Goal: Task Accomplishment & Management: Manage account settings

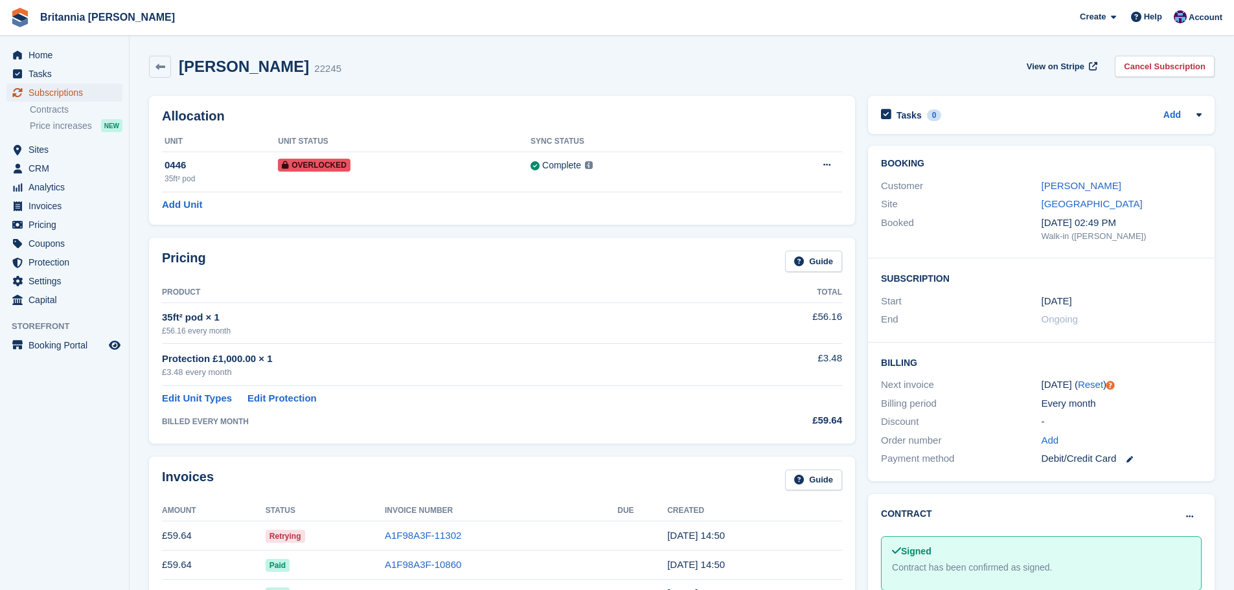
click at [94, 89] on span "Subscriptions" at bounding box center [67, 93] width 78 height 18
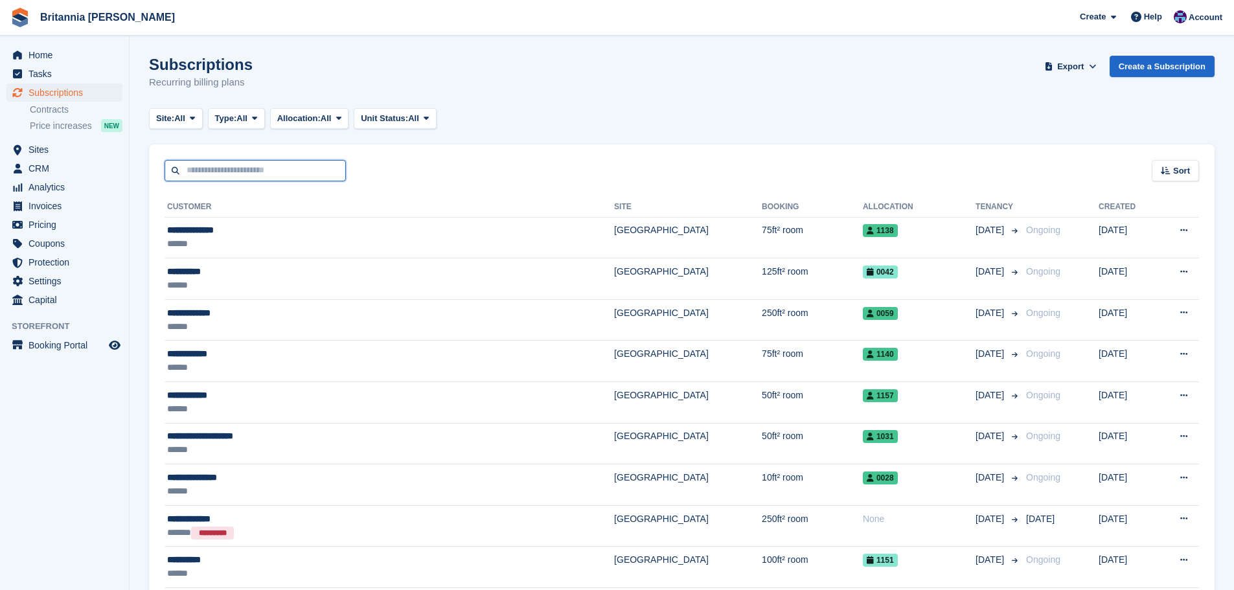
click at [247, 165] on input "text" at bounding box center [255, 170] width 181 height 21
type input "*******"
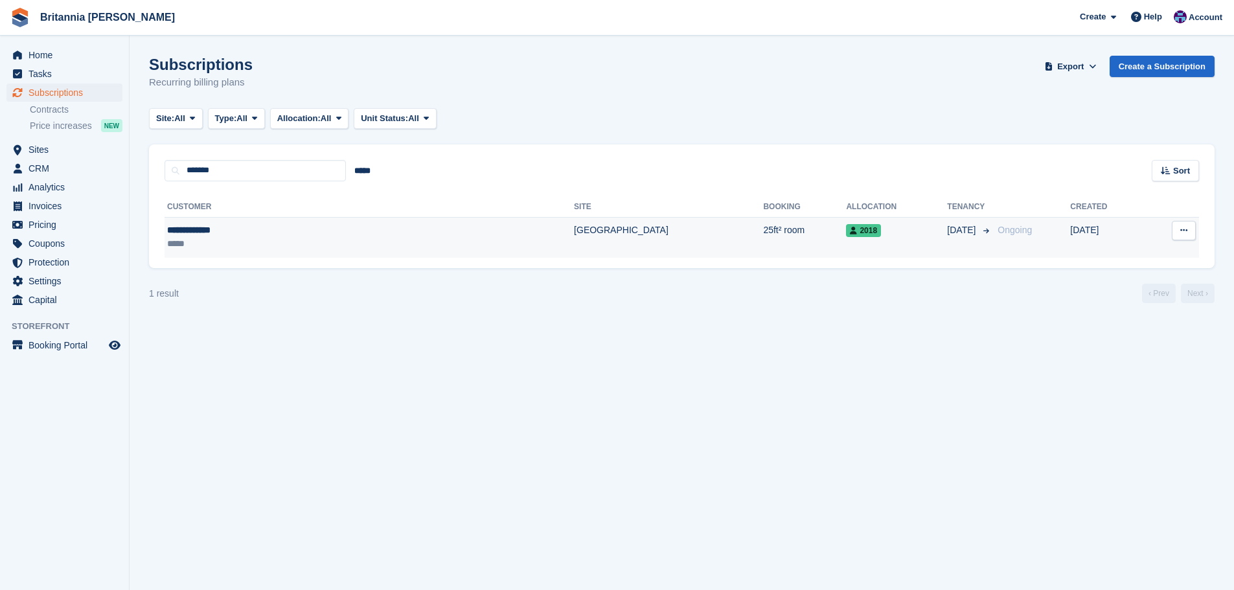
click at [574, 219] on td "[GEOGRAPHIC_DATA]" at bounding box center [668, 237] width 189 height 41
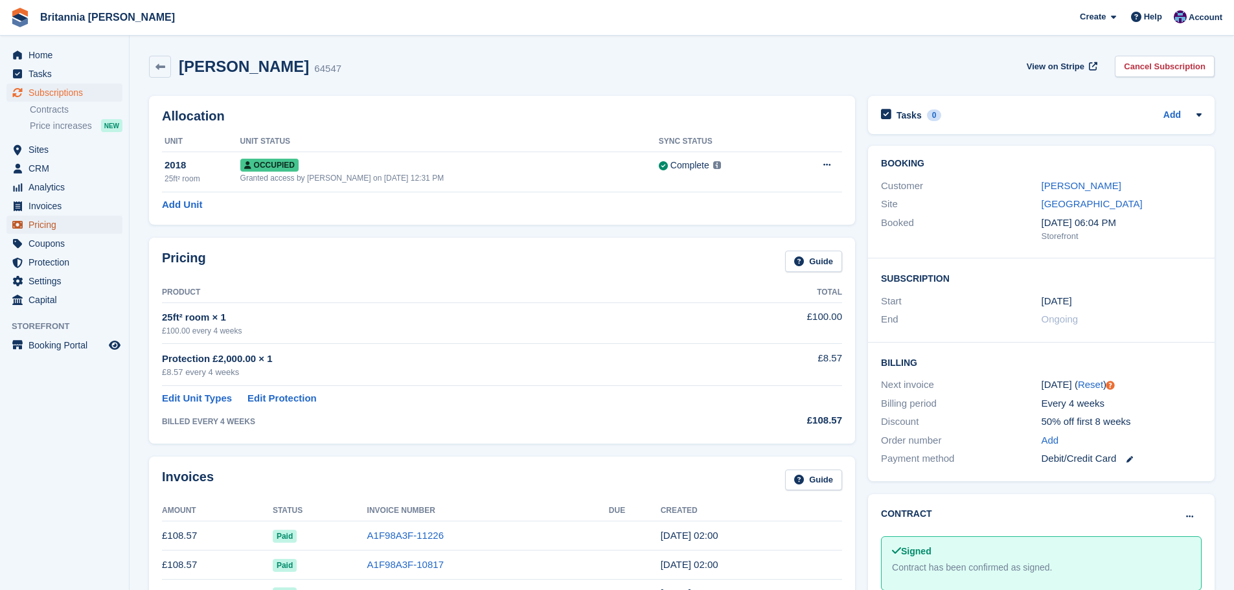
click at [49, 221] on span "Pricing" at bounding box center [67, 225] width 78 height 18
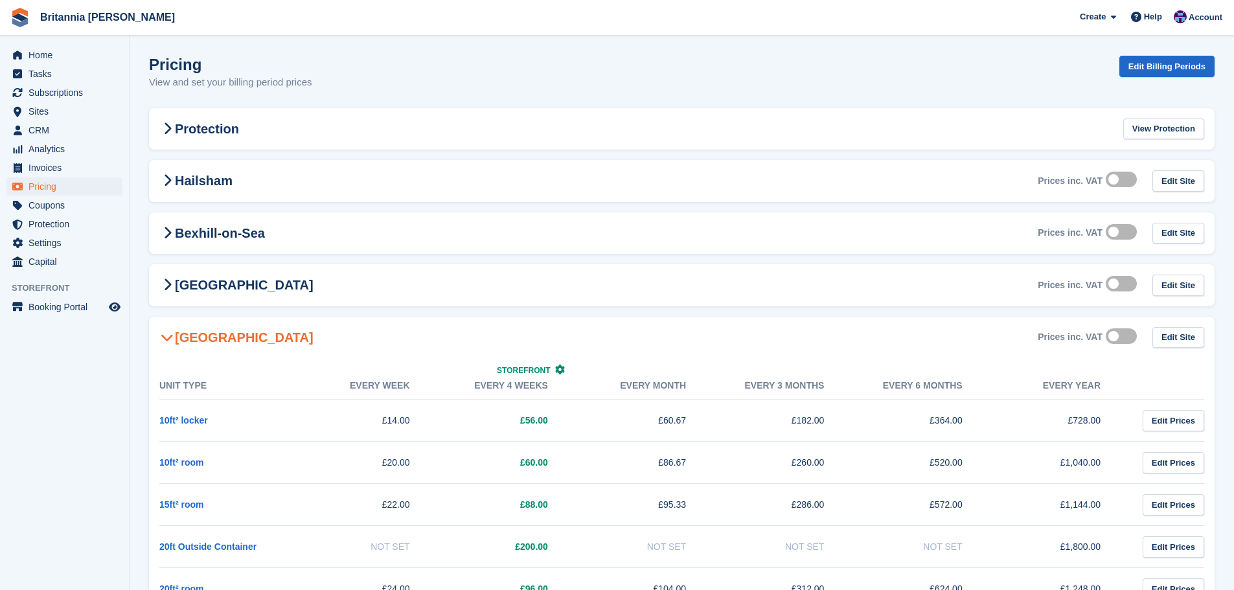
click at [225, 338] on h2 "[GEOGRAPHIC_DATA]" at bounding box center [236, 338] width 154 height 16
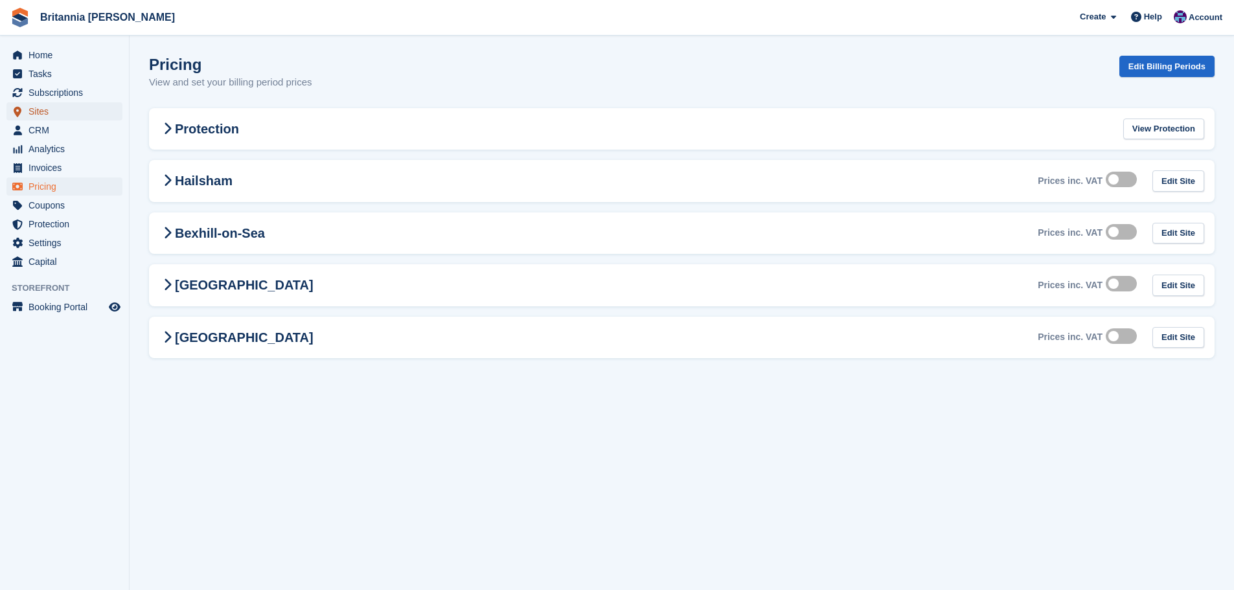
click at [54, 110] on span "Sites" at bounding box center [67, 111] width 78 height 18
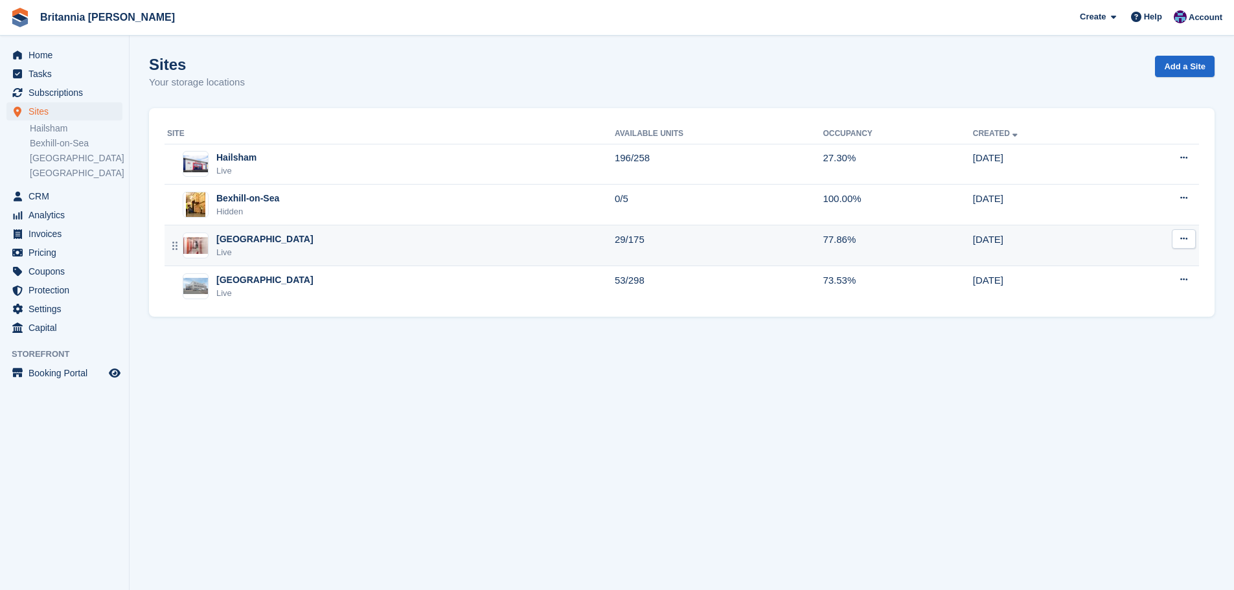
click at [277, 245] on div "Newhaven Live" at bounding box center [391, 246] width 448 height 27
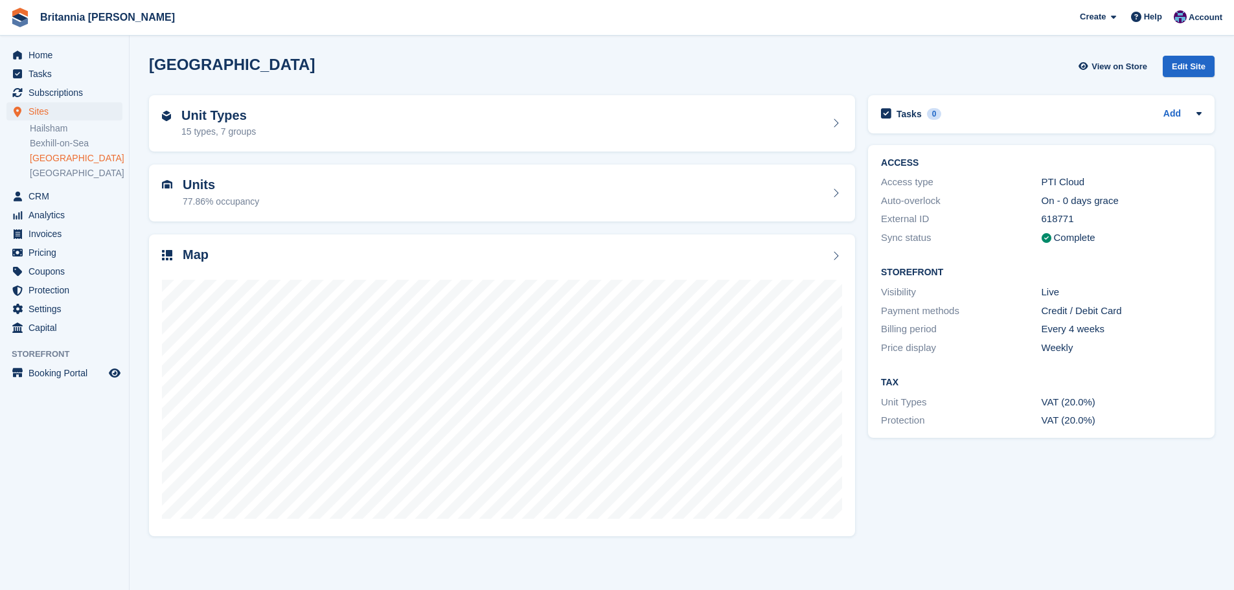
click at [315, 131] on div "Unit Types 15 types, 7 groups" at bounding box center [502, 123] width 680 height 31
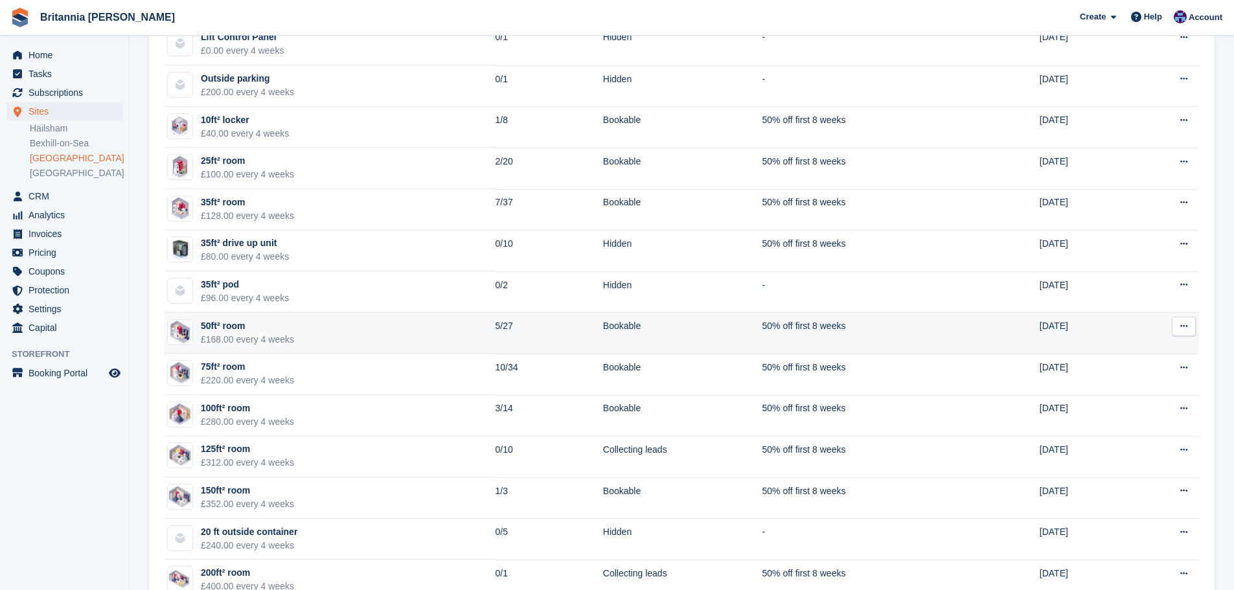
scroll to position [259, 0]
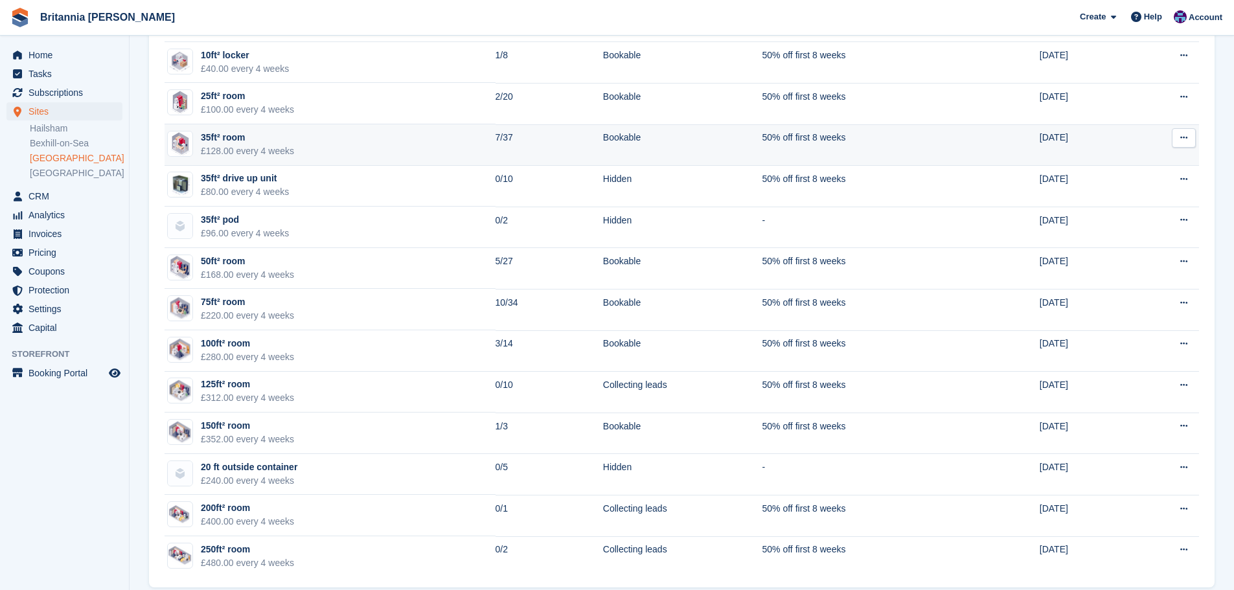
click at [280, 154] on div "£128.00 every 4 weeks" at bounding box center [247, 151] width 93 height 14
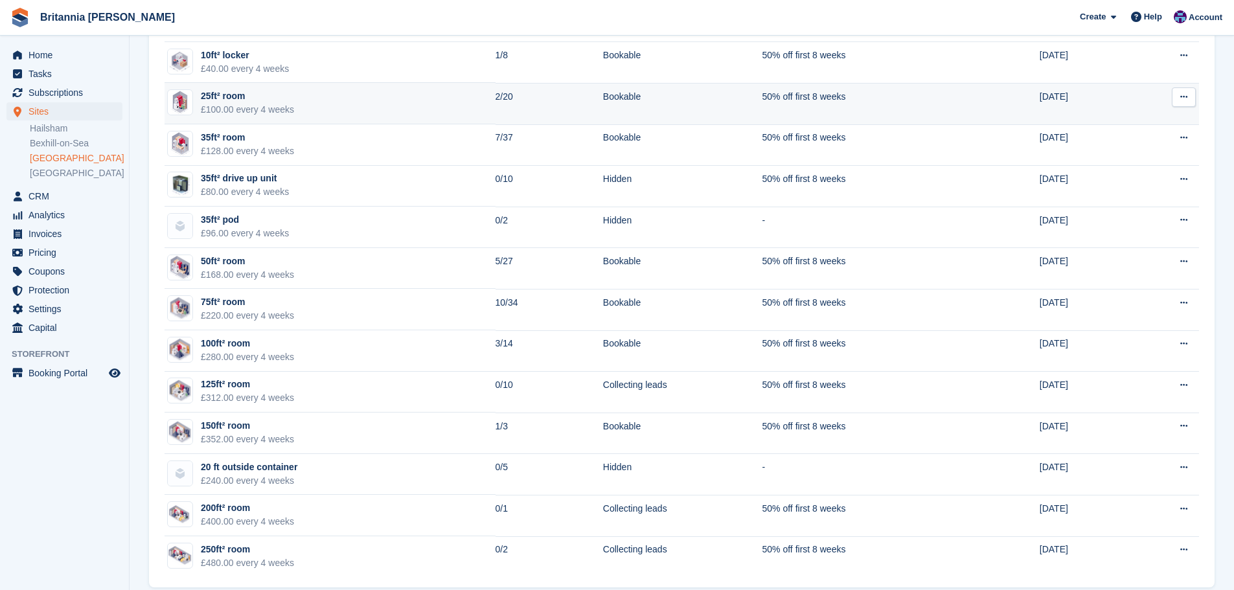
scroll to position [259, 0]
click at [282, 106] on div "£100.00 every 4 weeks" at bounding box center [247, 110] width 93 height 14
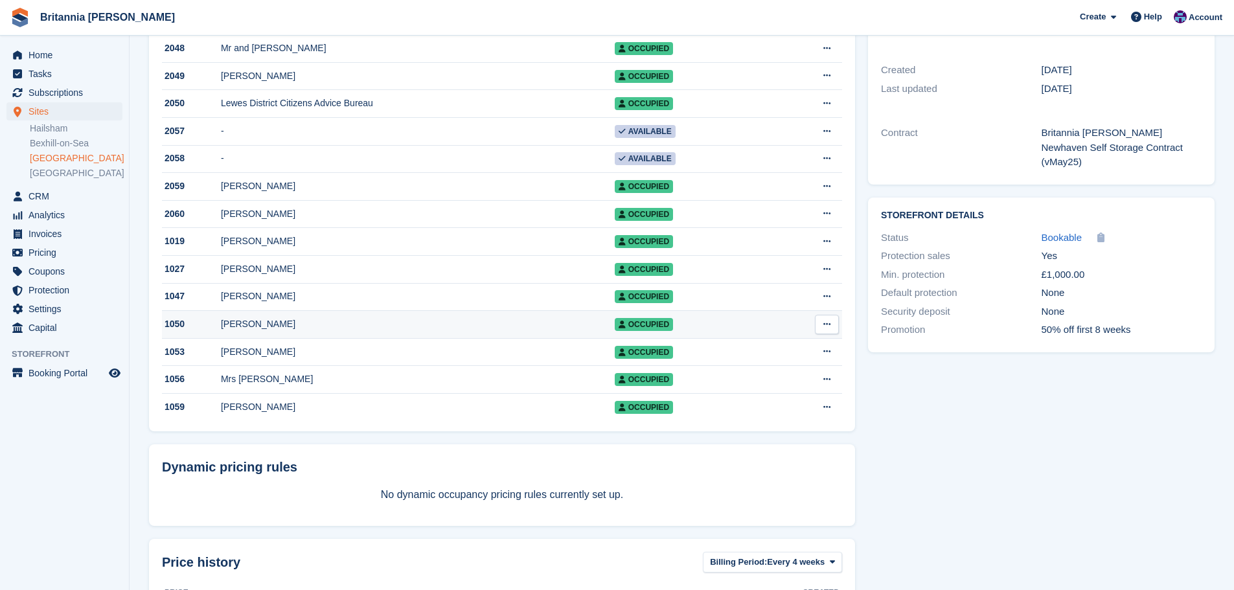
scroll to position [712, 0]
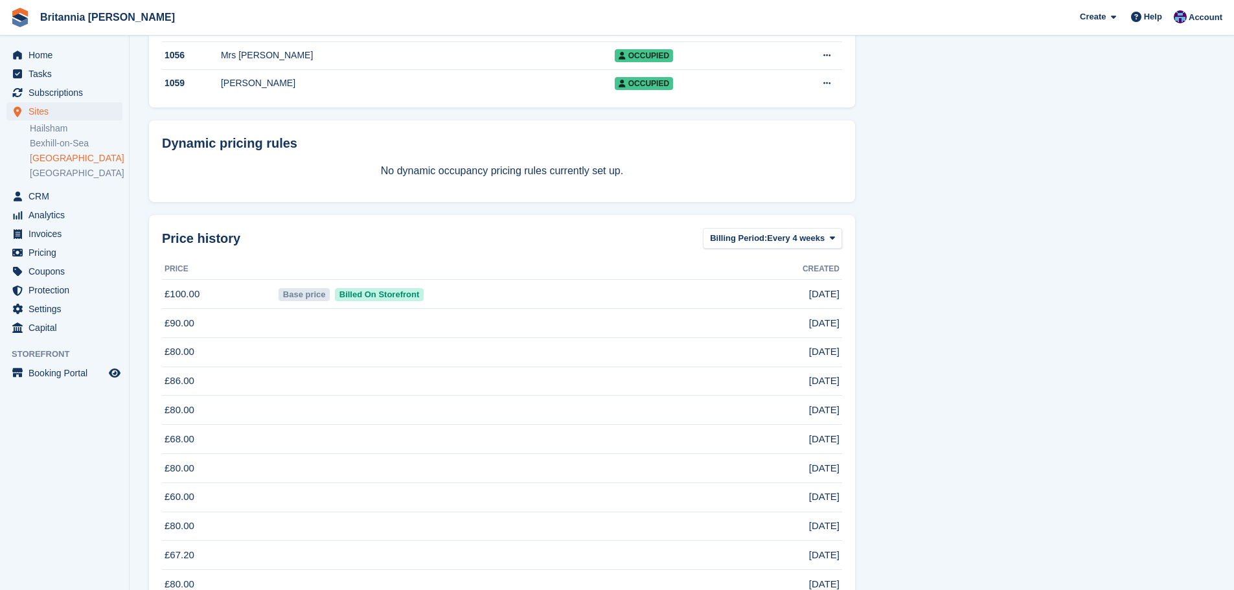
drag, startPoint x: 837, startPoint y: 307, endPoint x: 166, endPoint y: 299, distance: 671.7
click at [166, 299] on tr "£100.00 Base price Billed On Storefront 27 Mar 2025" at bounding box center [502, 294] width 680 height 29
click at [835, 338] on td "27 Mar 2025" at bounding box center [782, 323] width 120 height 29
click at [83, 85] on span "Subscriptions" at bounding box center [67, 93] width 78 height 18
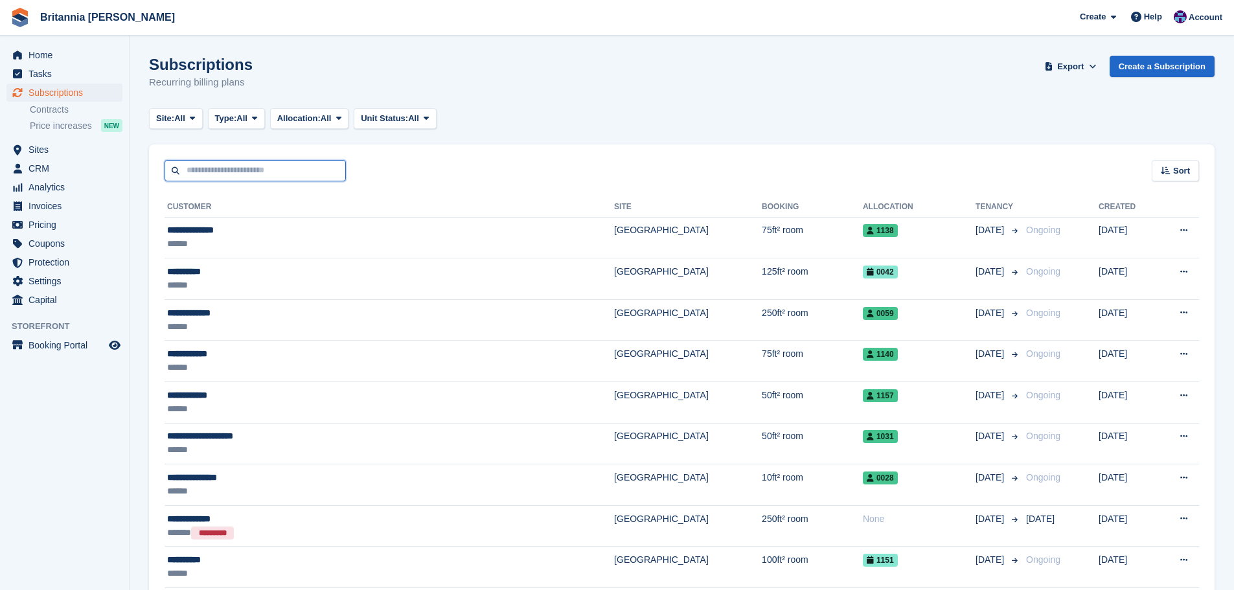
click at [221, 165] on input "text" at bounding box center [255, 170] width 181 height 21
type input "*****"
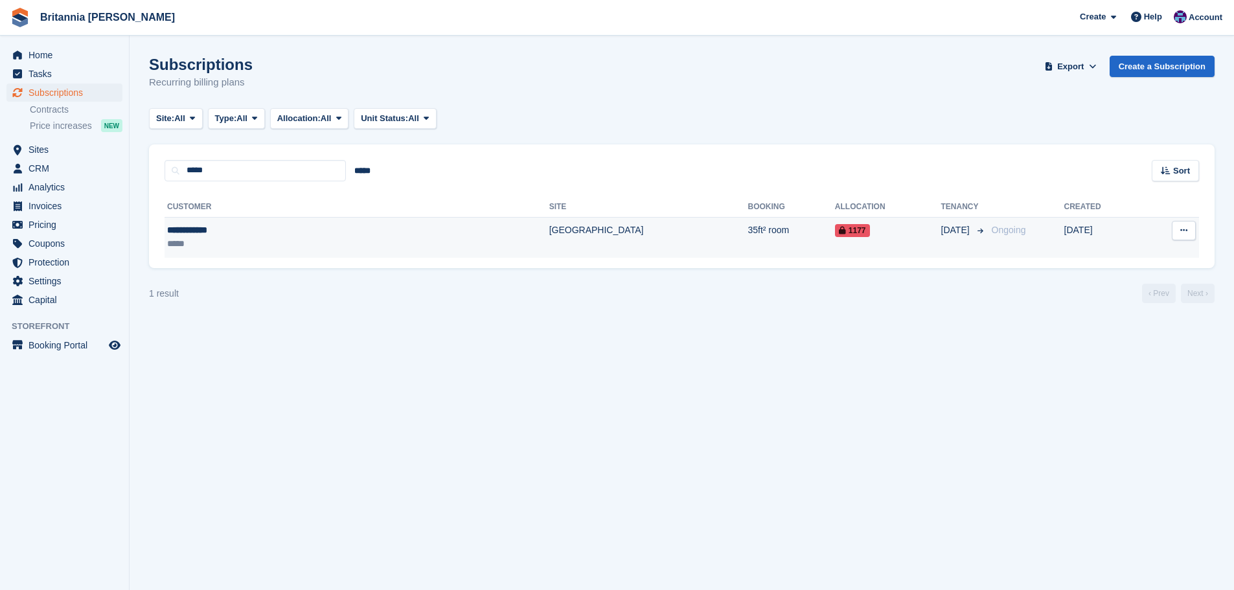
click at [549, 256] on td "[GEOGRAPHIC_DATA]" at bounding box center [648, 237] width 199 height 41
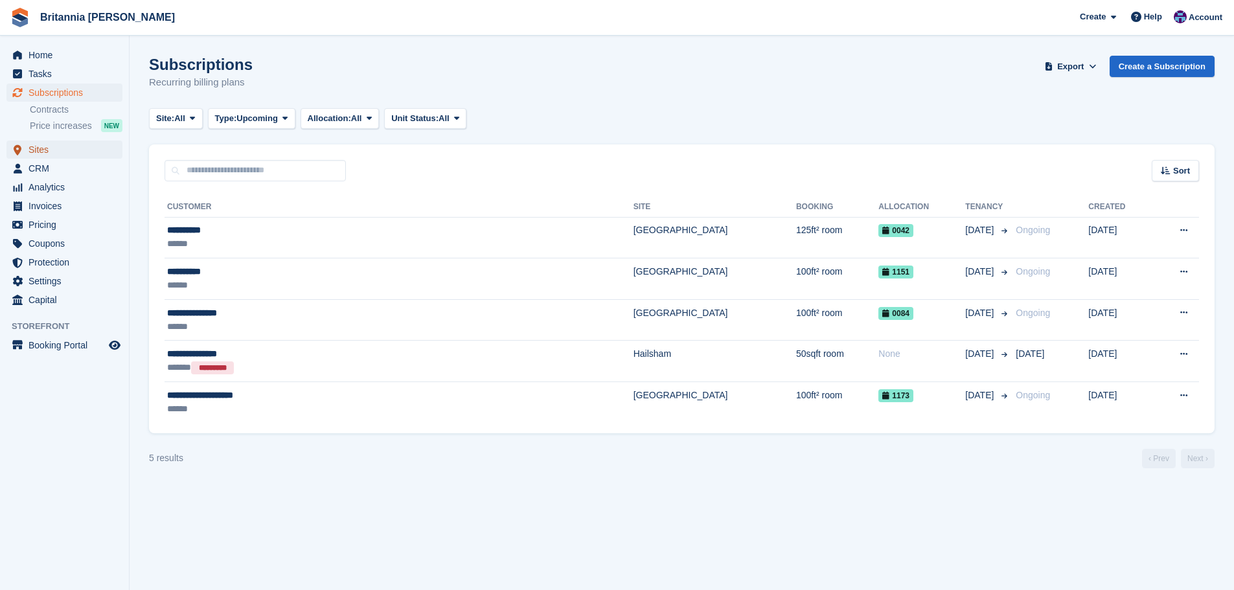
click at [45, 149] on span "Sites" at bounding box center [67, 150] width 78 height 18
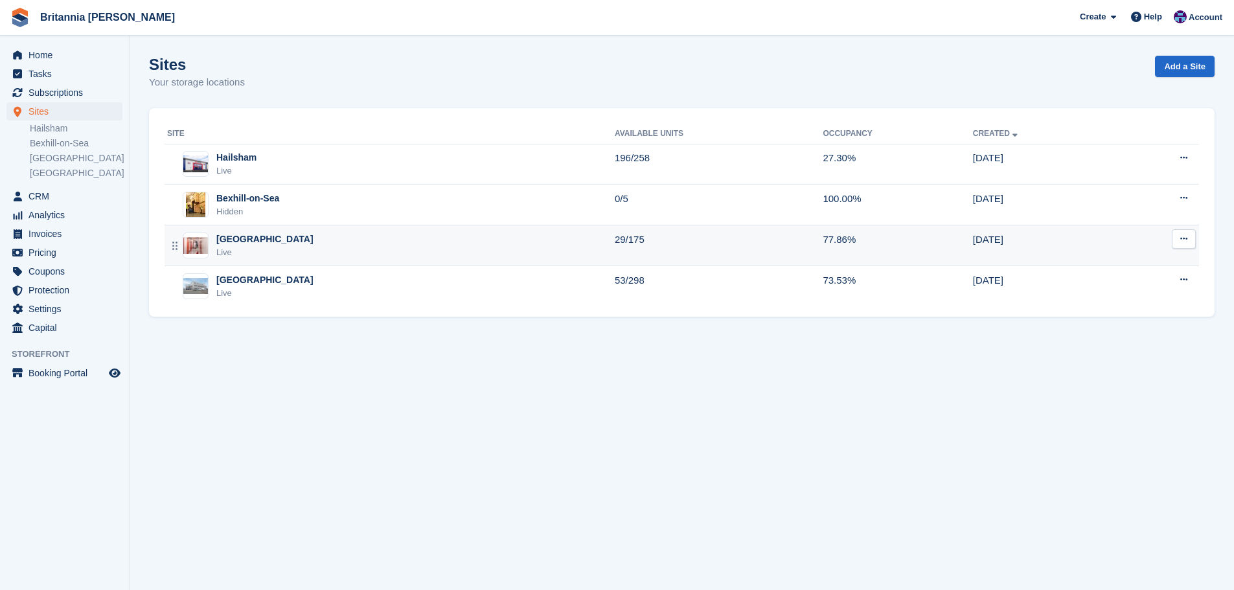
click at [273, 249] on div "Newhaven Live" at bounding box center [391, 246] width 448 height 27
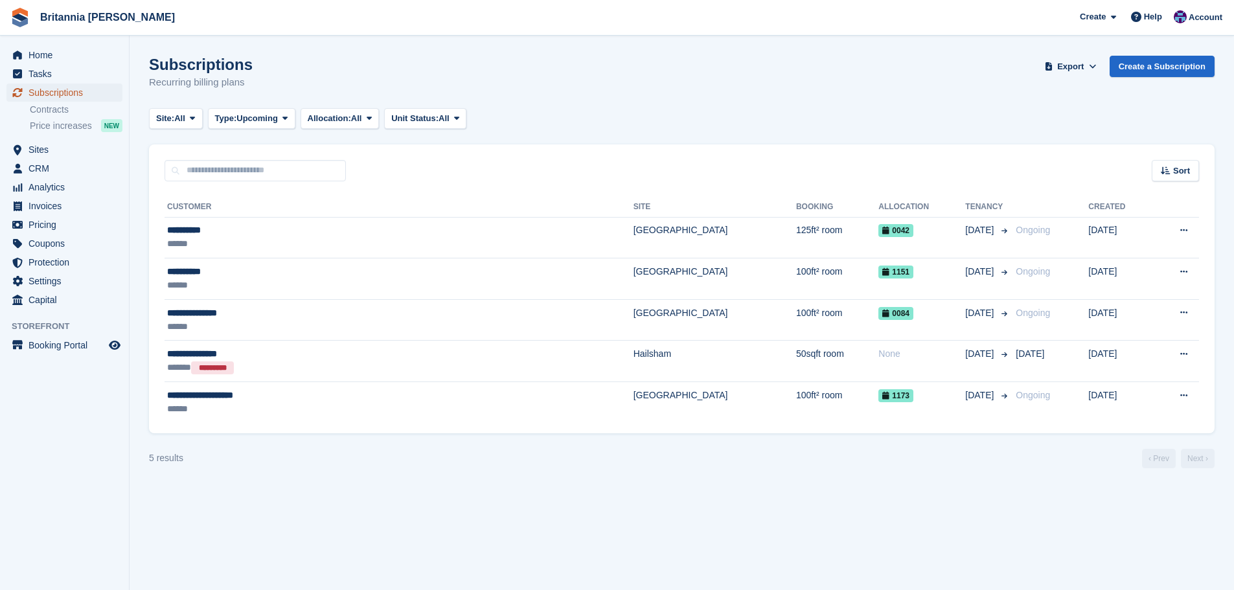
drag, startPoint x: 109, startPoint y: 100, endPoint x: 133, endPoint y: 121, distance: 31.6
click at [109, 100] on link "Subscriptions" at bounding box center [64, 93] width 116 height 18
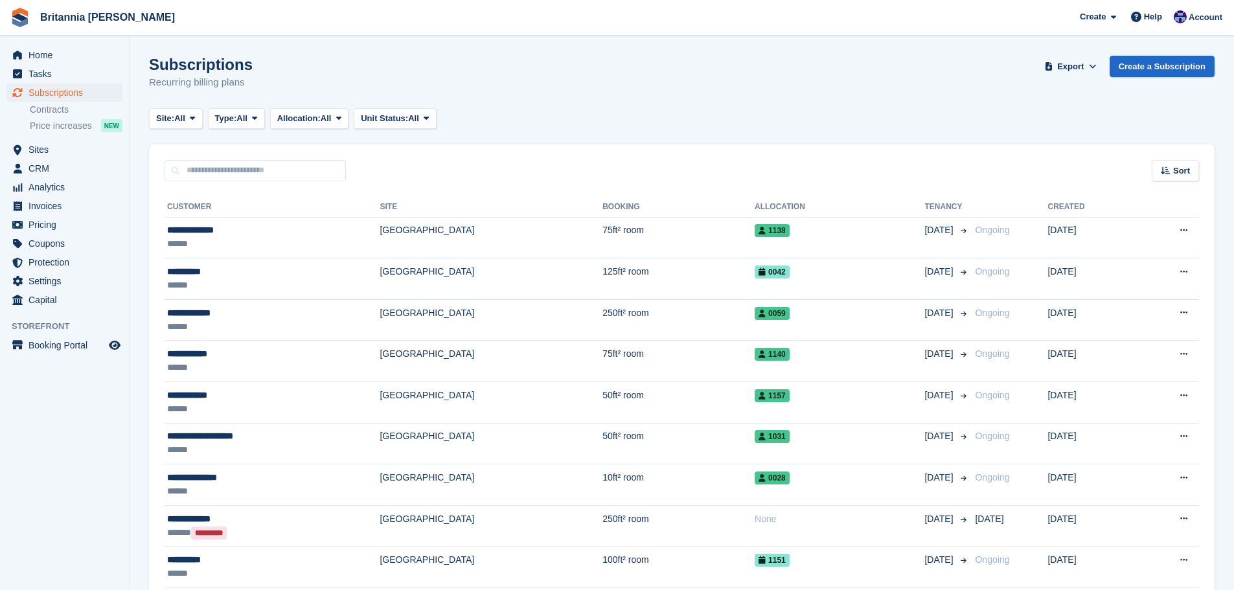
click at [214, 170] on input "text" at bounding box center [255, 170] width 181 height 21
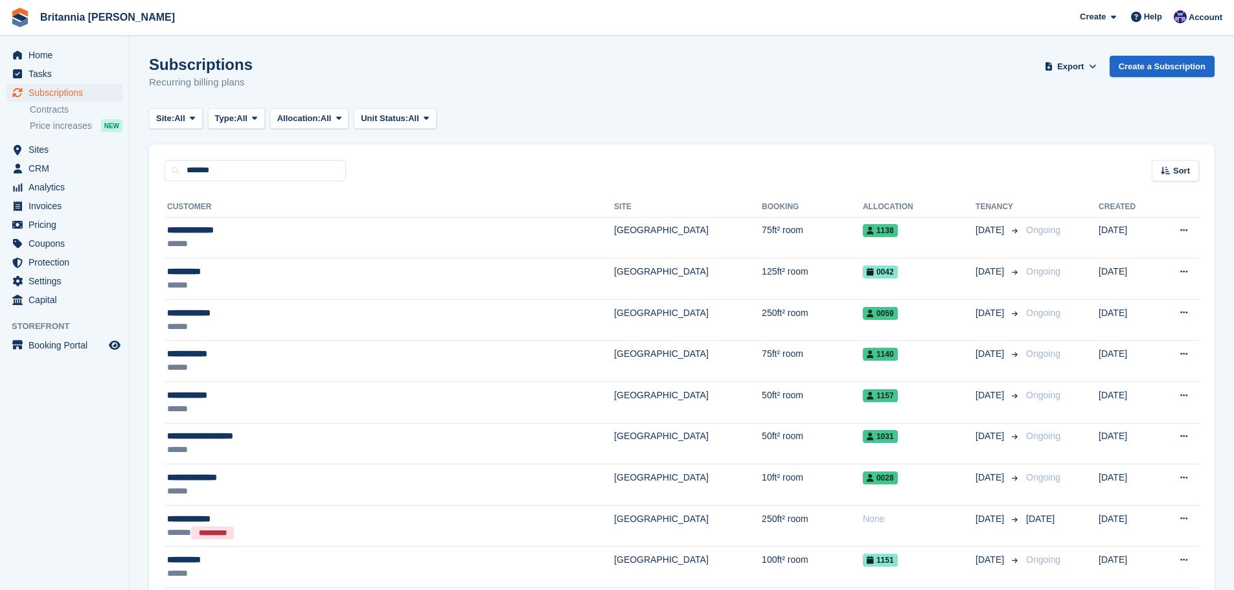
type input "*******"
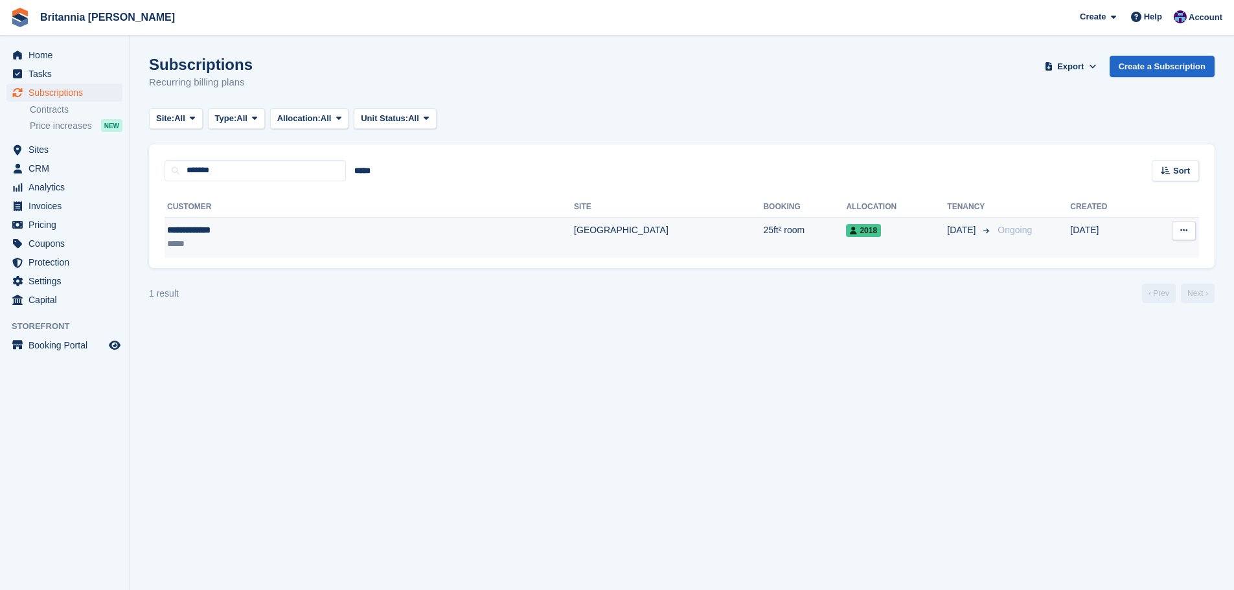
click at [574, 236] on td "[GEOGRAPHIC_DATA]" at bounding box center [668, 237] width 189 height 41
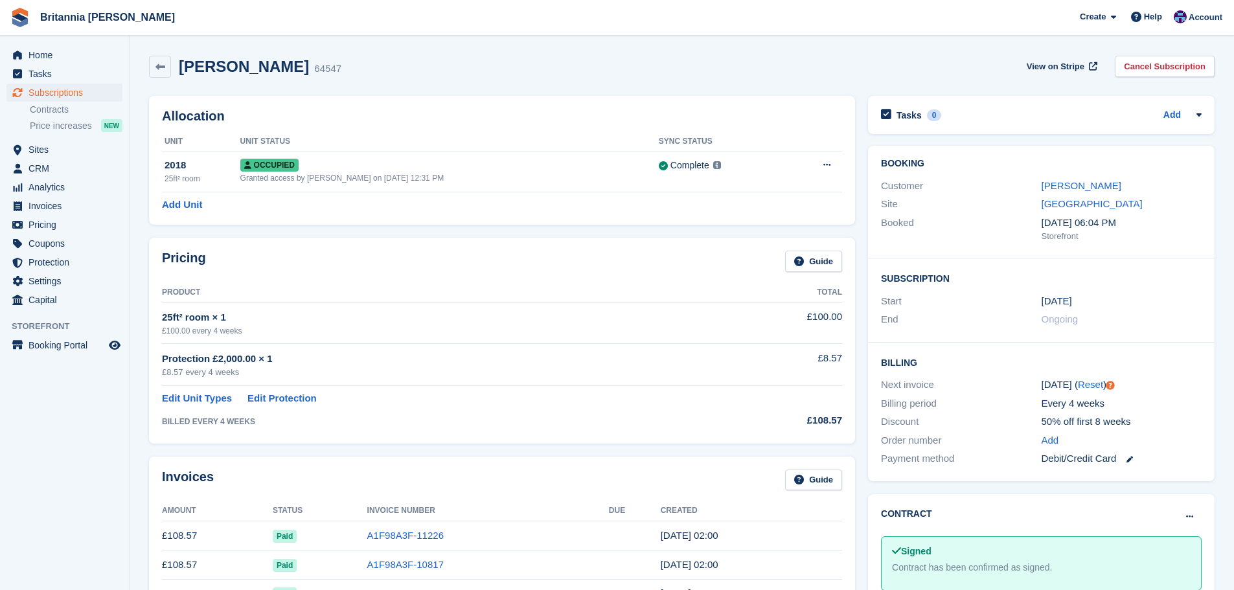
drag, startPoint x: 1098, startPoint y: 301, endPoint x: 1030, endPoint y: 301, distance: 68.0
click at [1030, 301] on div "Start [DATE]" at bounding box center [1041, 301] width 321 height 19
click at [60, 150] on span "Sites" at bounding box center [67, 150] width 78 height 18
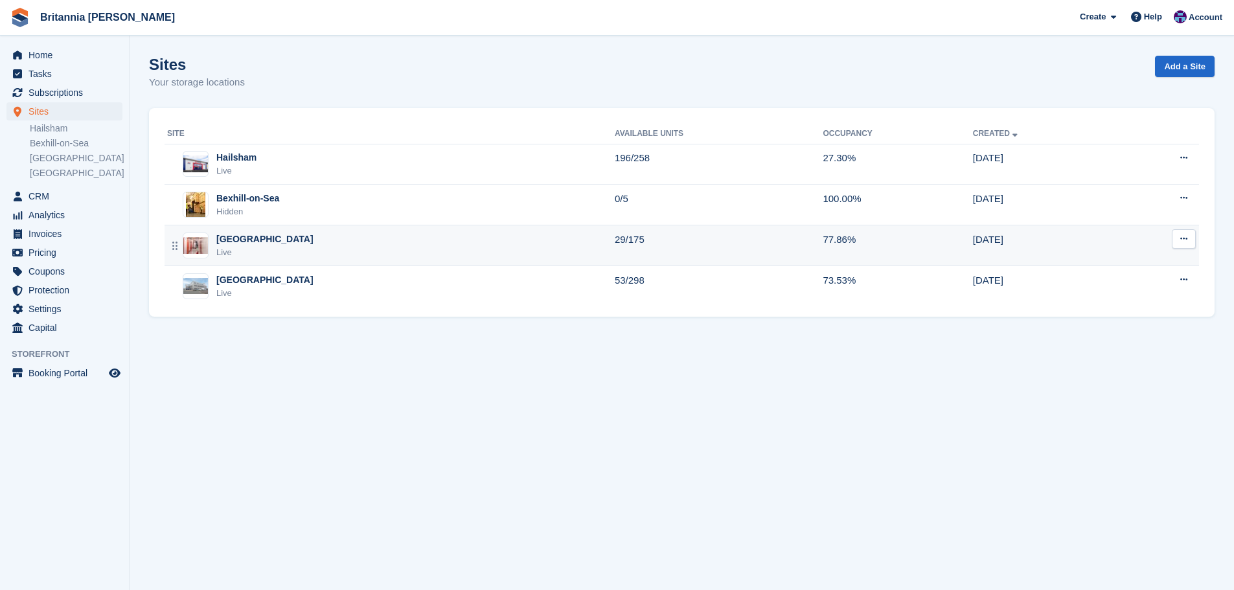
click at [383, 247] on div "Newhaven Live" at bounding box center [391, 246] width 448 height 27
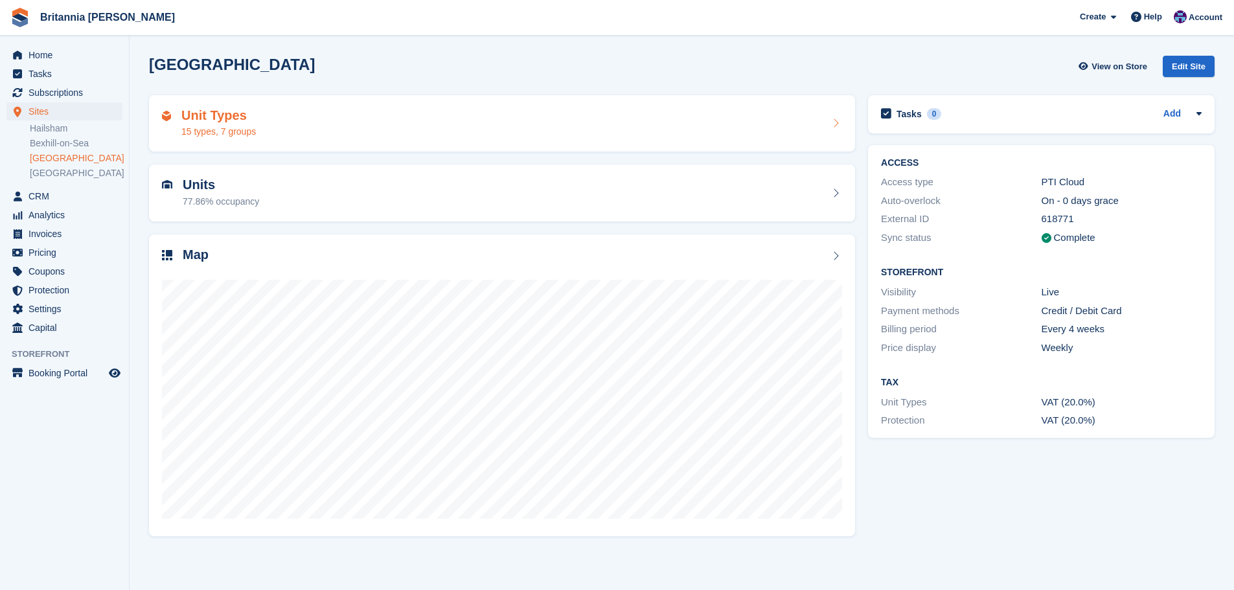
click at [301, 134] on div "Unit Types 15 types, 7 groups" at bounding box center [502, 123] width 680 height 31
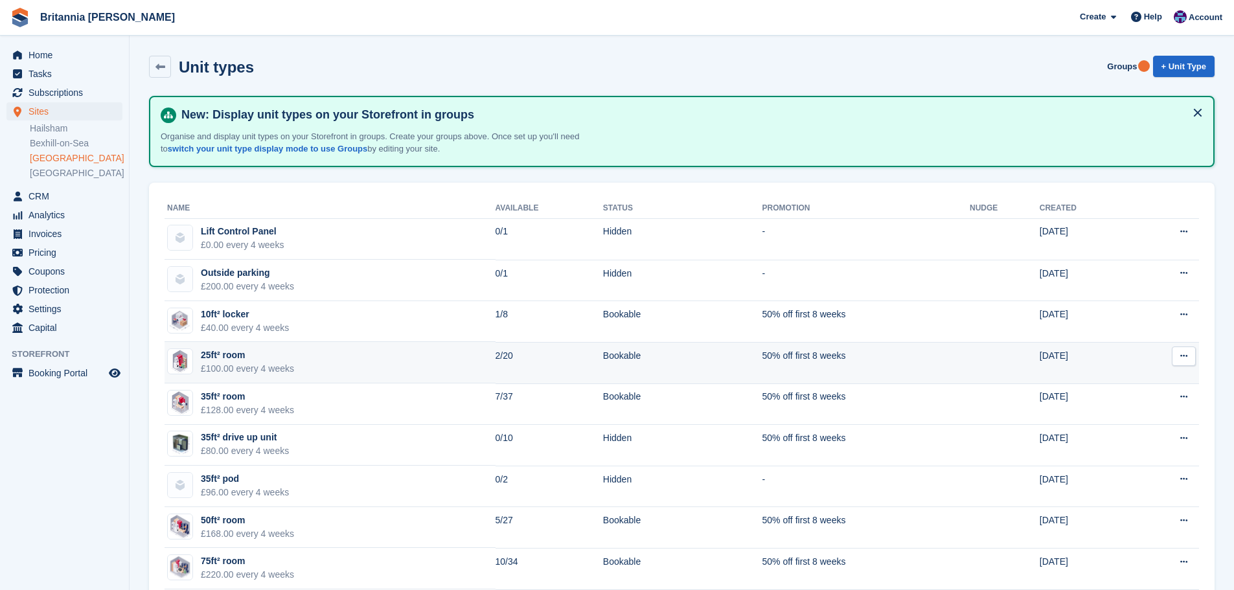
click at [366, 357] on td "25ft² room £100.00 every 4 weeks" at bounding box center [330, 362] width 331 height 41
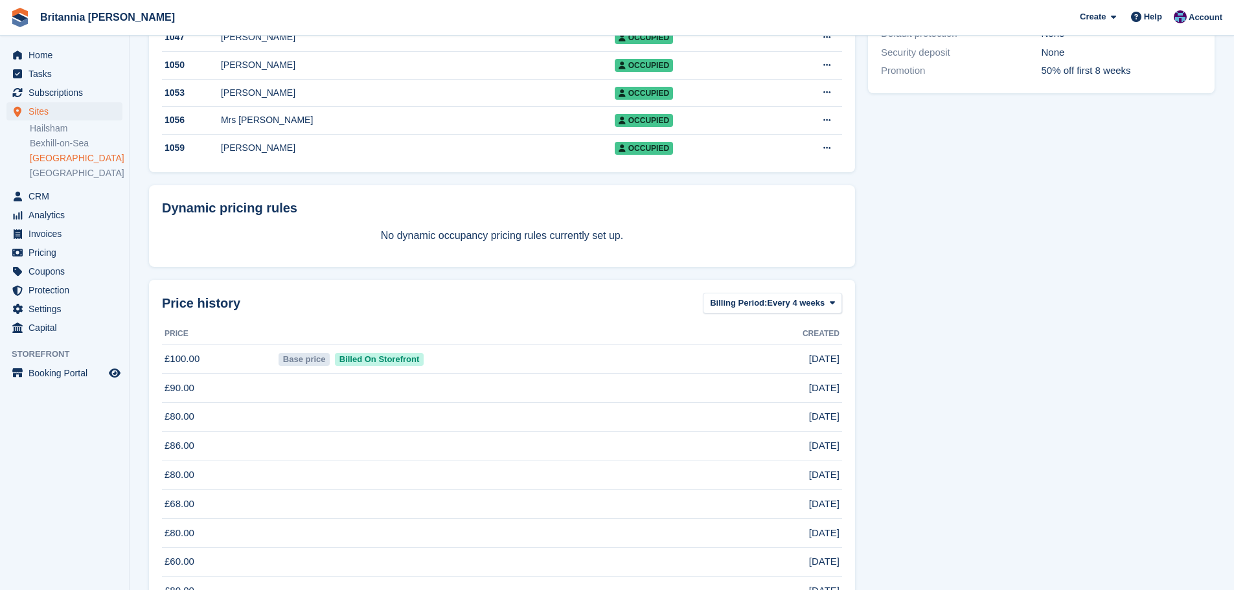
scroll to position [765, 0]
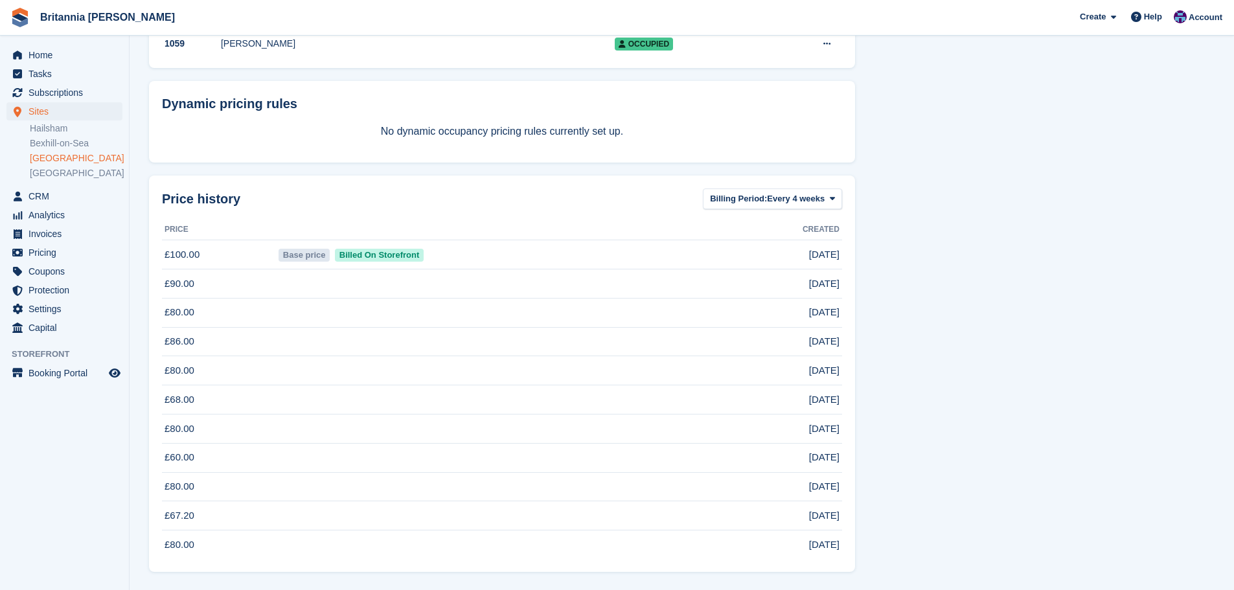
drag, startPoint x: 842, startPoint y: 309, endPoint x: 793, endPoint y: 312, distance: 49.3
click at [793, 312] on td "14 Jul 2022" at bounding box center [782, 312] width 120 height 29
click at [832, 320] on td "[DATE]" at bounding box center [782, 312] width 120 height 29
drag, startPoint x: 843, startPoint y: 314, endPoint x: 783, endPoint y: 310, distance: 59.8
click at [783, 310] on div "Price history Billing Period: Every 4 weeks Every week Every 4 weeks Every mont…" at bounding box center [502, 374] width 706 height 396
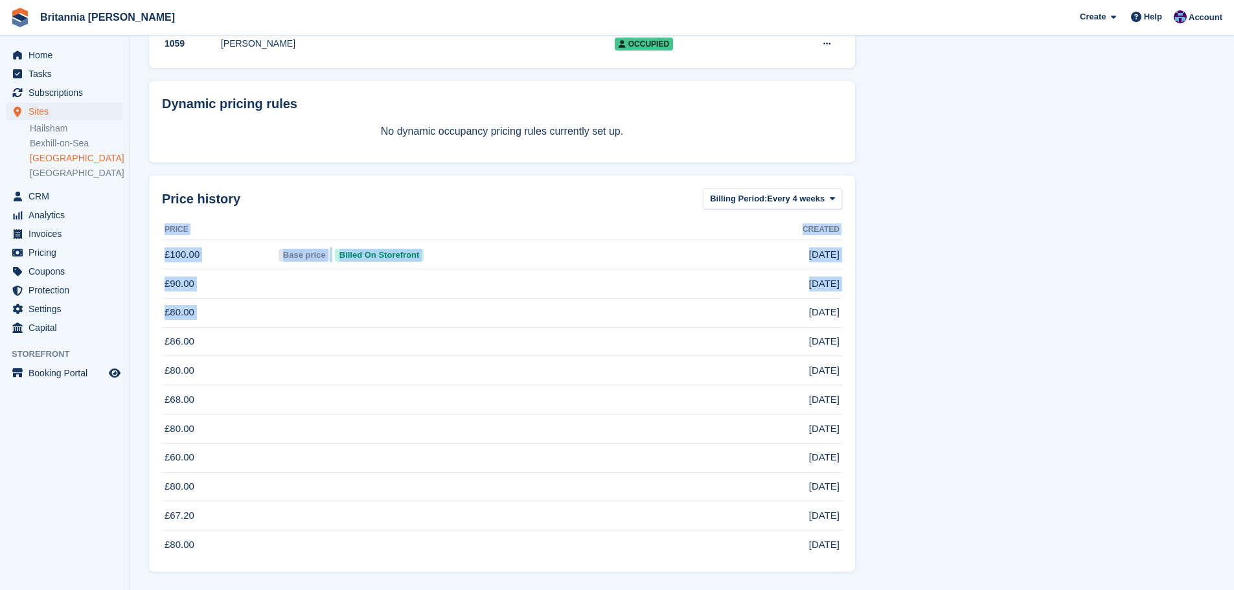
click at [837, 313] on span "14 Jul 2022" at bounding box center [824, 312] width 30 height 15
drag, startPoint x: 839, startPoint y: 280, endPoint x: 380, endPoint y: 212, distance: 464.2
click at [809, 283] on span "27 Mar 2025" at bounding box center [824, 284] width 30 height 15
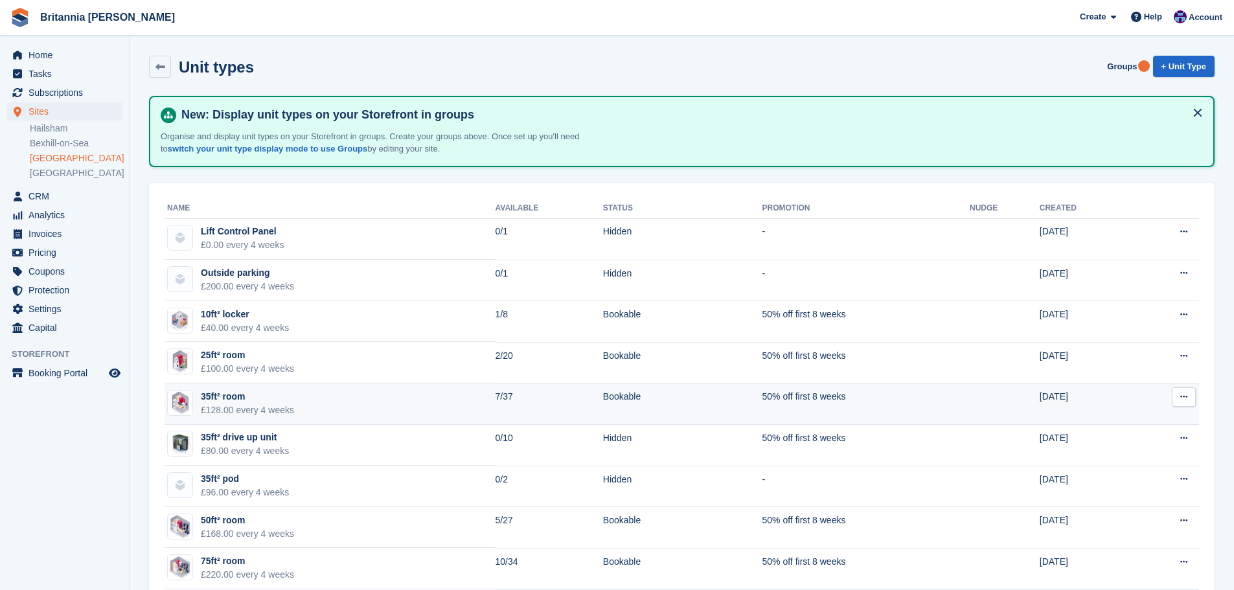
click at [302, 408] on td "35ft² room £128.00 every 4 weeks" at bounding box center [330, 403] width 331 height 41
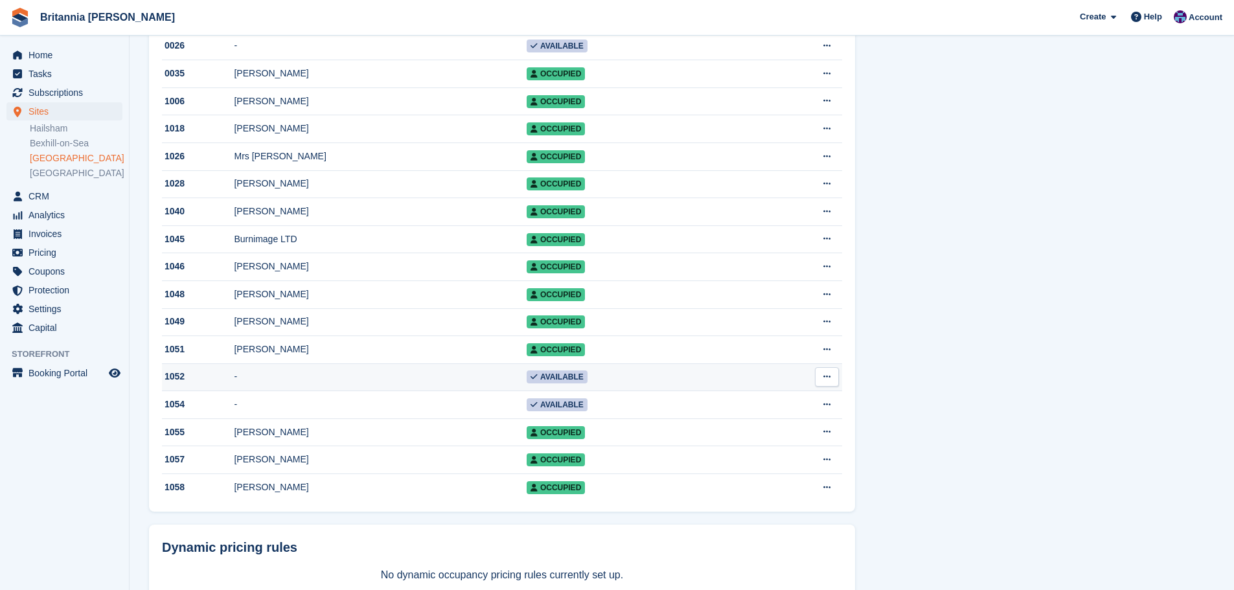
scroll to position [1101, 0]
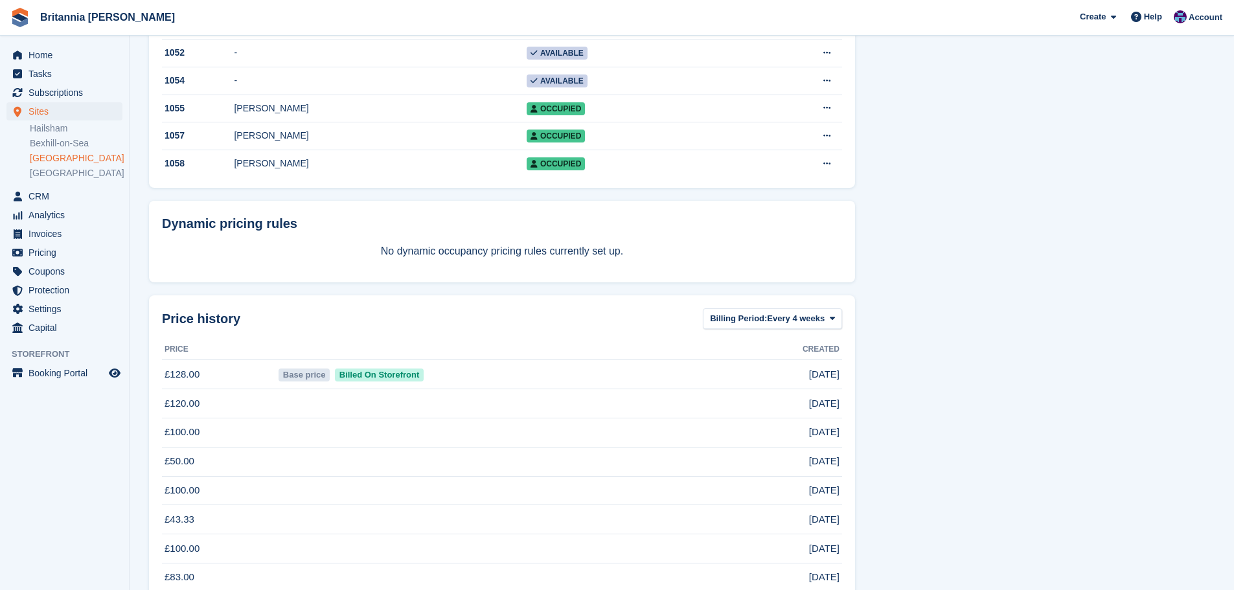
drag, startPoint x: 839, startPoint y: 426, endPoint x: 737, endPoint y: 420, distance: 102.5
click at [737, 418] on td "27 Mar 2025" at bounding box center [782, 403] width 120 height 29
click at [810, 389] on td "24 Apr 2025" at bounding box center [782, 374] width 120 height 29
drag, startPoint x: 832, startPoint y: 416, endPoint x: 772, endPoint y: 420, distance: 59.7
click at [772, 418] on td "27 Mar 2025" at bounding box center [782, 403] width 120 height 29
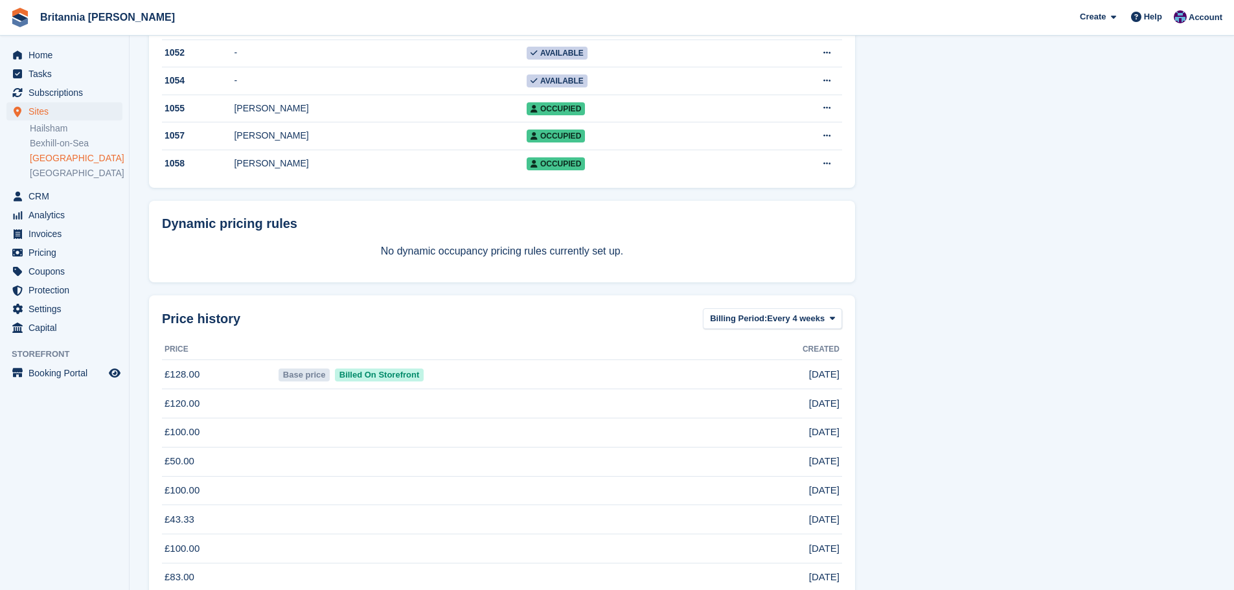
drag, startPoint x: 810, startPoint y: 426, endPoint x: 750, endPoint y: 428, distance: 59.6
click at [750, 418] on td "27 Mar 2025" at bounding box center [782, 403] width 120 height 29
drag, startPoint x: 841, startPoint y: 400, endPoint x: 639, endPoint y: 402, distance: 202.1
click at [641, 389] on tr "£128.00 Base price Billed On Storefront 24 Apr 2025" at bounding box center [502, 374] width 680 height 29
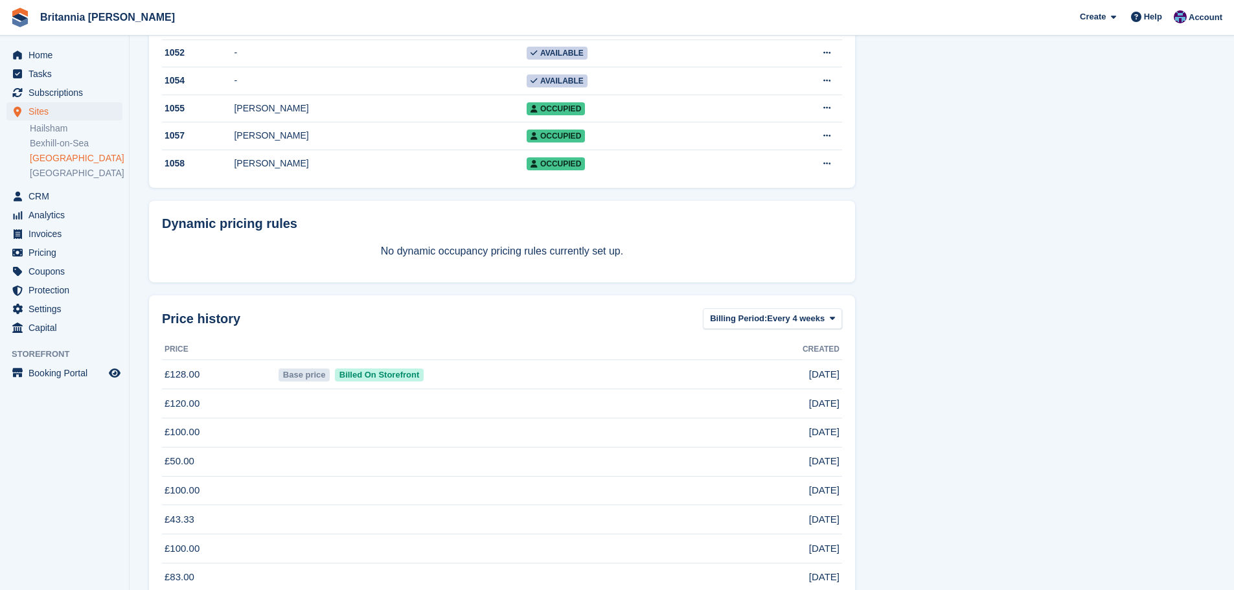
click at [840, 447] on td "8 Jan 2025" at bounding box center [782, 432] width 120 height 29
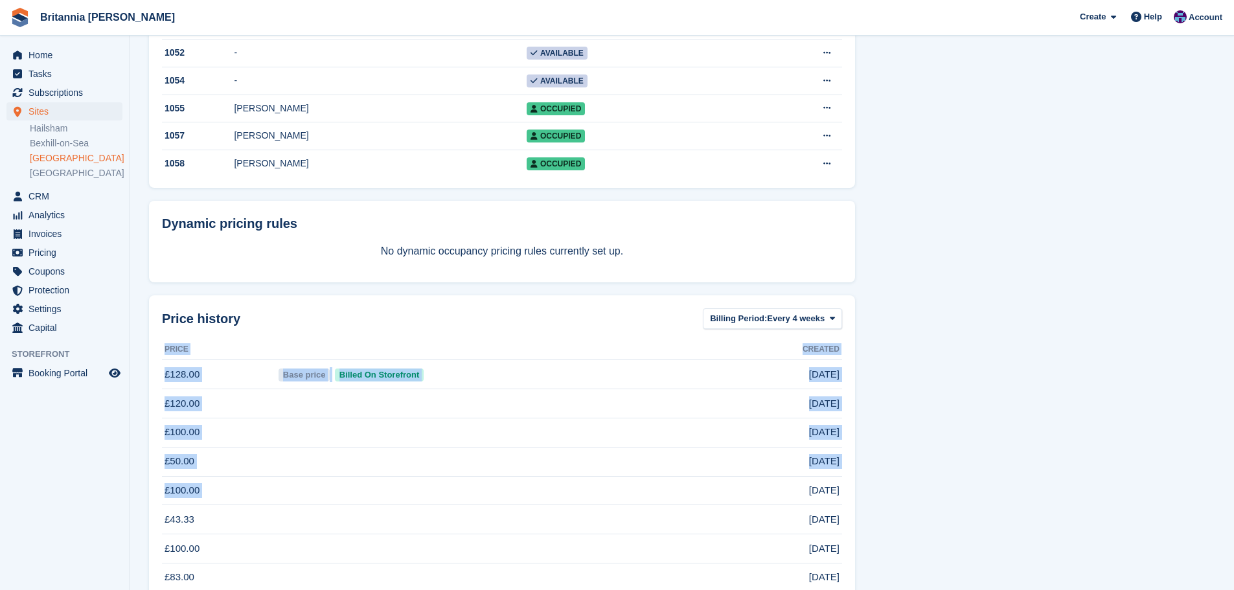
drag, startPoint x: 842, startPoint y: 515, endPoint x: 783, endPoint y: 517, distance: 59.0
click at [829, 505] on td "19 Oct 2022" at bounding box center [782, 490] width 120 height 29
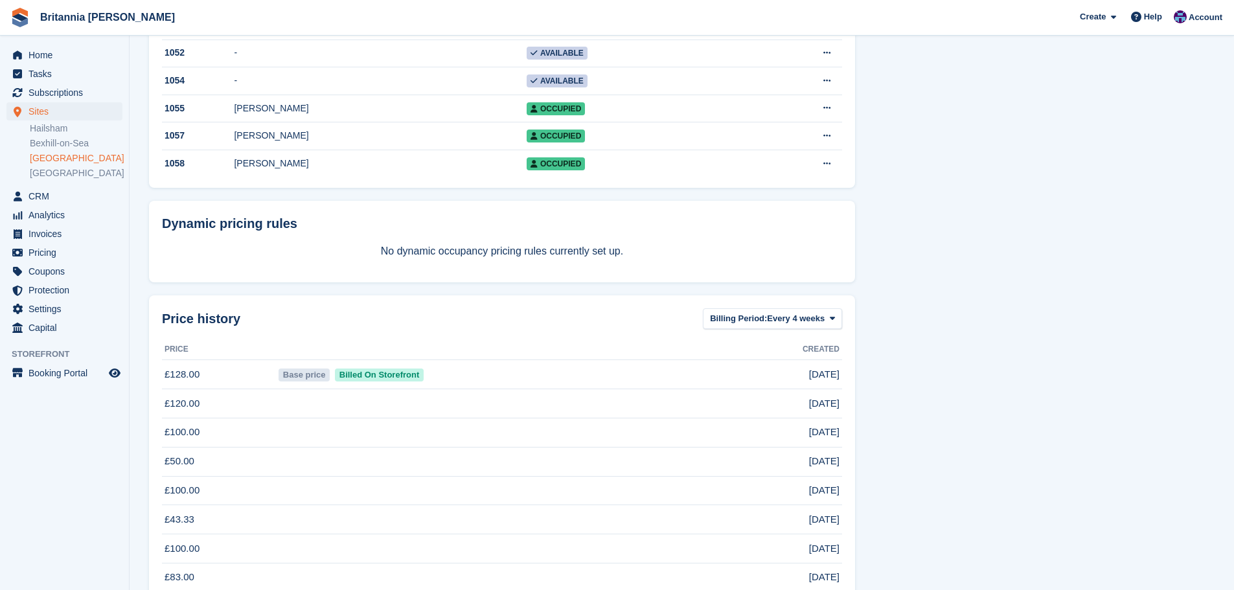
drag, startPoint x: 837, startPoint y: 515, endPoint x: 767, endPoint y: 516, distance: 70.6
click at [767, 505] on td "19 Oct 2022" at bounding box center [782, 490] width 120 height 29
click at [62, 98] on span "Subscriptions" at bounding box center [67, 93] width 78 height 18
click at [68, 92] on span "Subscriptions" at bounding box center [67, 93] width 78 height 18
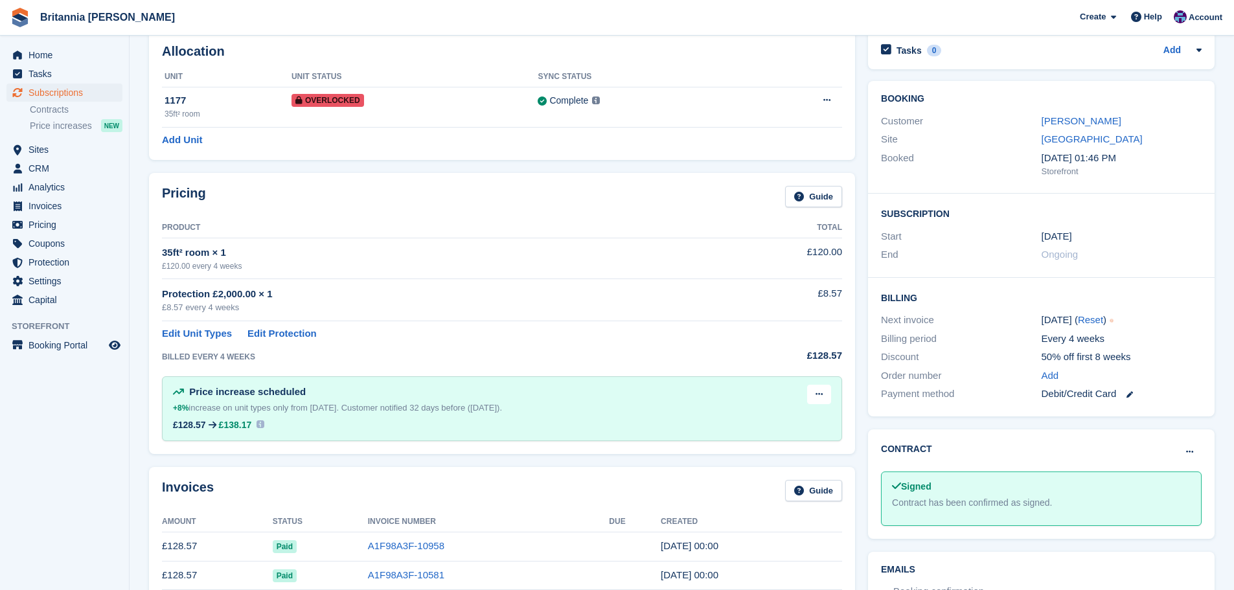
scroll to position [259, 0]
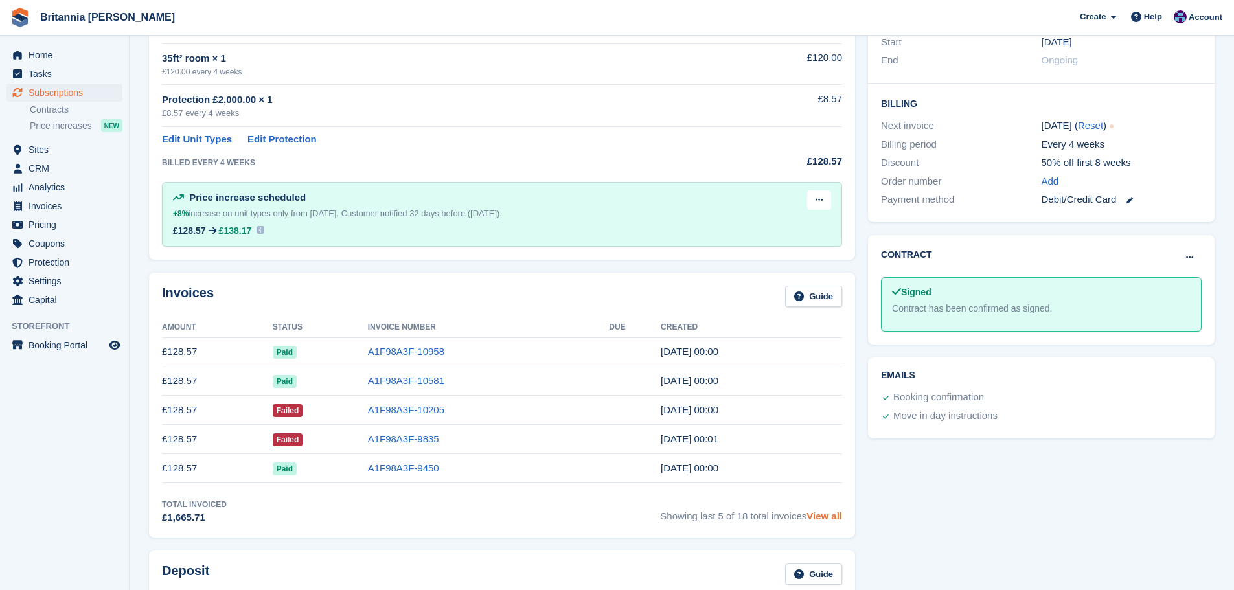
click at [832, 514] on link "View all" at bounding box center [824, 515] width 36 height 11
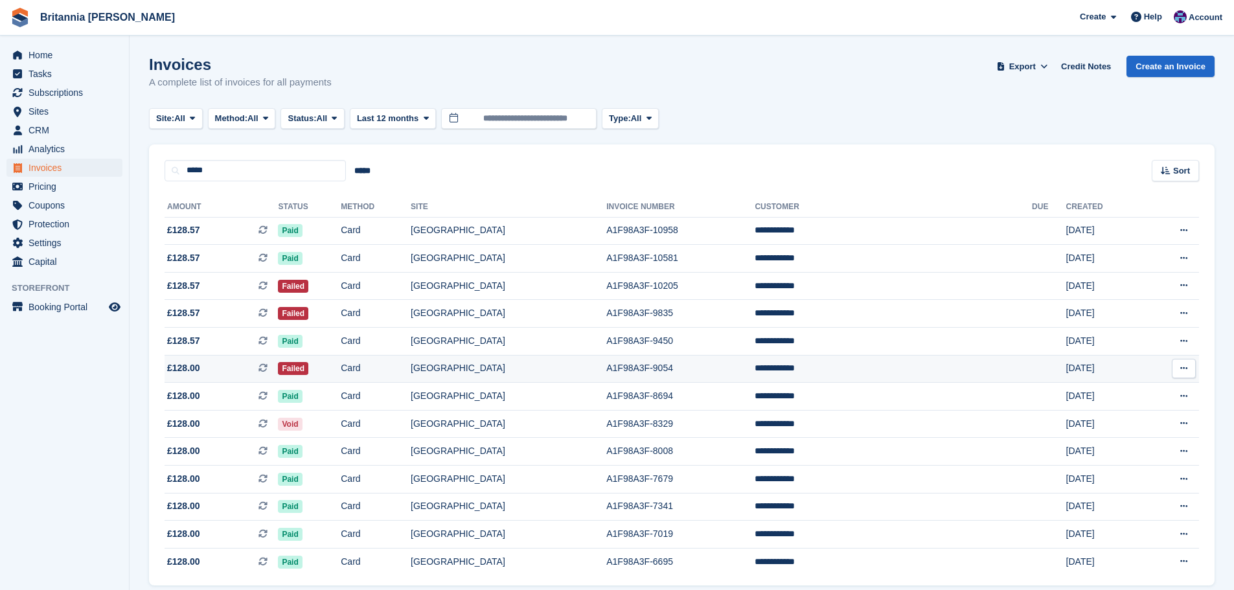
click at [411, 363] on td "Card" at bounding box center [376, 369] width 70 height 28
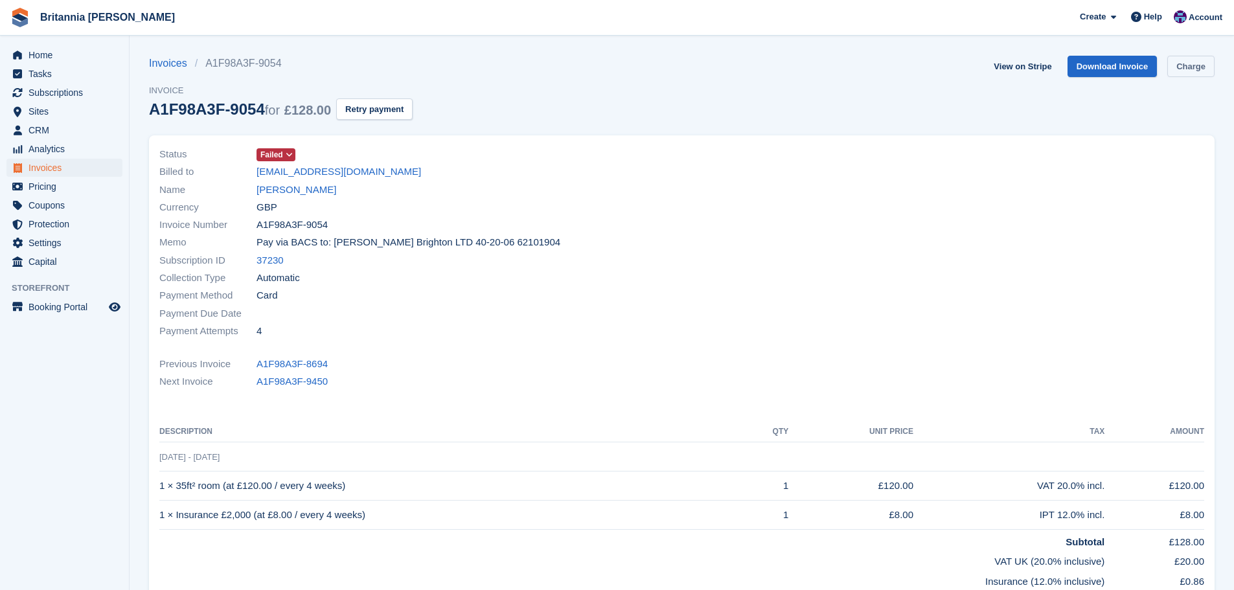
click at [1203, 73] on link "Charge" at bounding box center [1190, 66] width 47 height 21
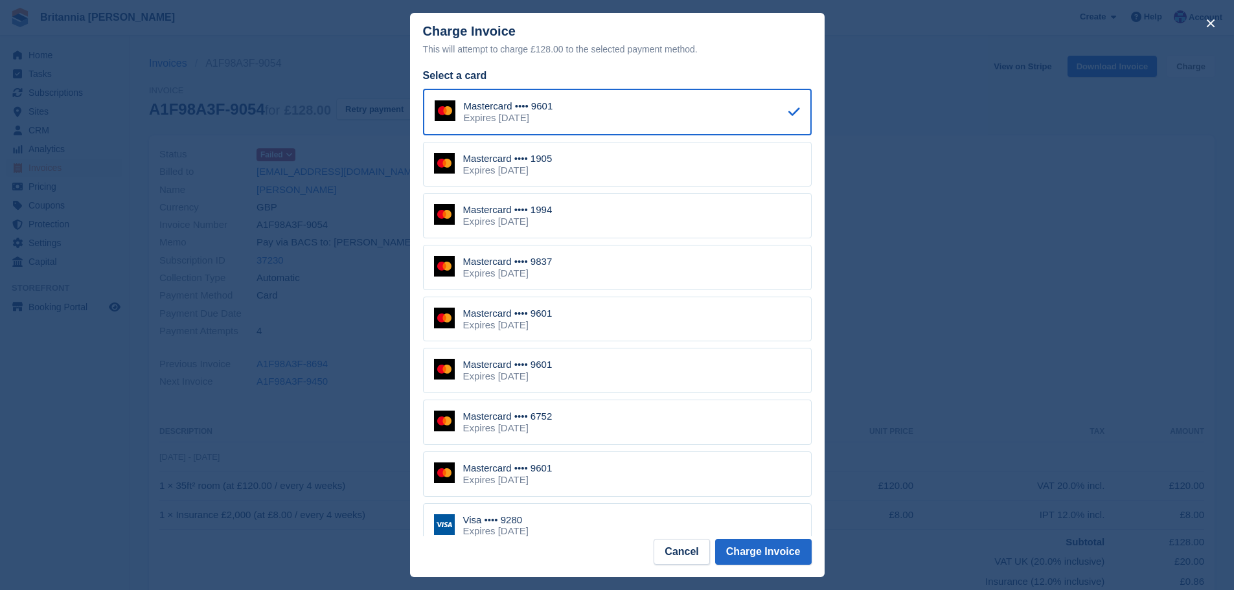
scroll to position [227, 0]
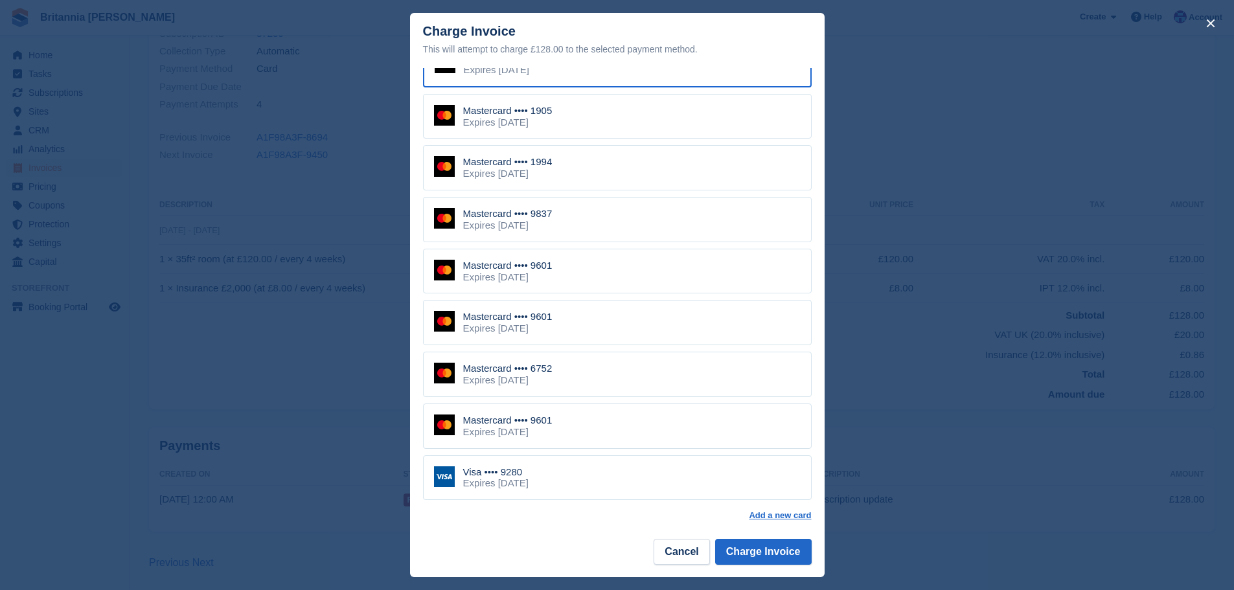
click at [595, 470] on div "Visa •••• 9280 Expires [DATE]" at bounding box center [617, 477] width 389 height 45
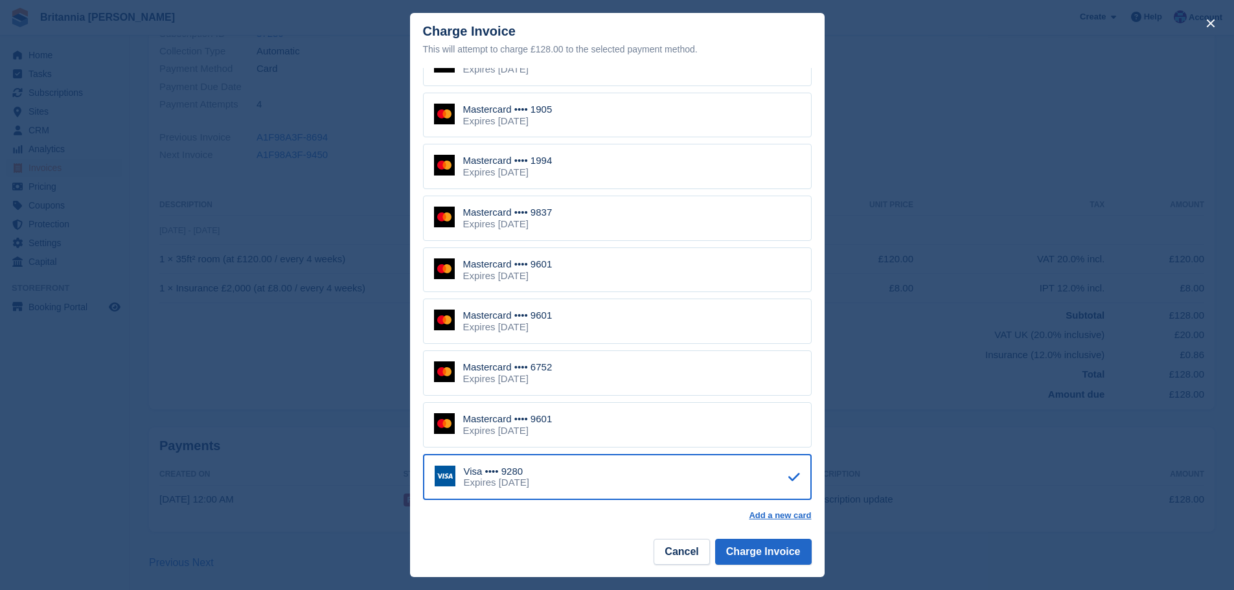
scroll to position [50, 0]
click at [775, 549] on button "Charge Invoice" at bounding box center [763, 552] width 97 height 26
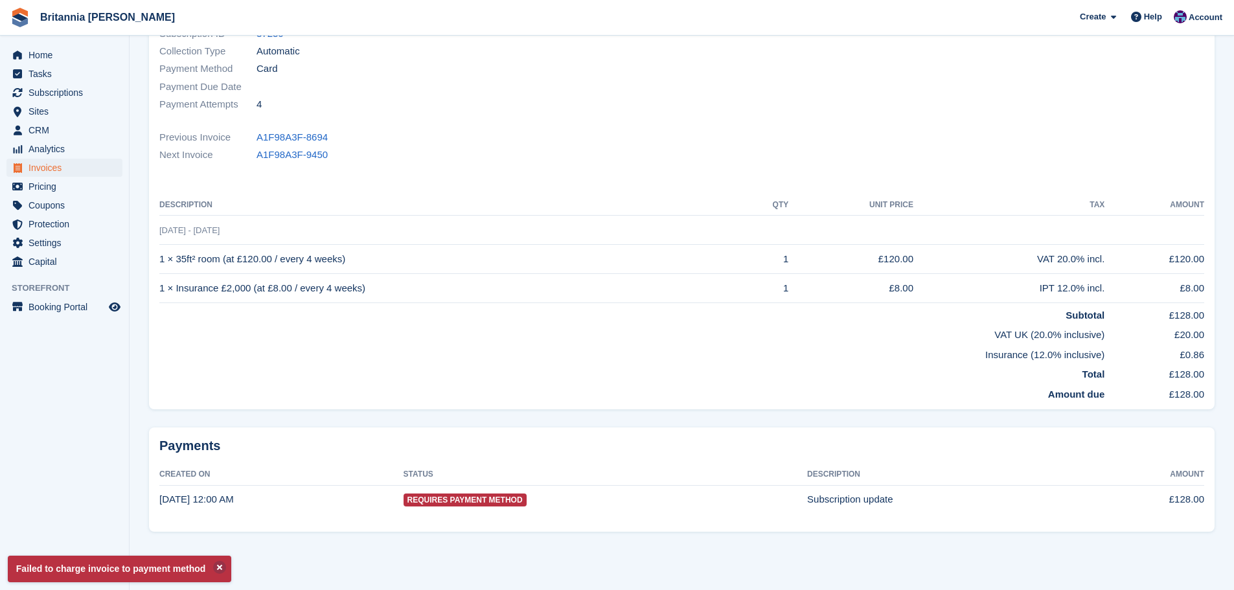
scroll to position [0, 0]
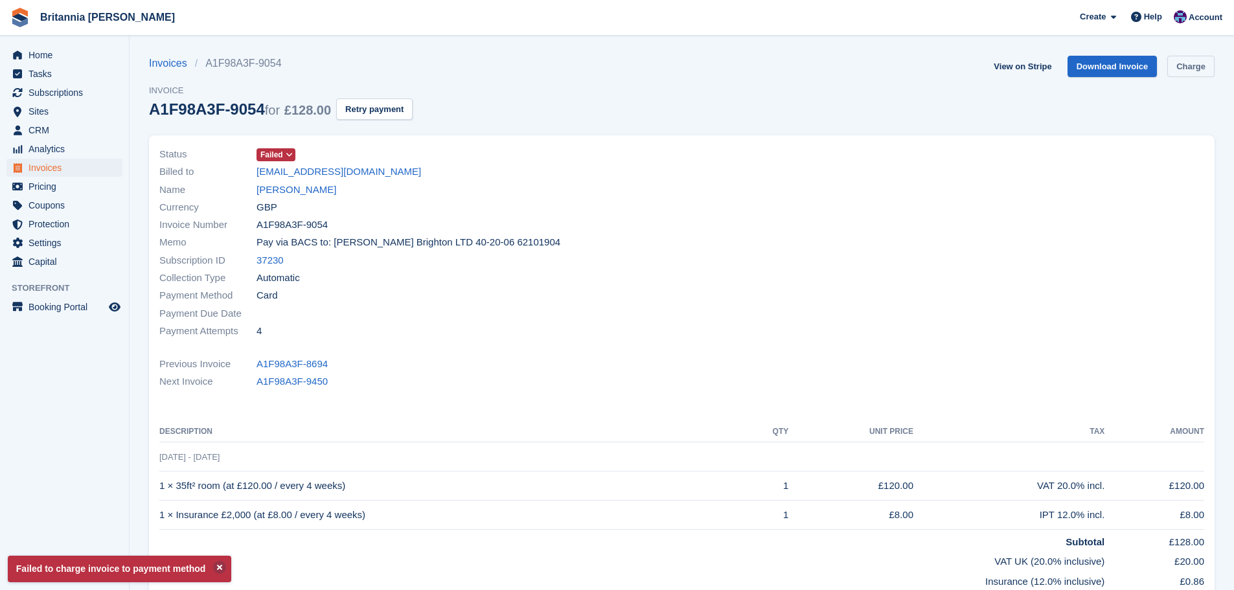
click at [1189, 59] on link "Charge" at bounding box center [1190, 66] width 47 height 21
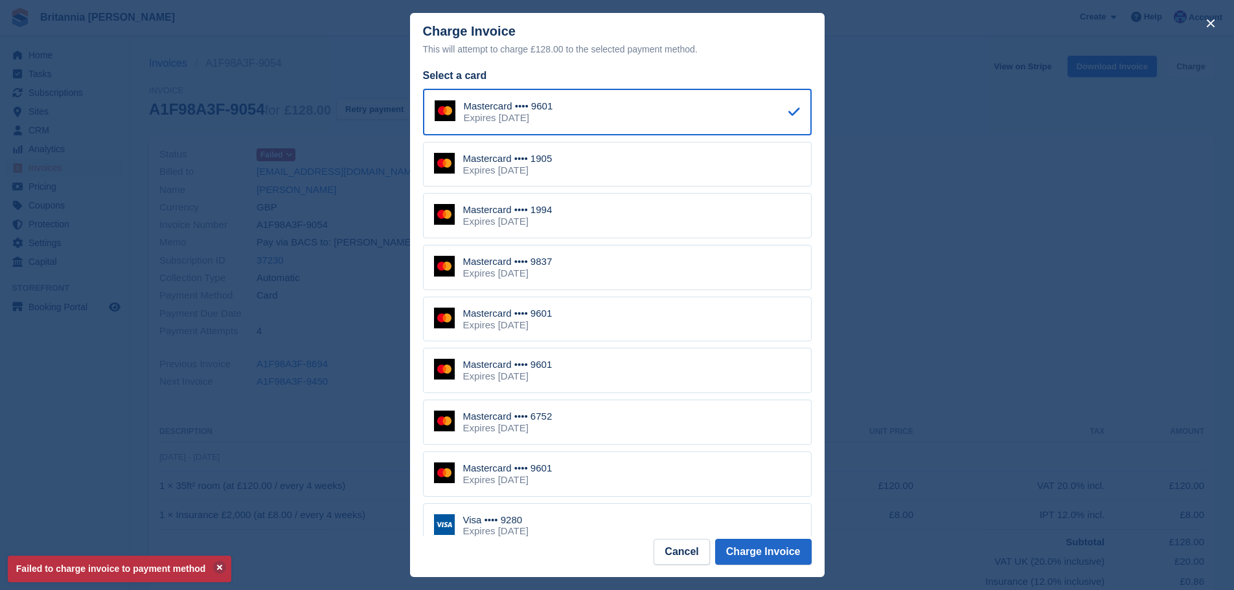
scroll to position [65, 0]
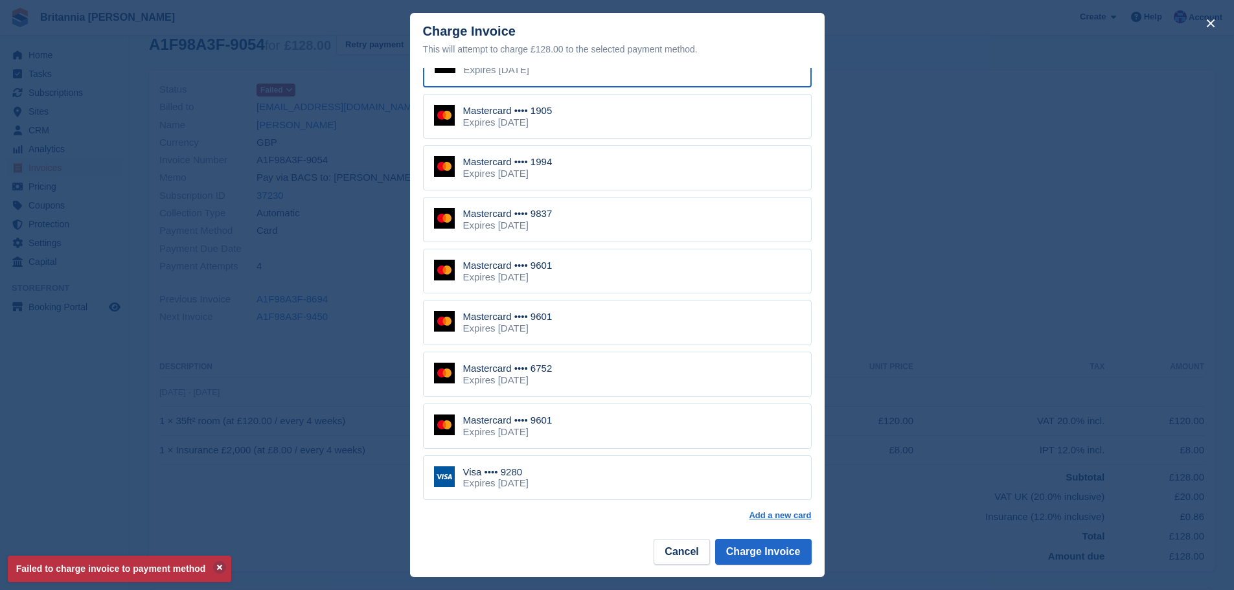
click at [553, 409] on div "Mastercard •••• 9601 Expires July 2027" at bounding box center [617, 425] width 389 height 45
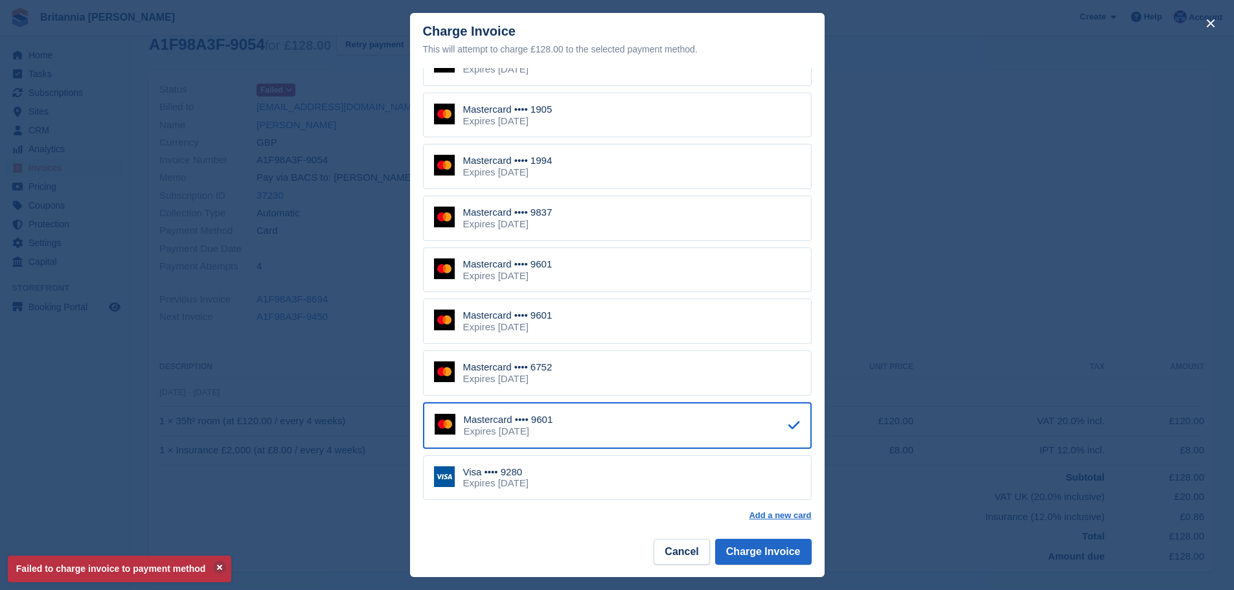
scroll to position [50, 0]
click at [772, 549] on button "Charge Invoice" at bounding box center [763, 552] width 97 height 26
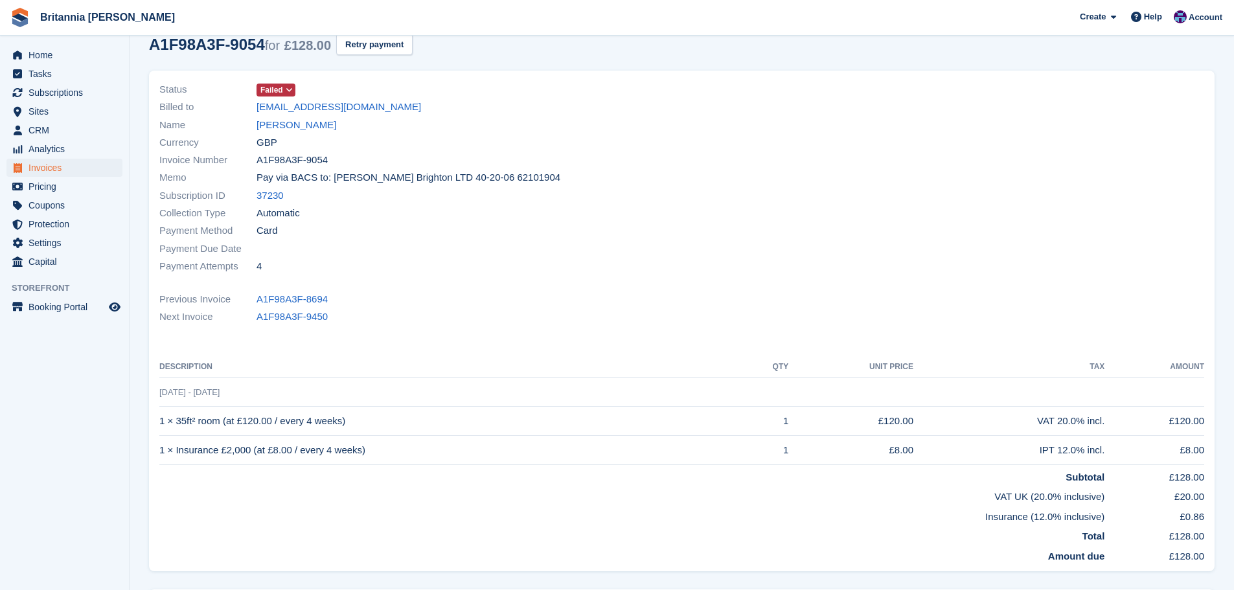
scroll to position [0, 0]
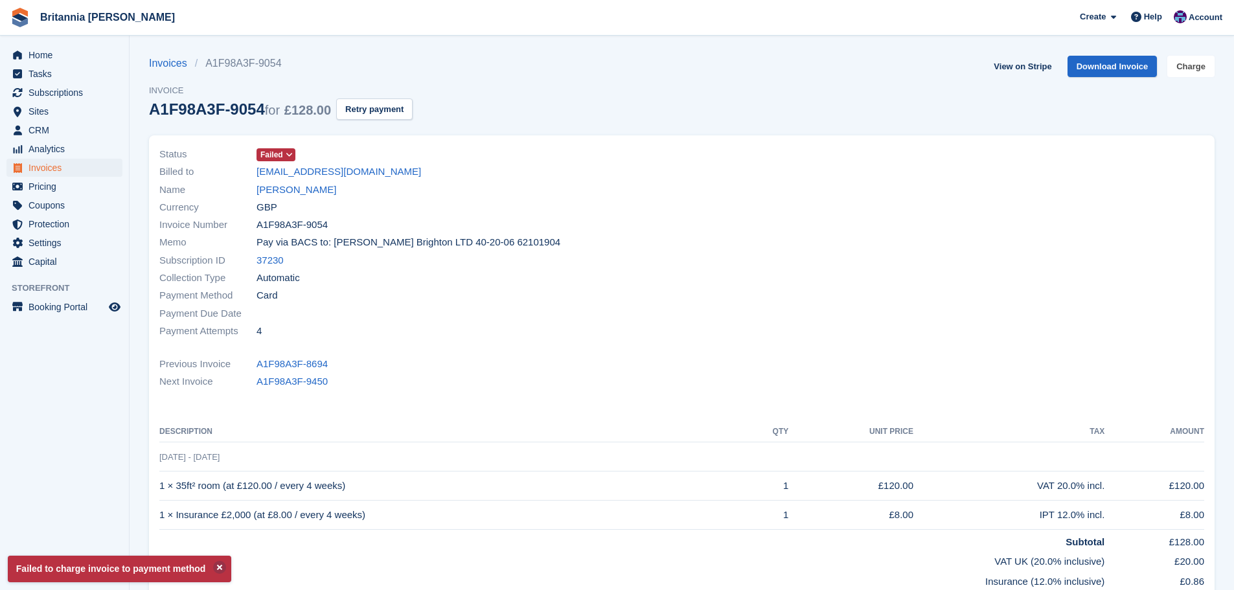
drag, startPoint x: 1197, startPoint y: 69, endPoint x: 1105, endPoint y: 78, distance: 92.4
click at [1197, 68] on link "Charge" at bounding box center [1190, 66] width 47 height 21
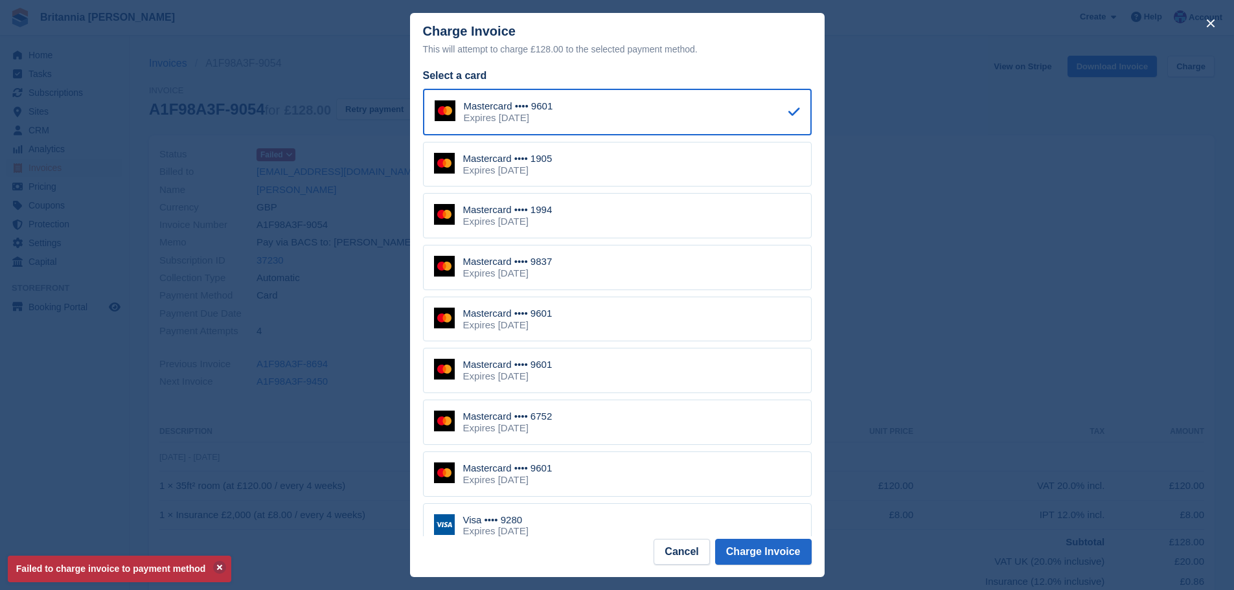
click at [574, 421] on div "Mastercard •••• 6752 Expires April 2027" at bounding box center [617, 422] width 389 height 45
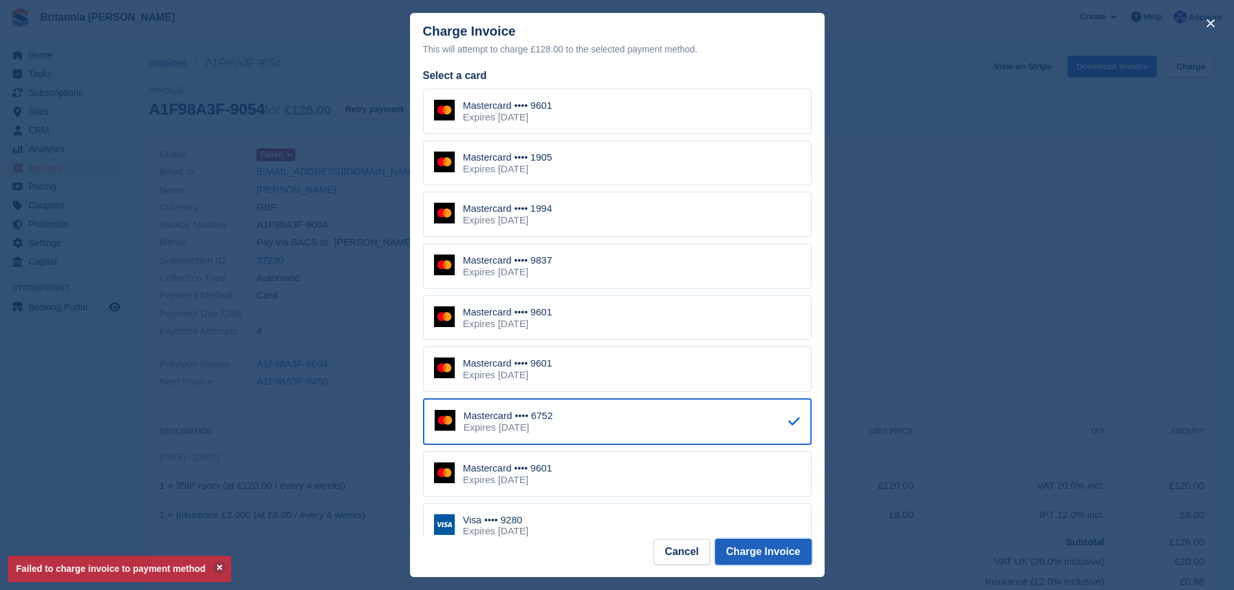
click at [760, 548] on button "Charge Invoice" at bounding box center [763, 552] width 97 height 26
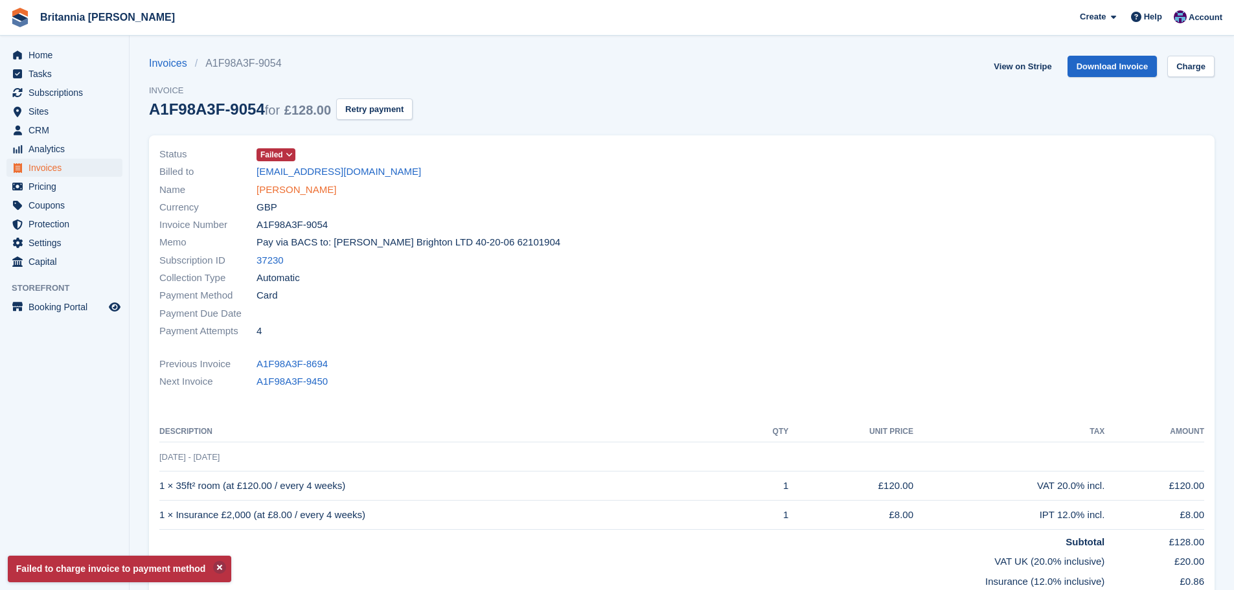
click at [287, 191] on link "Joelle Locke" at bounding box center [296, 190] width 80 height 15
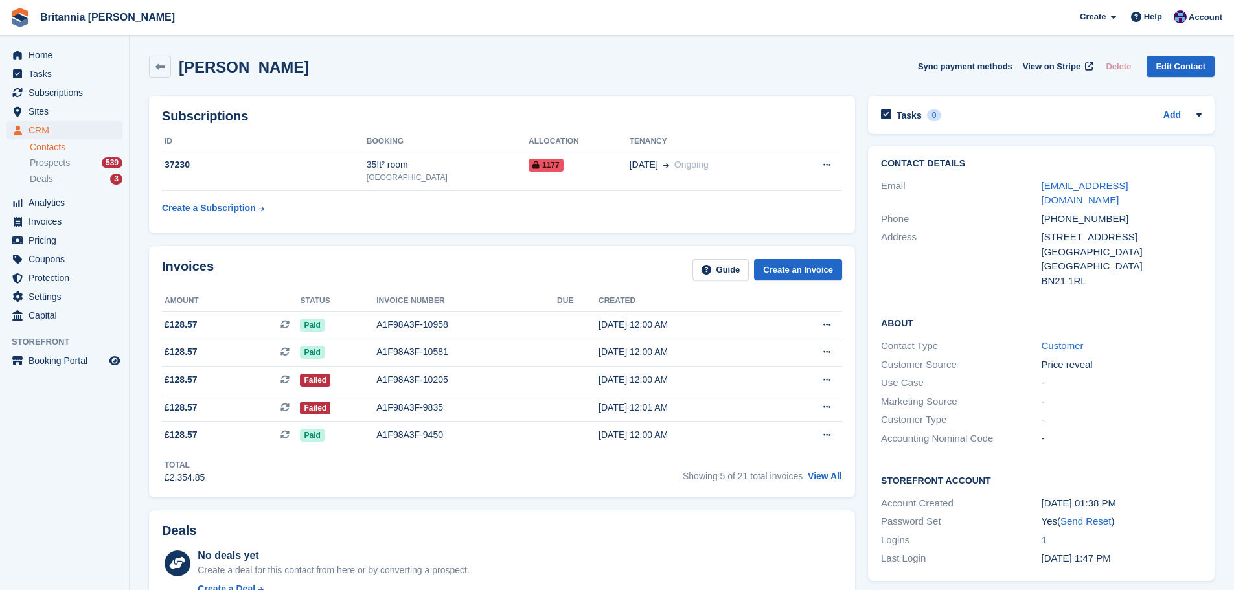
click at [843, 473] on div "Invoices Guide Create an Invoice Amount Status Invoice number Due Created £128.…" at bounding box center [502, 371] width 706 height 251
click at [832, 477] on link "View All" at bounding box center [825, 476] width 34 height 10
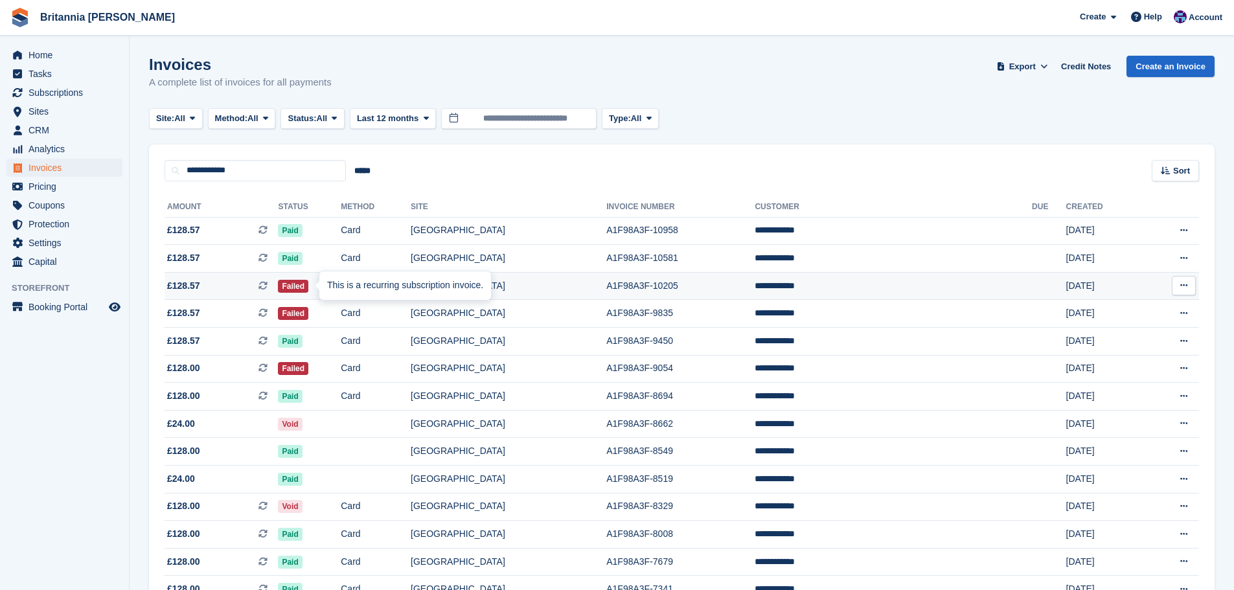
click at [405, 289] on div "This is a recurring subscription invoice." at bounding box center [405, 285] width 172 height 28
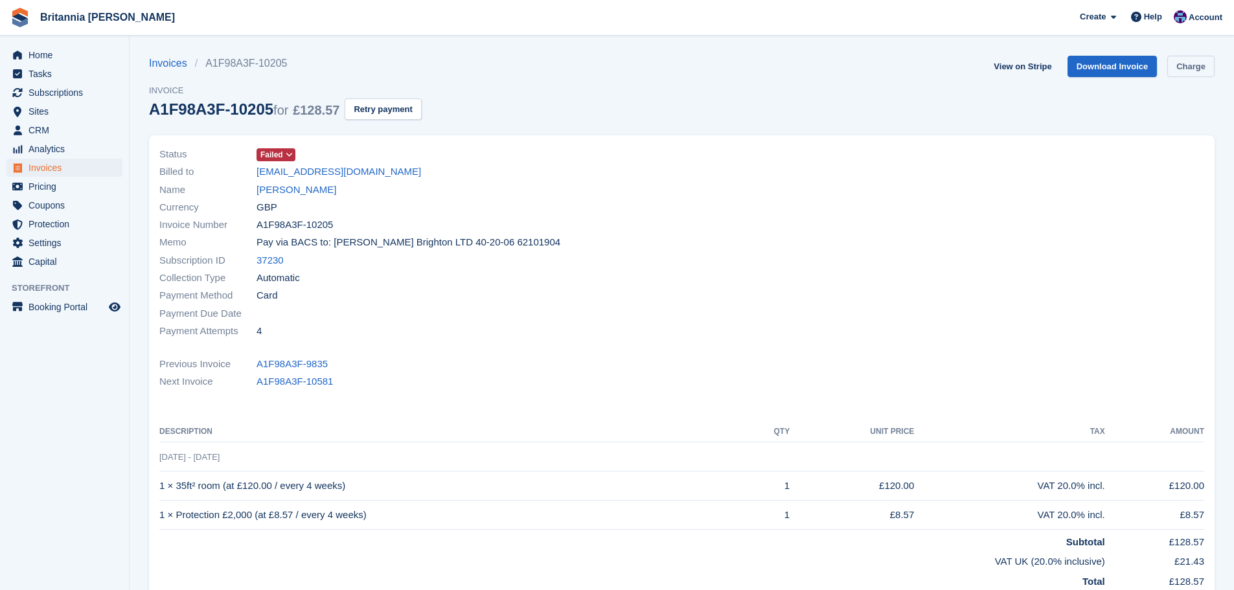
click at [1187, 69] on link "Charge" at bounding box center [1190, 66] width 47 height 21
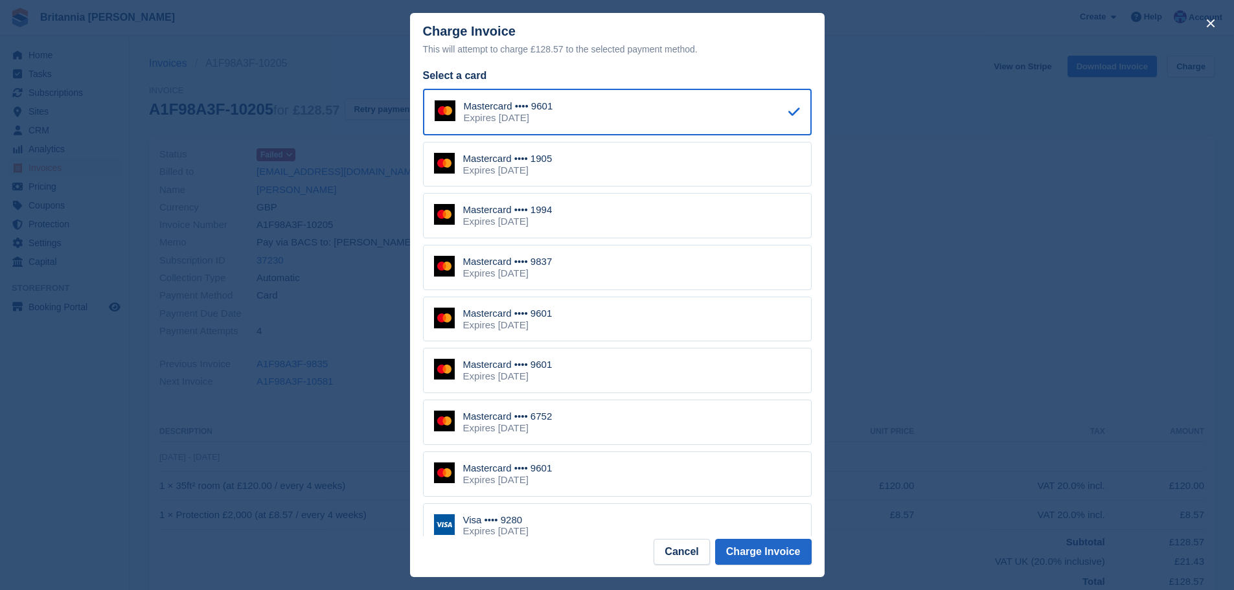
click at [575, 173] on div "Mastercard •••• 1905 Expires March 2029" at bounding box center [617, 164] width 389 height 45
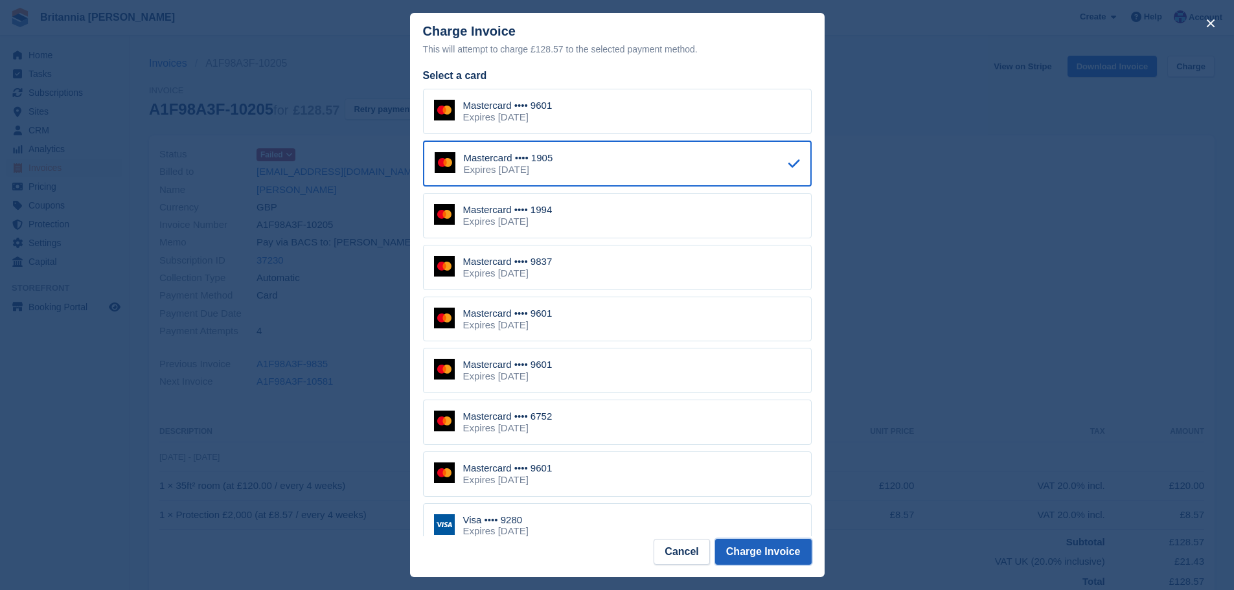
click at [762, 547] on button "Charge Invoice" at bounding box center [763, 552] width 97 height 26
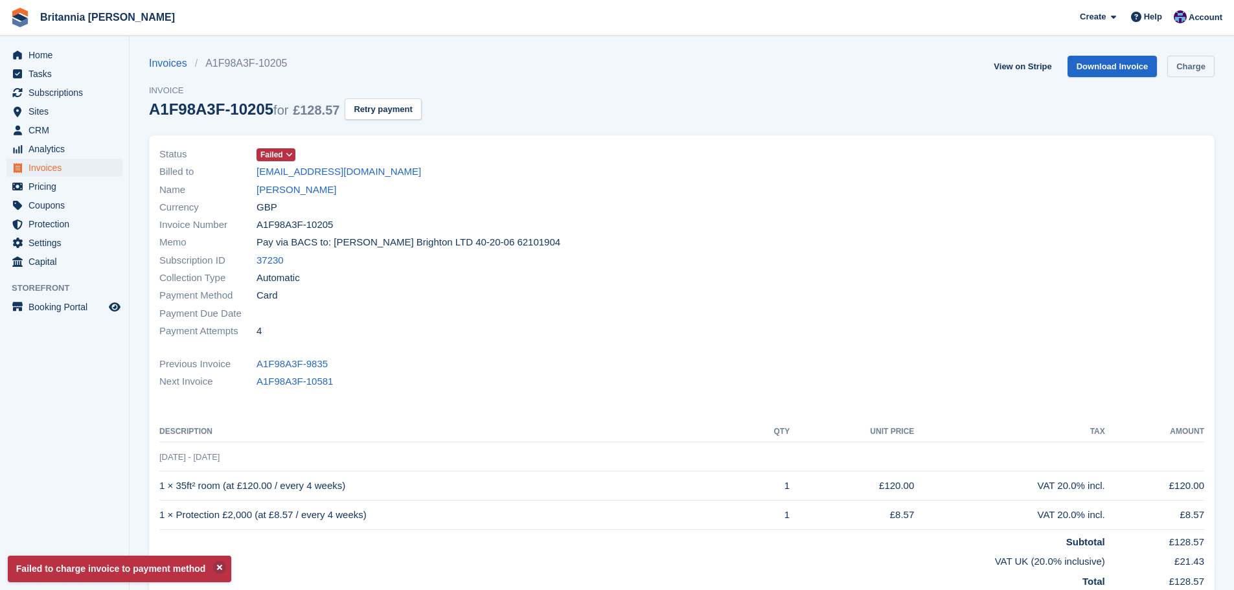
click at [1185, 74] on link "Charge" at bounding box center [1190, 66] width 47 height 21
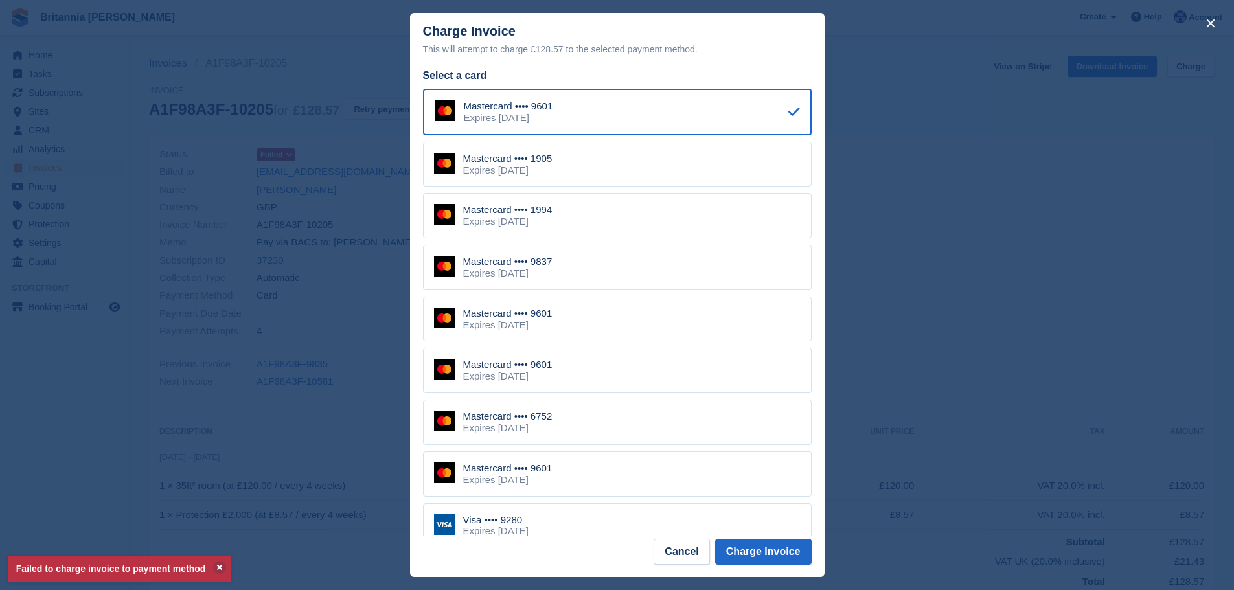
click at [567, 213] on div "Mastercard •••• 1994 Expires May 2029" at bounding box center [617, 215] width 389 height 45
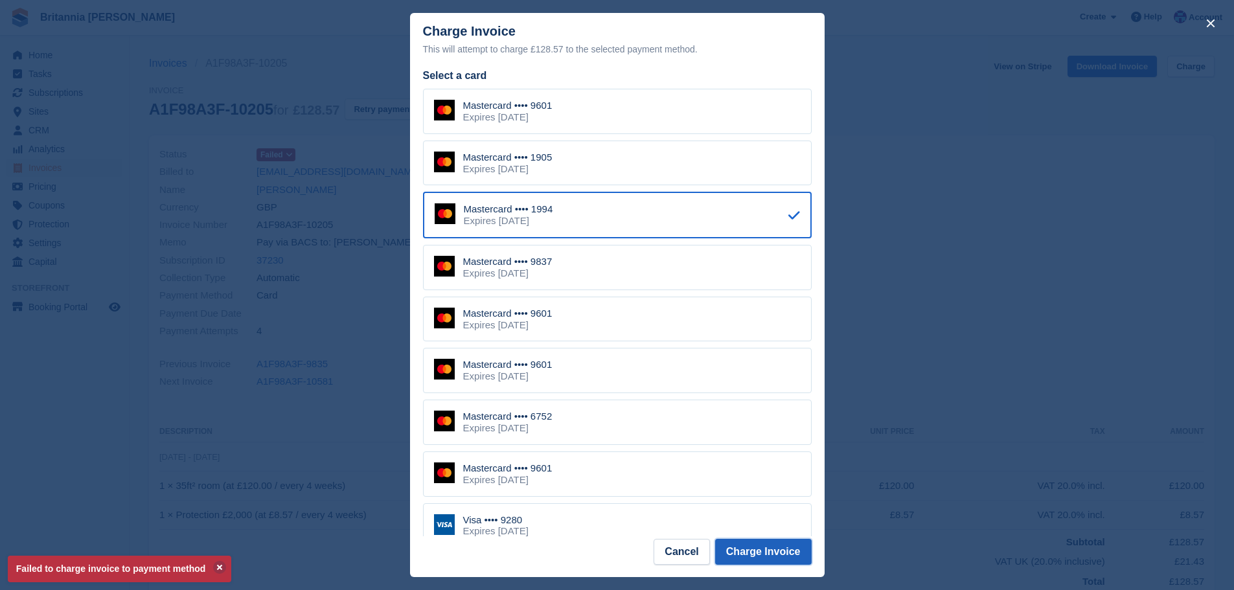
click at [788, 562] on button "Charge Invoice" at bounding box center [763, 552] width 97 height 26
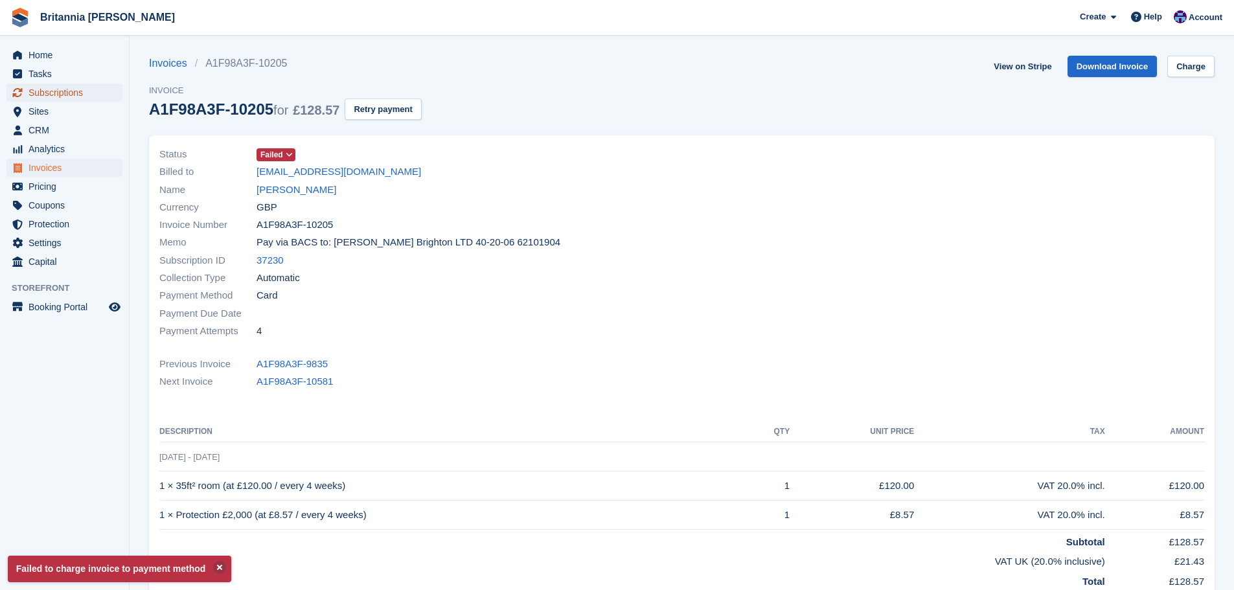
drag, startPoint x: 73, startPoint y: 89, endPoint x: 103, endPoint y: 94, distance: 30.1
click at [73, 89] on span "Subscriptions" at bounding box center [67, 93] width 78 height 18
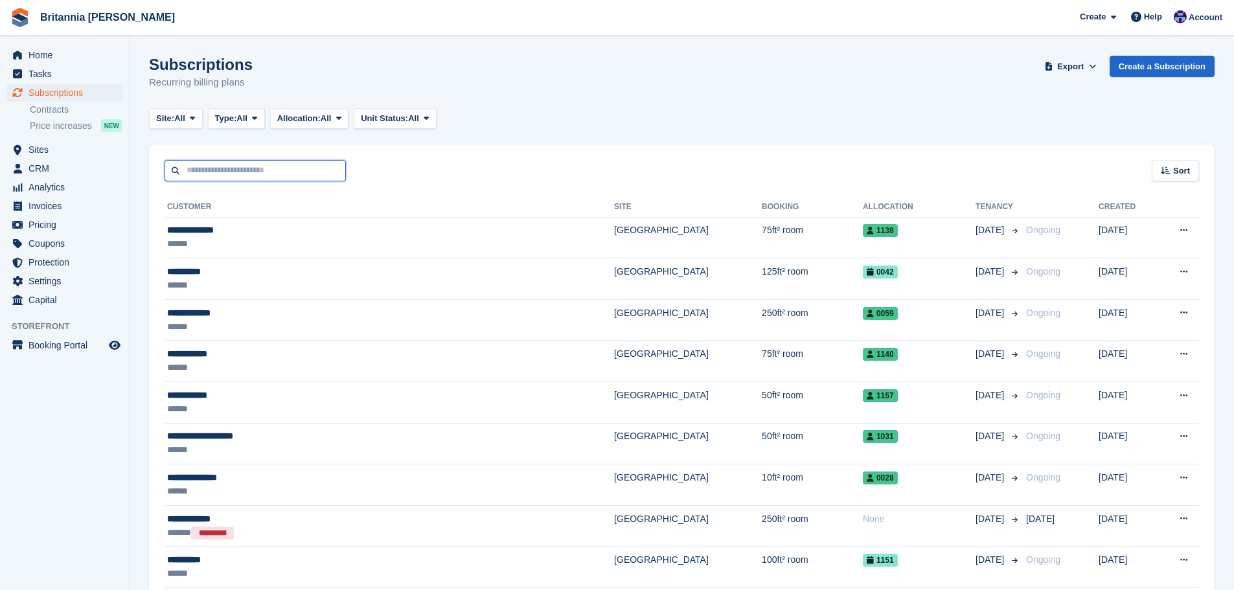
click at [198, 173] on input "text" at bounding box center [255, 170] width 181 height 21
type input "*****"
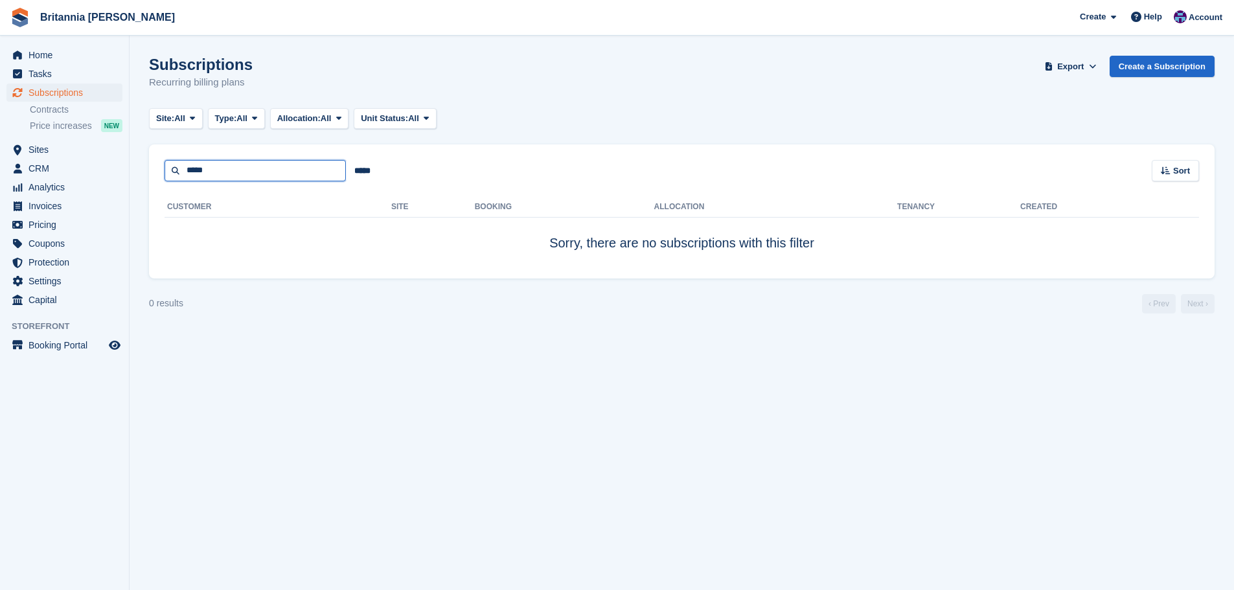
click at [207, 172] on input "*****" at bounding box center [255, 170] width 181 height 21
type input "****"
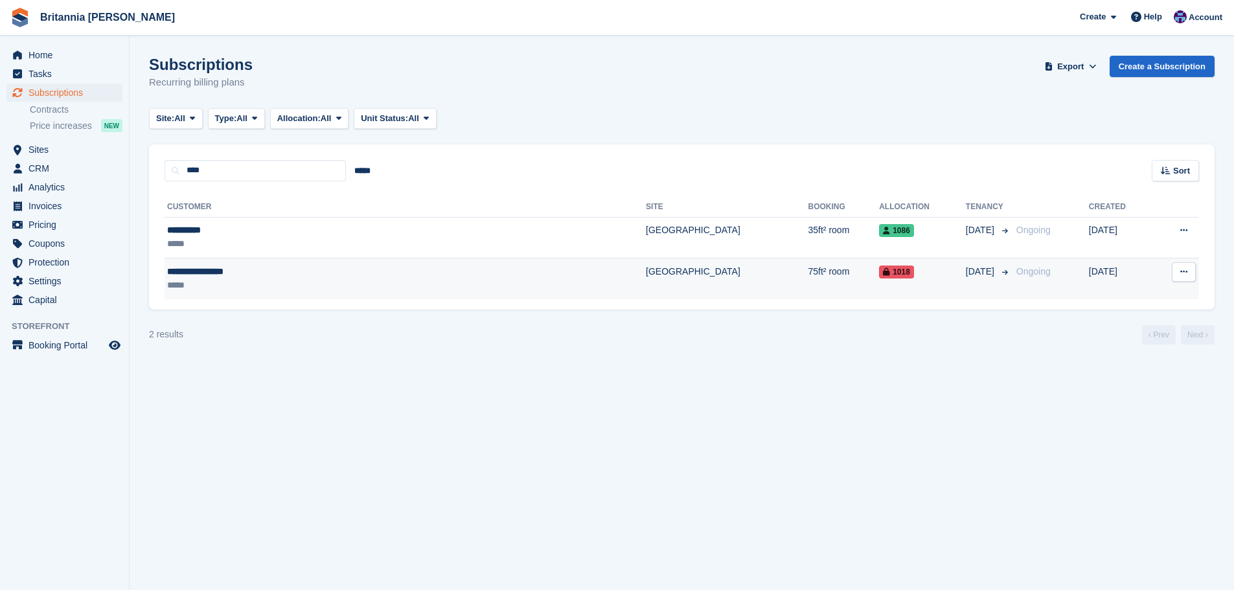
click at [808, 281] on td "75ft² room" at bounding box center [843, 278] width 71 height 41
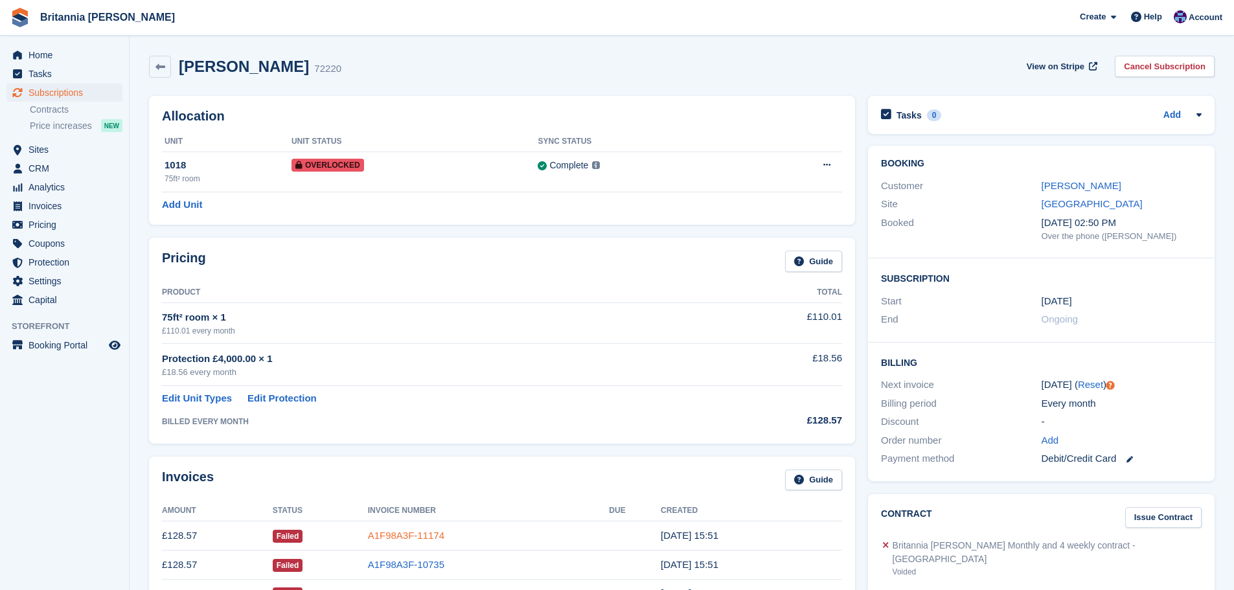
click at [414, 533] on link "A1F98A3F-11174" at bounding box center [406, 535] width 76 height 11
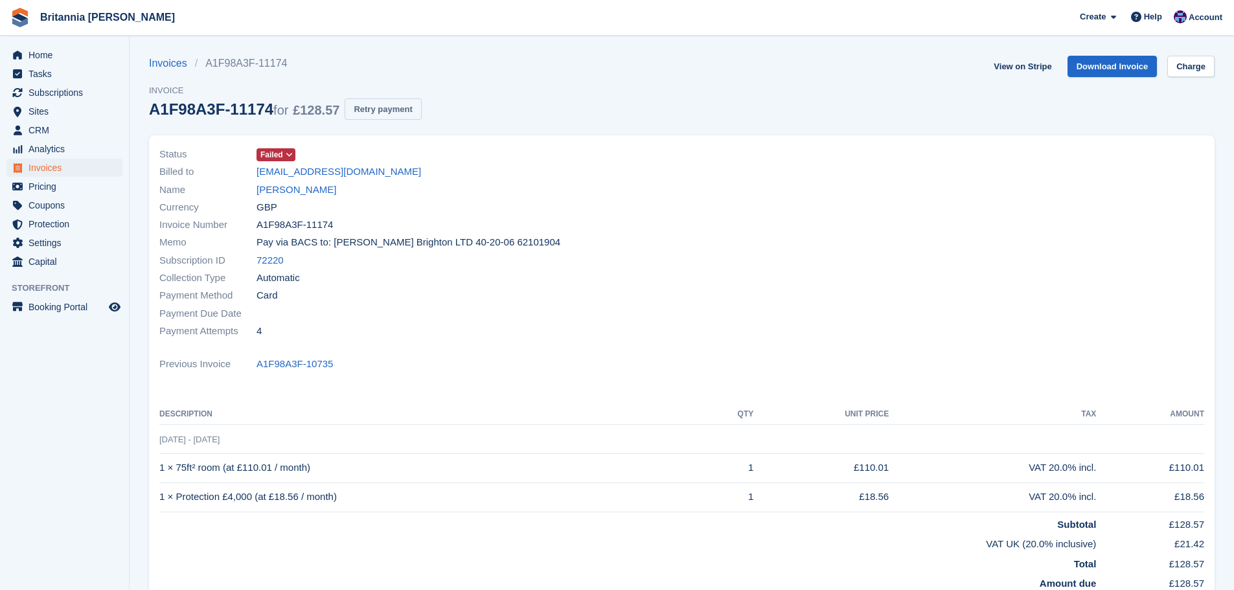
click at [387, 98] on button "Retry payment" at bounding box center [383, 108] width 76 height 21
click at [79, 88] on span "Subscriptions" at bounding box center [67, 93] width 78 height 18
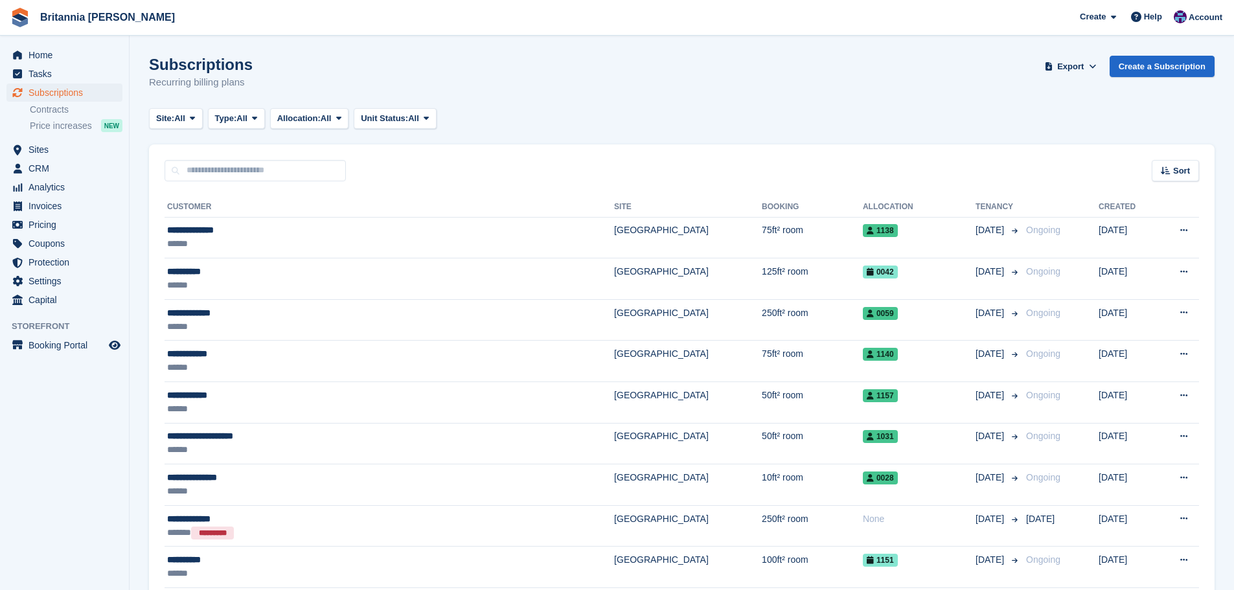
click at [229, 156] on div "Sort Sort by Customer name Date created Move in date Move out date Created (old…" at bounding box center [681, 162] width 1065 height 37
click at [229, 161] on input "text" at bounding box center [255, 170] width 181 height 21
type input "***"
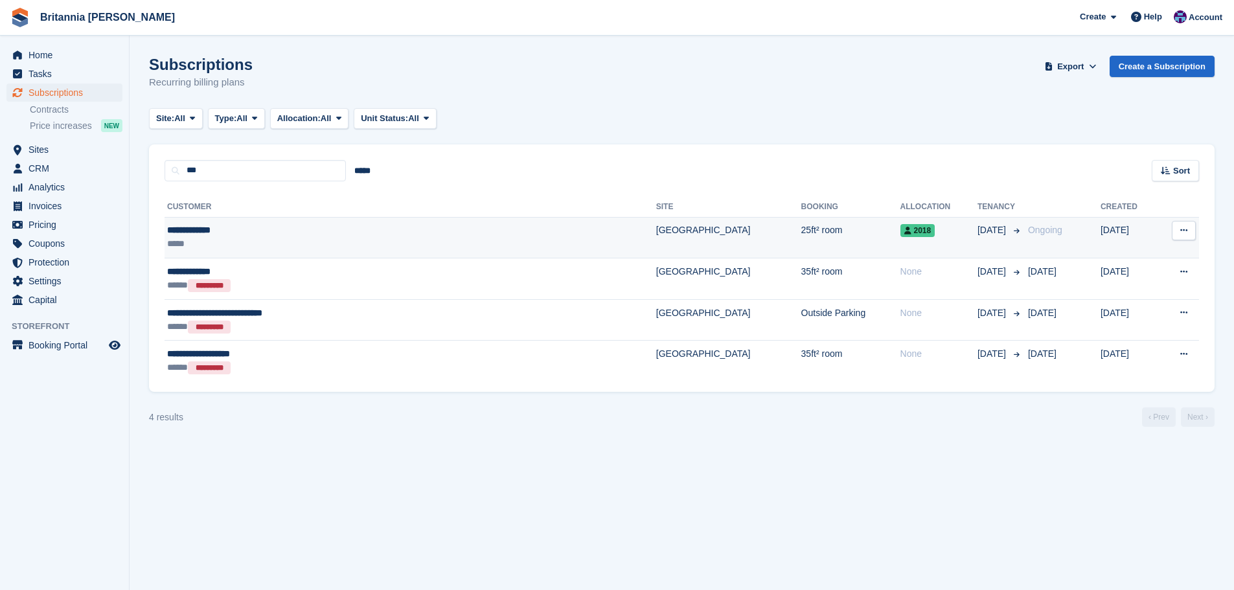
click at [656, 239] on td "[GEOGRAPHIC_DATA]" at bounding box center [728, 237] width 145 height 41
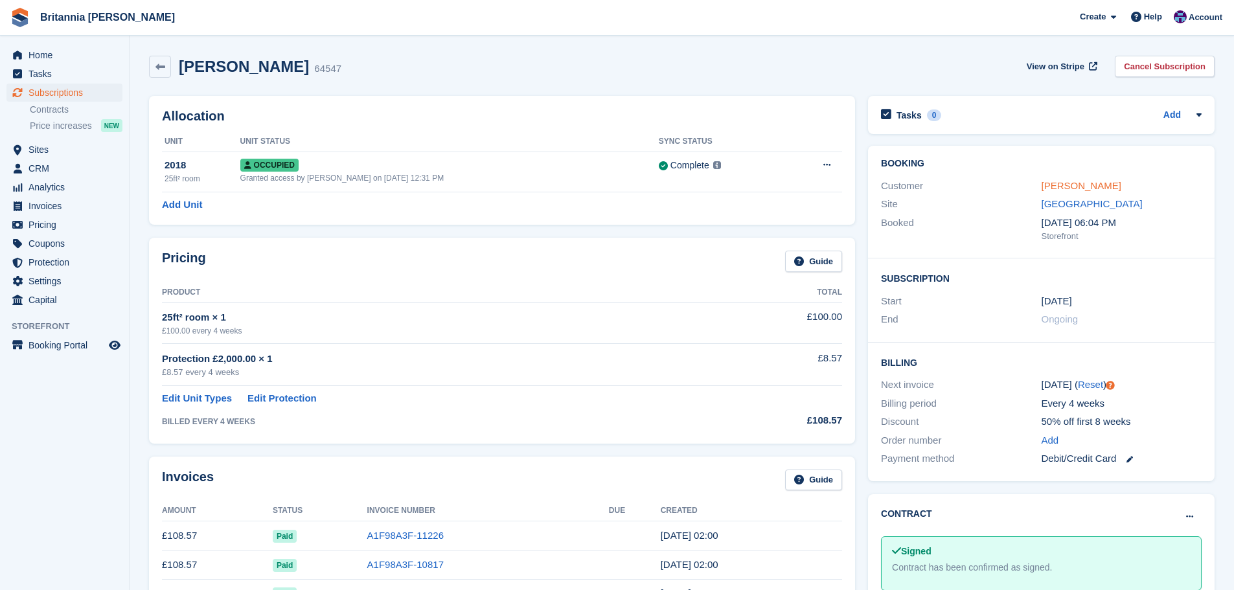
click at [1093, 189] on link "Steve limburn" at bounding box center [1081, 185] width 80 height 11
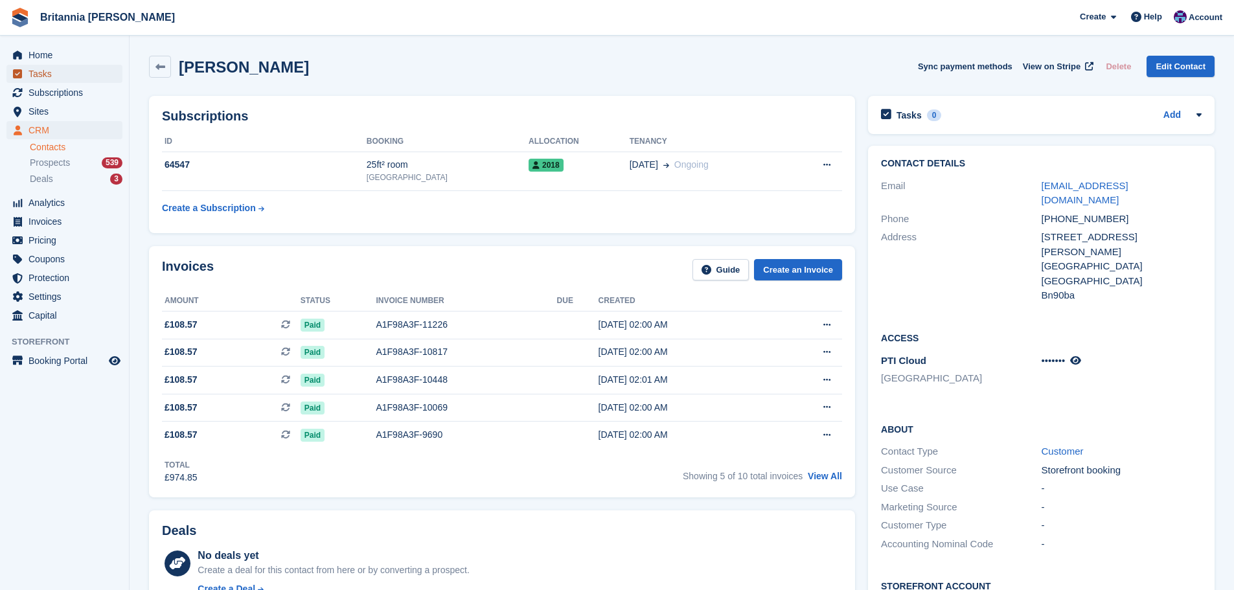
click at [76, 79] on span "Tasks" at bounding box center [67, 74] width 78 height 18
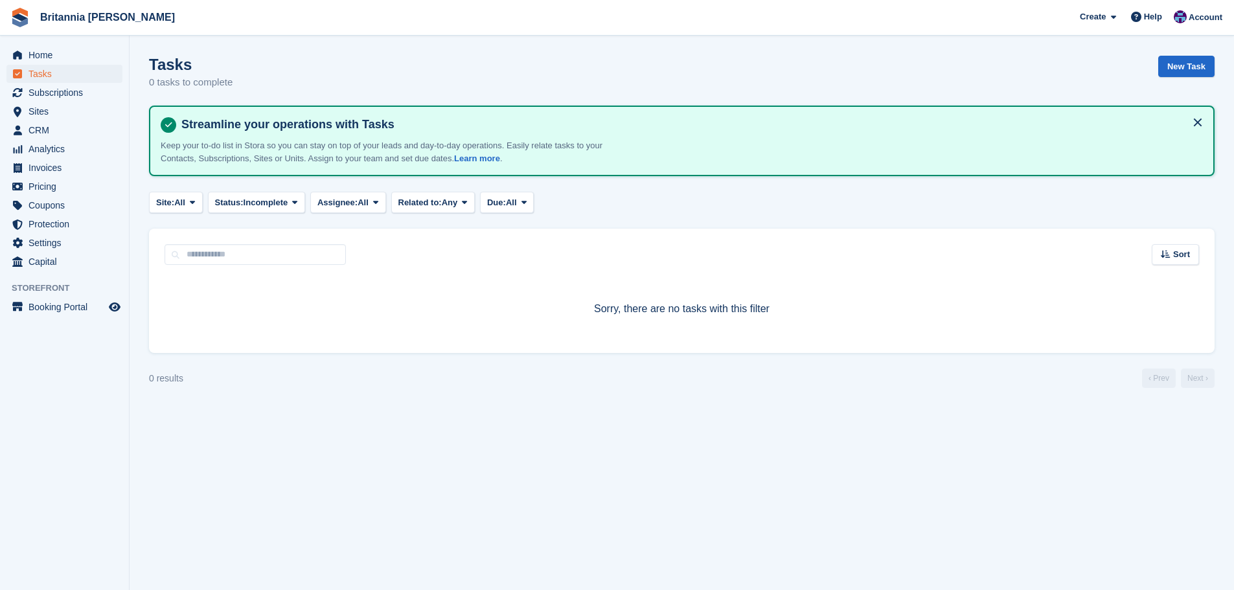
click at [76, 85] on span "Subscriptions" at bounding box center [67, 93] width 78 height 18
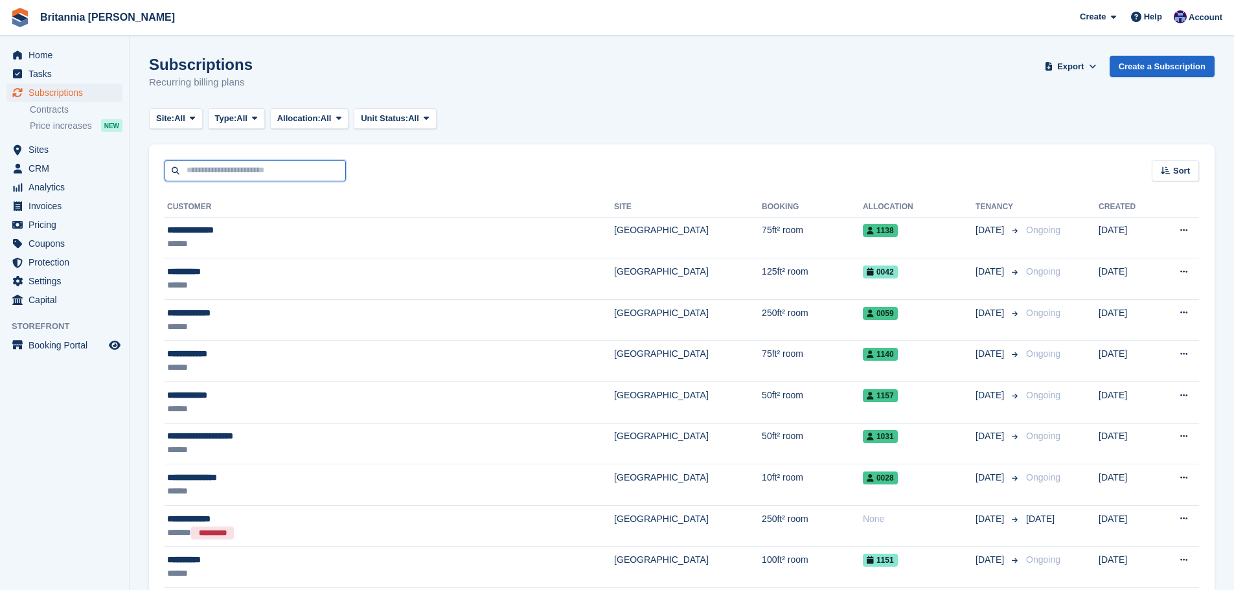
click at [209, 172] on input "text" at bounding box center [255, 170] width 181 height 21
type input "****"
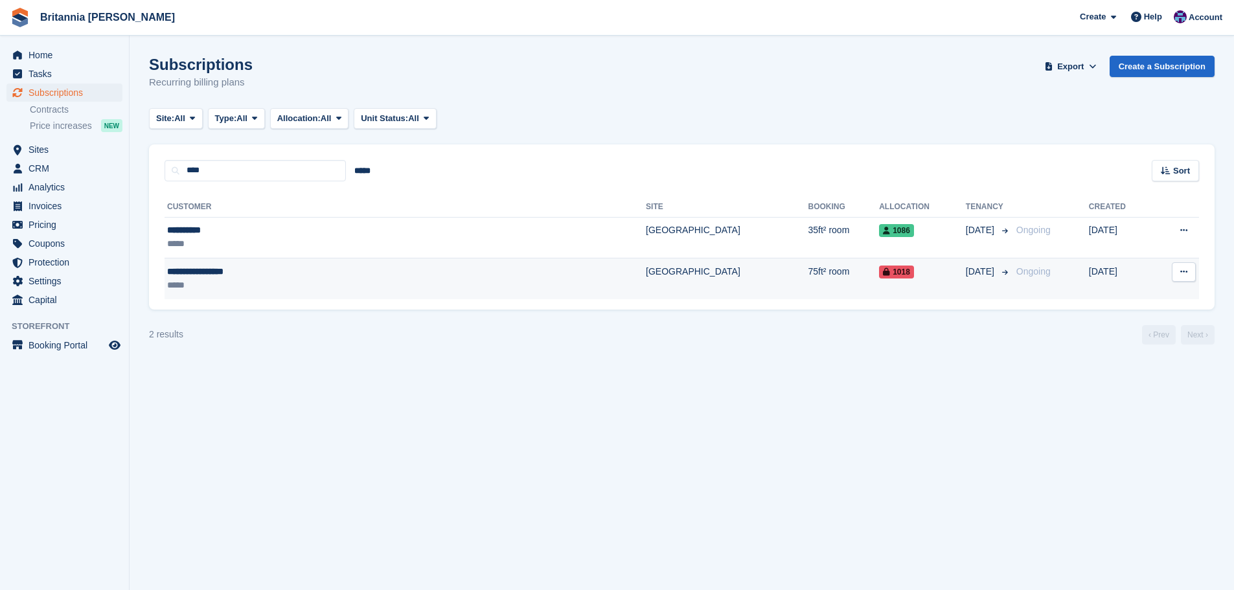
click at [386, 280] on div "*****" at bounding box center [305, 285] width 277 height 14
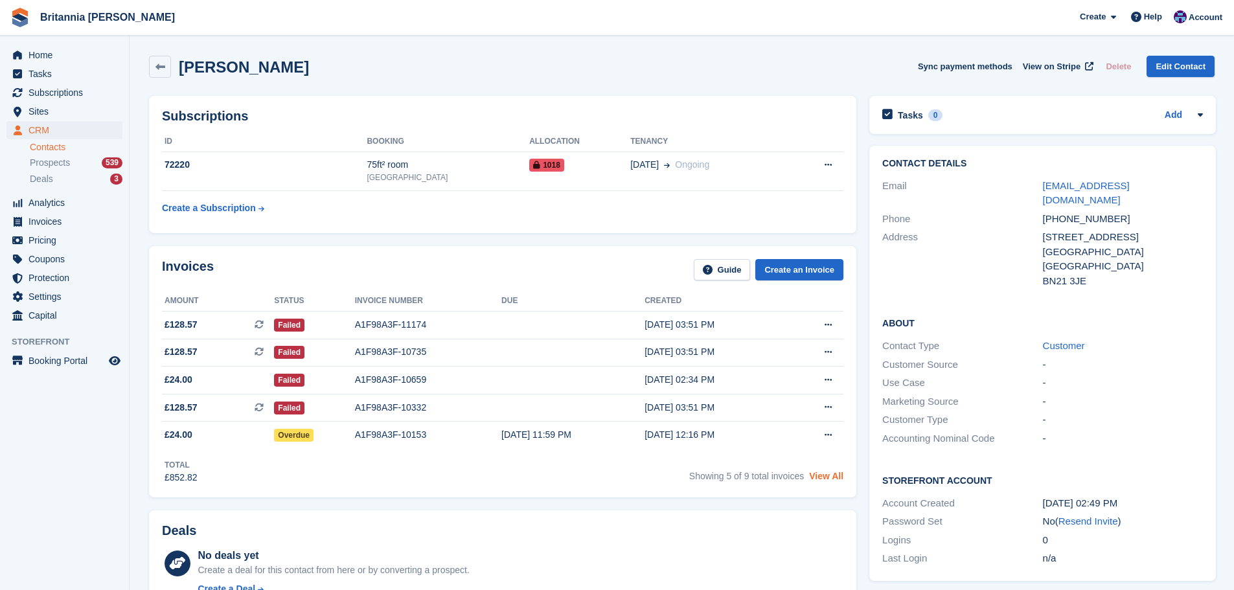
click at [819, 477] on link "View All" at bounding box center [826, 476] width 34 height 10
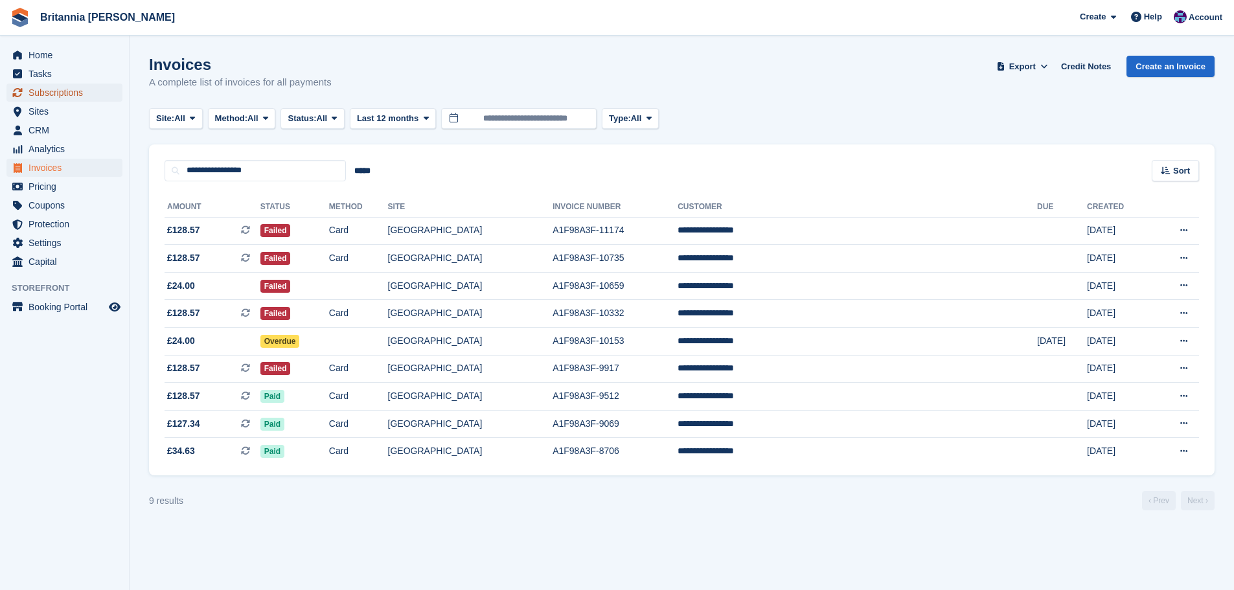
click at [81, 93] on span "Subscriptions" at bounding box center [67, 93] width 78 height 18
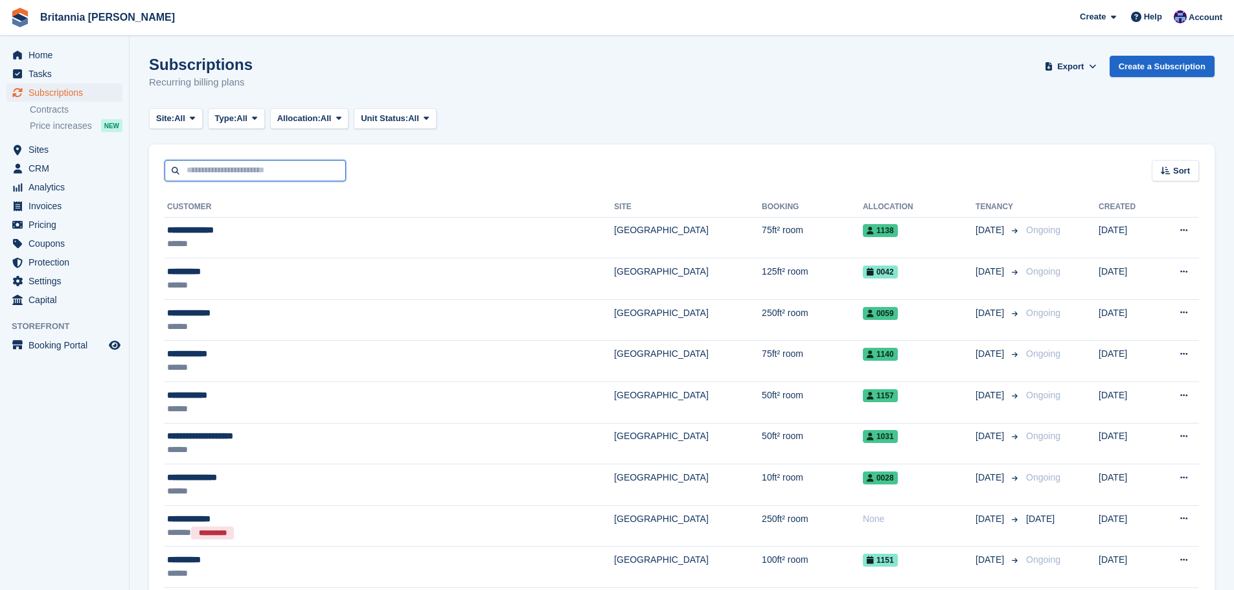
click at [230, 170] on input "text" at bounding box center [255, 170] width 181 height 21
type input "*****"
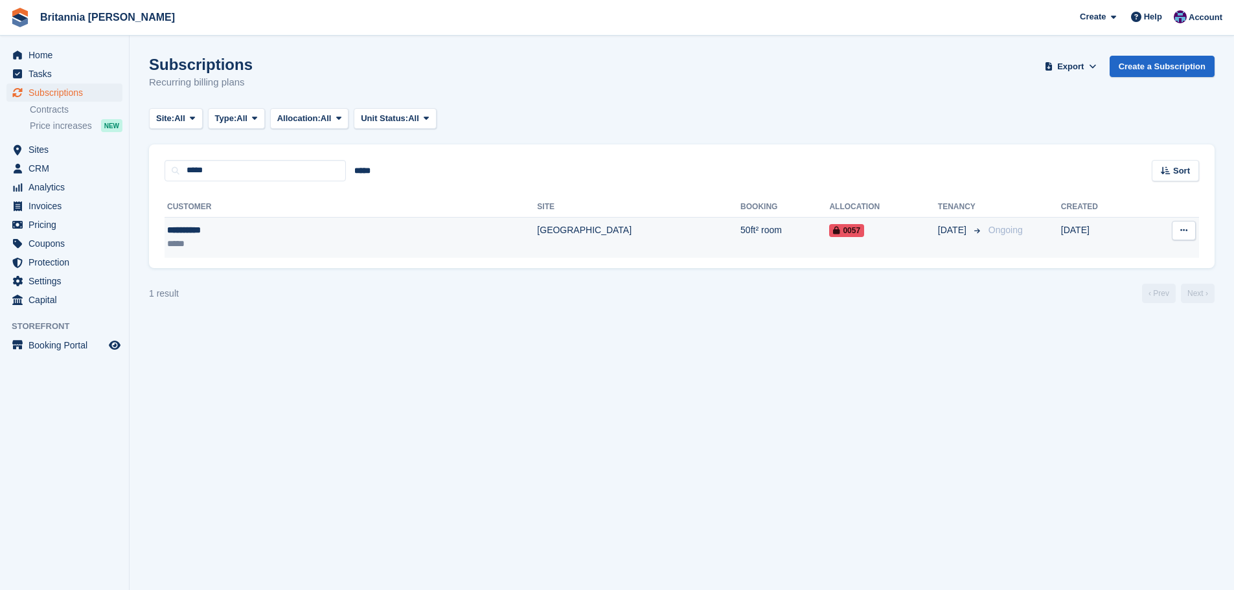
click at [537, 234] on td "[GEOGRAPHIC_DATA]" at bounding box center [638, 237] width 203 height 41
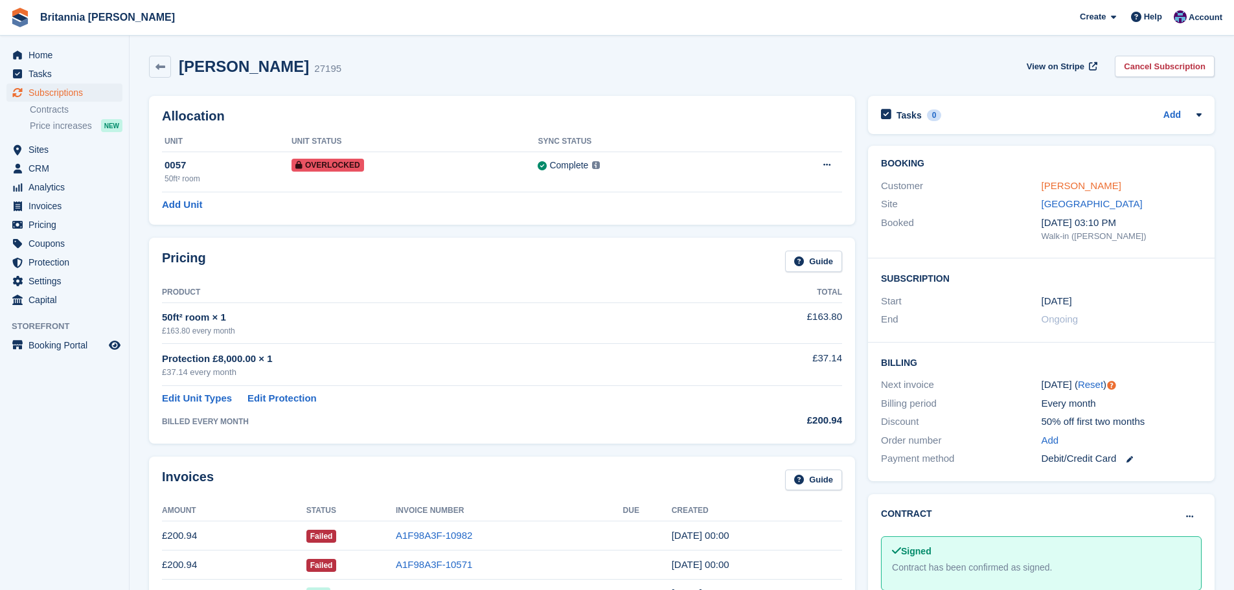
click at [1086, 180] on link "[PERSON_NAME]" at bounding box center [1081, 185] width 80 height 11
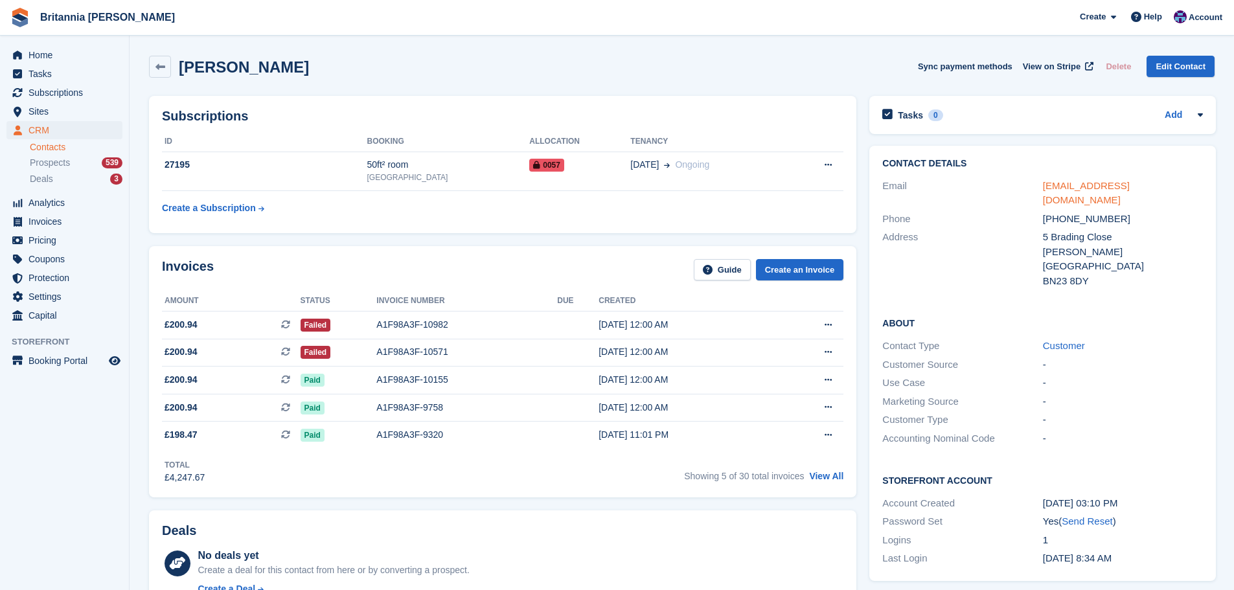
click at [1067, 183] on link "[EMAIL_ADDRESS][DOMAIN_NAME]" at bounding box center [1086, 193] width 87 height 26
click at [723, 363] on td "[DATE] 12:00 AM" at bounding box center [686, 353] width 176 height 28
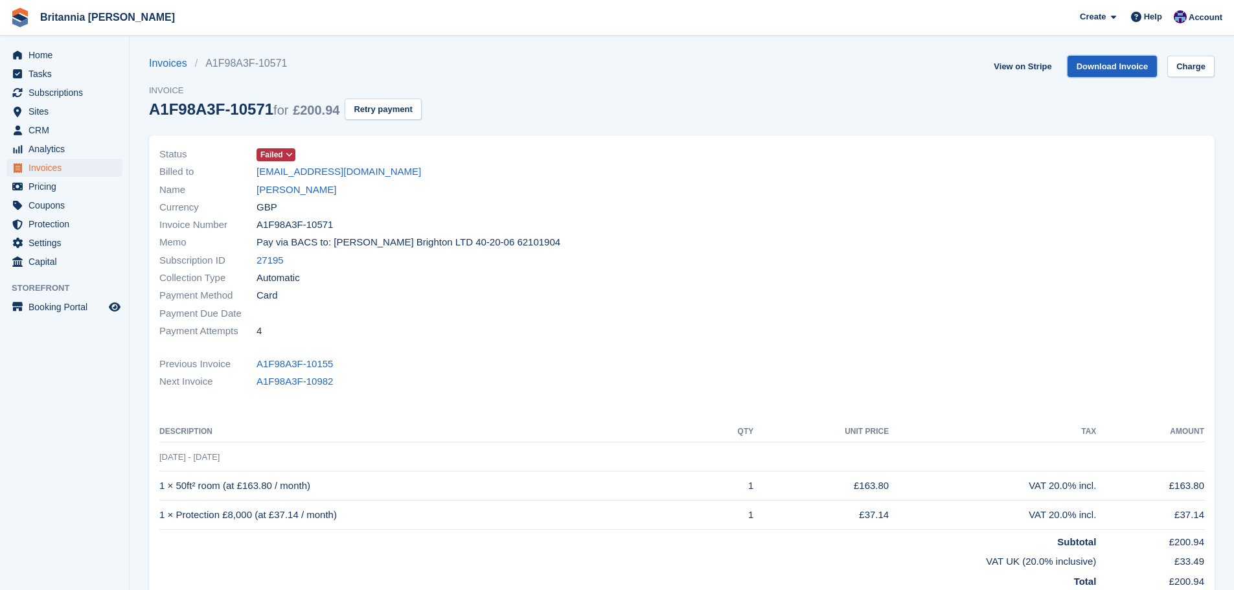
click at [1112, 60] on link "Download Invoice" at bounding box center [1112, 66] width 90 height 21
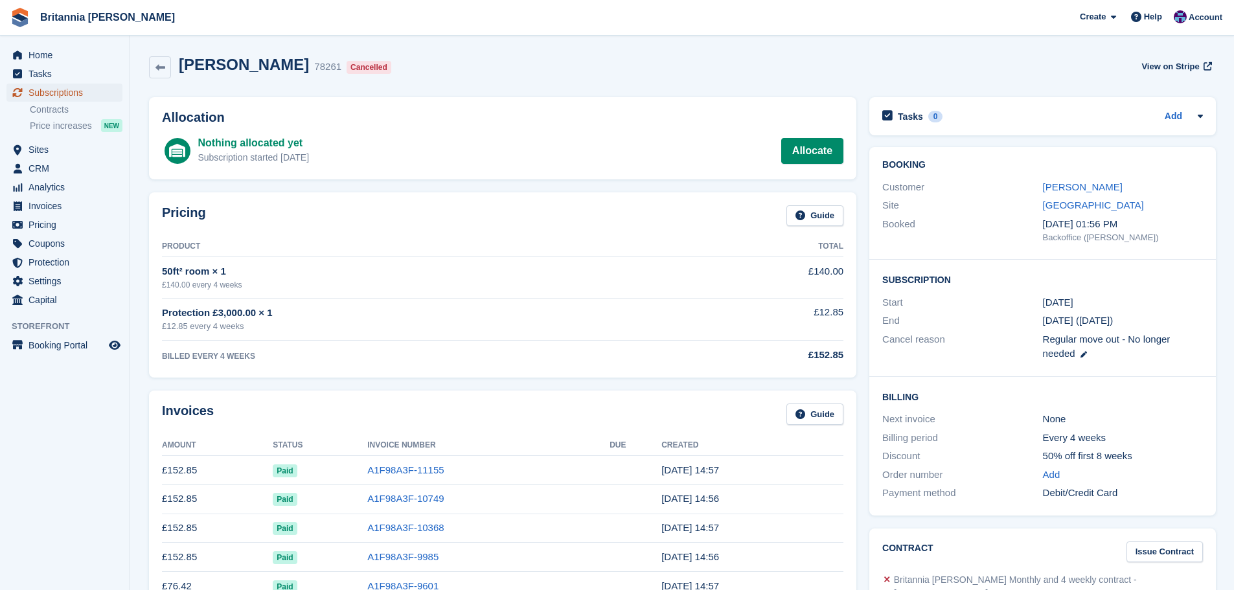
click at [89, 94] on span "Subscriptions" at bounding box center [67, 93] width 78 height 18
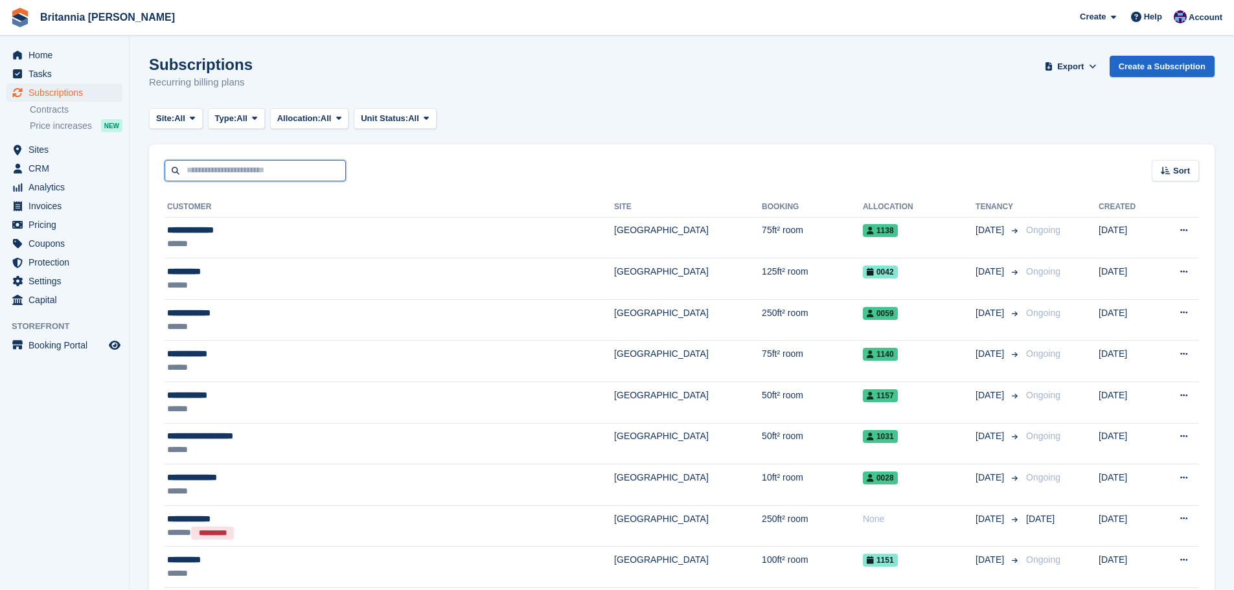
click at [231, 160] on input "text" at bounding box center [255, 170] width 181 height 21
type input "******"
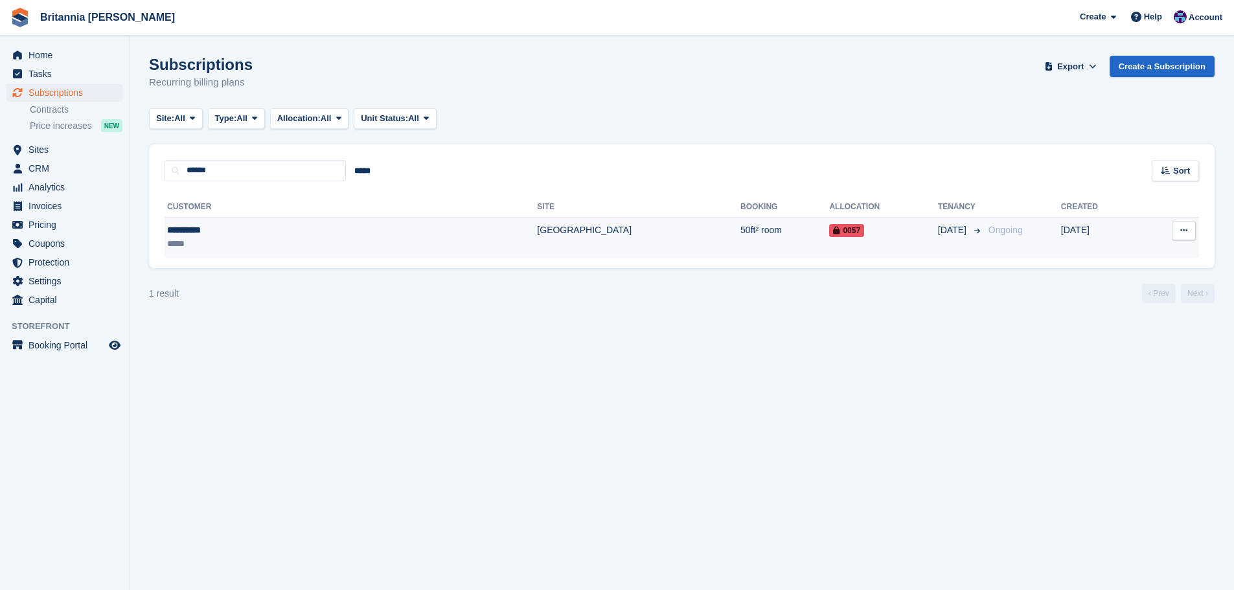
click at [740, 250] on td "50ft² room" at bounding box center [784, 237] width 89 height 41
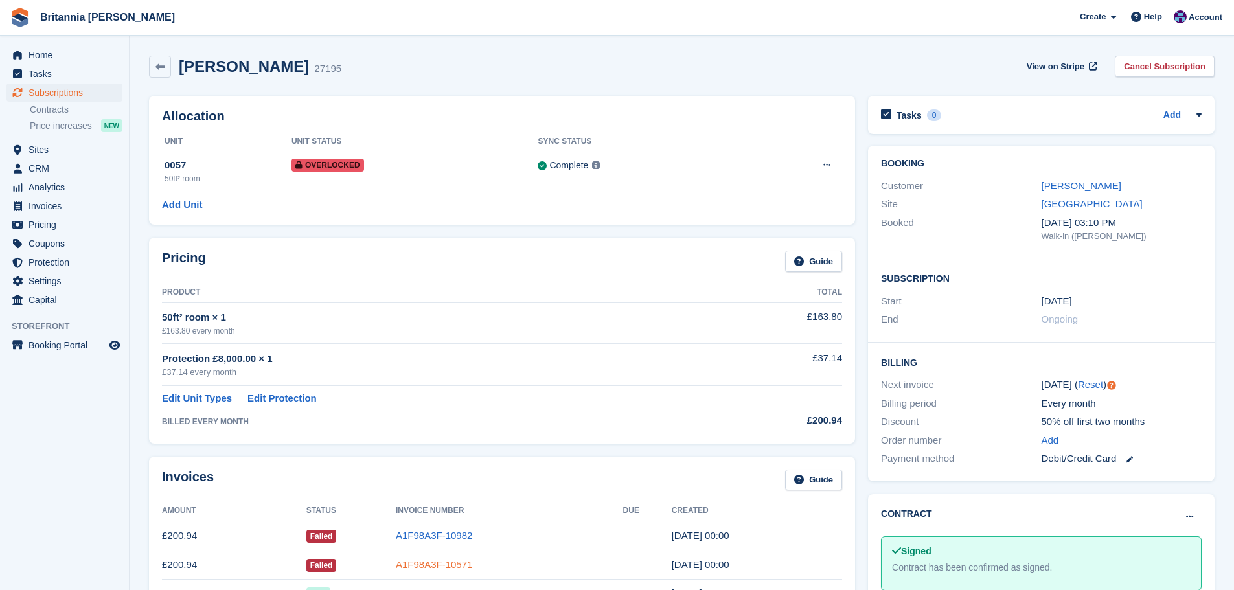
click at [456, 567] on link "A1F98A3F-10571" at bounding box center [434, 564] width 76 height 11
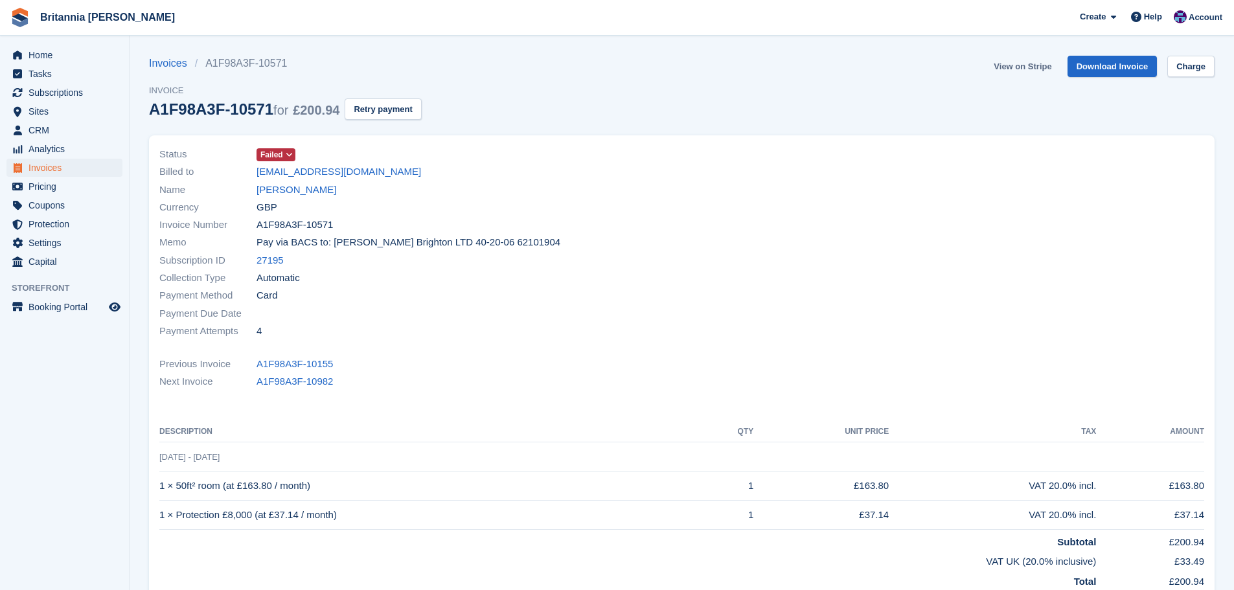
click at [1047, 67] on link "View on Stripe" at bounding box center [1022, 66] width 68 height 21
click at [295, 191] on link "[PERSON_NAME]" at bounding box center [296, 190] width 80 height 15
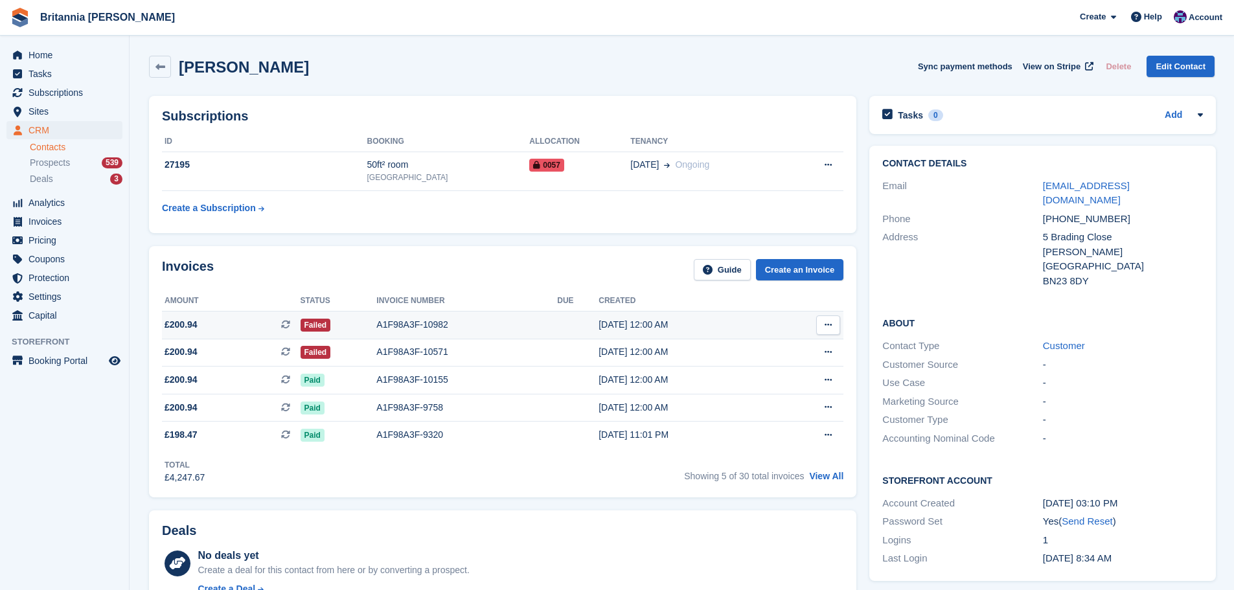
click at [411, 327] on div "A1F98A3F-10982" at bounding box center [466, 325] width 181 height 14
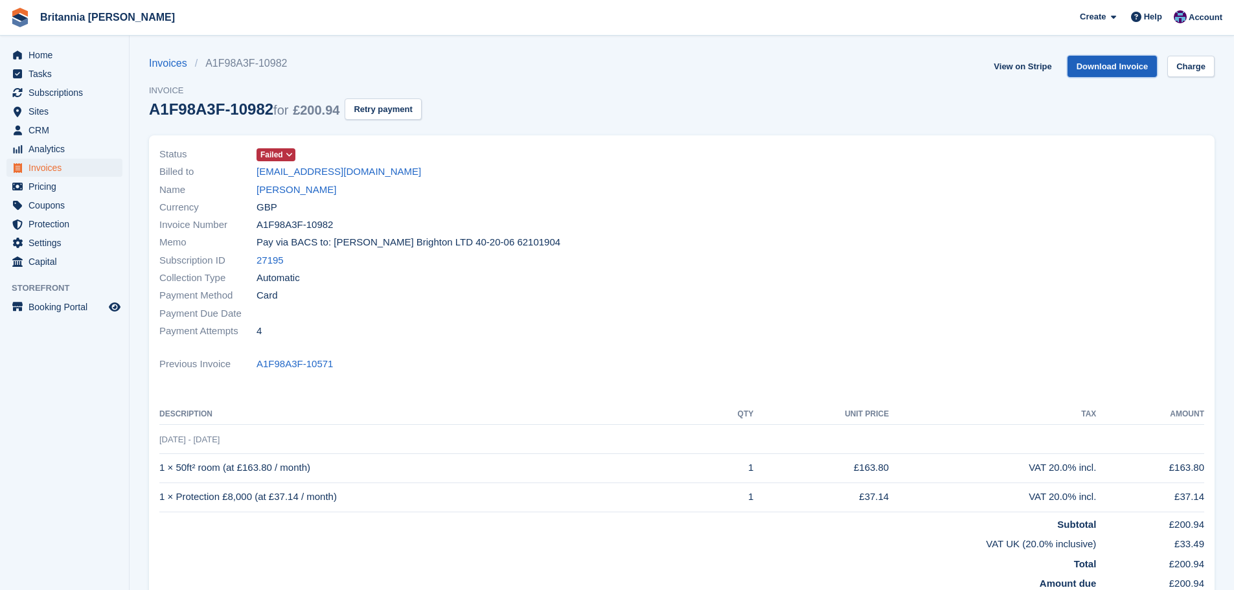
click at [1102, 65] on link "Download Invoice" at bounding box center [1112, 66] width 90 height 21
click at [271, 190] on link "[PERSON_NAME]" at bounding box center [296, 190] width 80 height 15
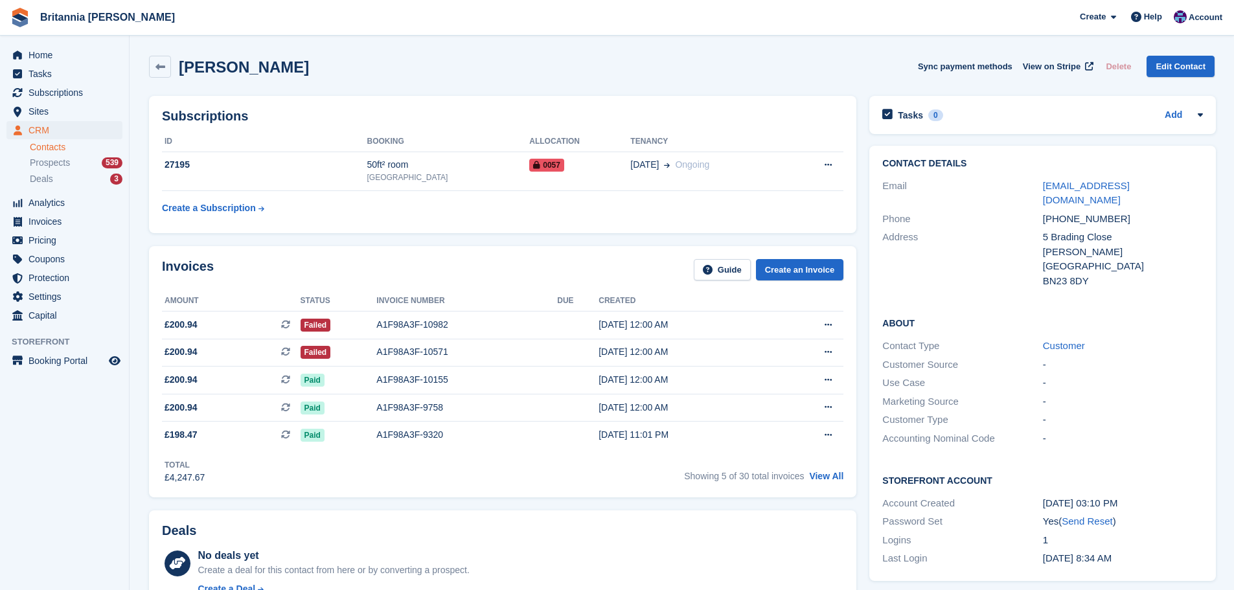
click at [782, 286] on div "Invoices Guide Create an Invoice" at bounding box center [502, 273] width 681 height 29
click at [801, 270] on link "Create an Invoice" at bounding box center [800, 269] width 88 height 21
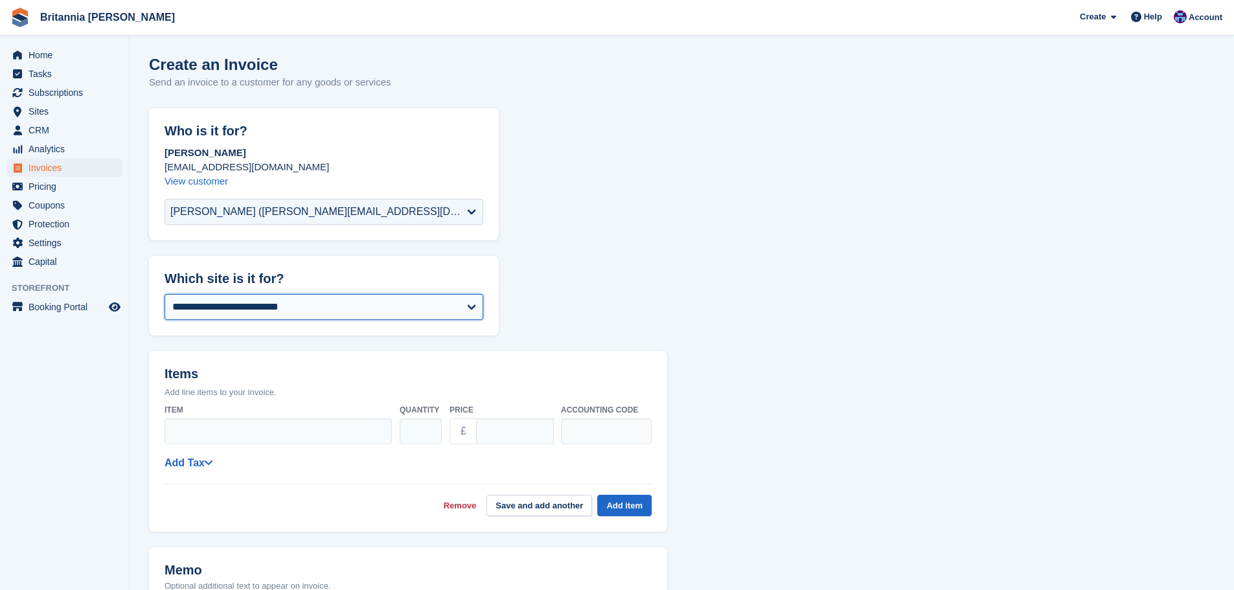
click at [324, 301] on select "**********" at bounding box center [324, 307] width 319 height 26
select select "***"
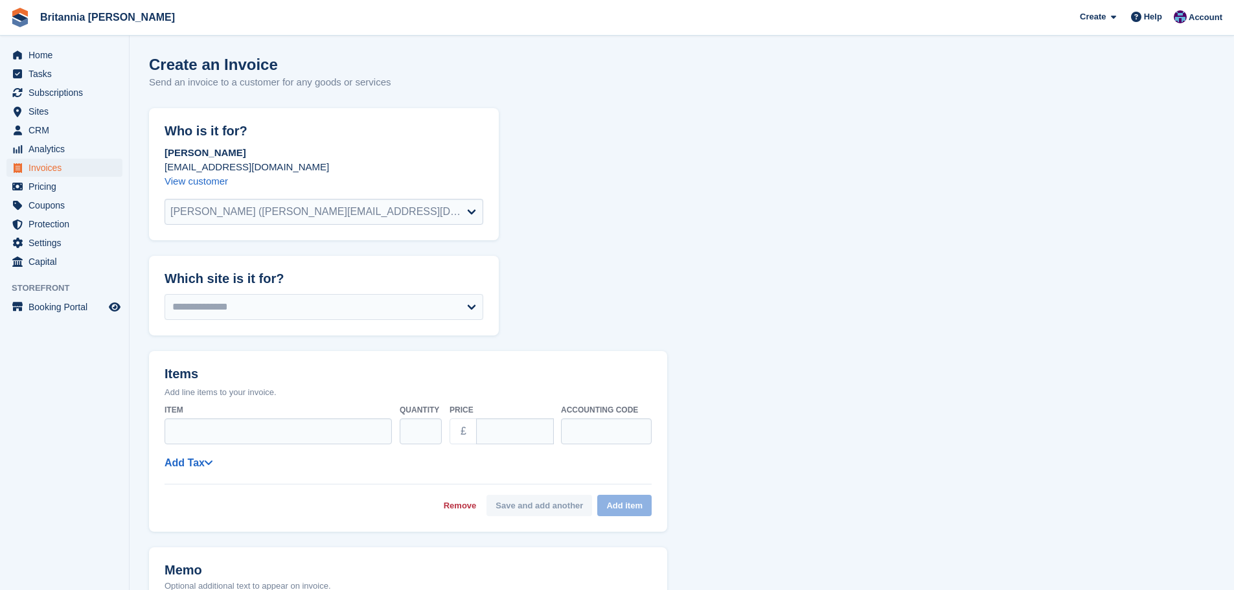
click at [215, 438] on input "Item" at bounding box center [278, 431] width 227 height 26
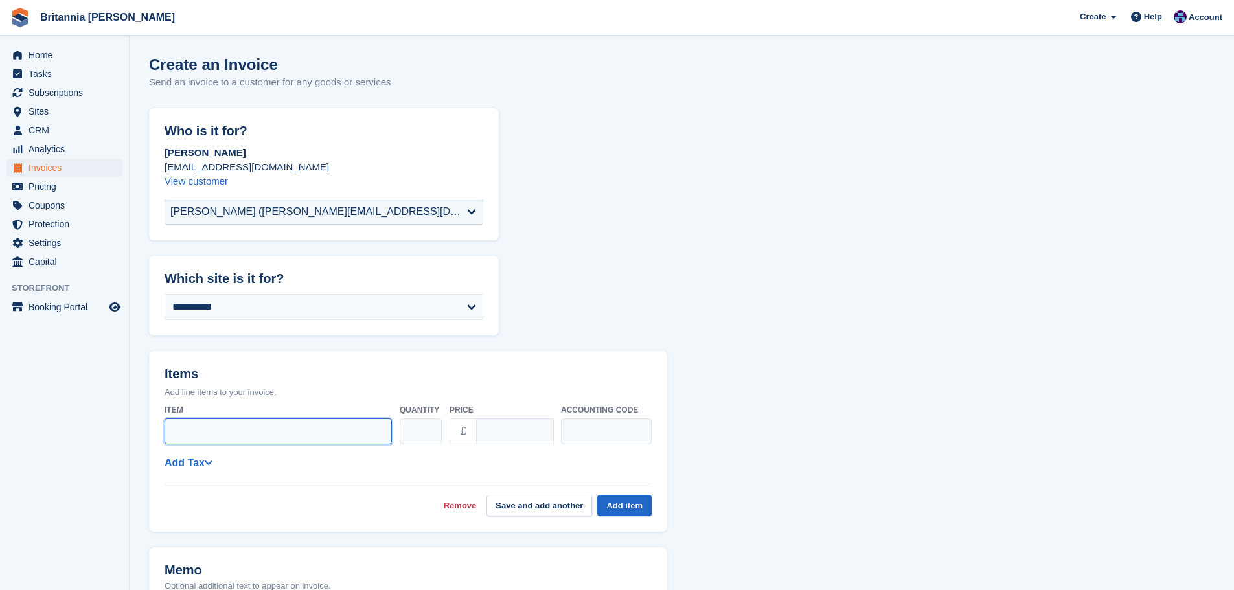
click at [215, 438] on input "Item" at bounding box center [278, 431] width 227 height 26
type input "**********"
type input "**"
click at [198, 474] on div "**********" at bounding box center [408, 457] width 487 height 117
click at [198, 473] on div "**********" at bounding box center [408, 457] width 487 height 117
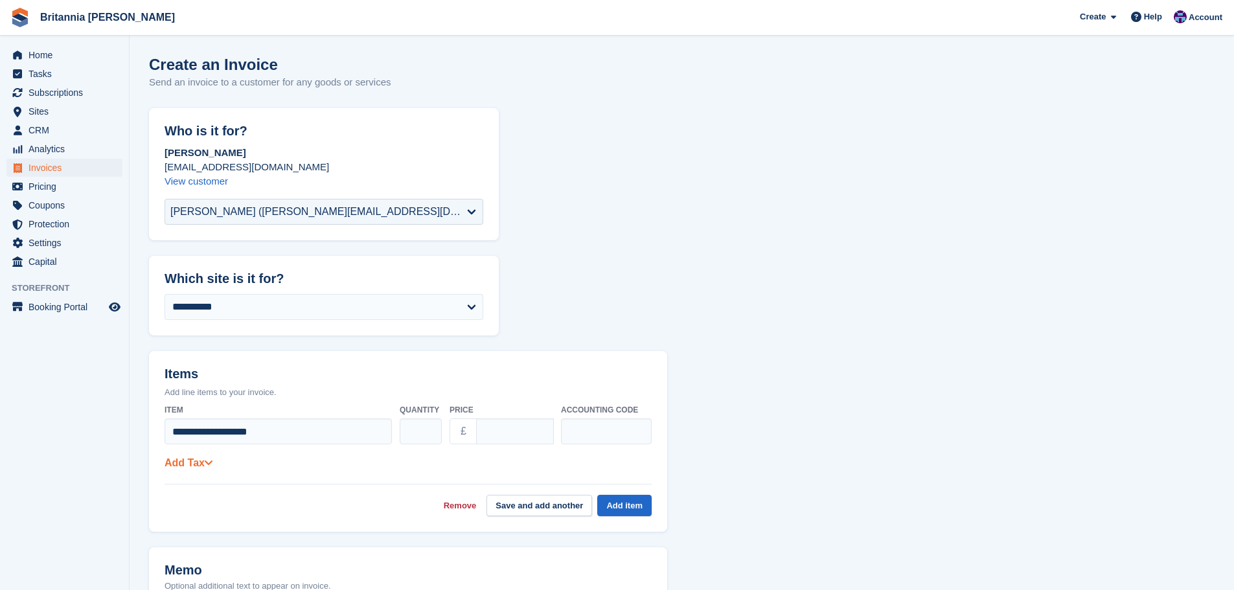
click at [185, 467] on link "Add Tax" at bounding box center [189, 462] width 48 height 11
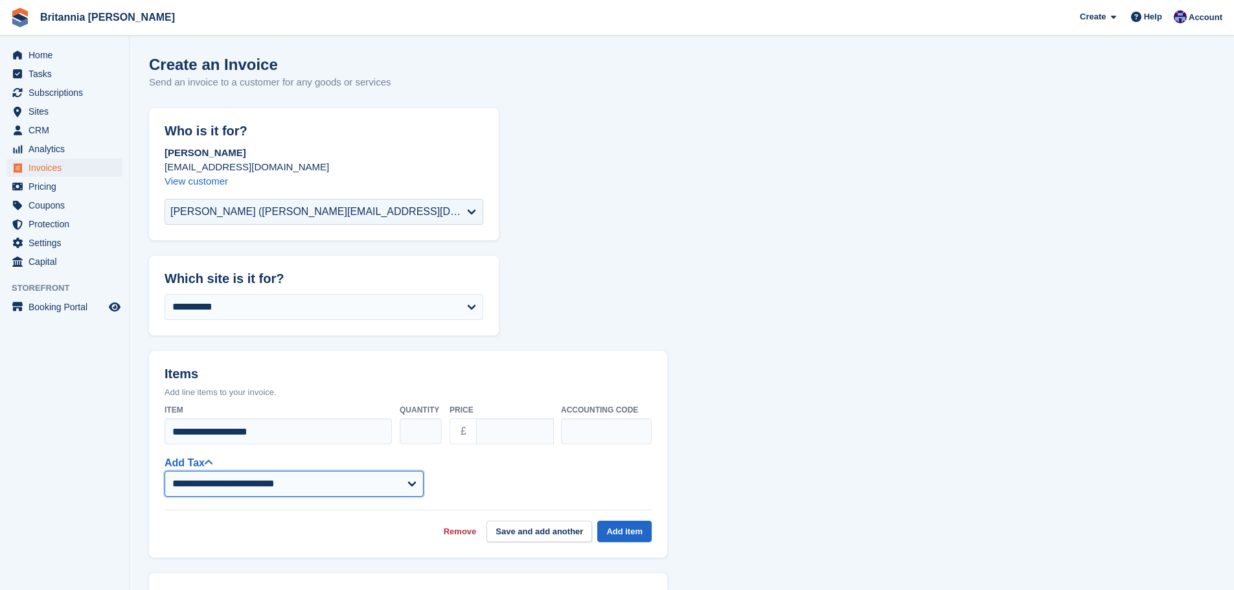
drag, startPoint x: 247, startPoint y: 480, endPoint x: 259, endPoint y: 484, distance: 12.5
click at [247, 480] on select "**********" at bounding box center [294, 484] width 259 height 26
select select "***"
click at [165, 471] on select "**********" at bounding box center [294, 484] width 259 height 26
click at [635, 535] on button "Add item" at bounding box center [624, 531] width 54 height 21
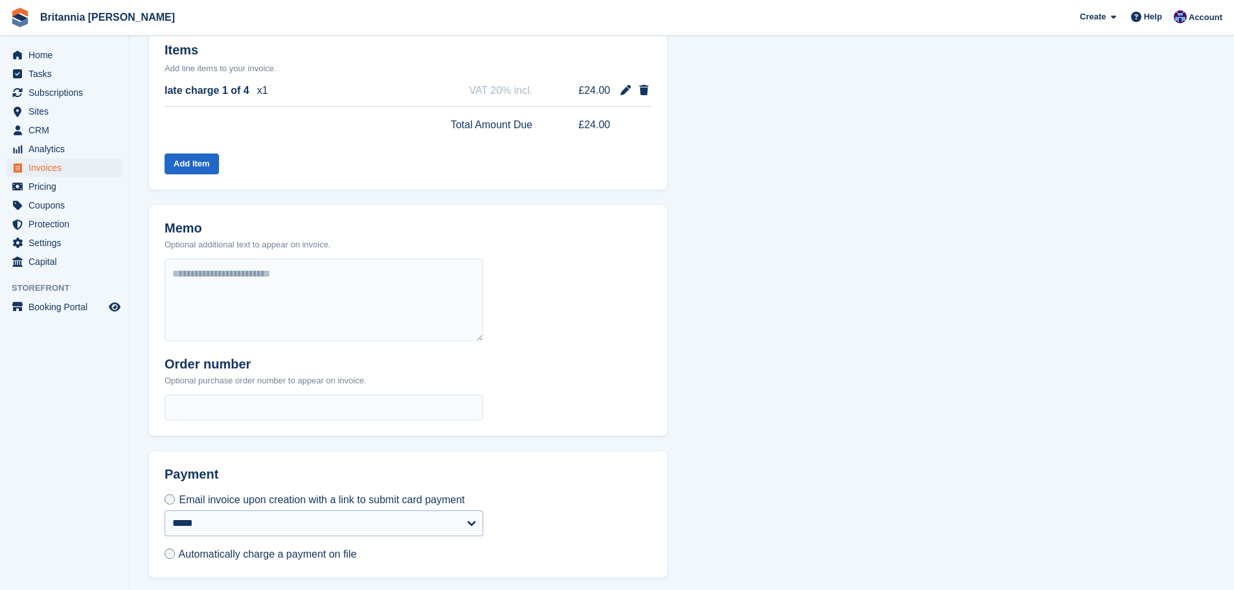
scroll to position [372, 0]
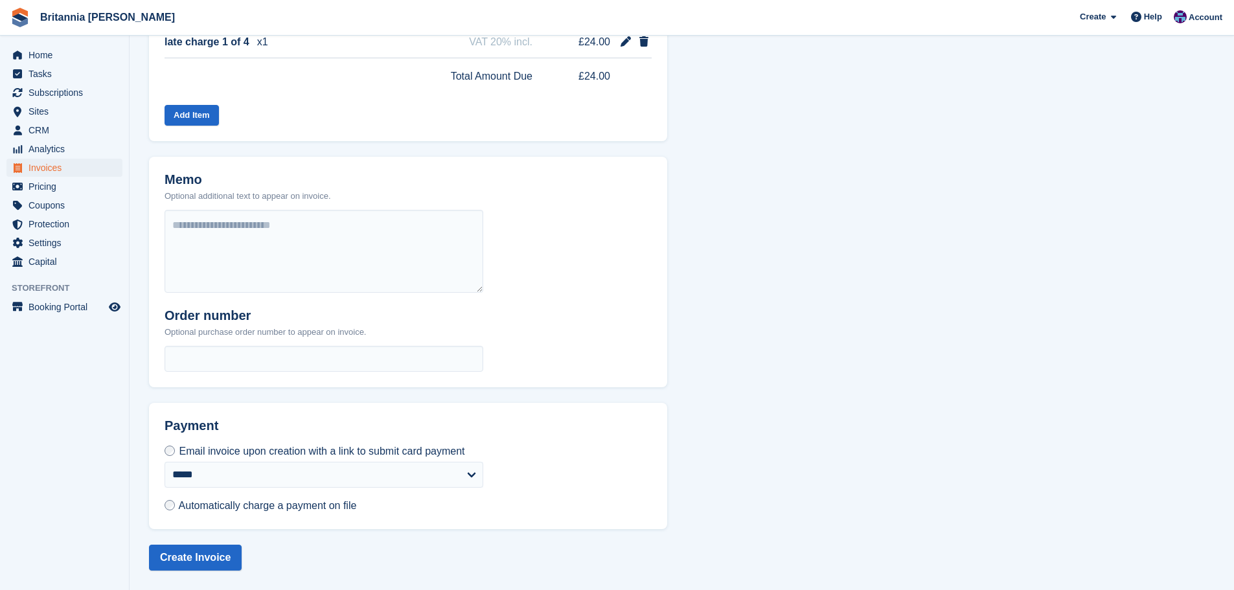
click at [347, 505] on span "Automatically charge a payment on file" at bounding box center [268, 505] width 178 height 11
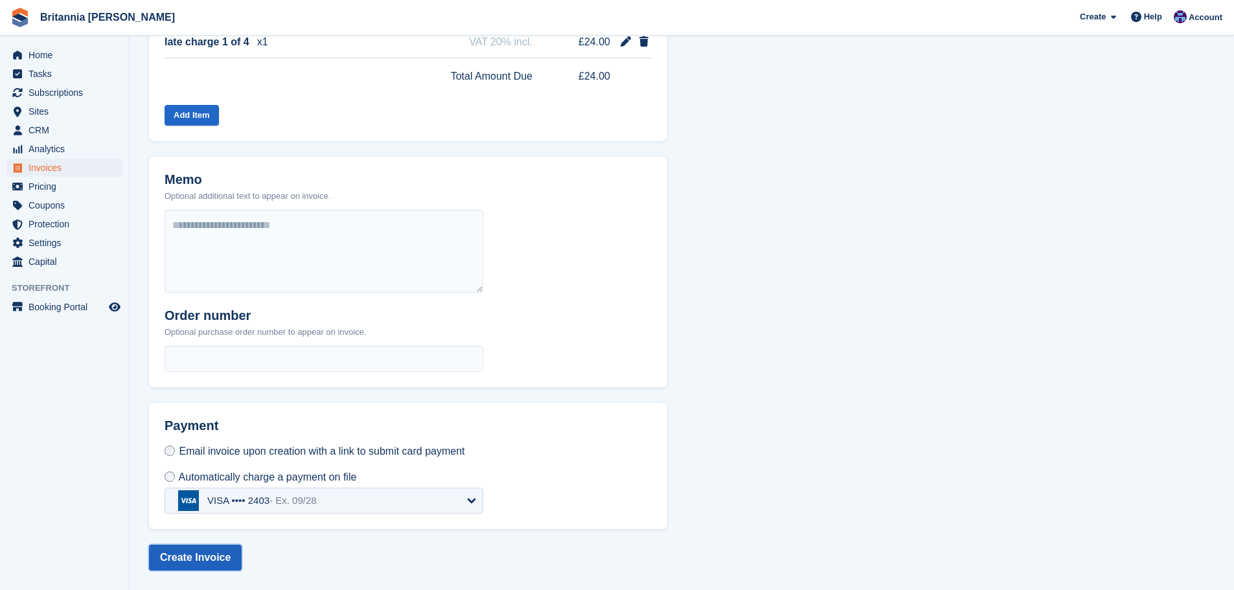
click at [220, 553] on button "Create Invoice" at bounding box center [195, 558] width 93 height 26
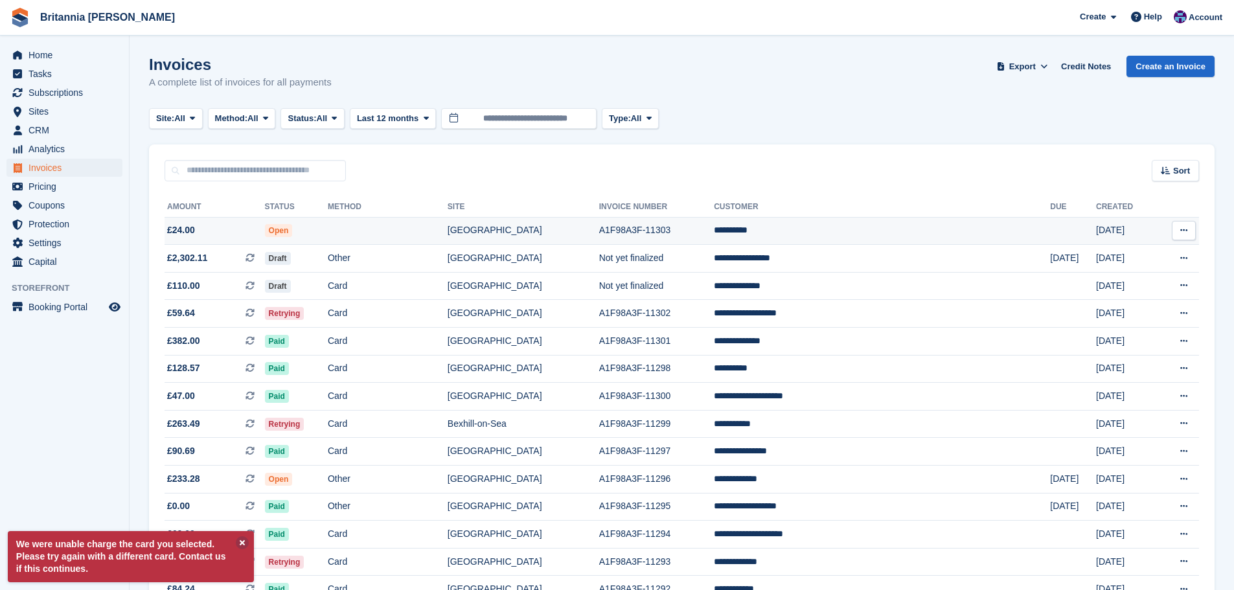
click at [664, 231] on td "A1F98A3F-11303" at bounding box center [656, 231] width 115 height 28
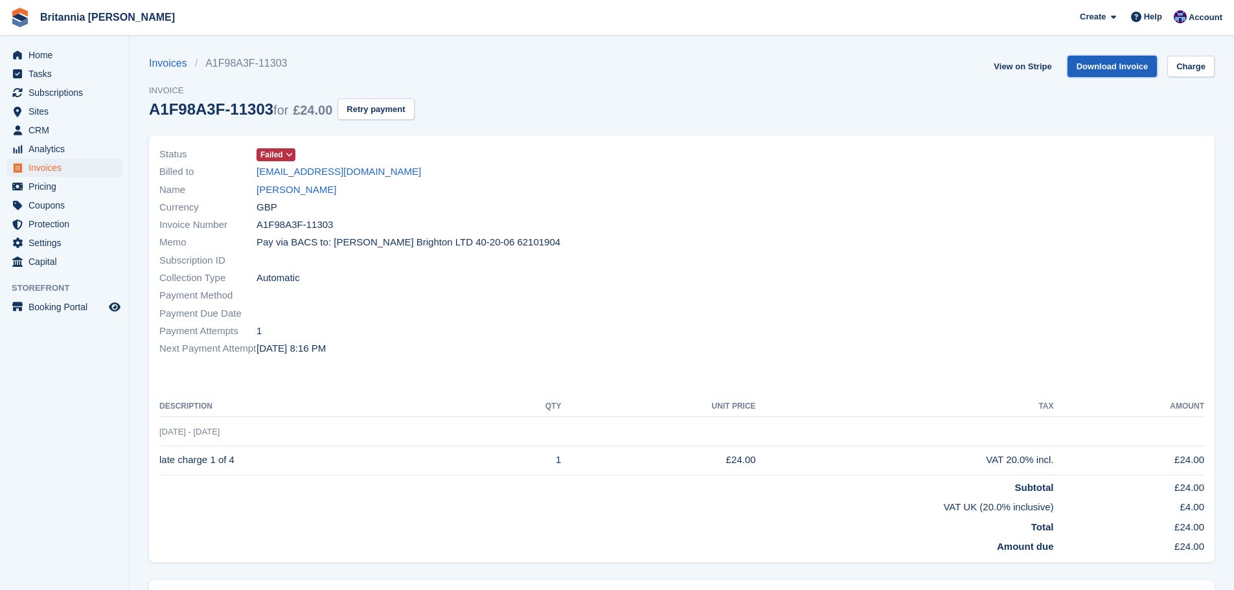
click at [1124, 58] on link "Download Invoice" at bounding box center [1112, 66] width 90 height 21
click at [281, 196] on link "[PERSON_NAME]" at bounding box center [296, 190] width 80 height 15
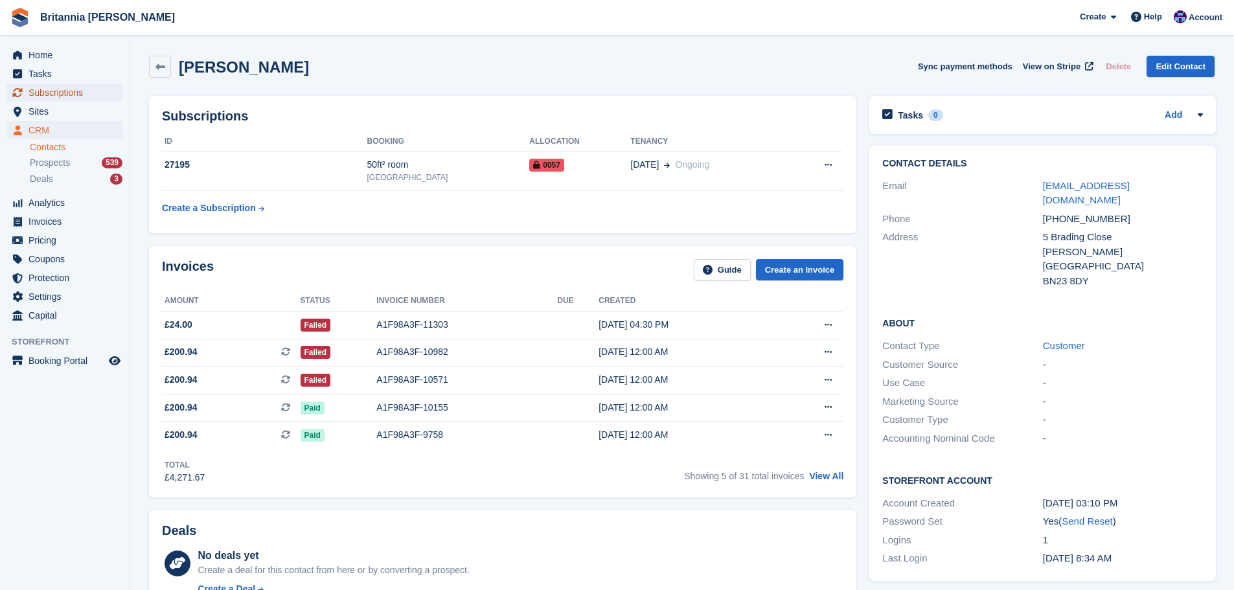
click at [90, 90] on span "Subscriptions" at bounding box center [67, 93] width 78 height 18
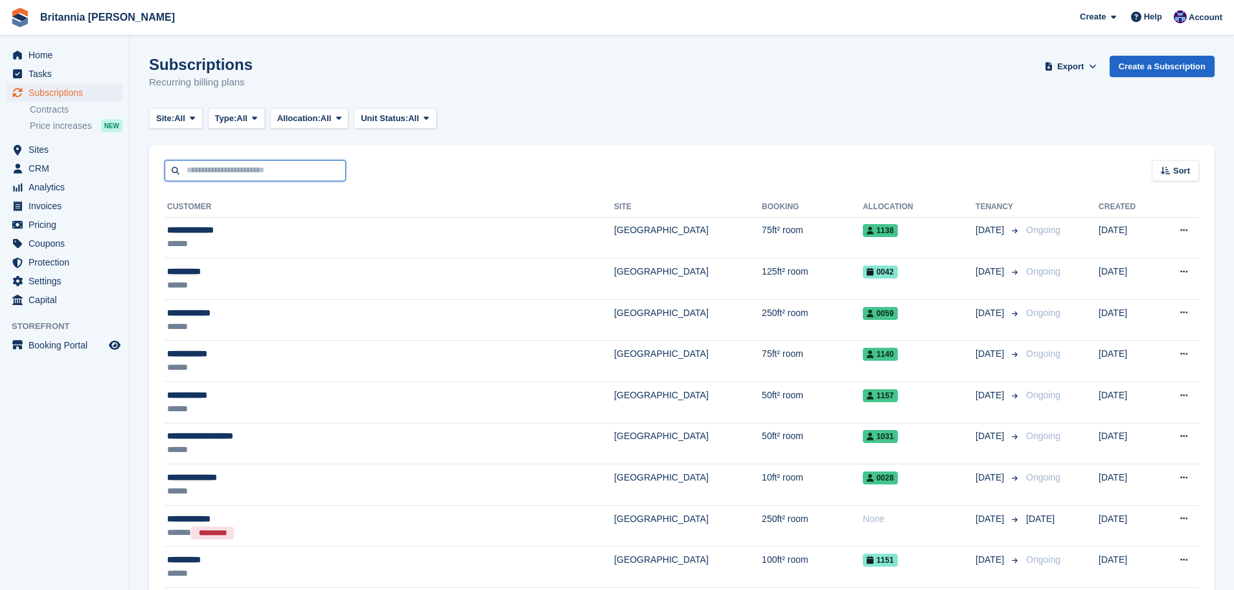
click at [247, 179] on input "text" at bounding box center [255, 170] width 181 height 21
click at [106, 95] on span "Subscriptions" at bounding box center [67, 93] width 78 height 18
type input "******"
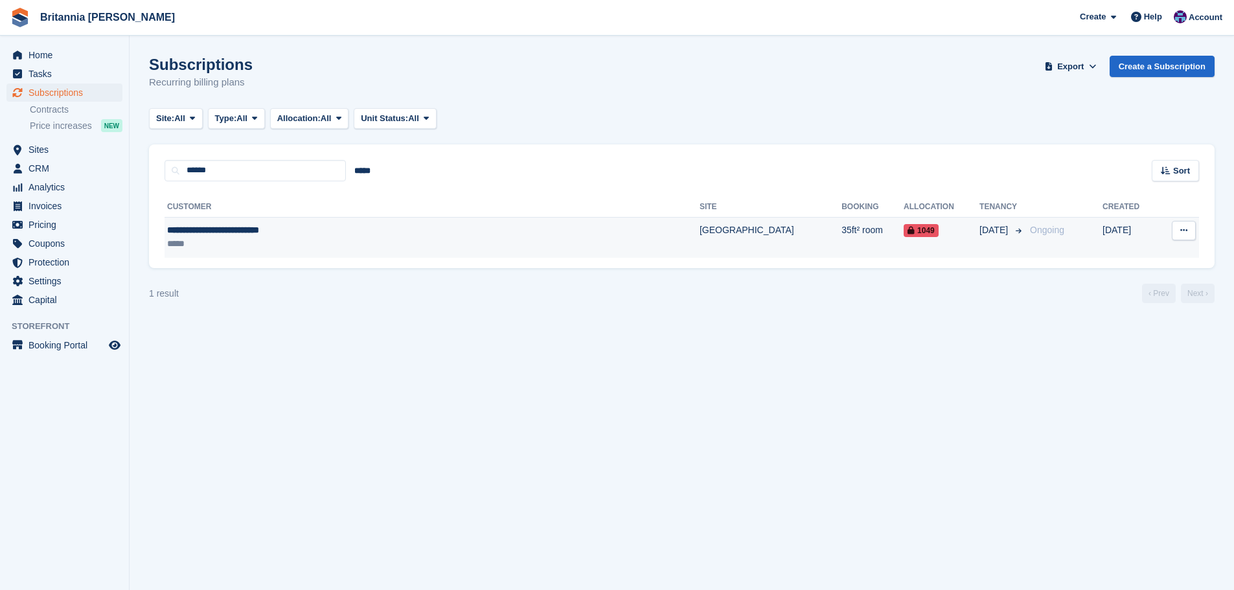
click at [322, 231] on div "**********" at bounding box center [343, 230] width 353 height 14
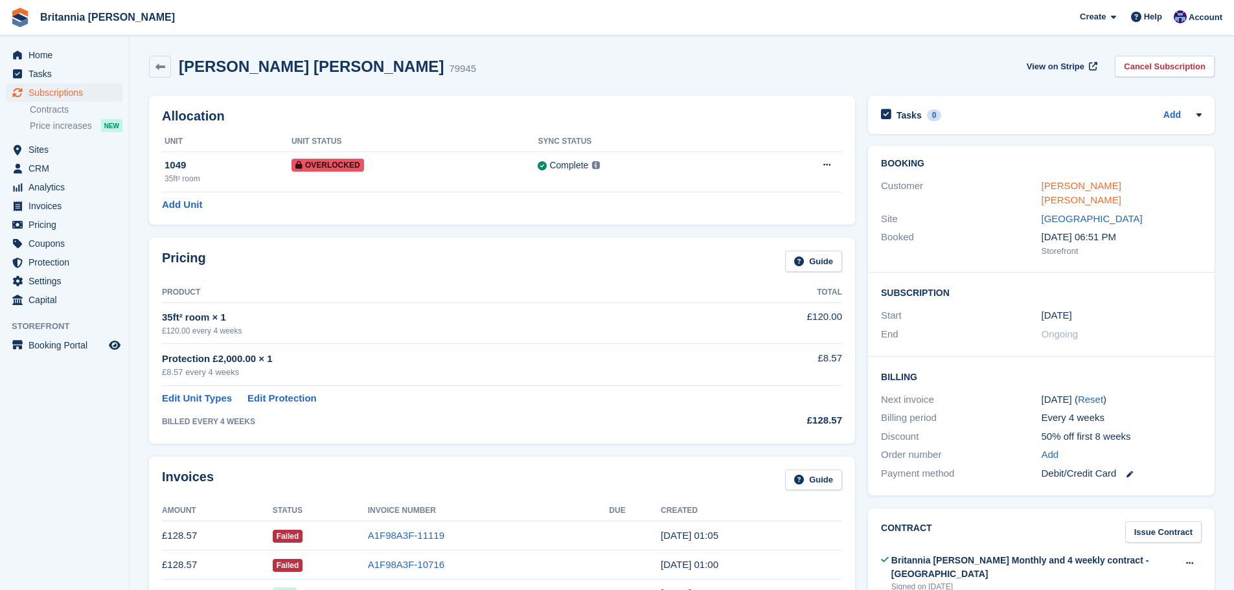
click at [1093, 181] on link "[PERSON_NAME] [PERSON_NAME]" at bounding box center [1081, 193] width 80 height 26
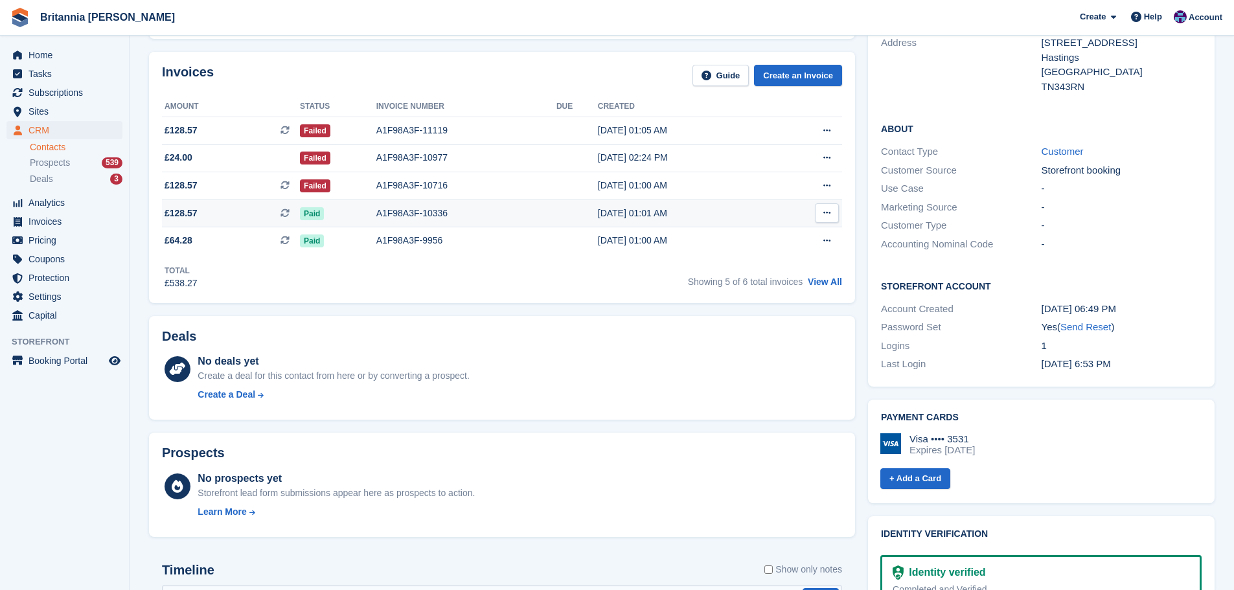
scroll to position [259, 0]
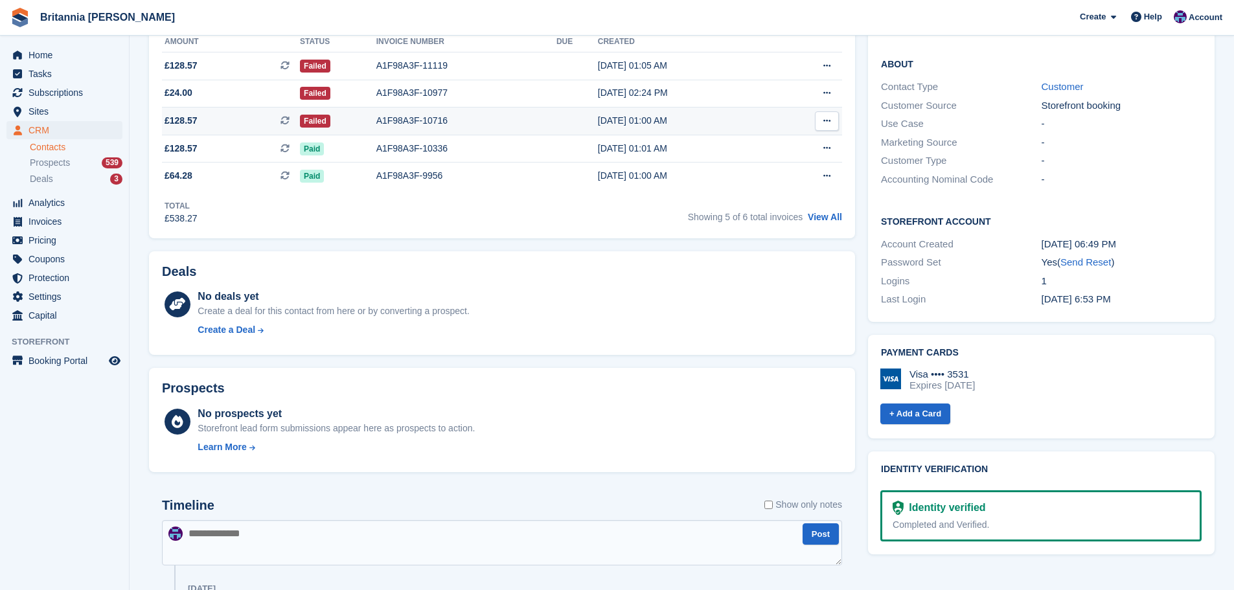
click at [474, 116] on div "A1F98A3F-10716" at bounding box center [466, 121] width 180 height 14
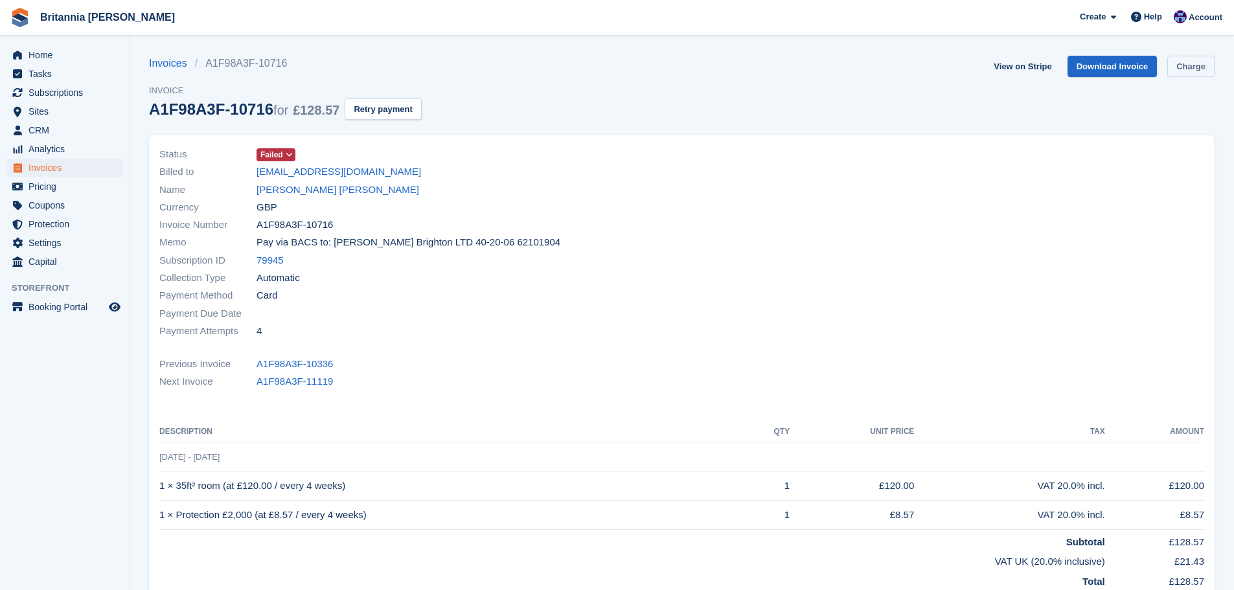
drag, startPoint x: 1197, startPoint y: 69, endPoint x: 1170, endPoint y: 69, distance: 26.6
click at [1197, 69] on link "Charge" at bounding box center [1190, 66] width 47 height 21
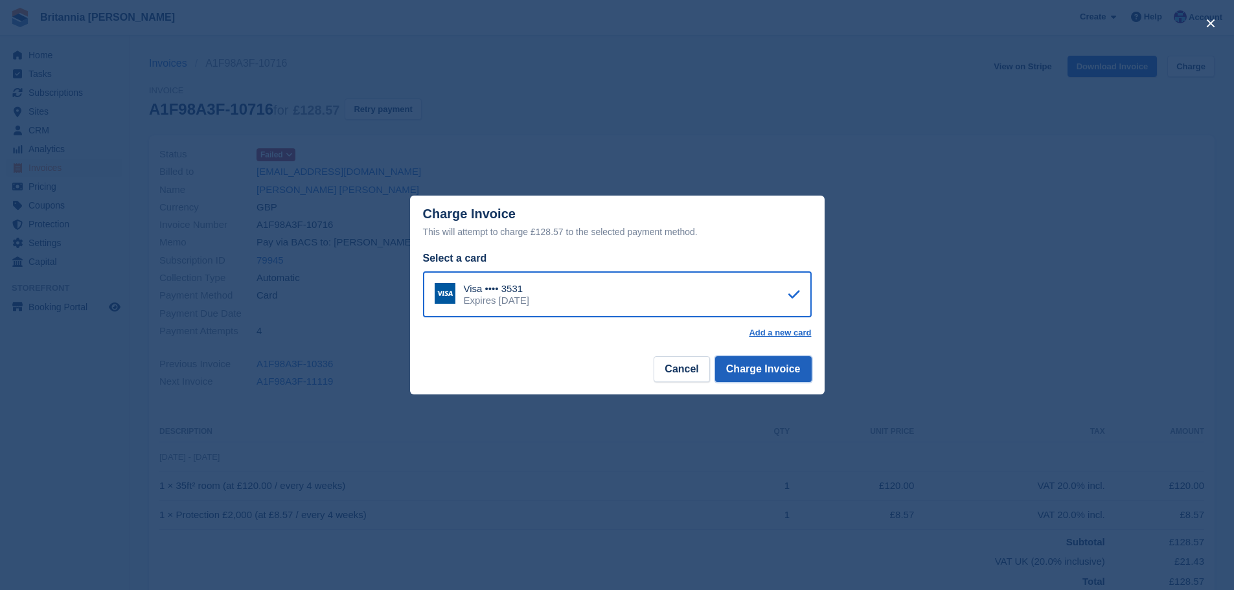
click at [739, 369] on button "Charge Invoice" at bounding box center [763, 369] width 97 height 26
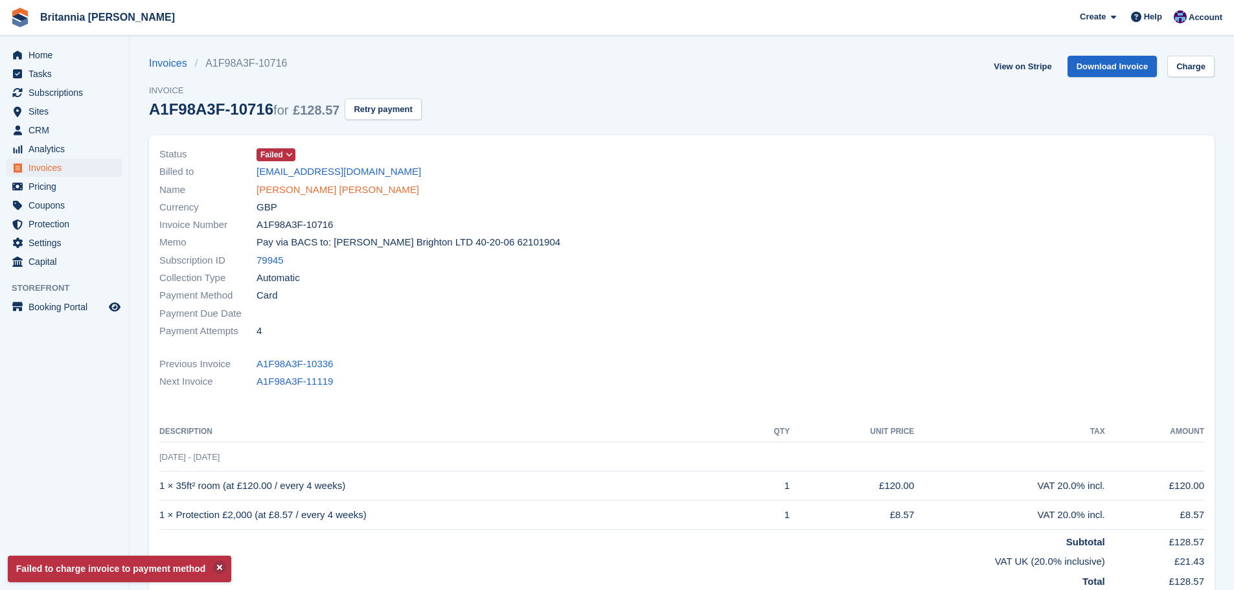
click at [366, 197] on link "[PERSON_NAME] [PERSON_NAME]" at bounding box center [337, 190] width 163 height 15
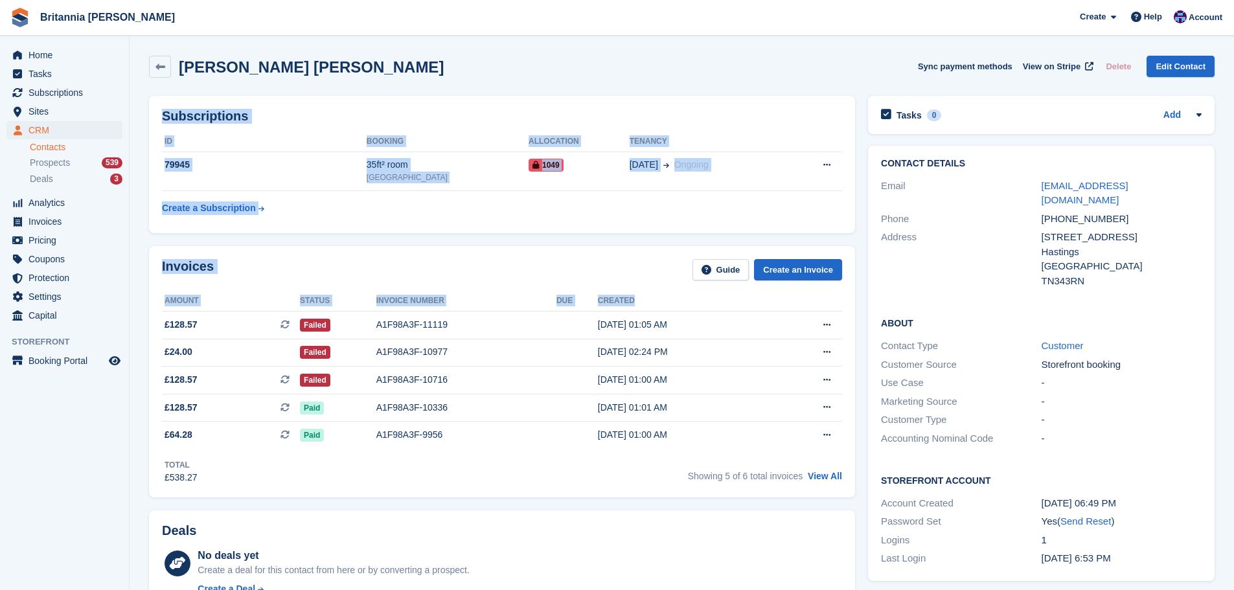
drag, startPoint x: 630, startPoint y: 300, endPoint x: 159, endPoint y: 117, distance: 505.6
click at [365, 264] on div "Invoices Guide Create an Invoice" at bounding box center [502, 273] width 680 height 29
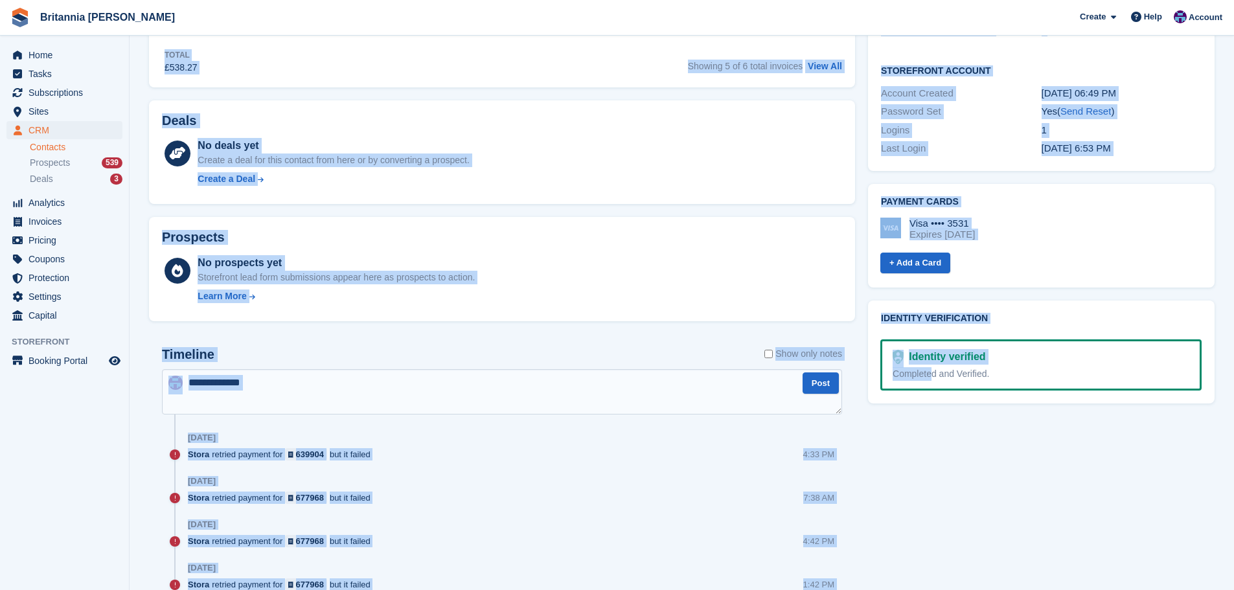
scroll to position [428, 0]
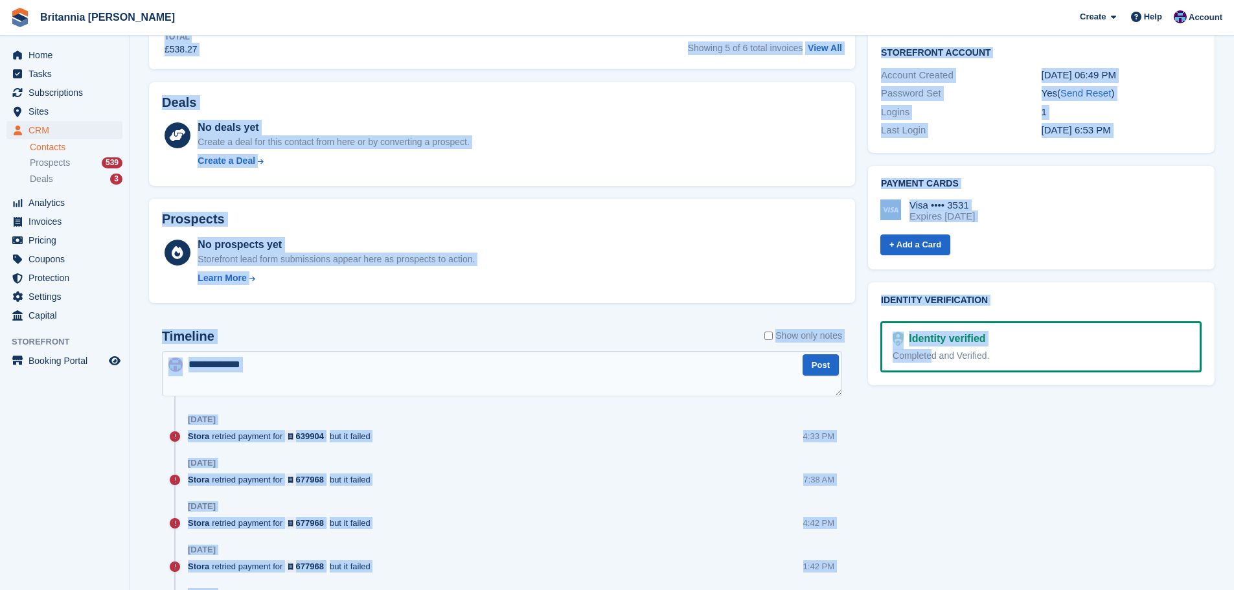
drag, startPoint x: 163, startPoint y: 264, endPoint x: 1025, endPoint y: 349, distance: 866.2
click at [1025, 349] on div "Subscriptions ID Booking Allocation Tenancy 79945 35ft² room Eastbourne 1049 16…" at bounding box center [681, 516] width 1078 height 1710
click at [1024, 349] on div "Completed and Verified." at bounding box center [1040, 356] width 297 height 14
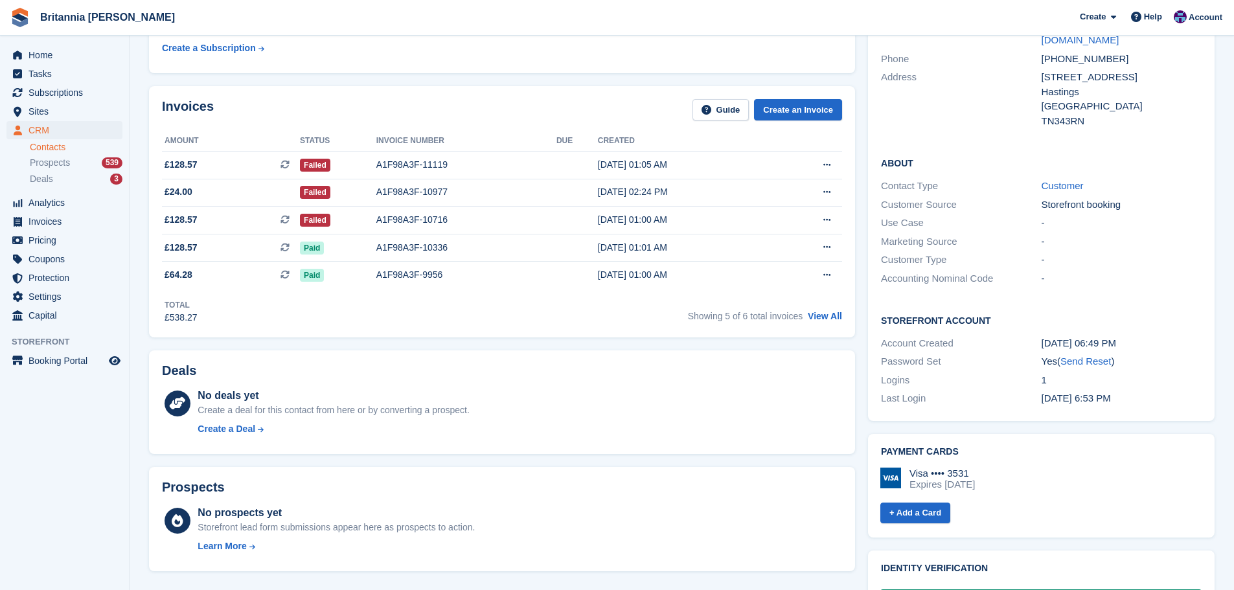
scroll to position [144, 0]
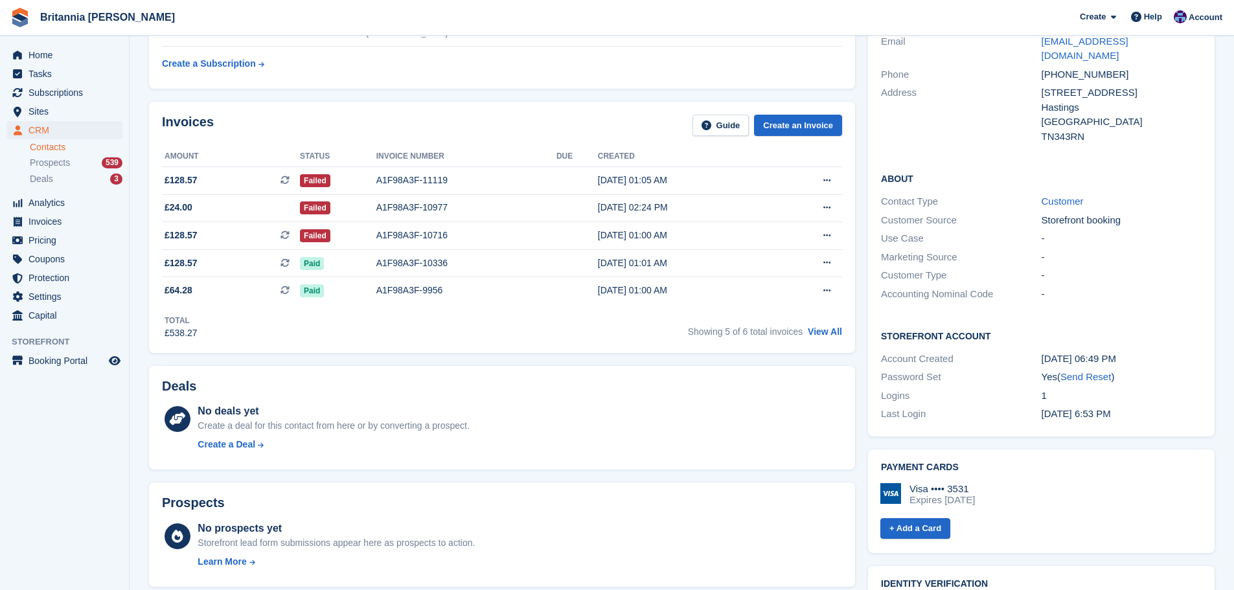
drag, startPoint x: 1030, startPoint y: 335, endPoint x: 197, endPoint y: 98, distance: 866.6
click at [273, 103] on div "Invoices Guide Create an Invoice Amount Status Invoice number Due Created £128.…" at bounding box center [502, 227] width 706 height 251
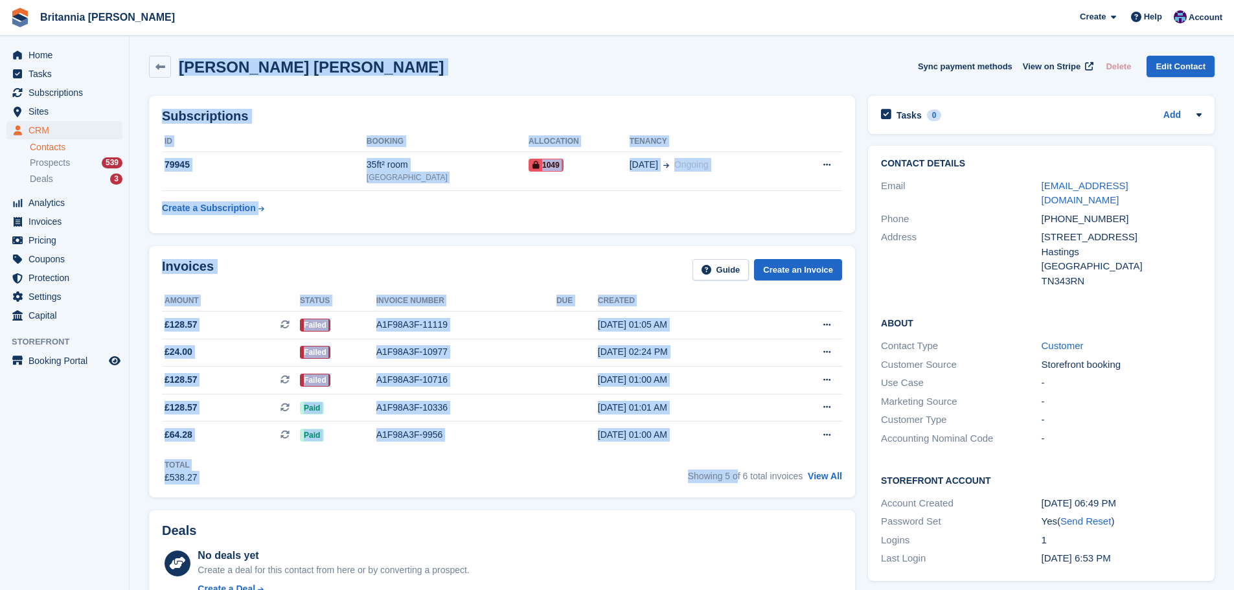
drag, startPoint x: 181, startPoint y: 68, endPoint x: 672, endPoint y: 475, distance: 638.4
click at [621, 487] on div "Invoices Guide Create an Invoice Amount Status Invoice number Due Created £128.…" at bounding box center [502, 371] width 706 height 251
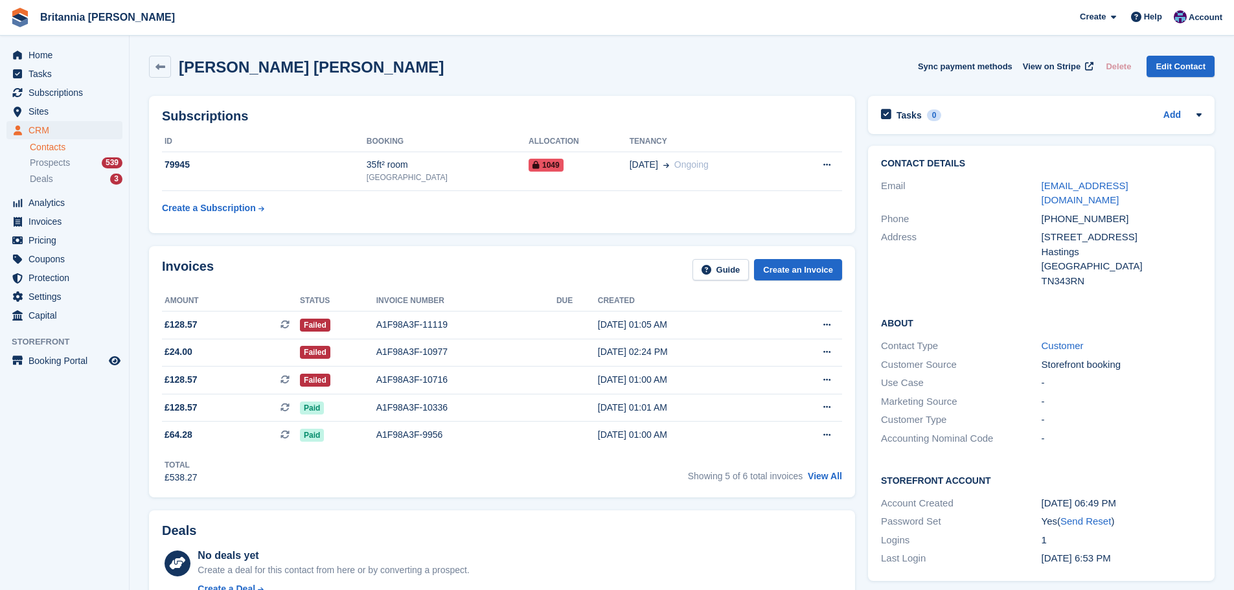
drag, startPoint x: 803, startPoint y: 476, endPoint x: 170, endPoint y: 127, distance: 722.7
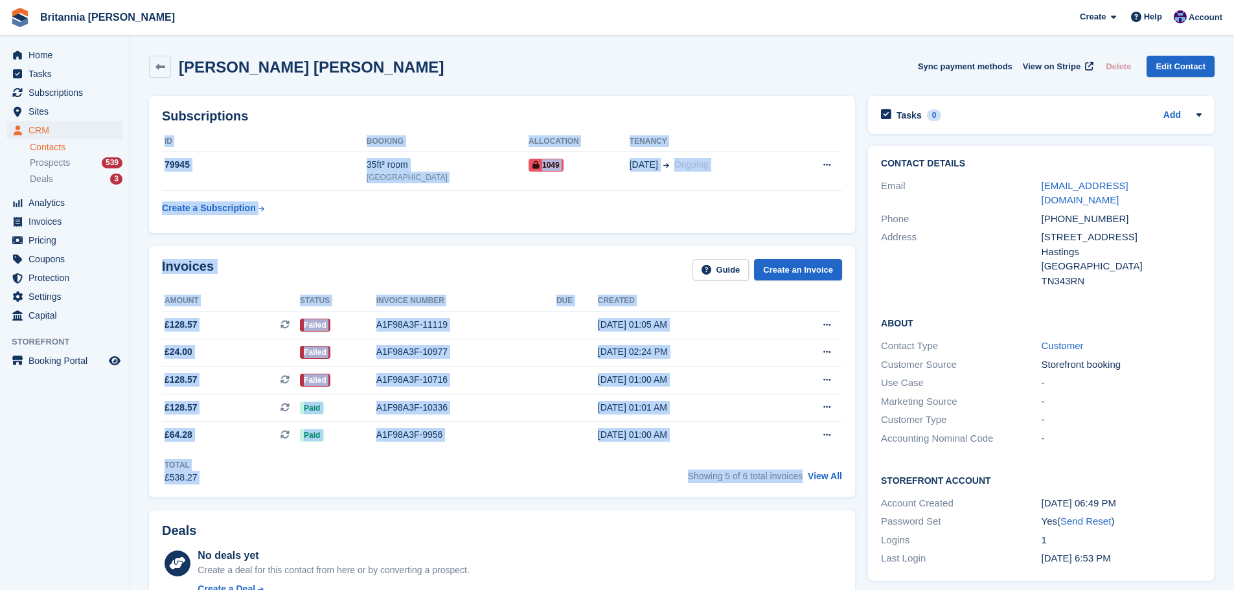
click at [469, 77] on div "Justyn Charlie Pauley McLeod Sync payment methods View on Stripe Delete Edit Co…" at bounding box center [681, 67] width 1065 height 22
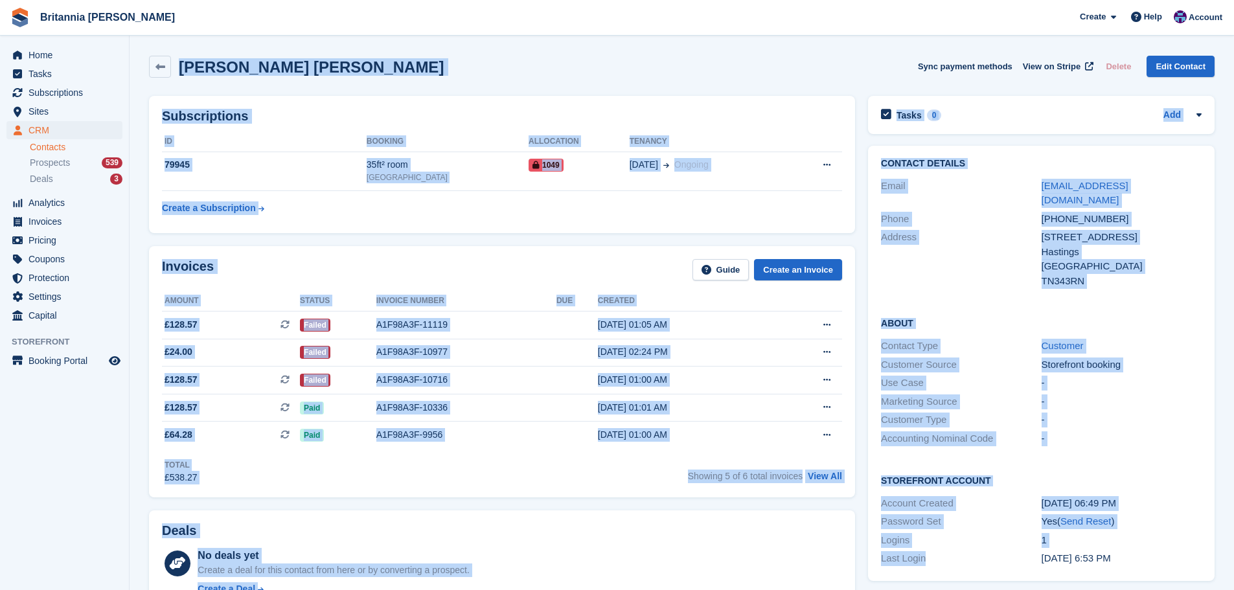
drag, startPoint x: 181, startPoint y: 64, endPoint x: 962, endPoint y: 563, distance: 927.2
click at [609, 220] on table "ID Booking Allocation Tenancy 79945 35ft² room Eastbourne 1049 16 Apr Ongoing" at bounding box center [502, 175] width 680 height 89
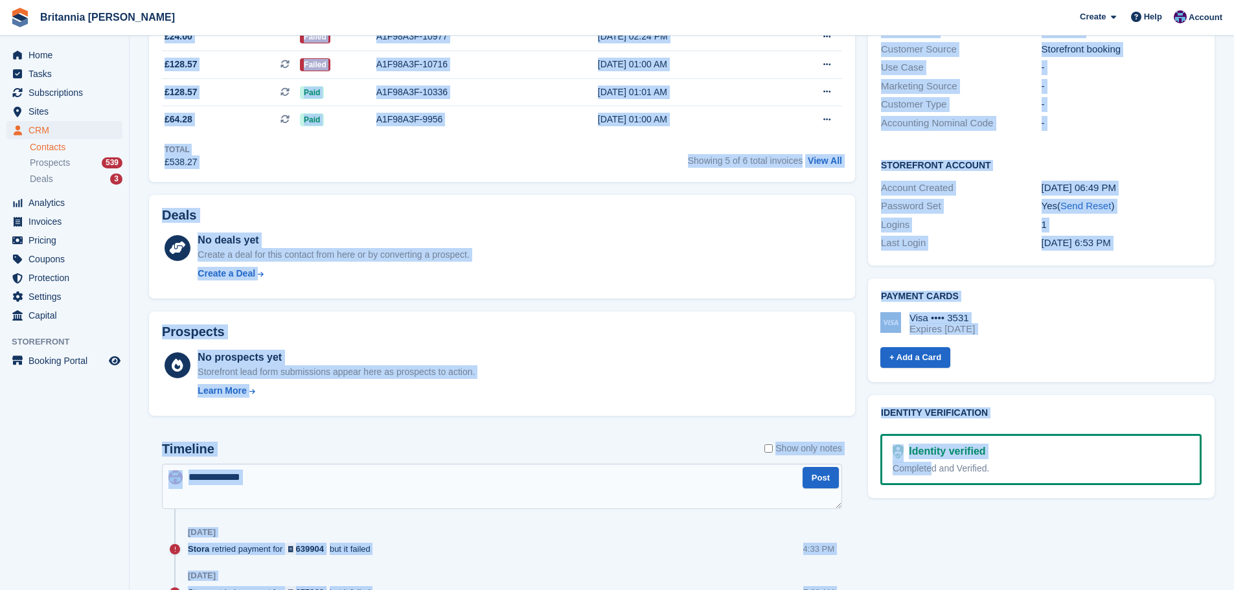
scroll to position [335, 0]
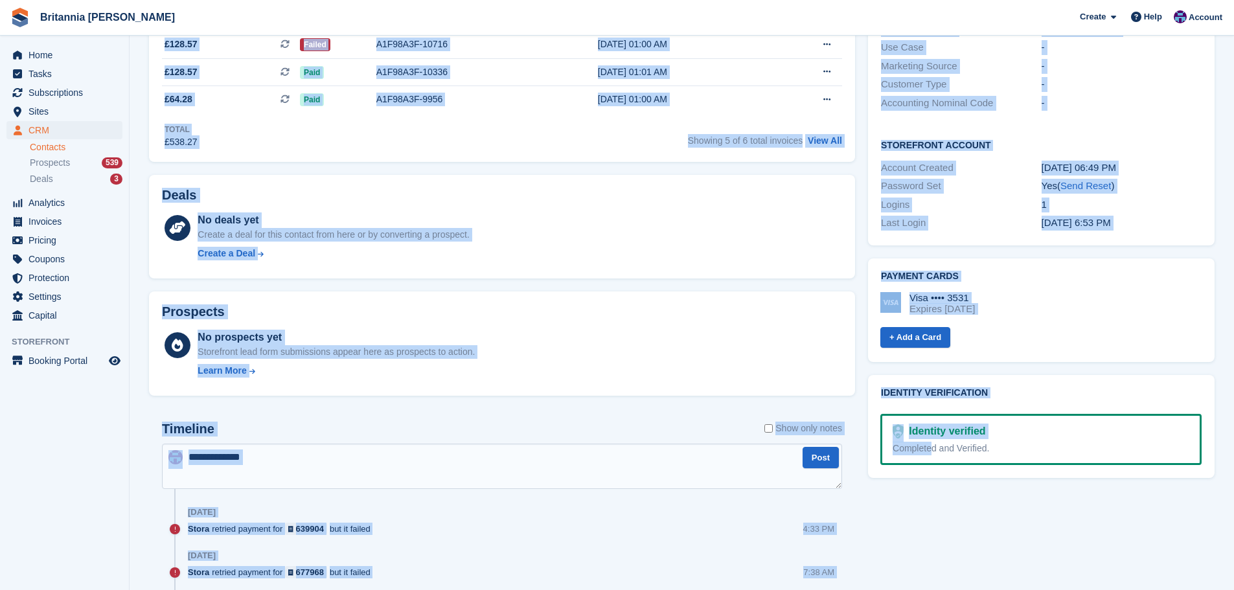
drag, startPoint x: 159, startPoint y: 262, endPoint x: 1014, endPoint y: 432, distance: 872.2
click at [1014, 442] on div "Completed and Verified." at bounding box center [1040, 449] width 297 height 14
drag, startPoint x: 1007, startPoint y: 435, endPoint x: 479, endPoint y: 196, distance: 579.7
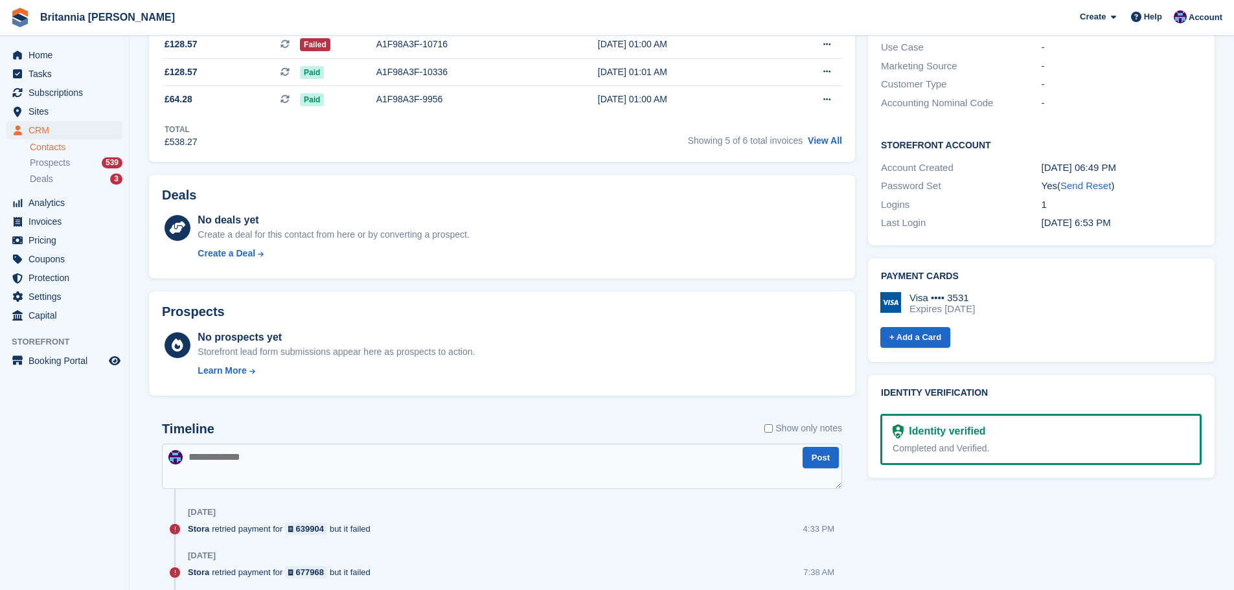
drag, startPoint x: 431, startPoint y: 156, endPoint x: 441, endPoint y: 163, distance: 12.6
click at [431, 156] on div "Invoices Guide Create an Invoice Amount Status Invoice number Due Created £128.…" at bounding box center [502, 36] width 706 height 251
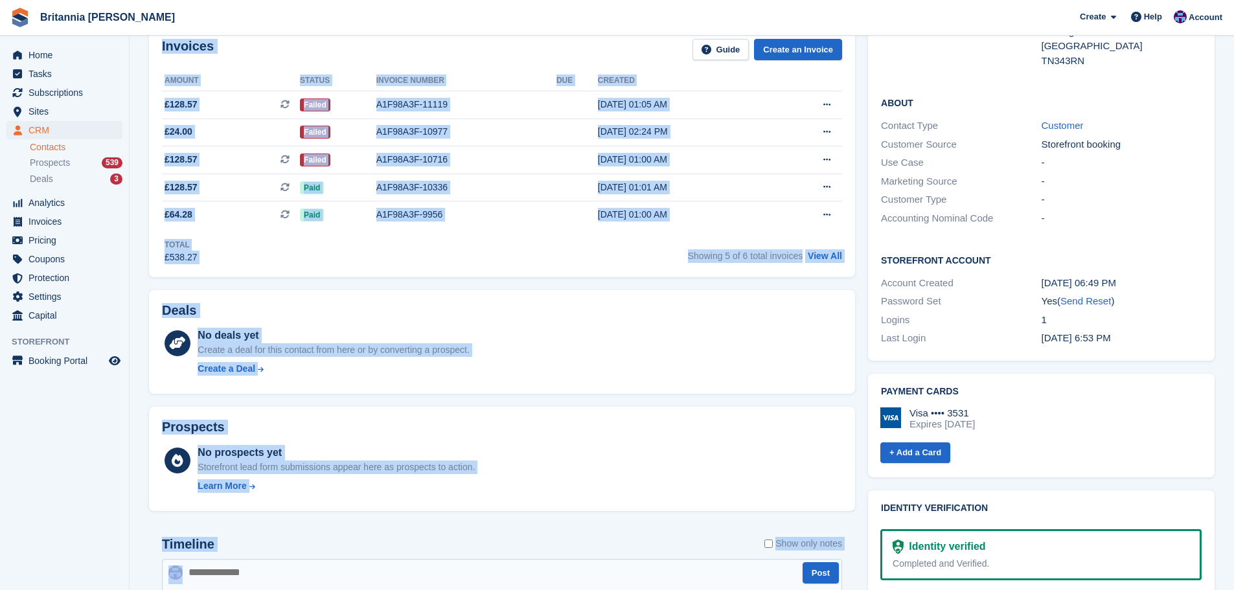
scroll to position [240, 0]
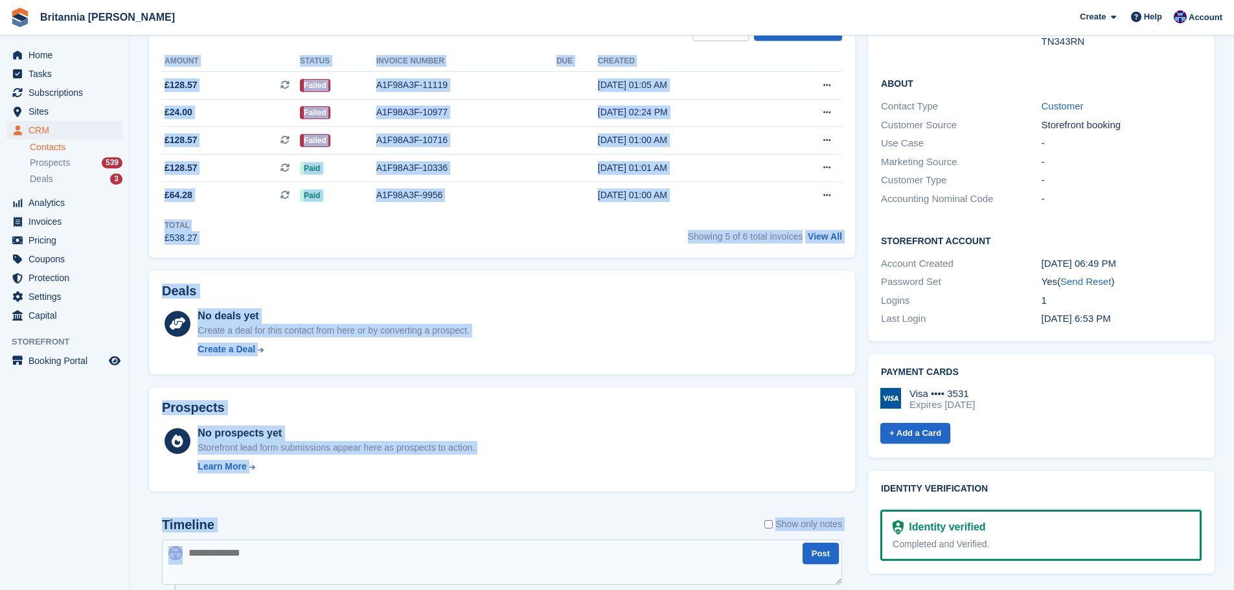
drag, startPoint x: 187, startPoint y: 270, endPoint x: 1074, endPoint y: 559, distance: 933.1
click at [1060, 538] on div "Completed and Verified." at bounding box center [1040, 545] width 297 height 14
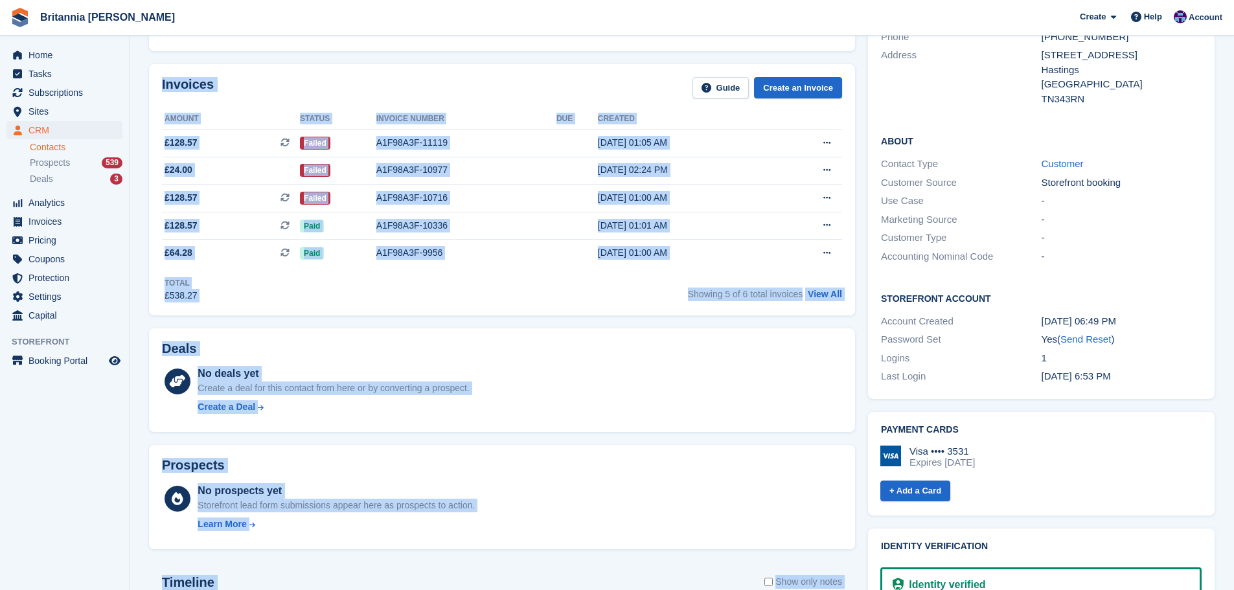
scroll to position [0, 0]
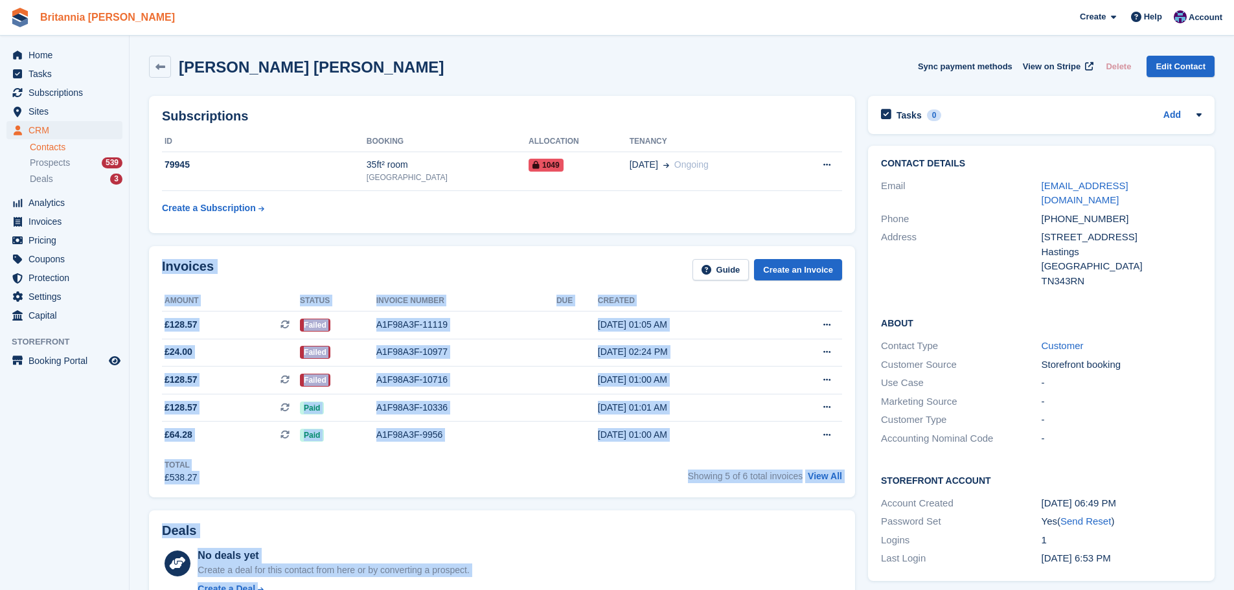
drag, startPoint x: 1040, startPoint y: 530, endPoint x: 36, endPoint y: 5, distance: 1133.2
click at [339, 65] on h2 "Justyn Charlie Pauley McLeod" at bounding box center [311, 66] width 265 height 17
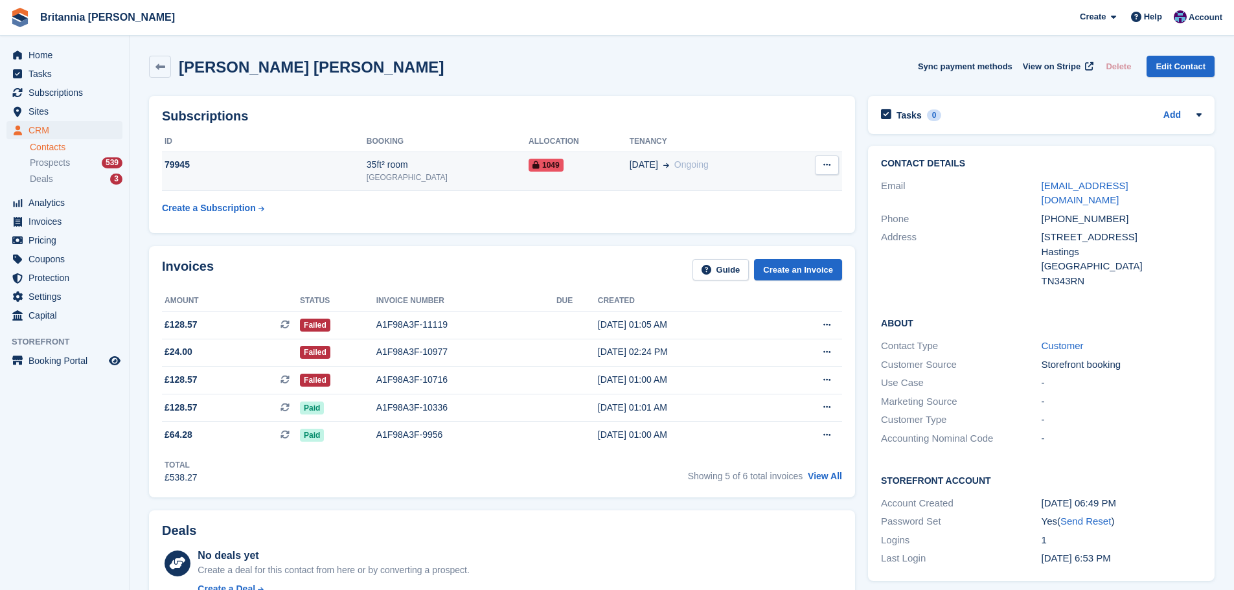
click at [419, 172] on div "[GEOGRAPHIC_DATA]" at bounding box center [448, 178] width 162 height 12
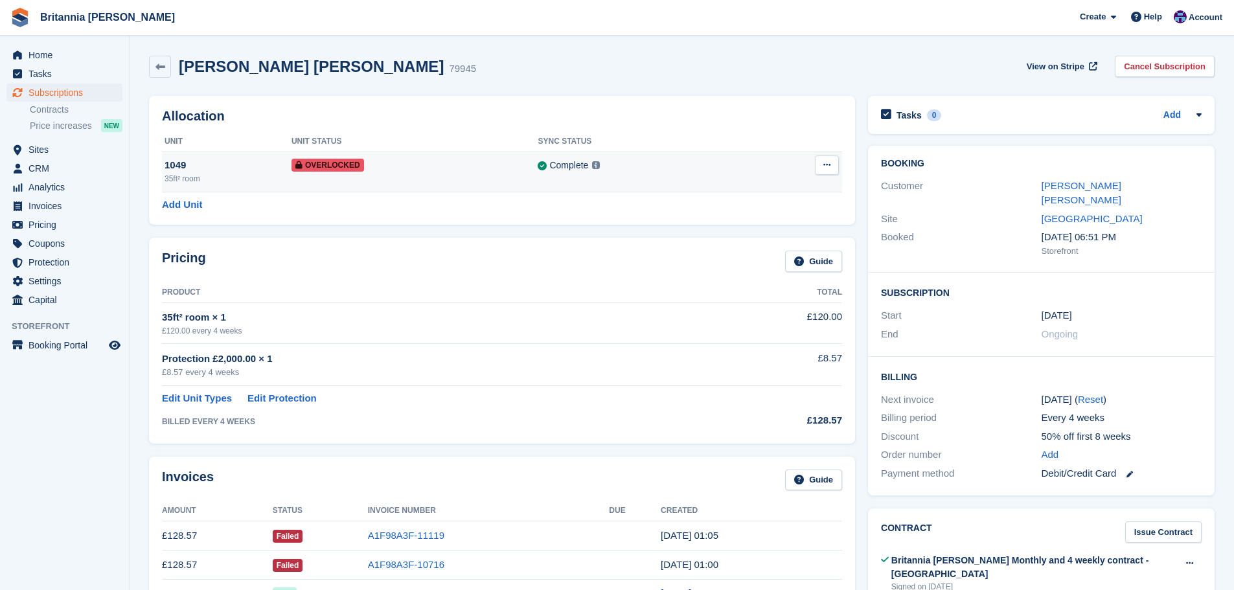
click at [815, 168] on button at bounding box center [827, 164] width 24 height 19
click at [795, 192] on p "Remove Overlock" at bounding box center [776, 190] width 113 height 17
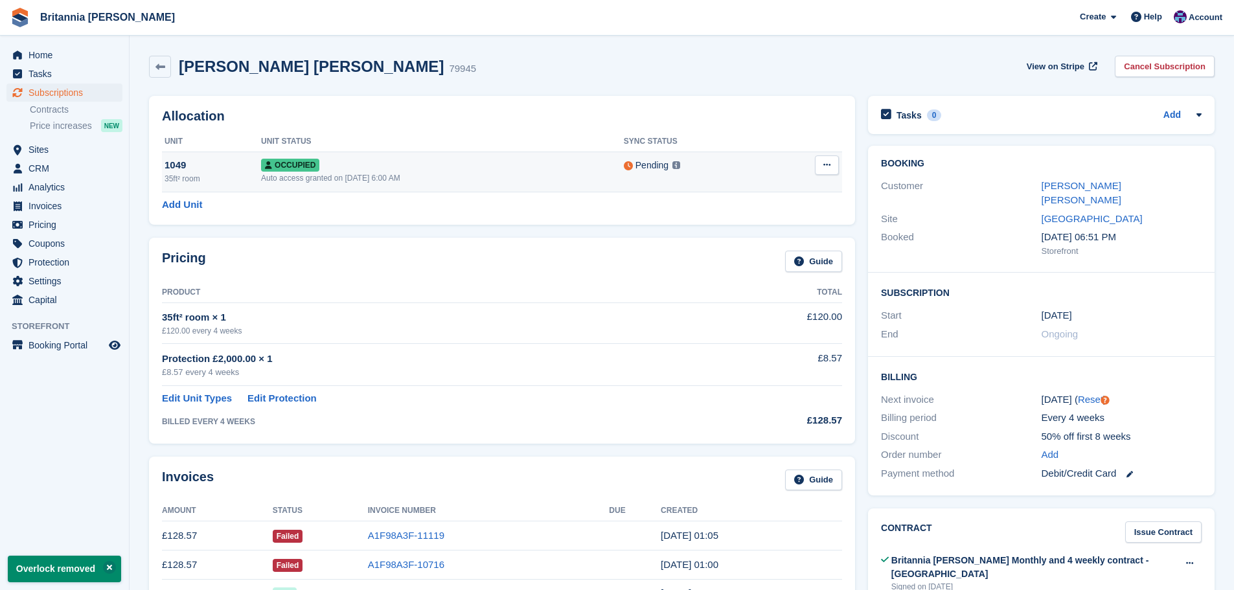
click at [832, 157] on button at bounding box center [827, 164] width 24 height 19
click at [760, 231] on p "Deallocate" at bounding box center [776, 235] width 113 height 17
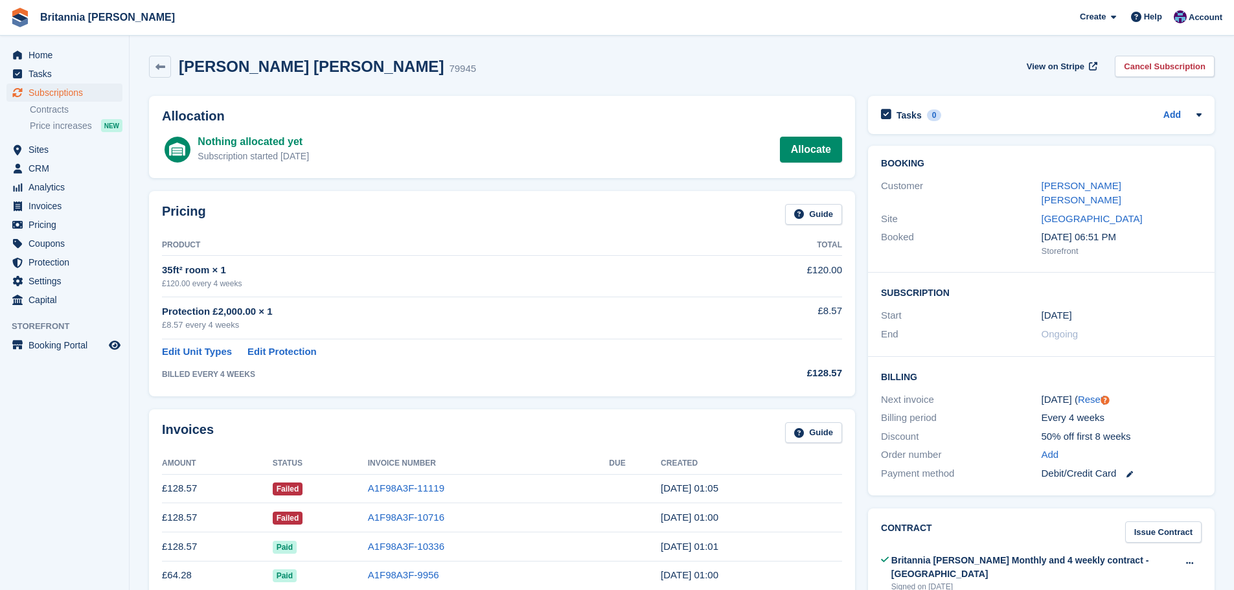
click at [123, 93] on li "Subscriptions Subscriptions" at bounding box center [64, 93] width 129 height 18
click at [115, 93] on link "Subscriptions" at bounding box center [64, 93] width 116 height 18
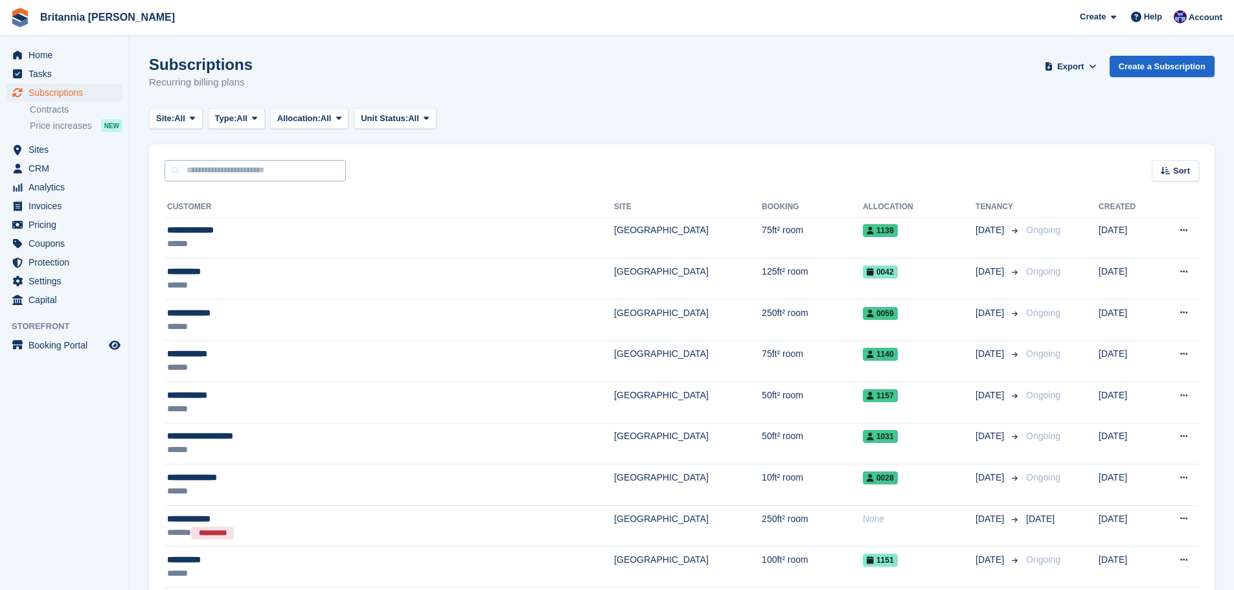
drag, startPoint x: 194, startPoint y: 159, endPoint x: 198, endPoint y: 173, distance: 14.0
click at [194, 160] on div "Sort Sort by Customer name Date created Move in date Move out date Created (old…" at bounding box center [681, 162] width 1065 height 37
click at [198, 173] on input "text" at bounding box center [255, 170] width 181 height 21
type input "******"
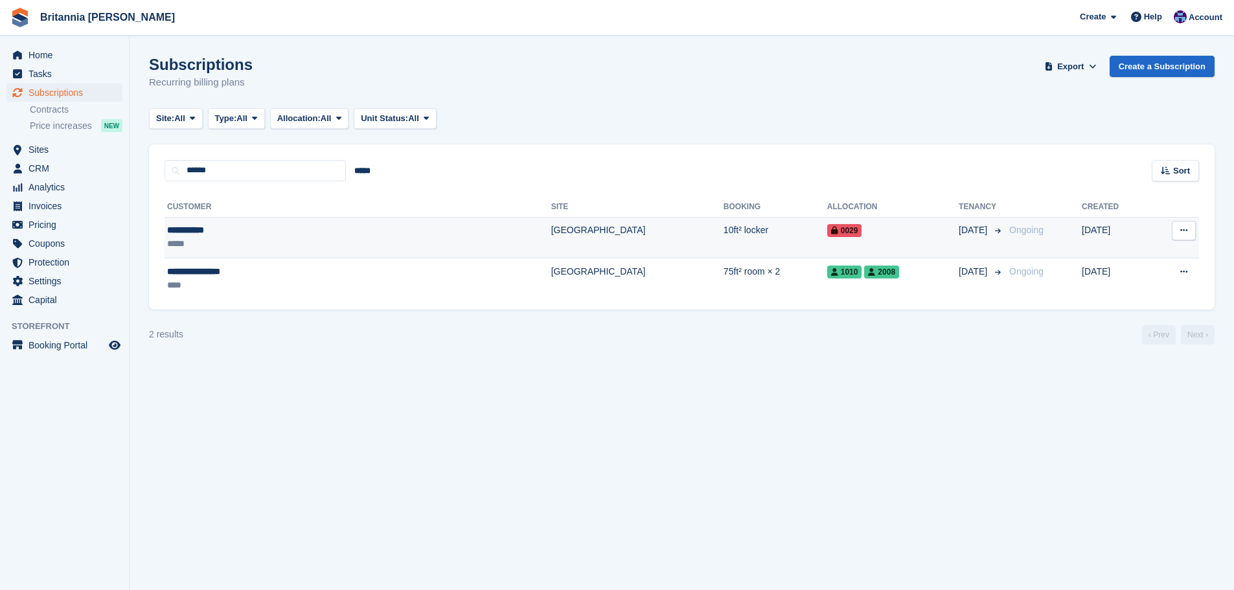
click at [301, 251] on td "**********" at bounding box center [358, 237] width 387 height 41
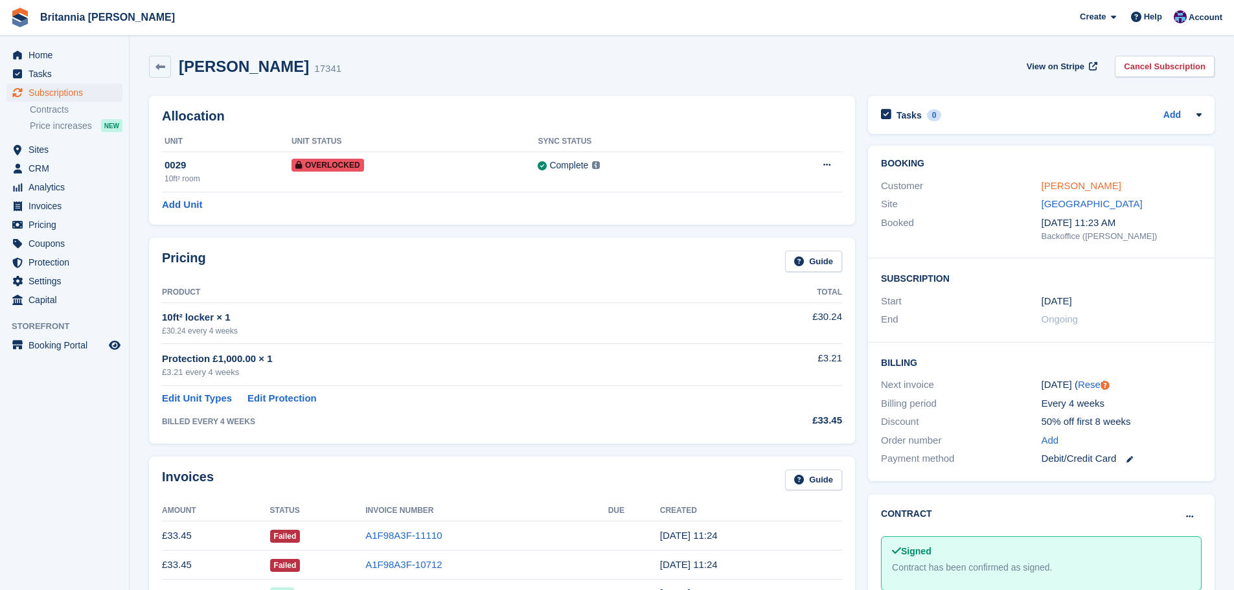
click at [1093, 189] on link "[PERSON_NAME]" at bounding box center [1081, 185] width 80 height 11
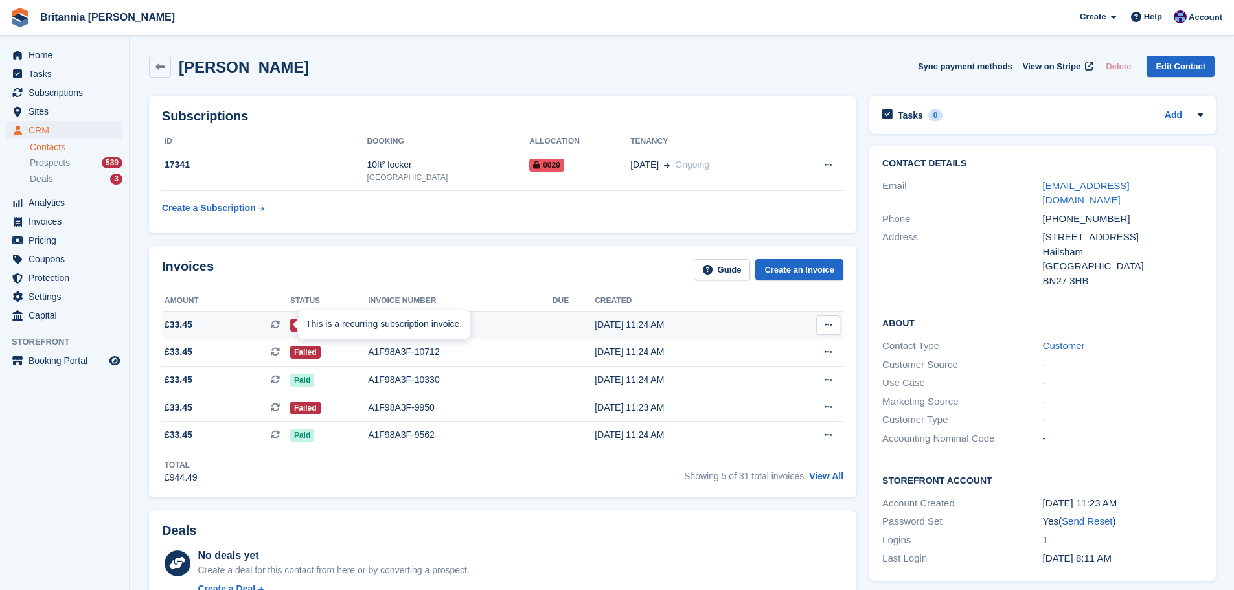
click at [382, 327] on div "This is a recurring subscription invoice." at bounding box center [384, 324] width 172 height 28
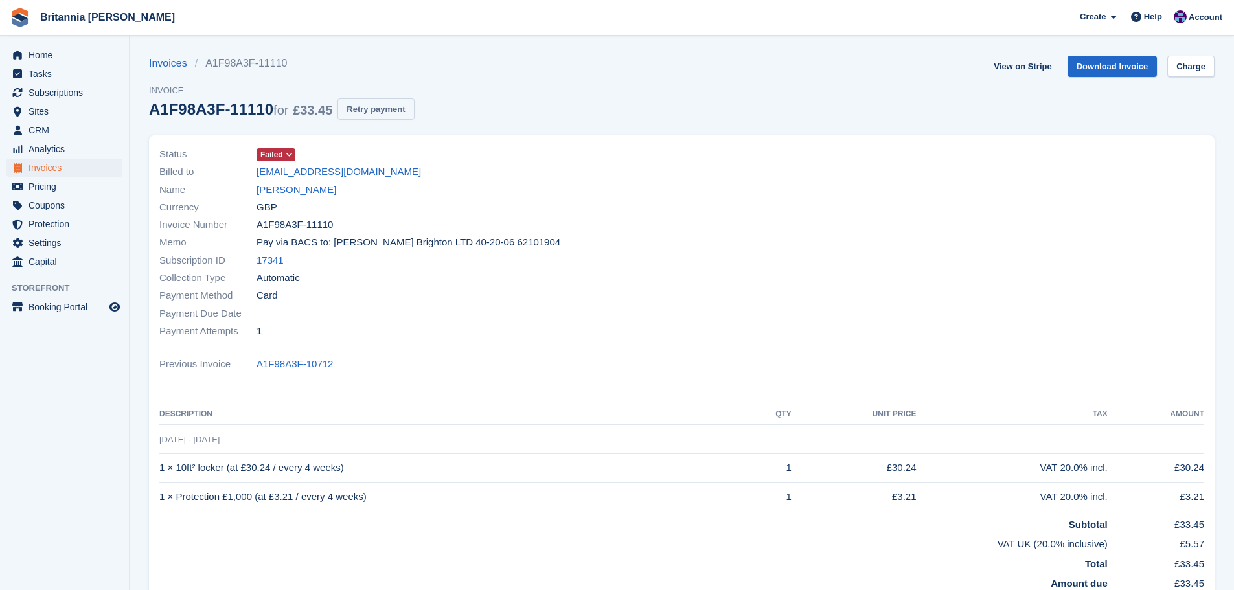
click at [369, 118] on button "Retry payment" at bounding box center [375, 108] width 76 height 21
click at [302, 190] on link "[PERSON_NAME]" at bounding box center [296, 190] width 80 height 15
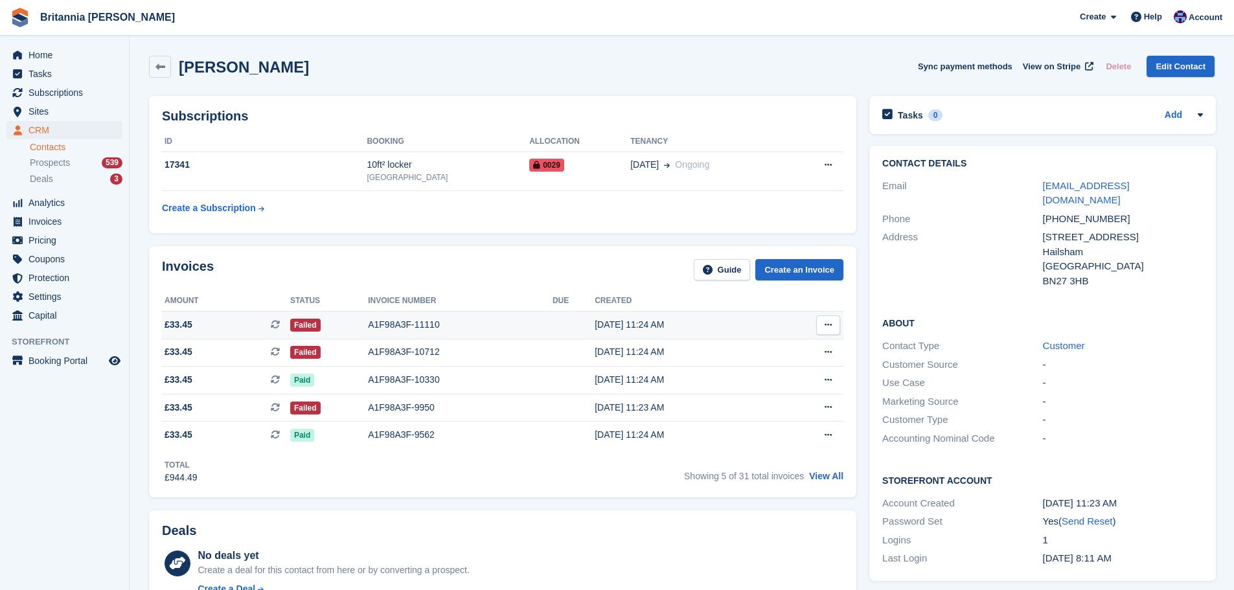
click at [578, 320] on td at bounding box center [573, 325] width 42 height 28
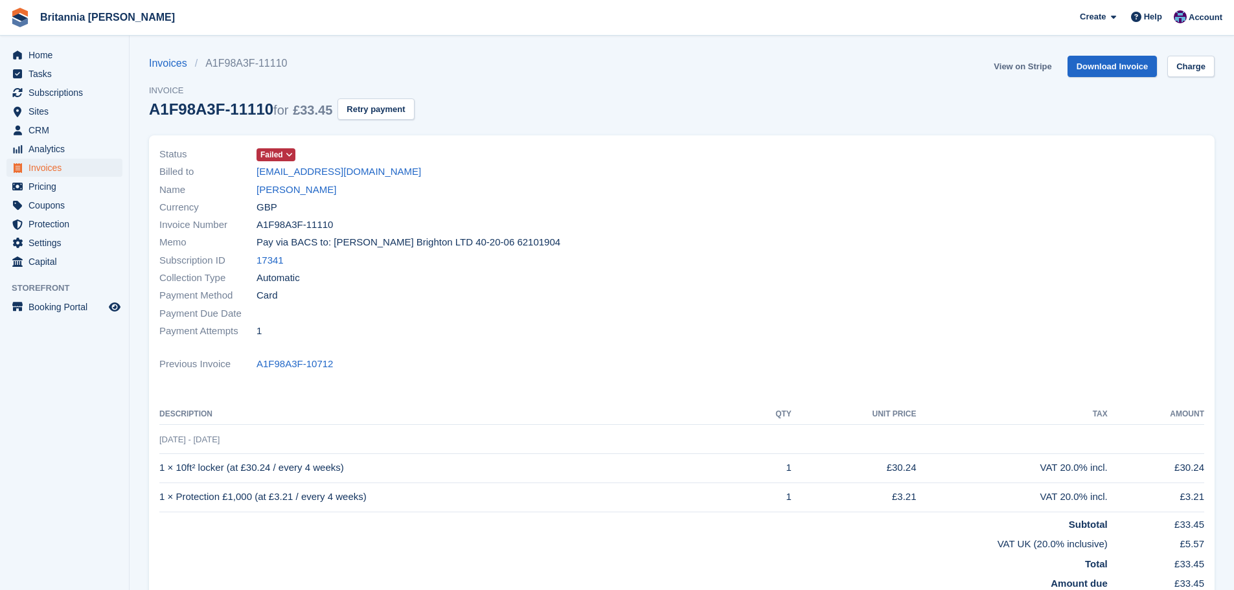
click at [1028, 64] on link "View on Stripe" at bounding box center [1022, 66] width 68 height 21
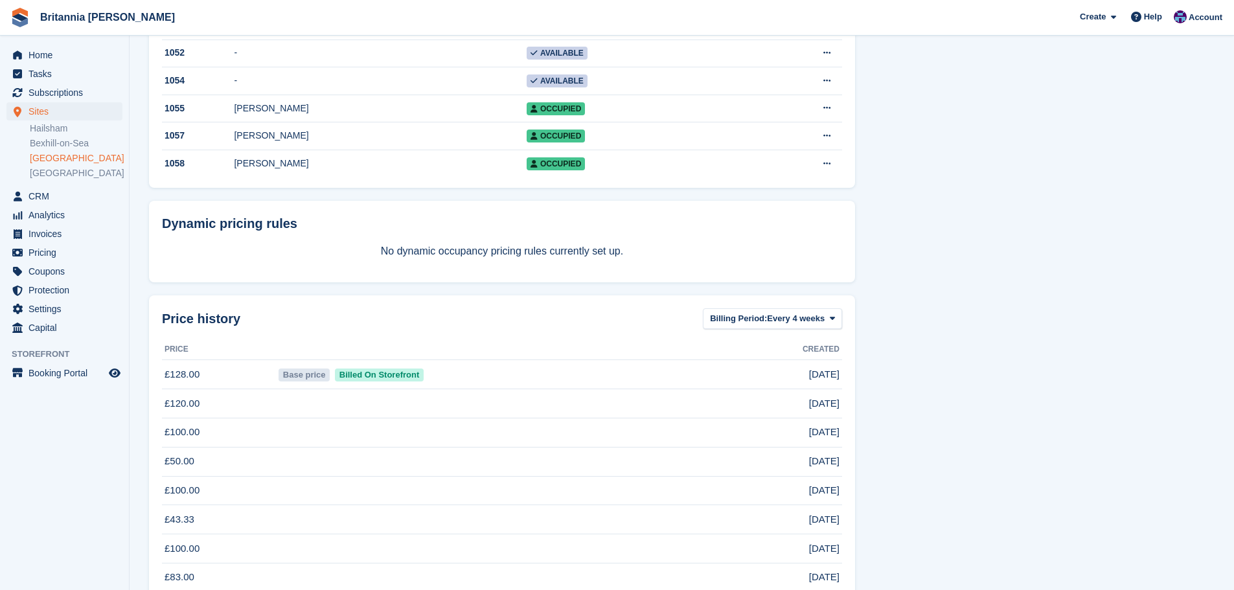
scroll to position [1101, 0]
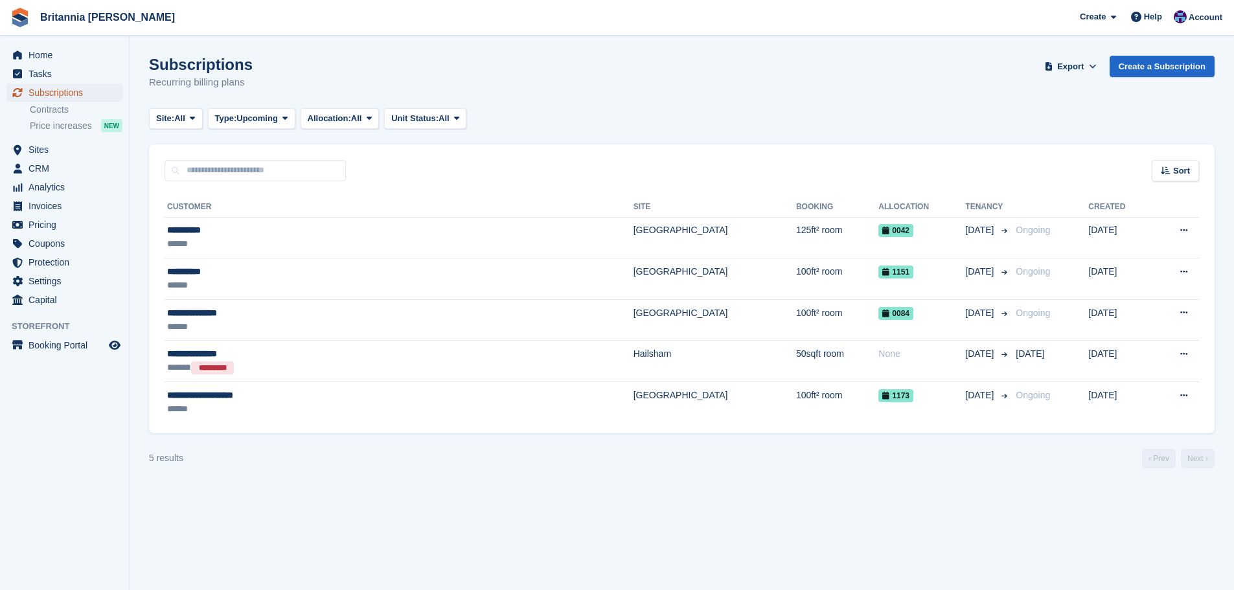
drag, startPoint x: 98, startPoint y: 91, endPoint x: 130, endPoint y: 134, distance: 53.2
click at [98, 91] on span "Subscriptions" at bounding box center [67, 93] width 78 height 18
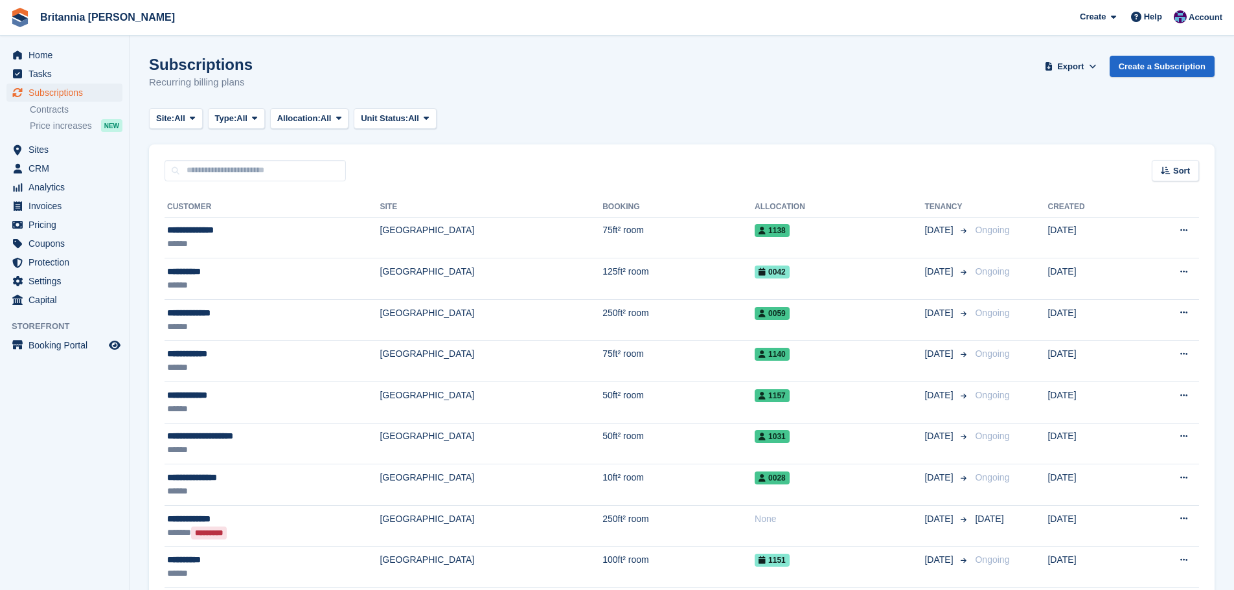
click at [221, 170] on input "text" at bounding box center [255, 170] width 181 height 21
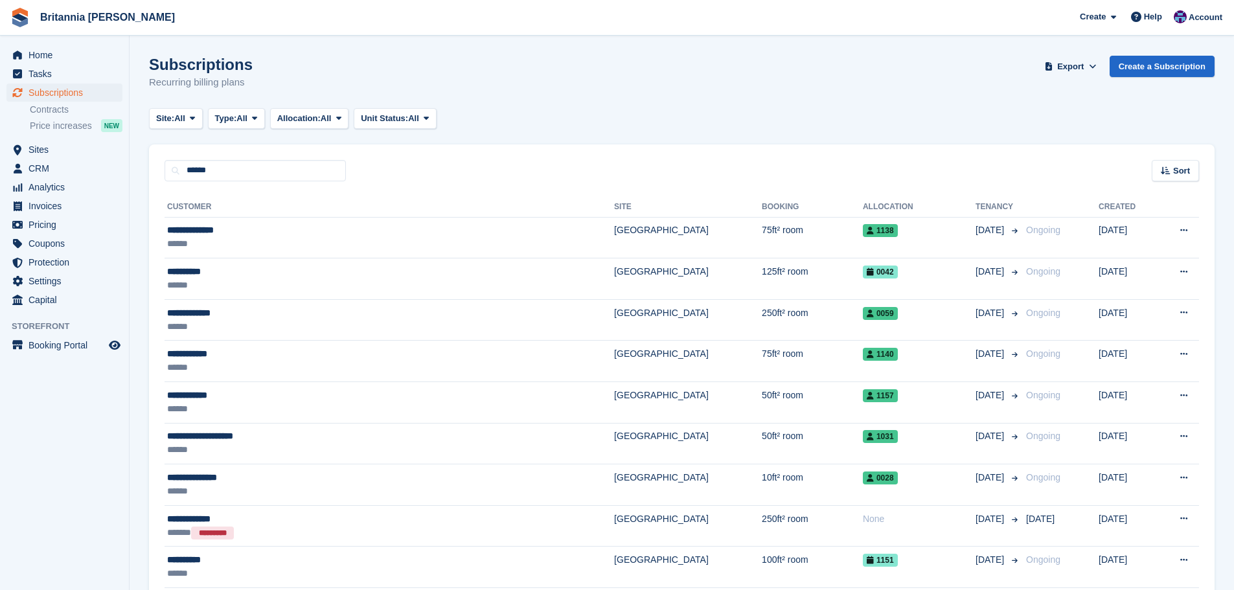
type input "******"
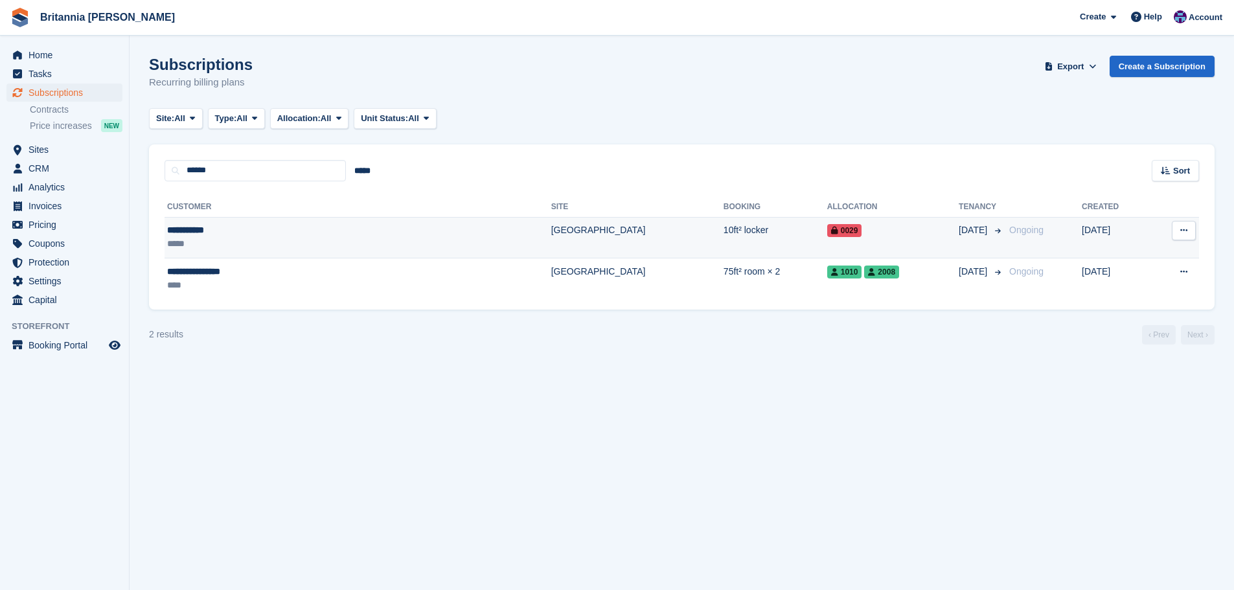
click at [313, 244] on div "*****" at bounding box center [271, 244] width 209 height 14
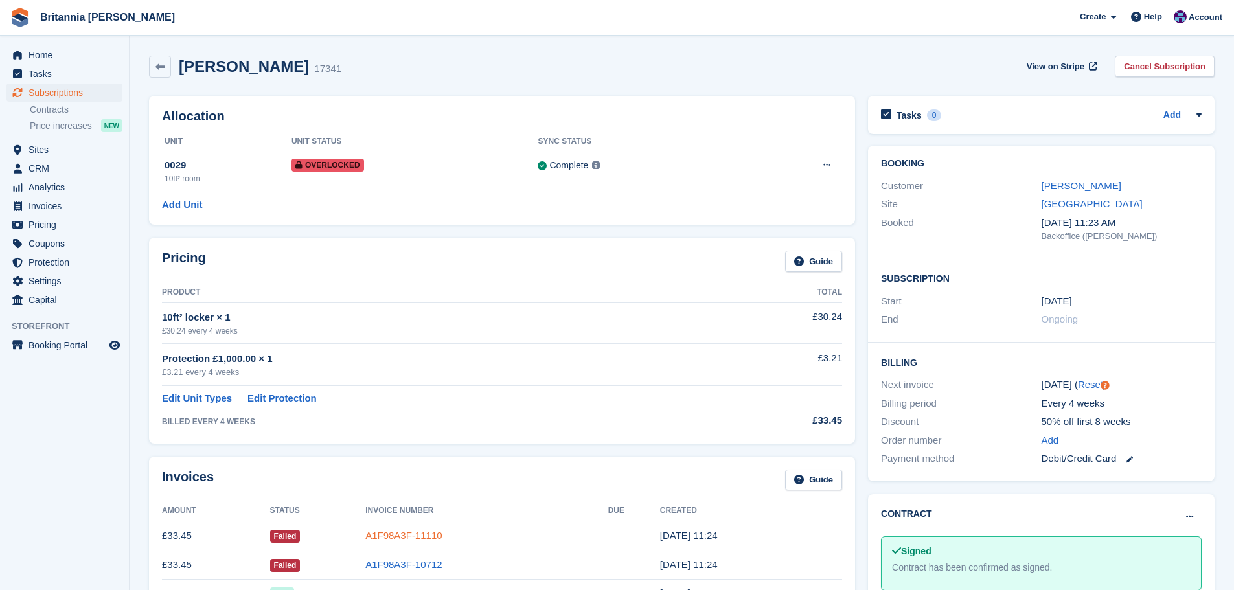
click at [405, 530] on link "A1F98A3F-11110" at bounding box center [403, 535] width 76 height 11
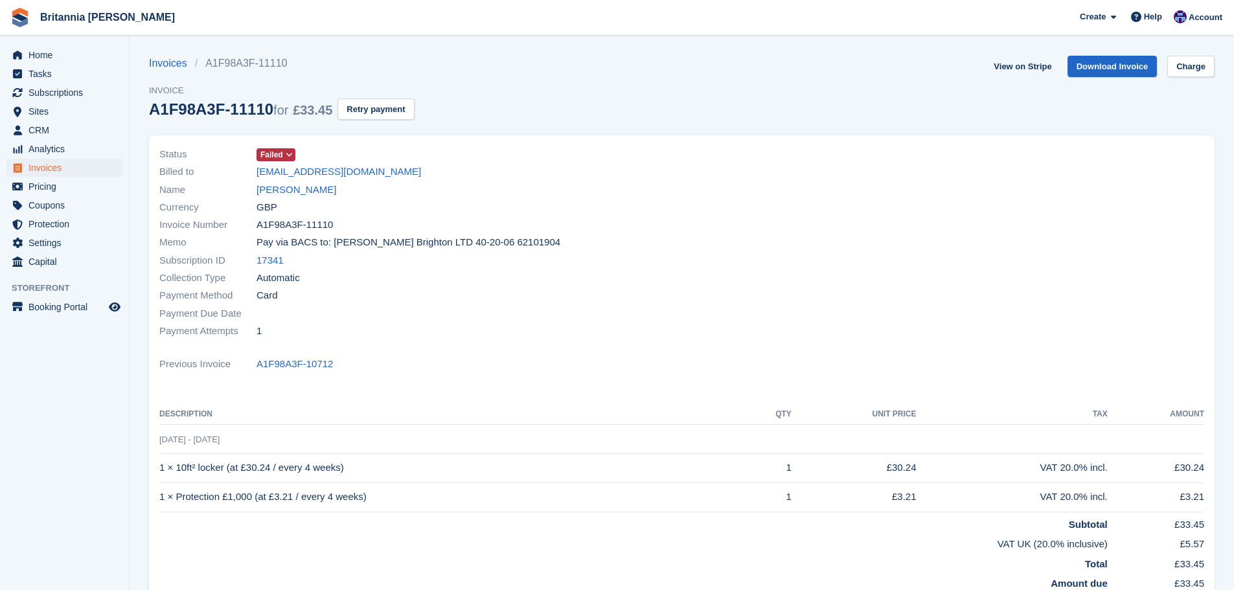
click at [1029, 78] on div "View on Stripe Download Invoice Charge" at bounding box center [1101, 69] width 226 height 27
click at [1034, 70] on link "View on Stripe" at bounding box center [1022, 66] width 68 height 21
click at [77, 94] on span "Subscriptions" at bounding box center [67, 93] width 78 height 18
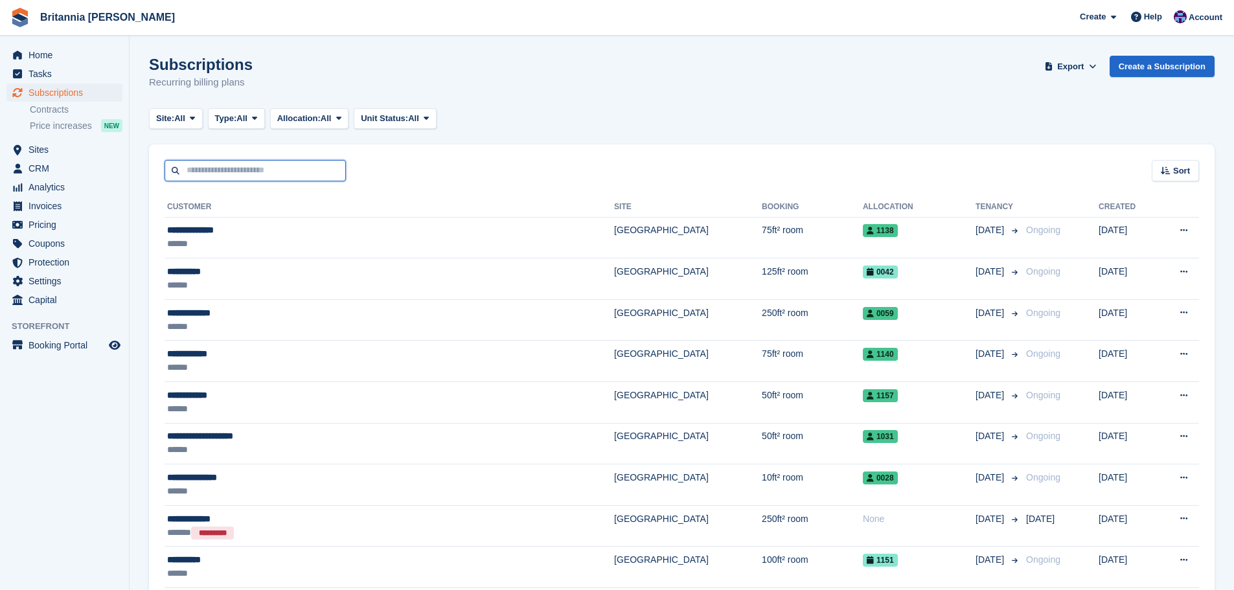
click at [217, 172] on input "text" at bounding box center [255, 170] width 181 height 21
type input "*****"
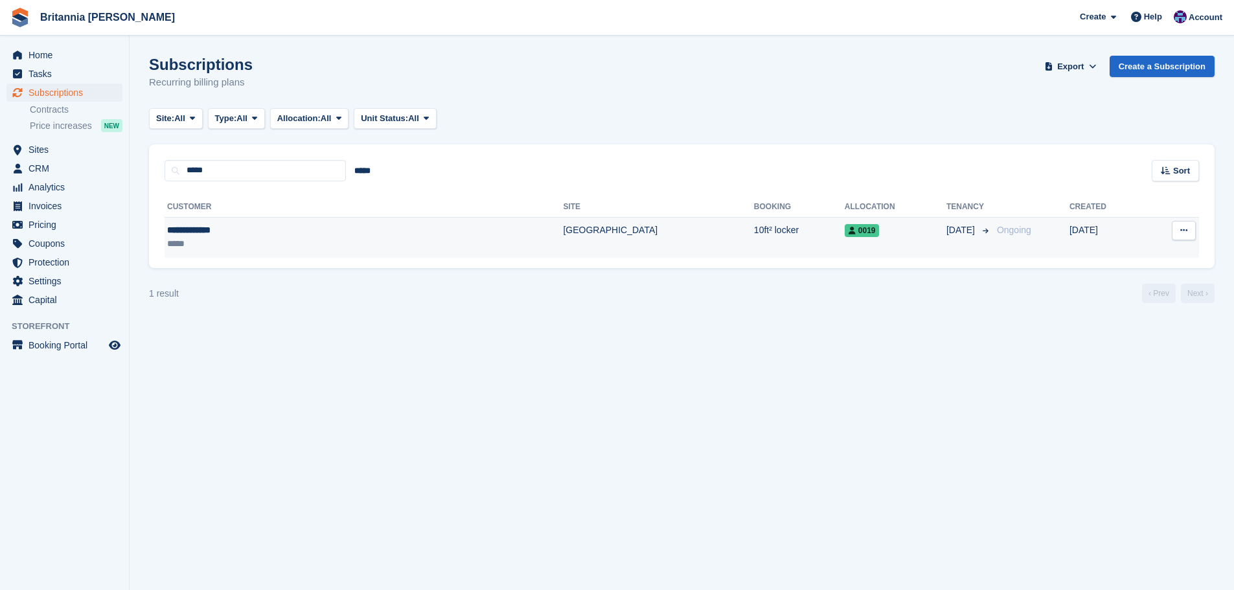
click at [563, 240] on td "[GEOGRAPHIC_DATA]" at bounding box center [658, 237] width 190 height 41
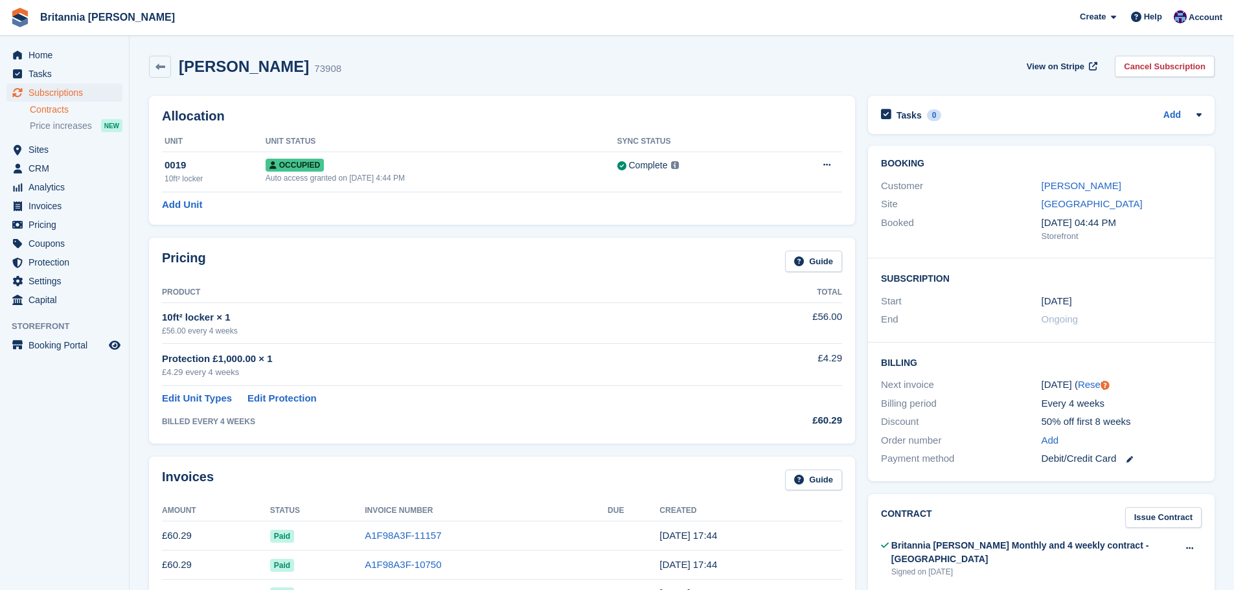
click at [58, 109] on link "Contracts" at bounding box center [76, 110] width 93 height 12
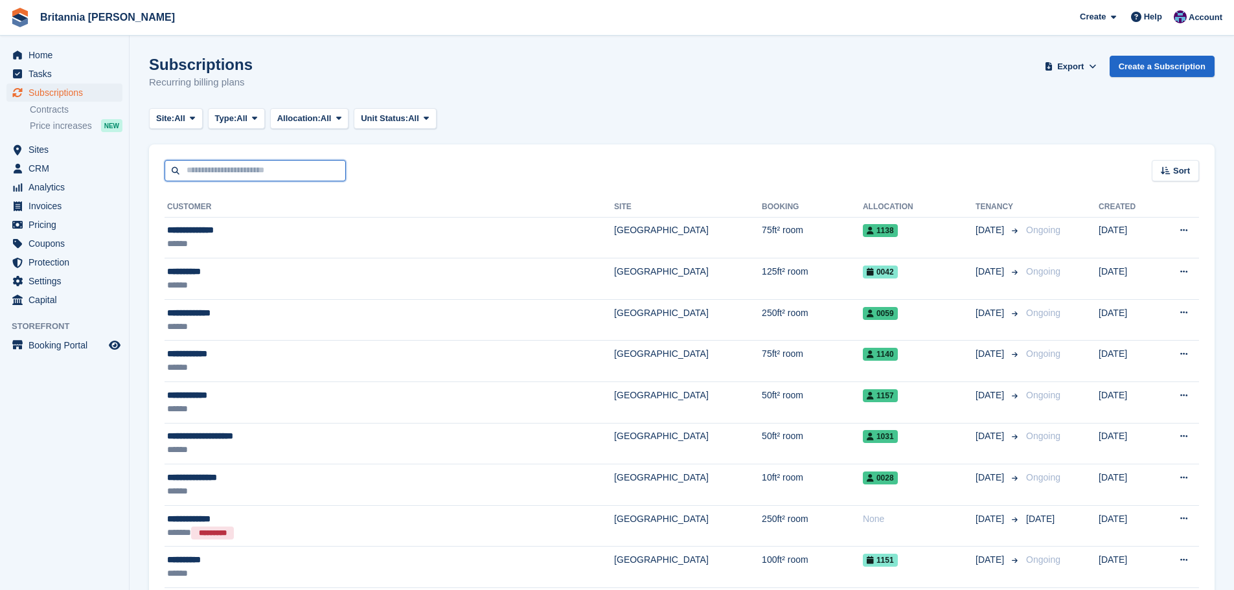
click at [208, 173] on input "text" at bounding box center [255, 170] width 181 height 21
type input "******"
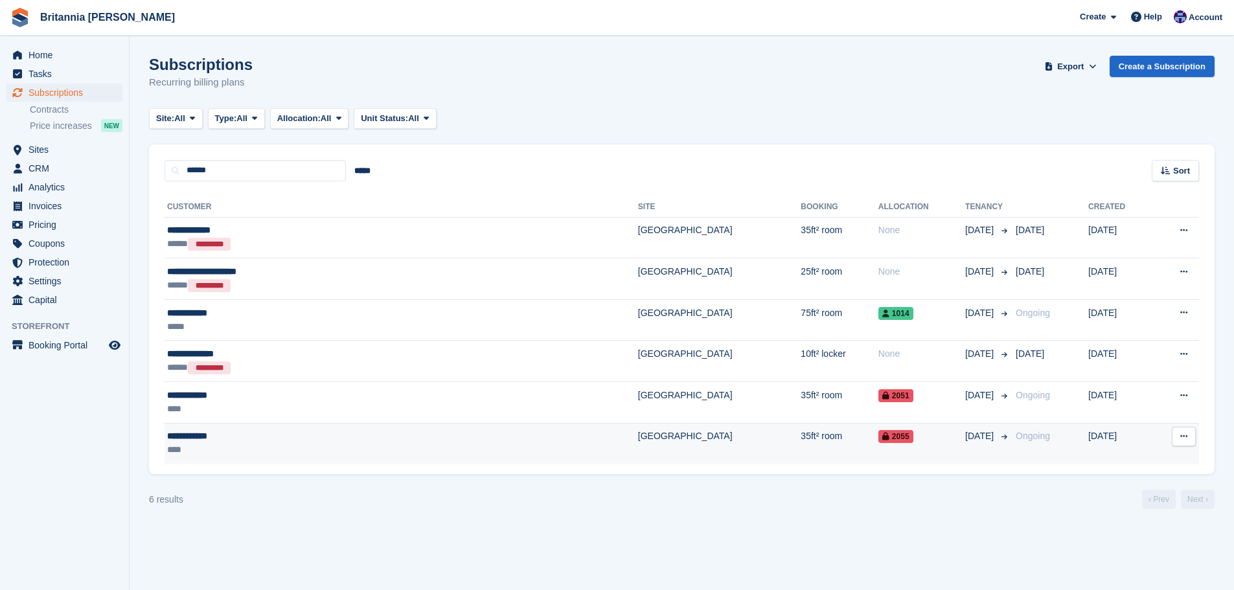
click at [299, 431] on div "**********" at bounding box center [302, 436] width 271 height 14
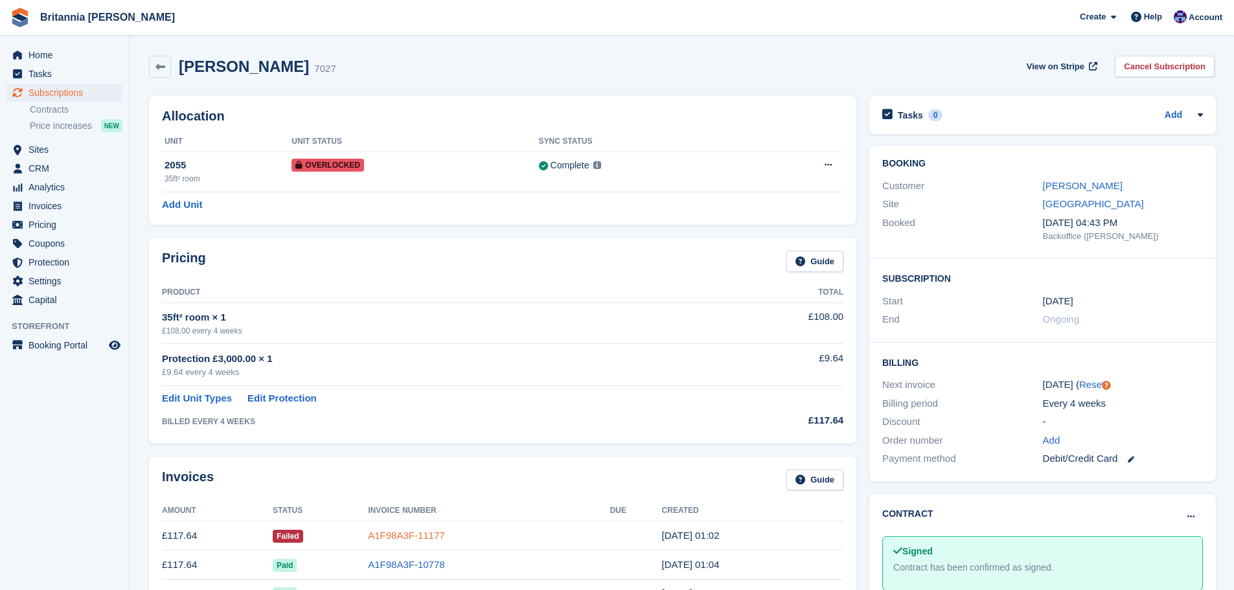
click at [398, 531] on link "A1F98A3F-11177" at bounding box center [406, 535] width 76 height 11
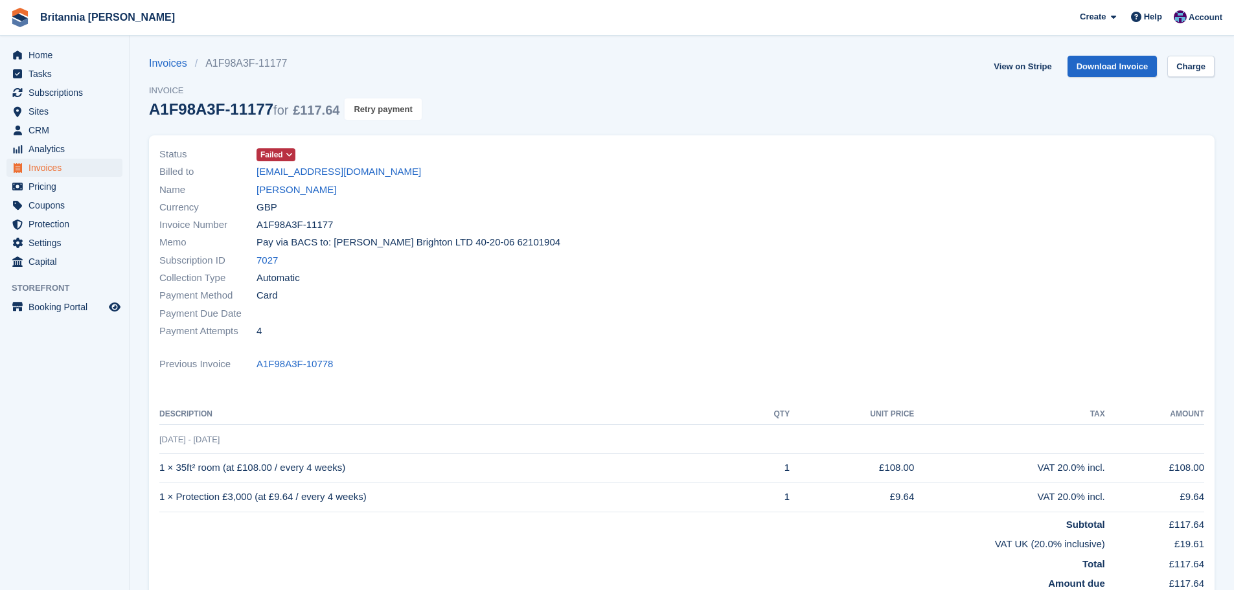
drag, startPoint x: 390, startPoint y: 117, endPoint x: 685, endPoint y: 45, distance: 303.5
click at [390, 117] on button "Retry payment" at bounding box center [383, 108] width 76 height 21
click at [1198, 68] on link "Charge" at bounding box center [1190, 66] width 47 height 21
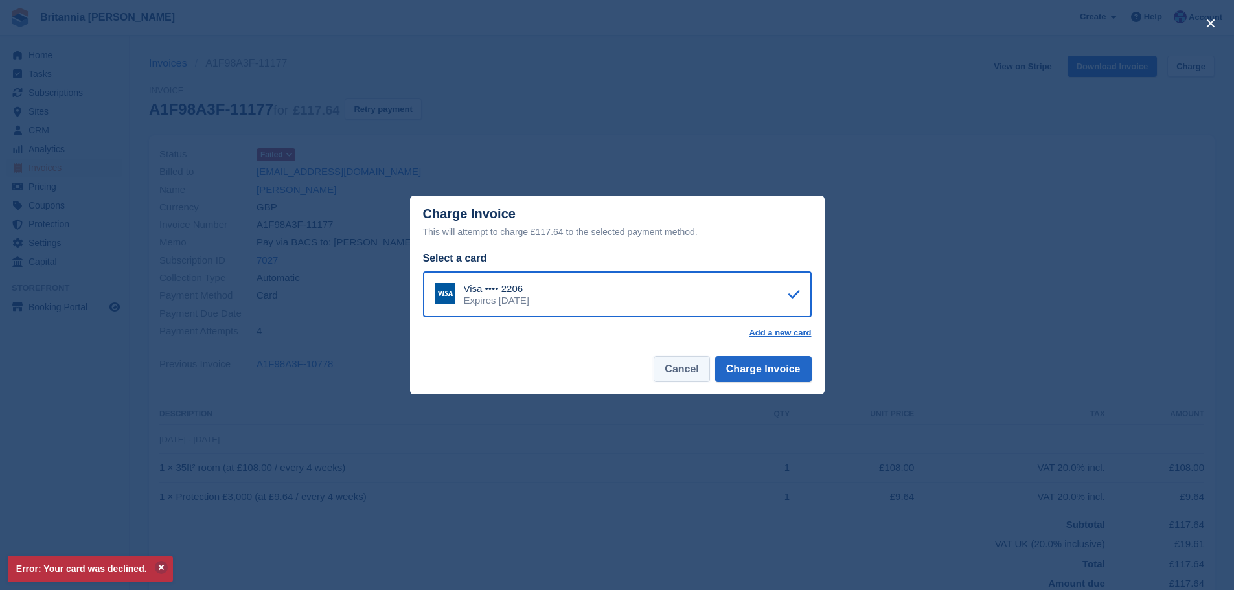
click at [685, 359] on button "Cancel" at bounding box center [681, 369] width 56 height 26
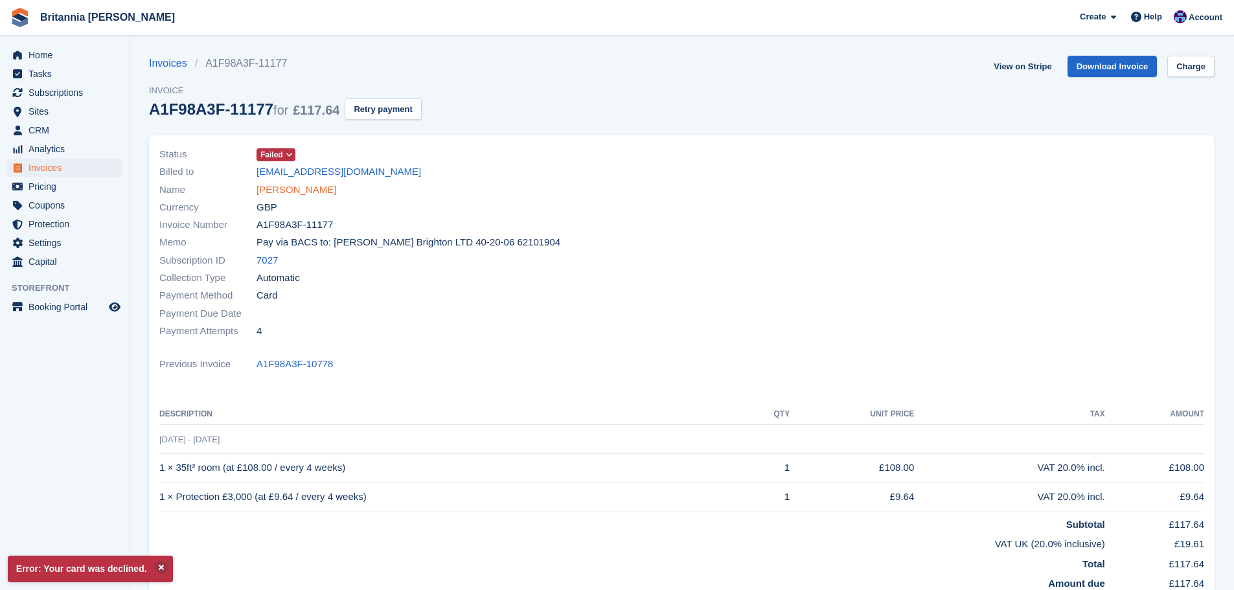
click at [302, 188] on link "[PERSON_NAME]" at bounding box center [296, 190] width 80 height 15
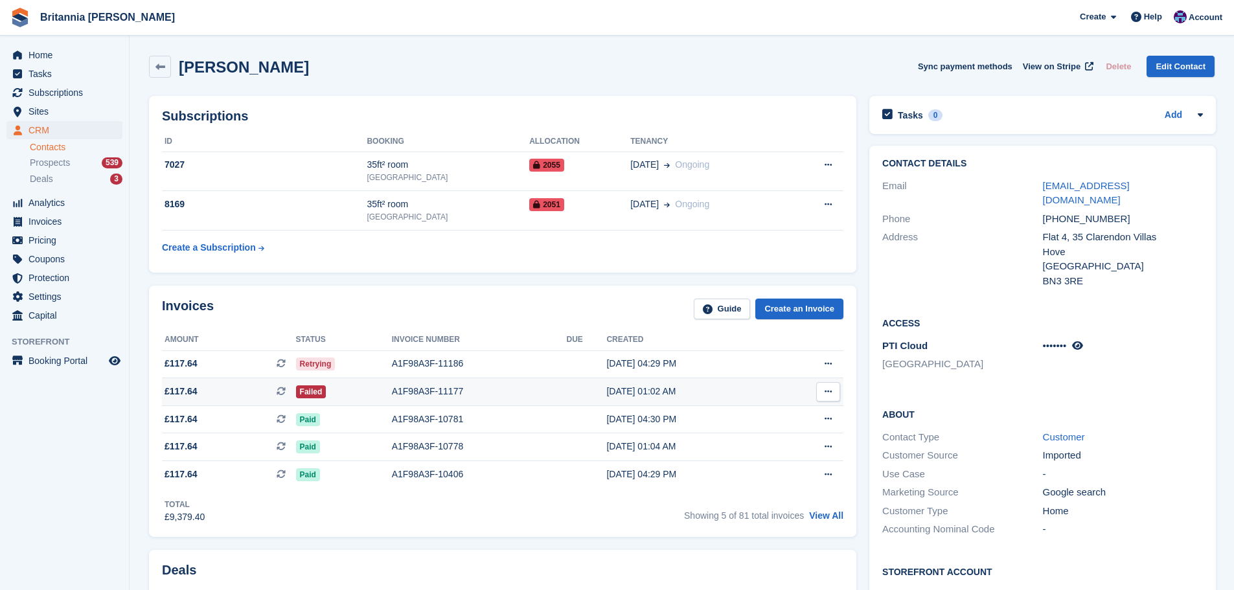
click at [456, 380] on td "A1F98A3F-11177" at bounding box center [479, 392] width 175 height 28
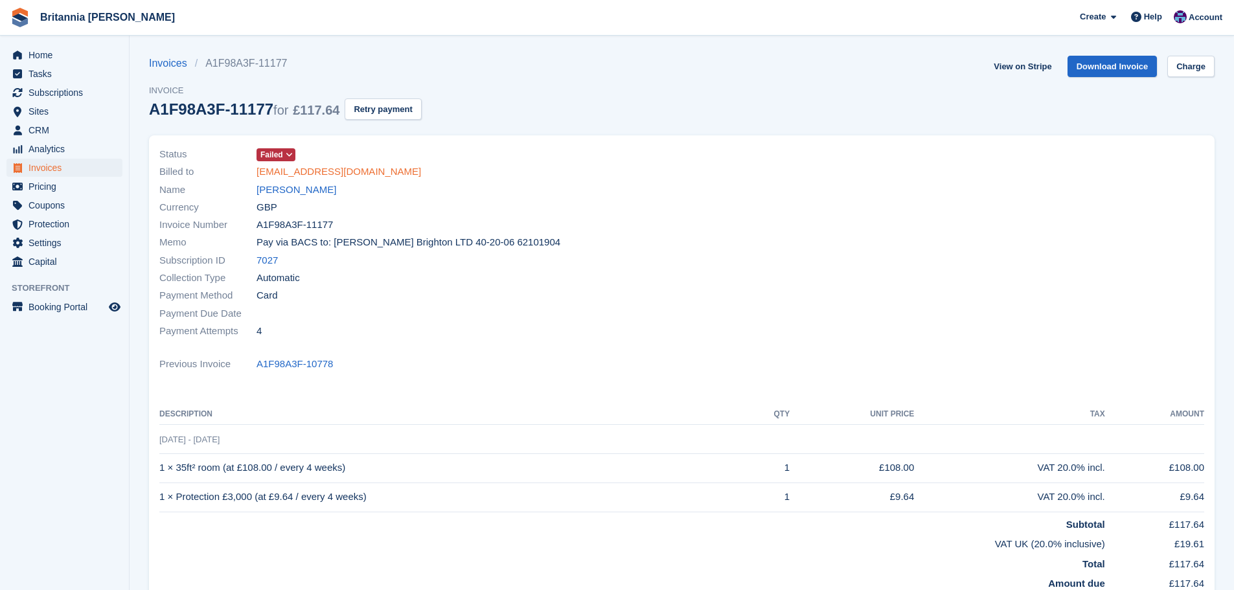
click at [301, 172] on link "[EMAIL_ADDRESS][DOMAIN_NAME]" at bounding box center [338, 172] width 165 height 15
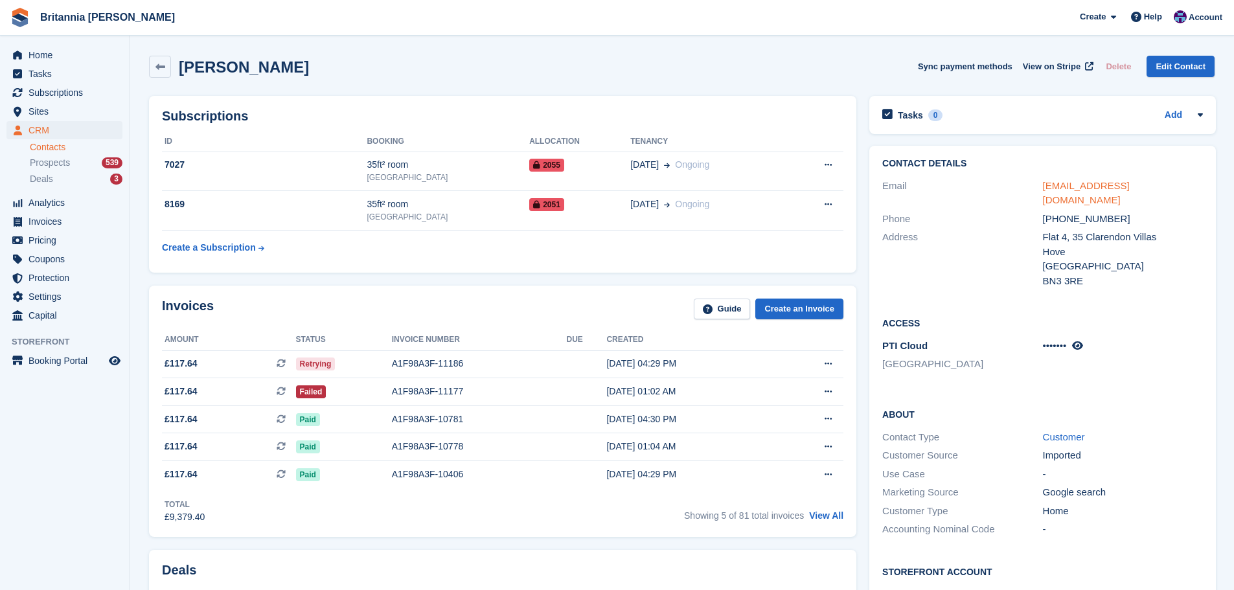
click at [1130, 189] on link "[EMAIL_ADDRESS][DOMAIN_NAME]" at bounding box center [1086, 193] width 87 height 26
click at [392, 381] on td "A1F98A3F-11177" at bounding box center [479, 392] width 175 height 28
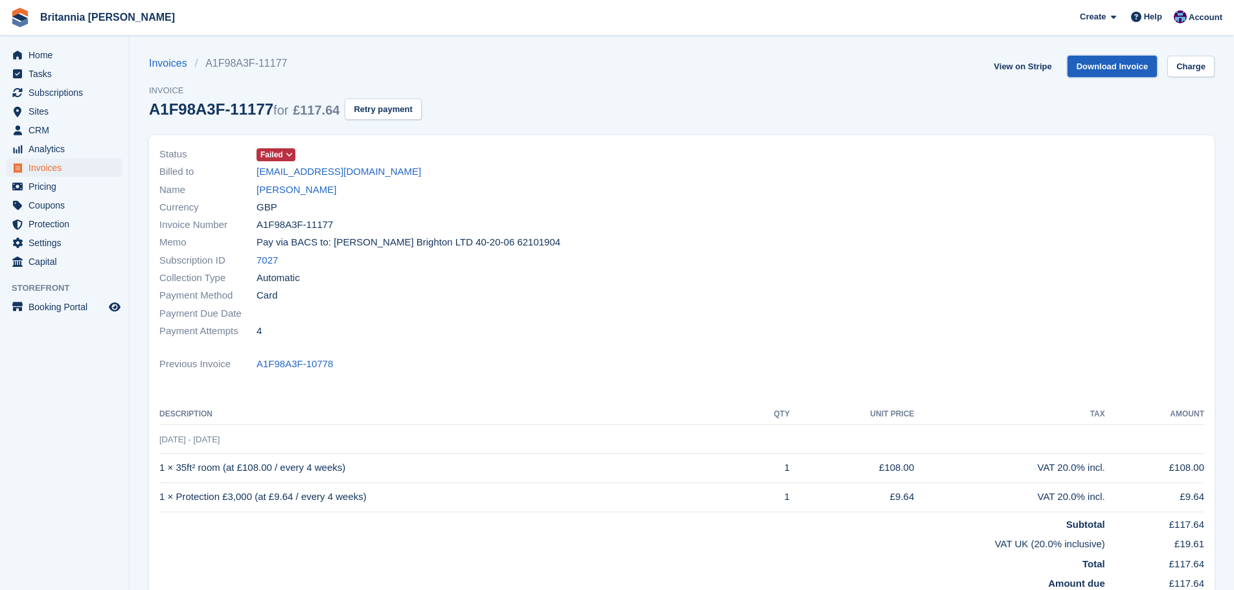
click at [1123, 65] on link "Download Invoice" at bounding box center [1112, 66] width 90 height 21
click at [292, 192] on link "[PERSON_NAME]" at bounding box center [296, 190] width 80 height 15
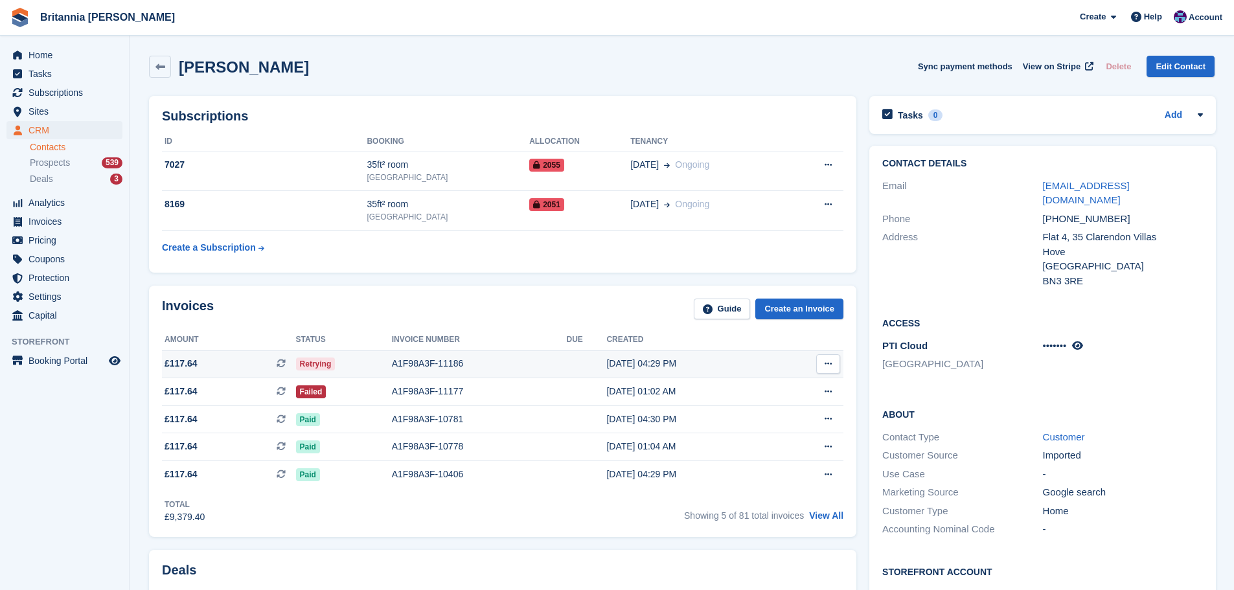
click at [359, 376] on td "Retrying" at bounding box center [344, 364] width 96 height 28
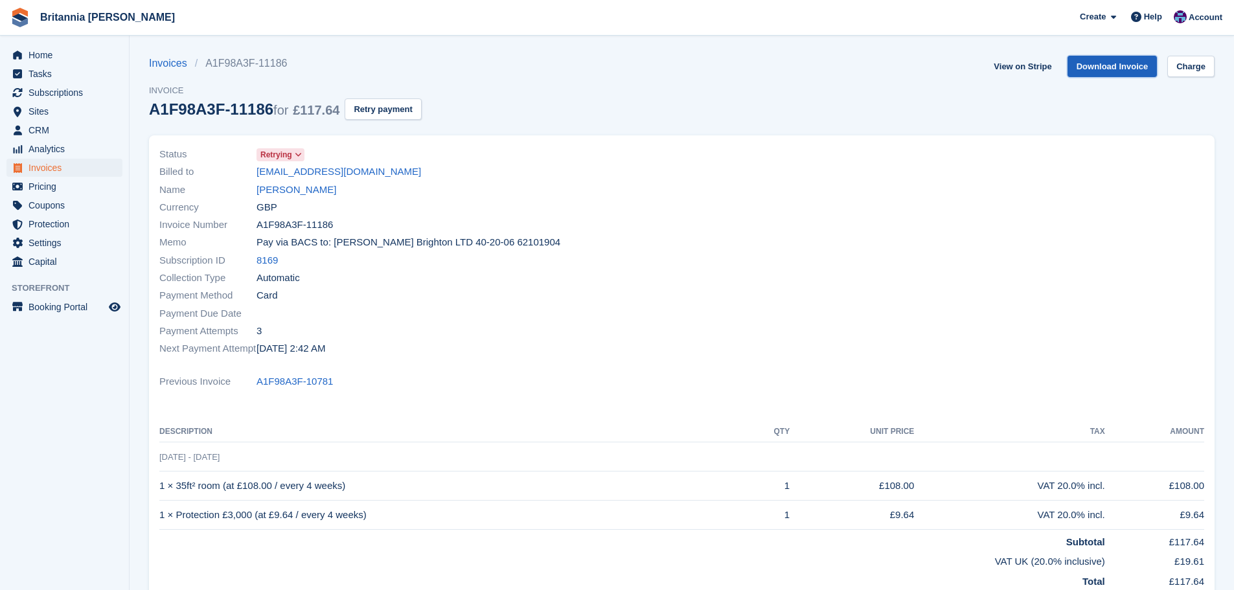
click at [1127, 64] on link "Download Invoice" at bounding box center [1112, 66] width 90 height 21
click at [300, 188] on link "[PERSON_NAME]" at bounding box center [296, 190] width 80 height 15
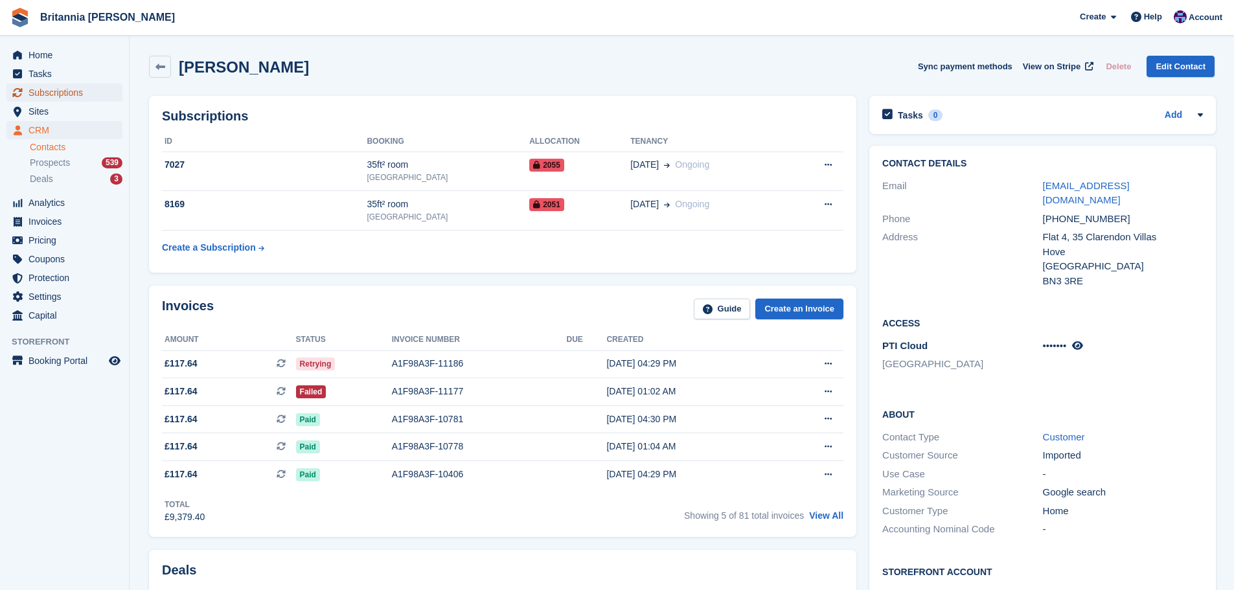
click at [70, 91] on span "Subscriptions" at bounding box center [67, 93] width 78 height 18
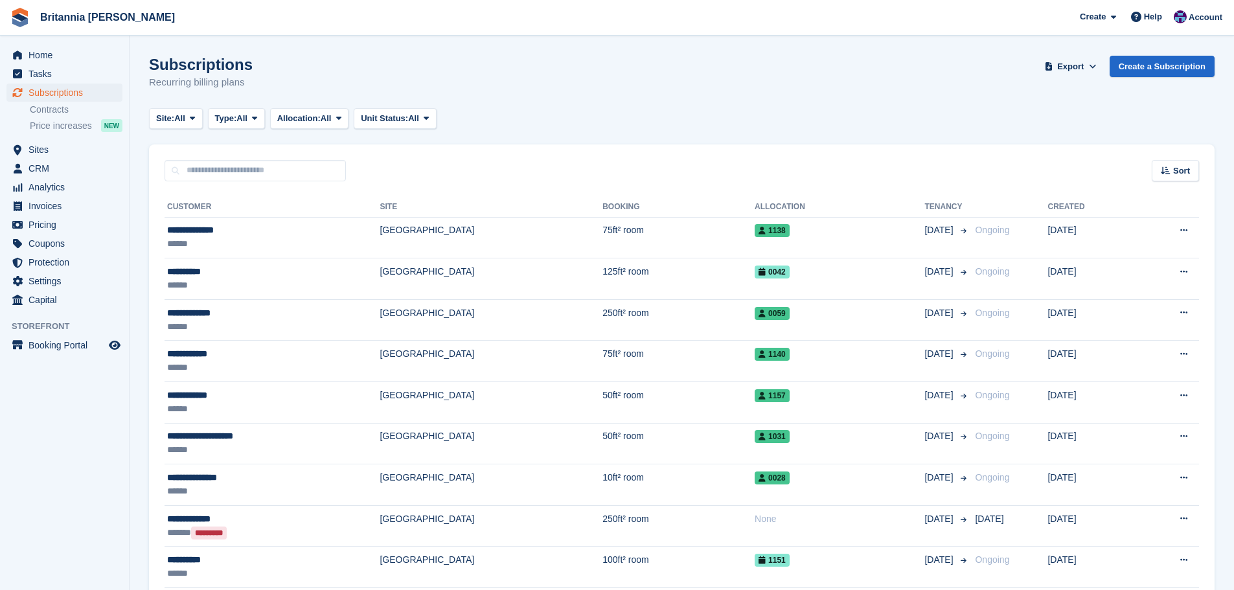
click at [214, 178] on input "text" at bounding box center [255, 170] width 181 height 21
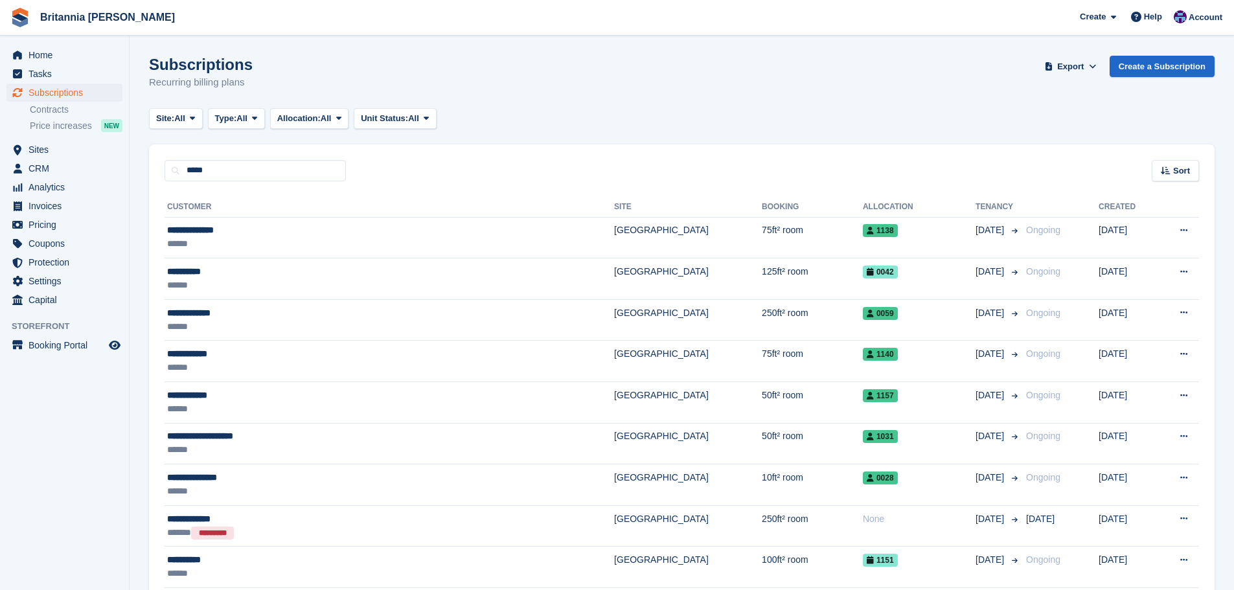
type input "*****"
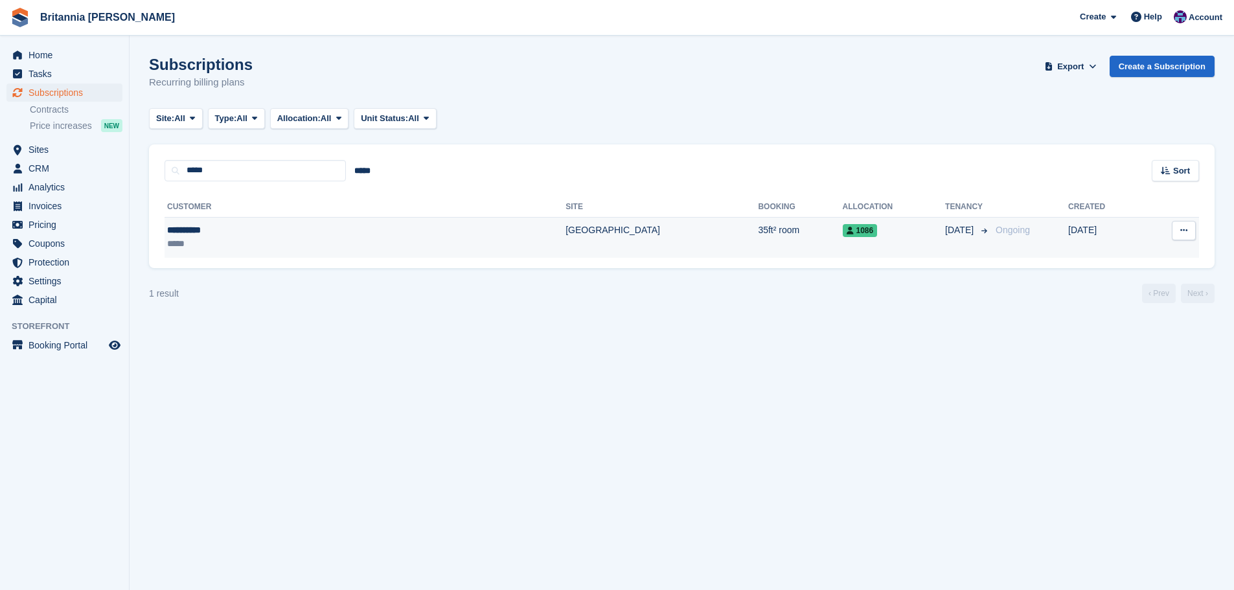
drag, startPoint x: 337, startPoint y: 244, endPoint x: 349, endPoint y: 248, distance: 12.3
click at [337, 244] on div "*****" at bounding box center [264, 244] width 194 height 14
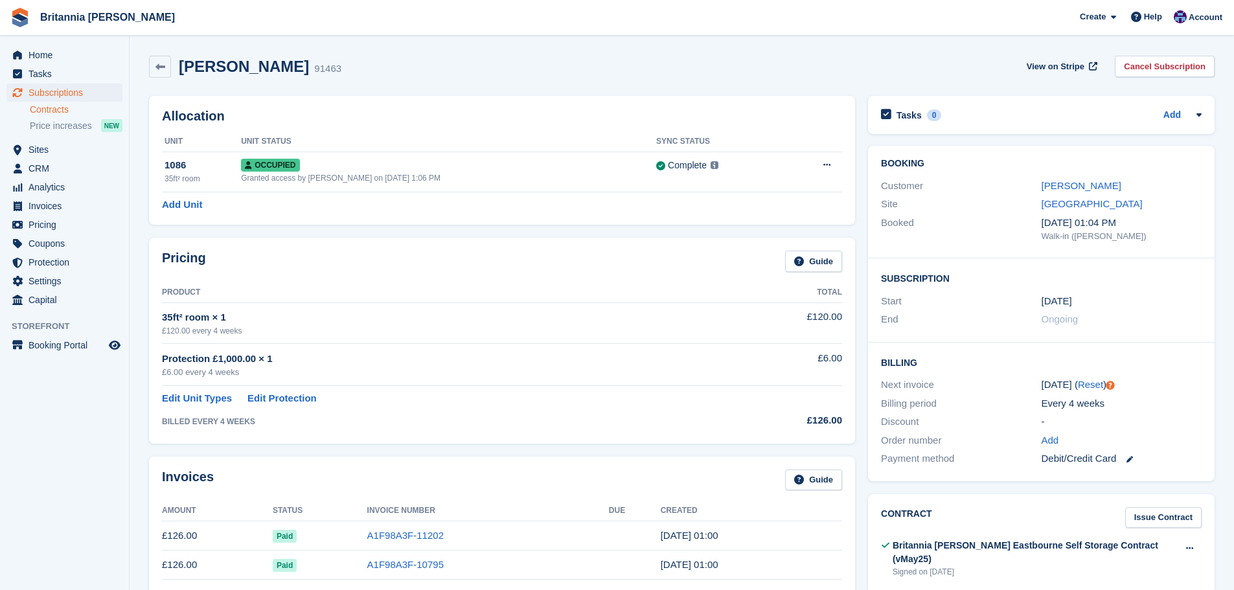
click at [82, 106] on link "Contracts" at bounding box center [76, 110] width 93 height 12
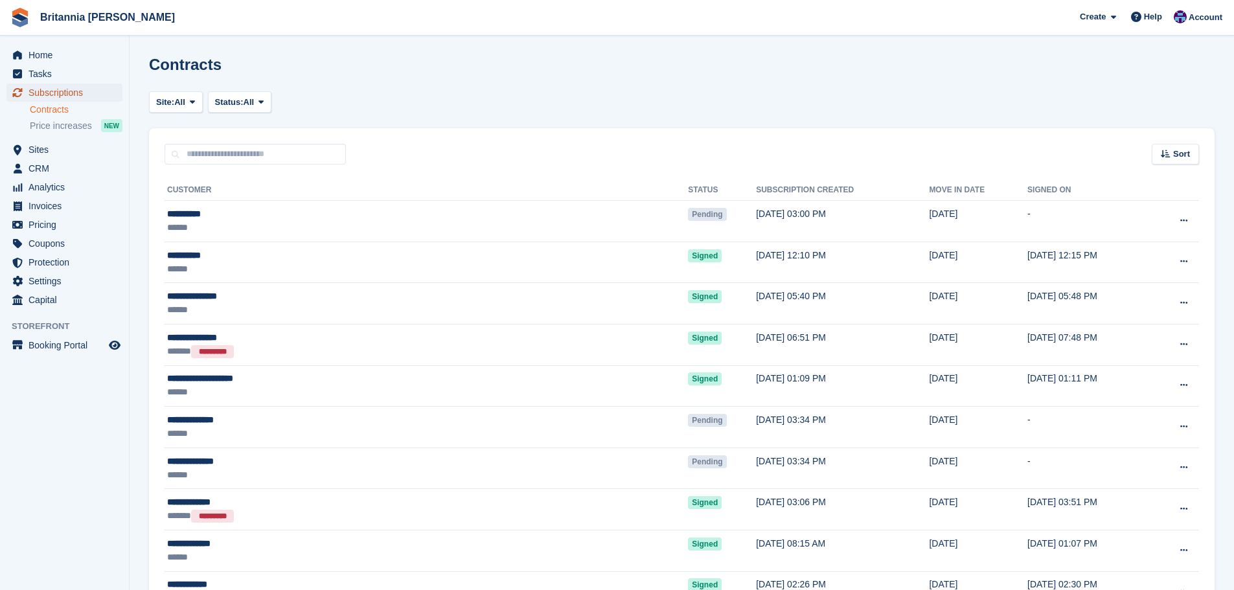
click at [85, 93] on span "Subscriptions" at bounding box center [67, 93] width 78 height 18
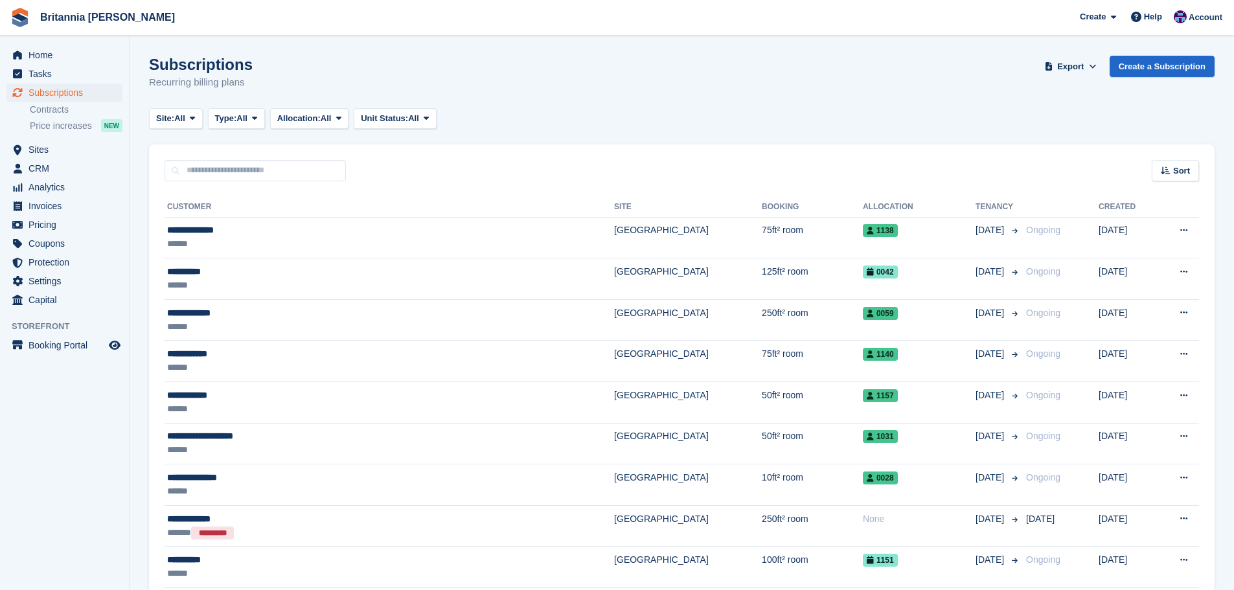
click at [234, 152] on div "Sort Sort by Customer name Date created Move in date Move out date Created (old…" at bounding box center [681, 162] width 1065 height 37
click at [226, 171] on input "text" at bounding box center [255, 170] width 181 height 21
type input "********"
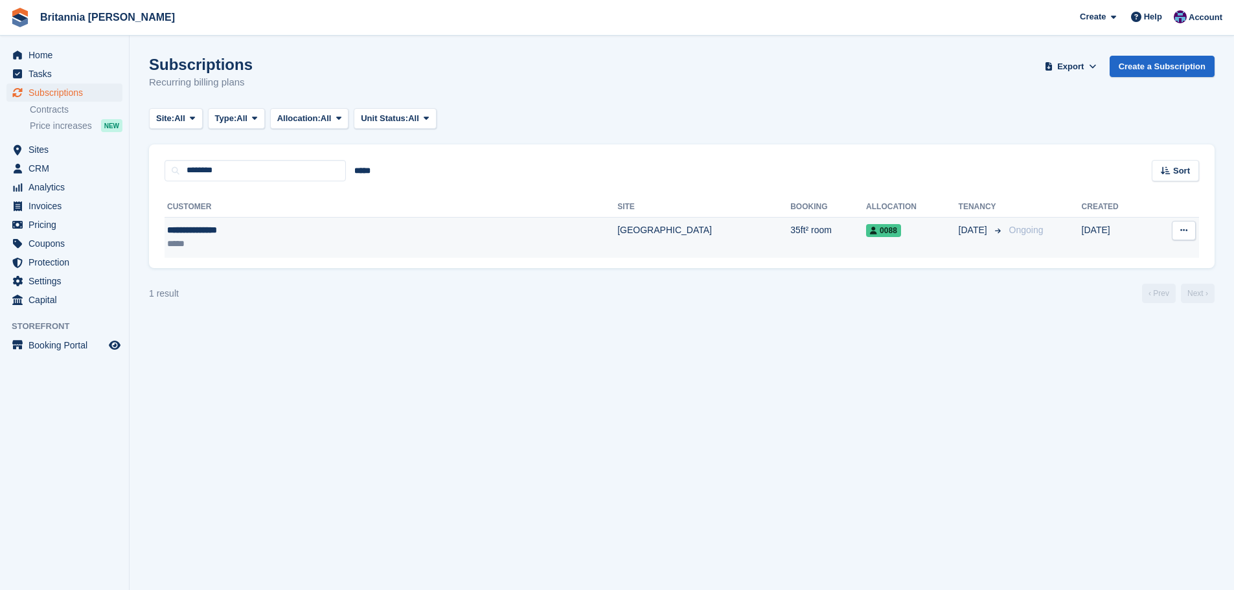
click at [387, 246] on div "*****" at bounding box center [289, 244] width 245 height 14
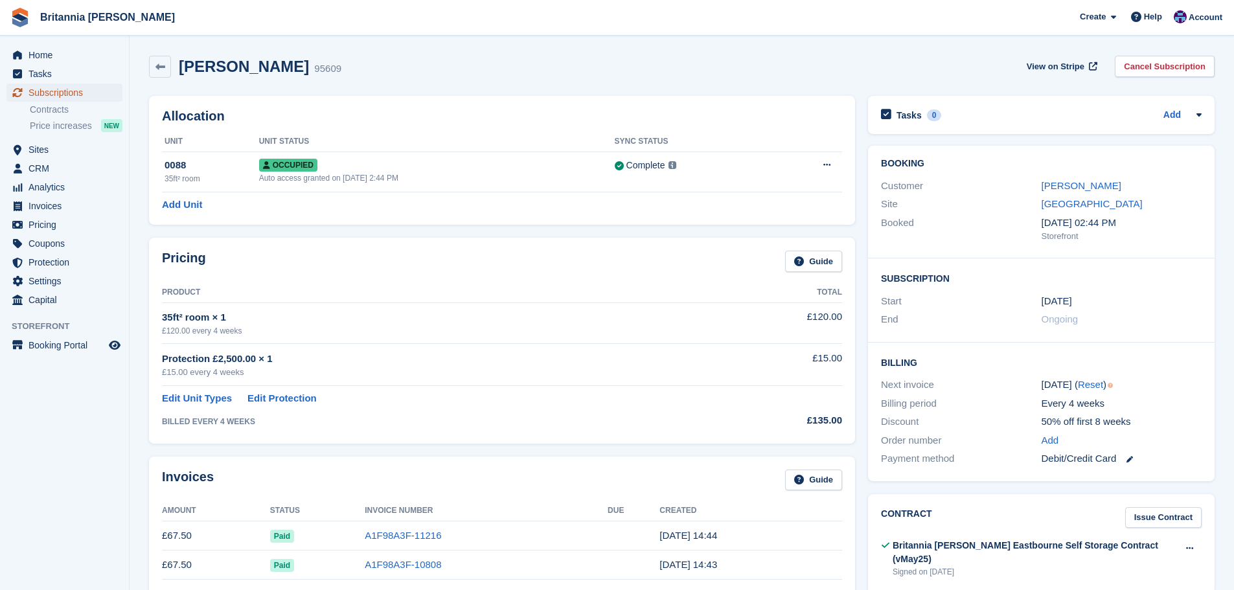
click at [109, 100] on link "Subscriptions" at bounding box center [64, 93] width 116 height 18
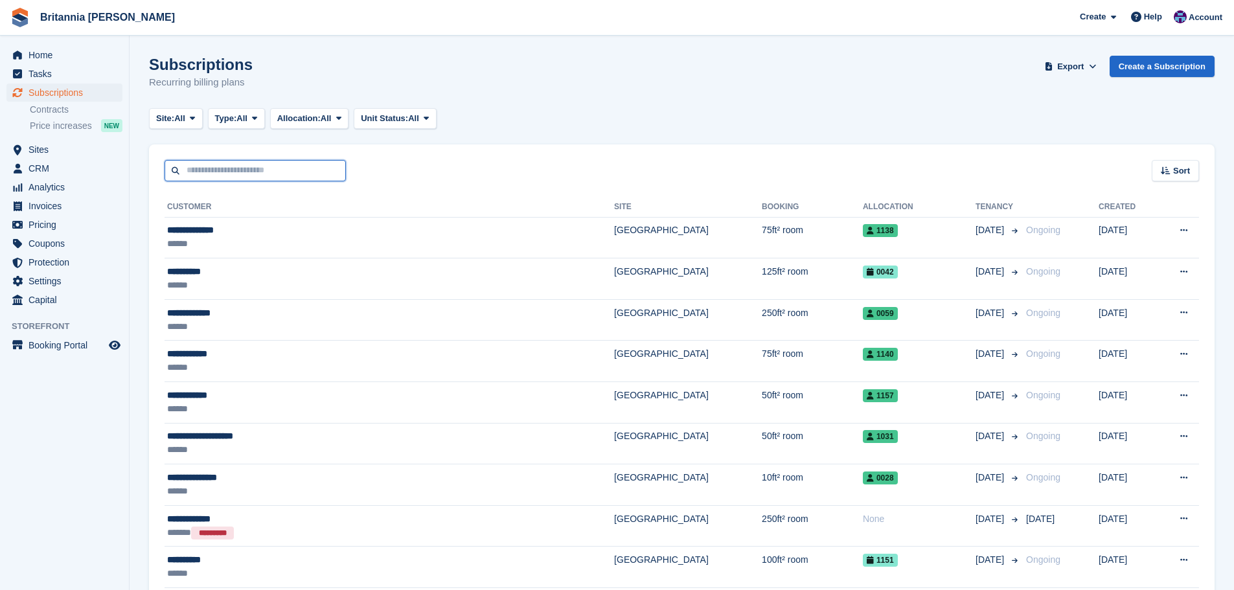
click at [219, 178] on input "text" at bounding box center [255, 170] width 181 height 21
type input "*********"
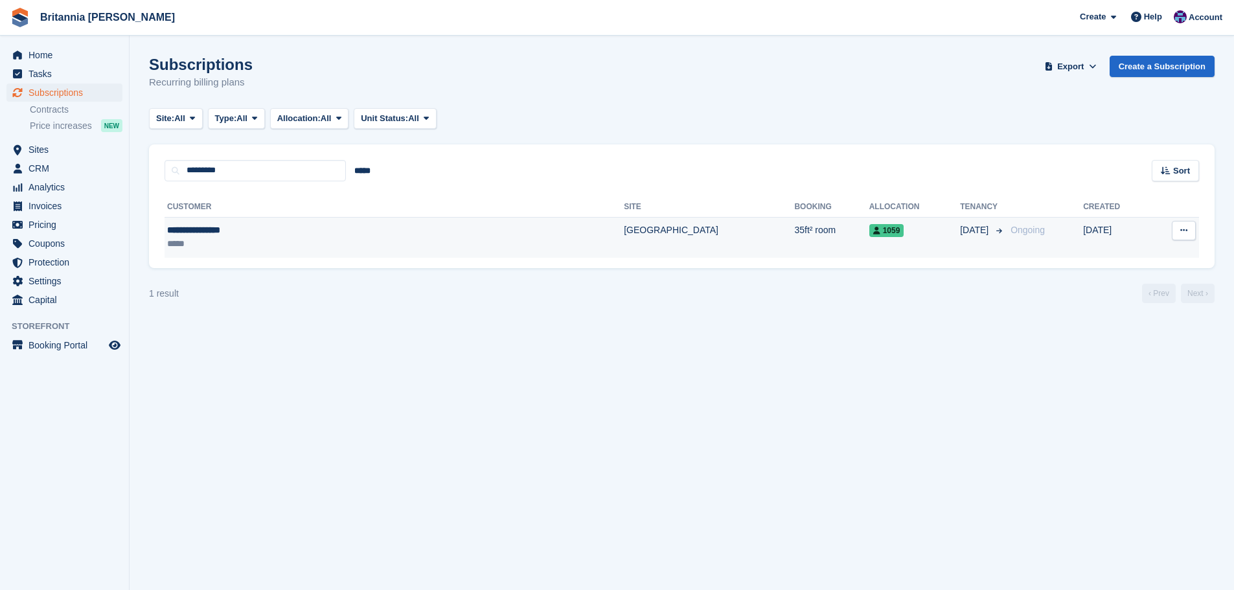
click at [352, 251] on td "**********" at bounding box center [394, 237] width 459 height 41
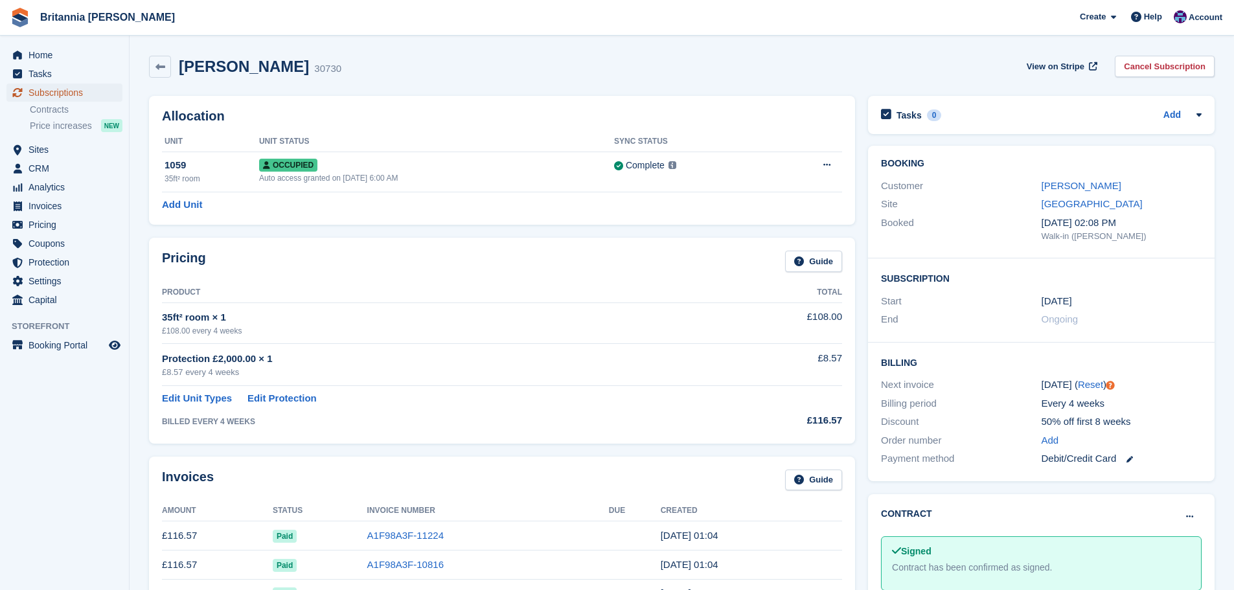
click at [71, 84] on span "Subscriptions" at bounding box center [67, 93] width 78 height 18
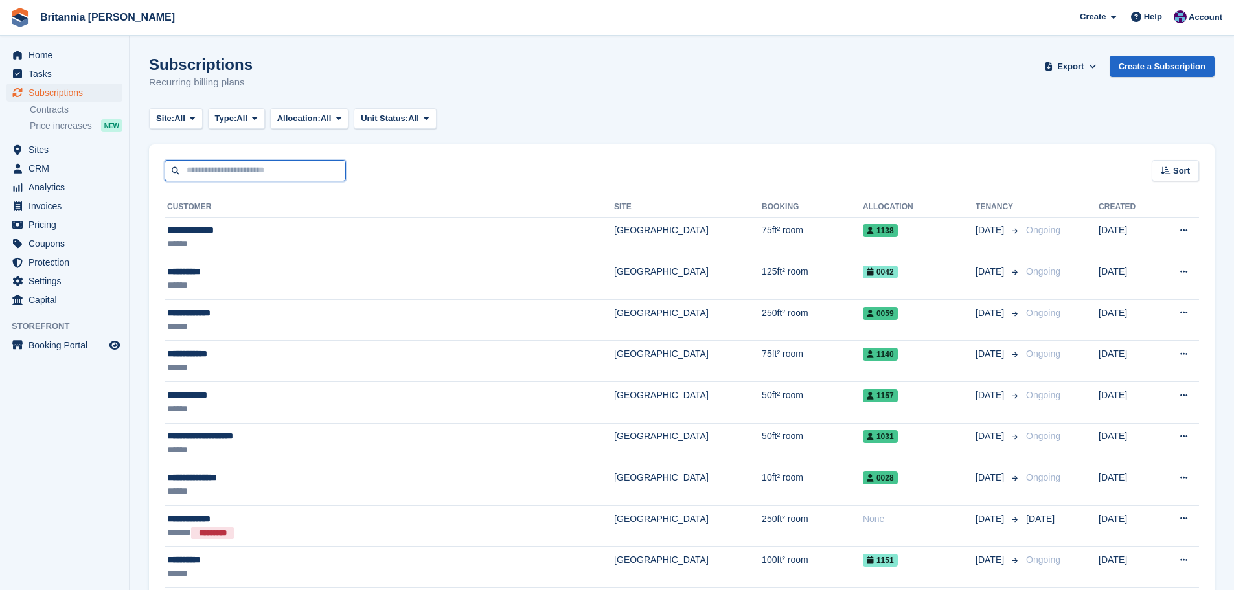
click at [192, 168] on input "text" at bounding box center [255, 170] width 181 height 21
type input "********"
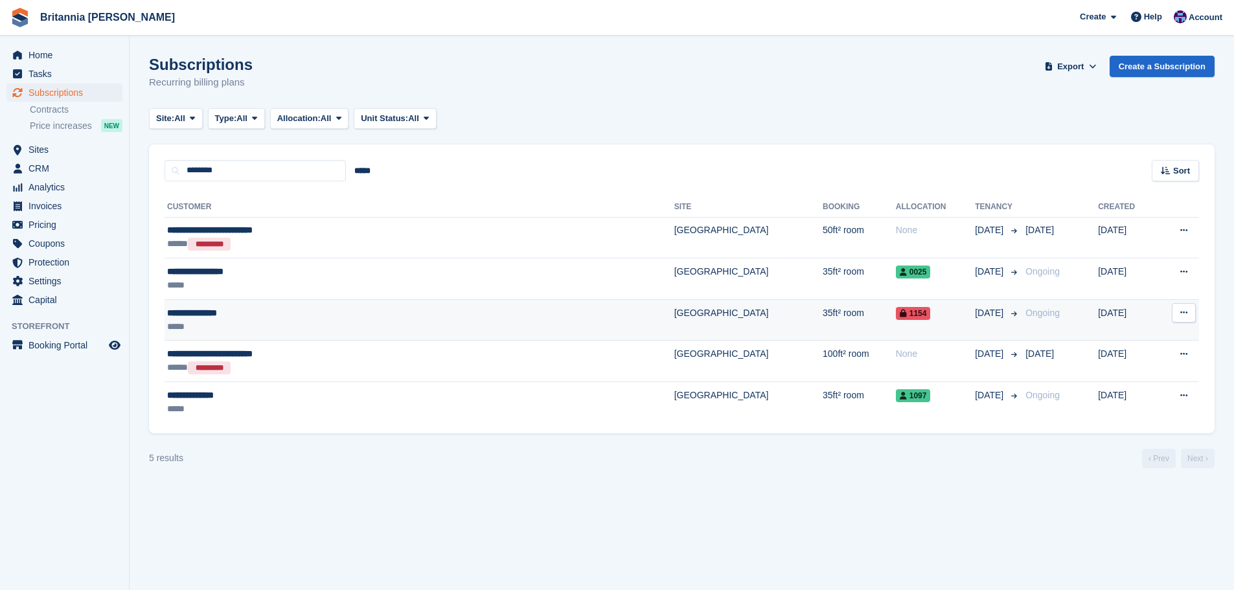
click at [385, 311] on div "**********" at bounding box center [327, 313] width 321 height 14
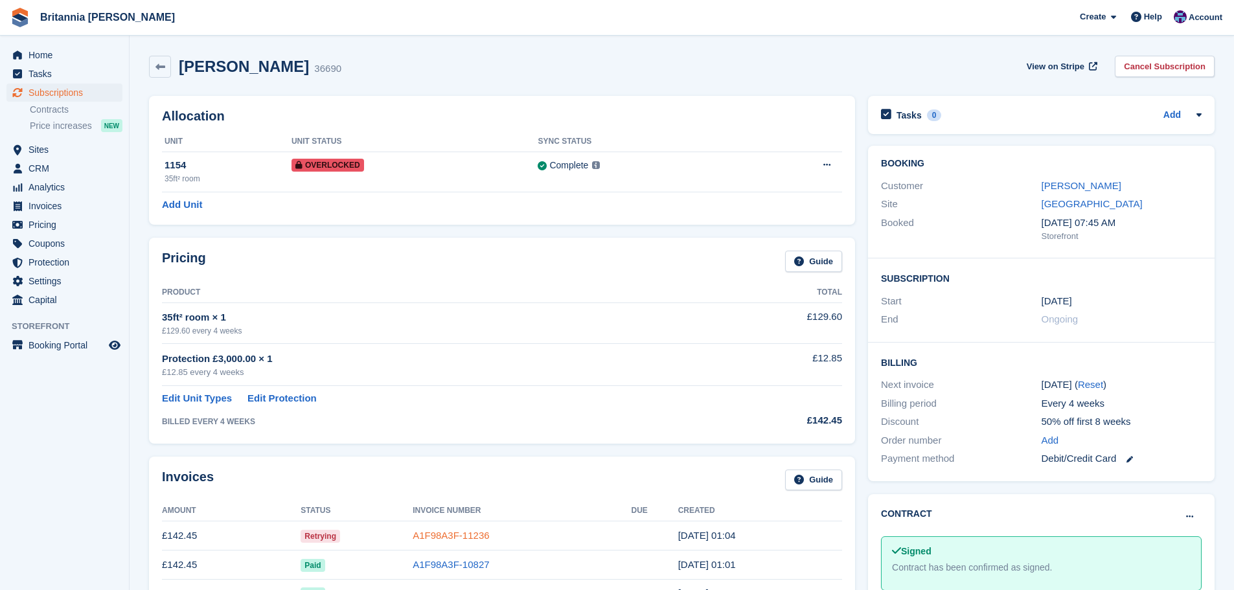
click at [455, 536] on link "A1F98A3F-11236" at bounding box center [451, 535] width 76 height 11
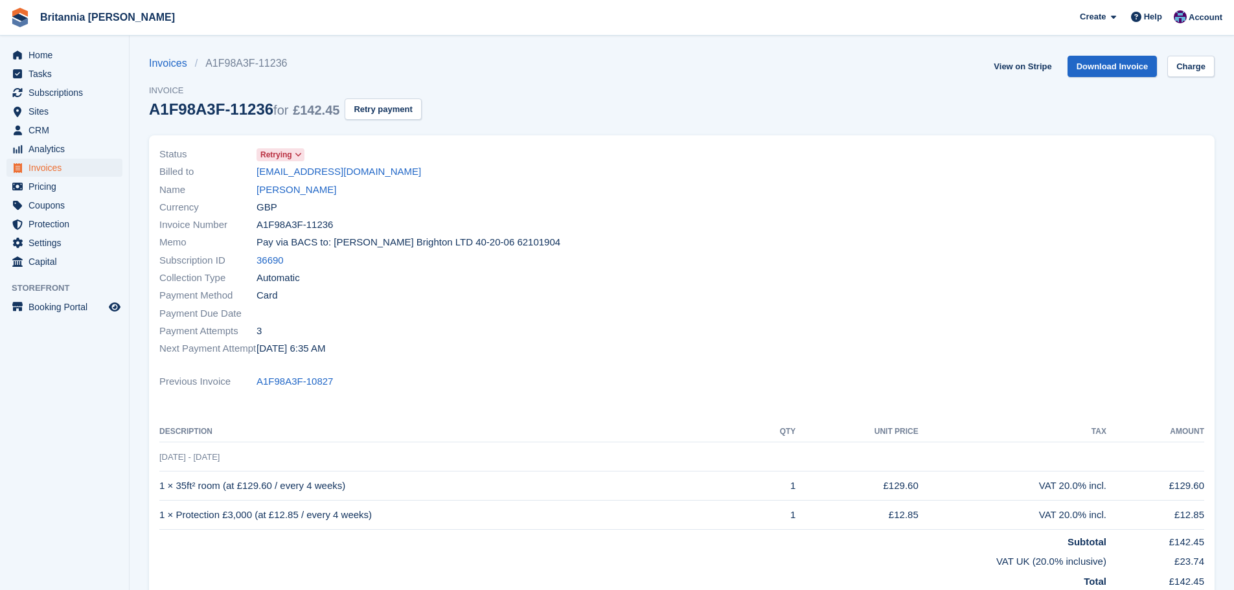
click at [1217, 71] on section "Invoices A1F98A3F-11236 Invoice A1F98A3F-11236 for £142.45 Retry payment View o…" at bounding box center [682, 398] width 1104 height 797
click at [1204, 67] on link "Charge" at bounding box center [1190, 66] width 47 height 21
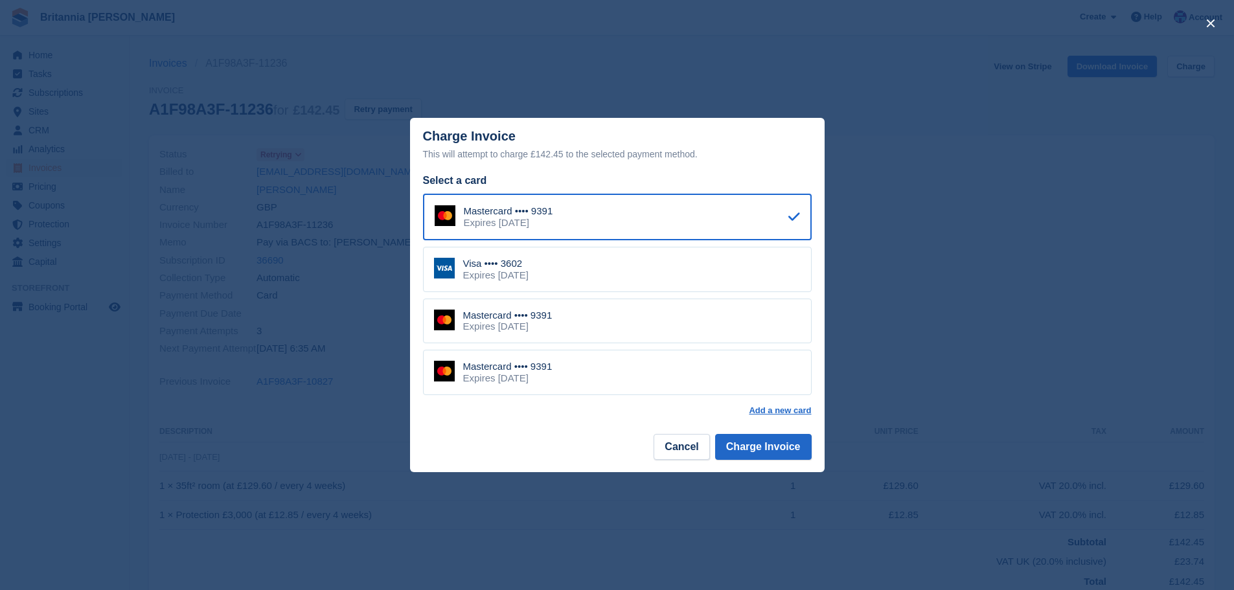
click at [613, 266] on div "Visa •••• 3602 Expires [DATE]" at bounding box center [617, 269] width 389 height 45
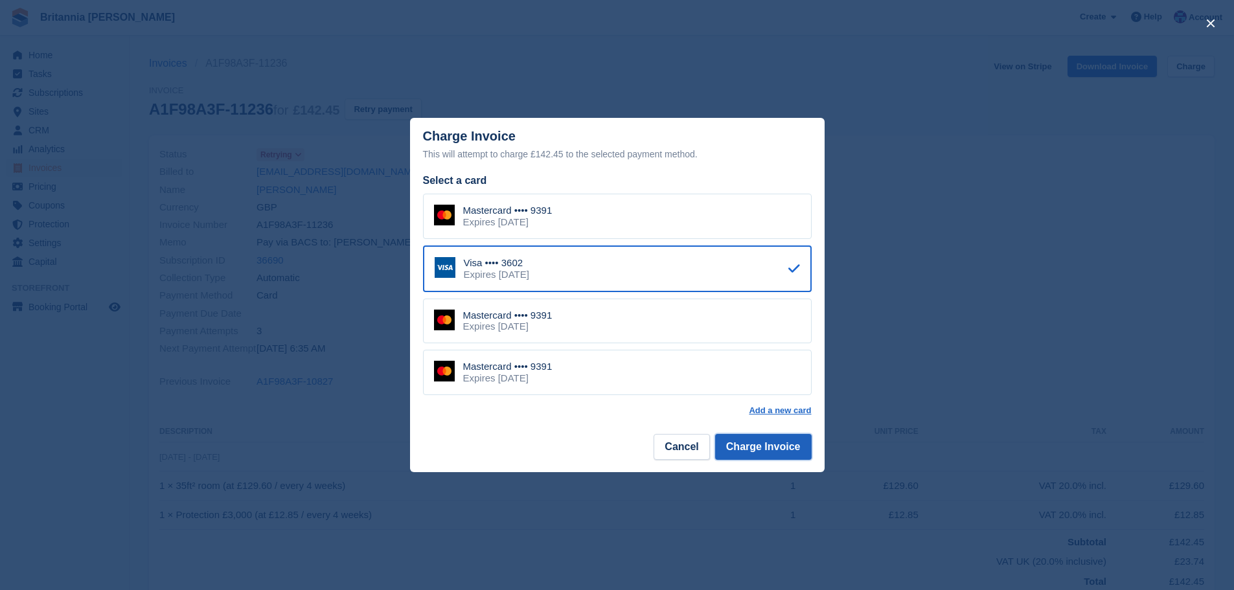
click at [743, 444] on button "Charge Invoice" at bounding box center [763, 447] width 97 height 26
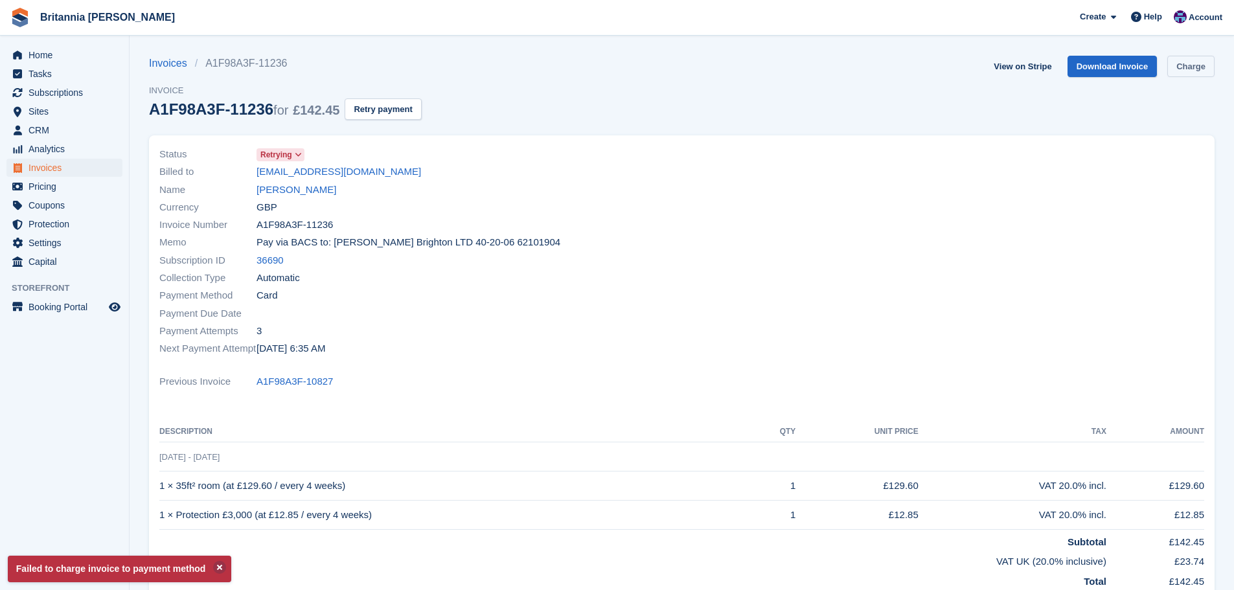
click at [1182, 72] on link "Charge" at bounding box center [1190, 66] width 47 height 21
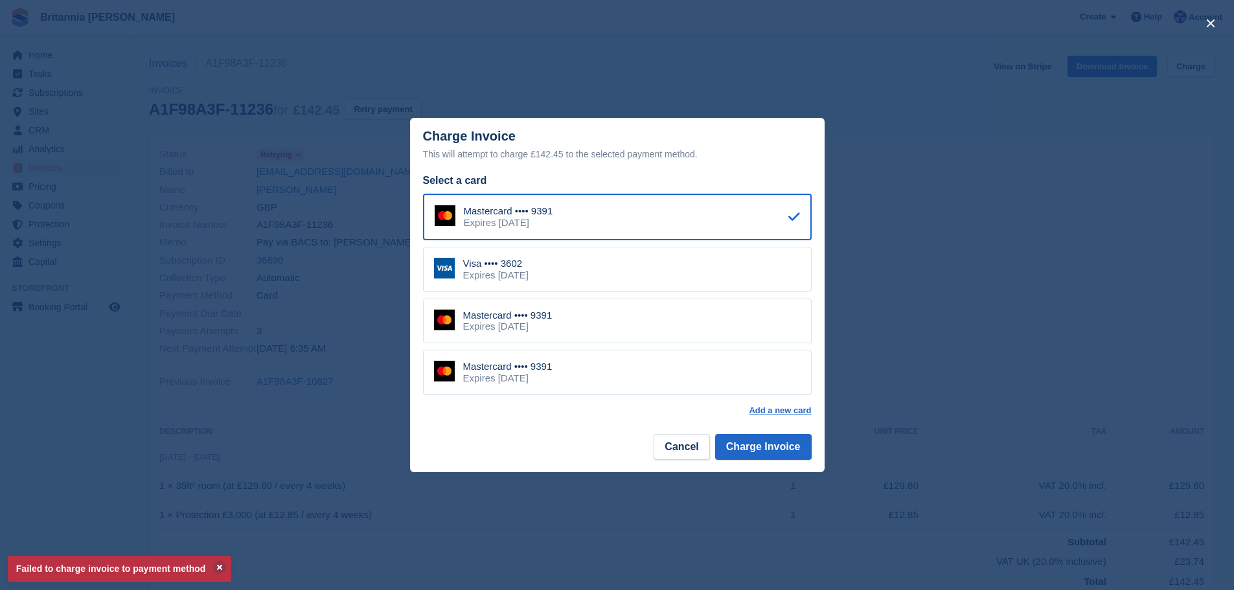
click at [547, 359] on div "Mastercard •••• 9391 Expires [DATE]" at bounding box center [617, 372] width 389 height 45
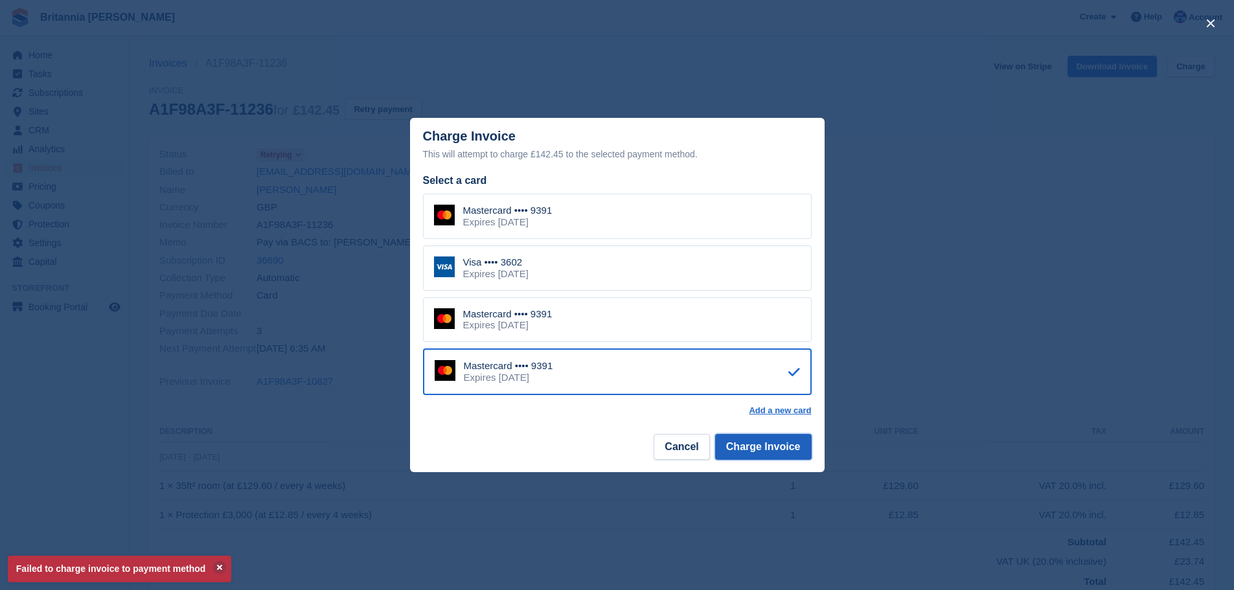
click at [736, 435] on button "Charge Invoice" at bounding box center [763, 447] width 97 height 26
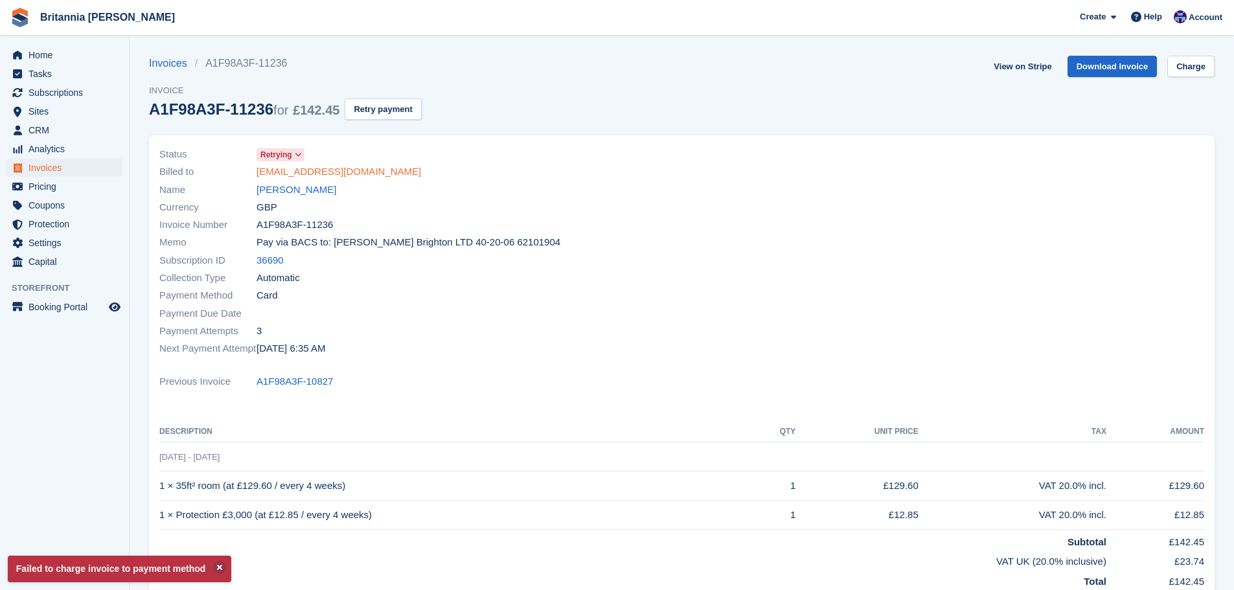
click at [320, 175] on link "[EMAIL_ADDRESS][DOMAIN_NAME]" at bounding box center [338, 172] width 165 height 15
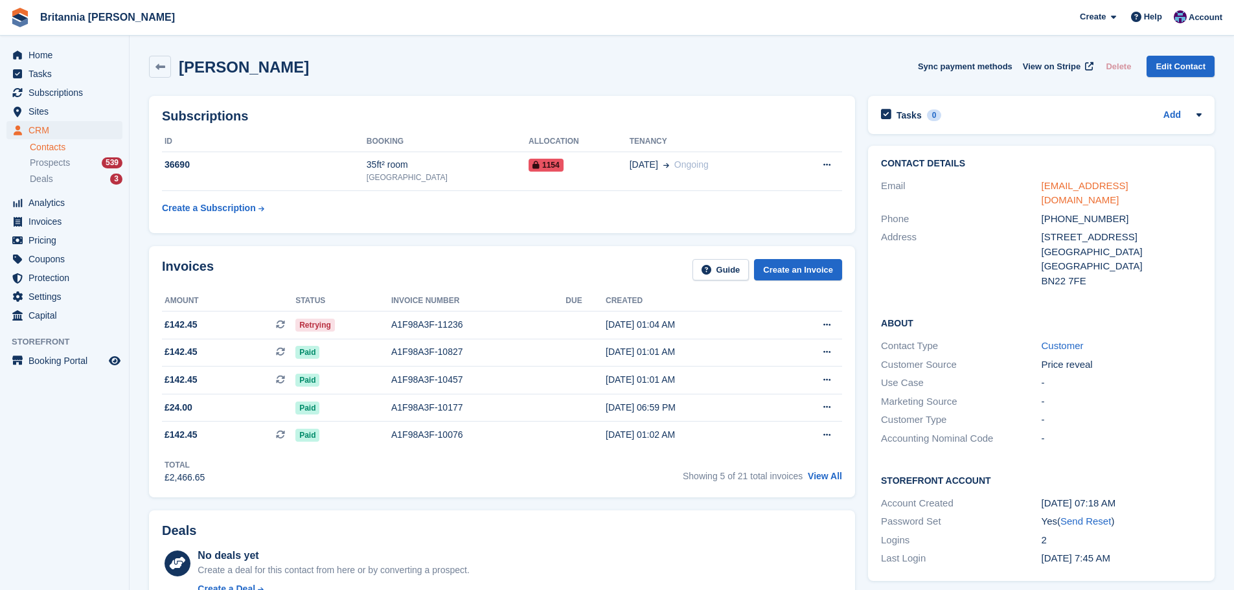
click at [1106, 185] on link "[EMAIL_ADDRESS][DOMAIN_NAME]" at bounding box center [1084, 193] width 87 height 26
click at [381, 330] on div "Retrying" at bounding box center [343, 325] width 96 height 14
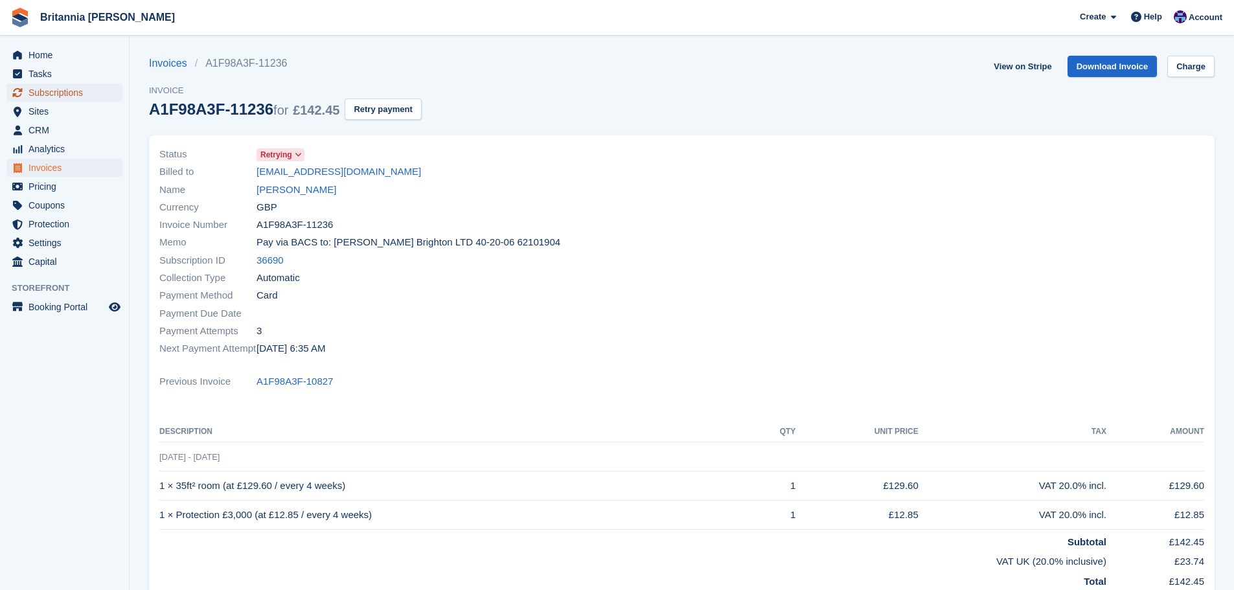
drag, startPoint x: 86, startPoint y: 95, endPoint x: 96, endPoint y: 95, distance: 9.7
click at [86, 95] on span "Subscriptions" at bounding box center [67, 93] width 78 height 18
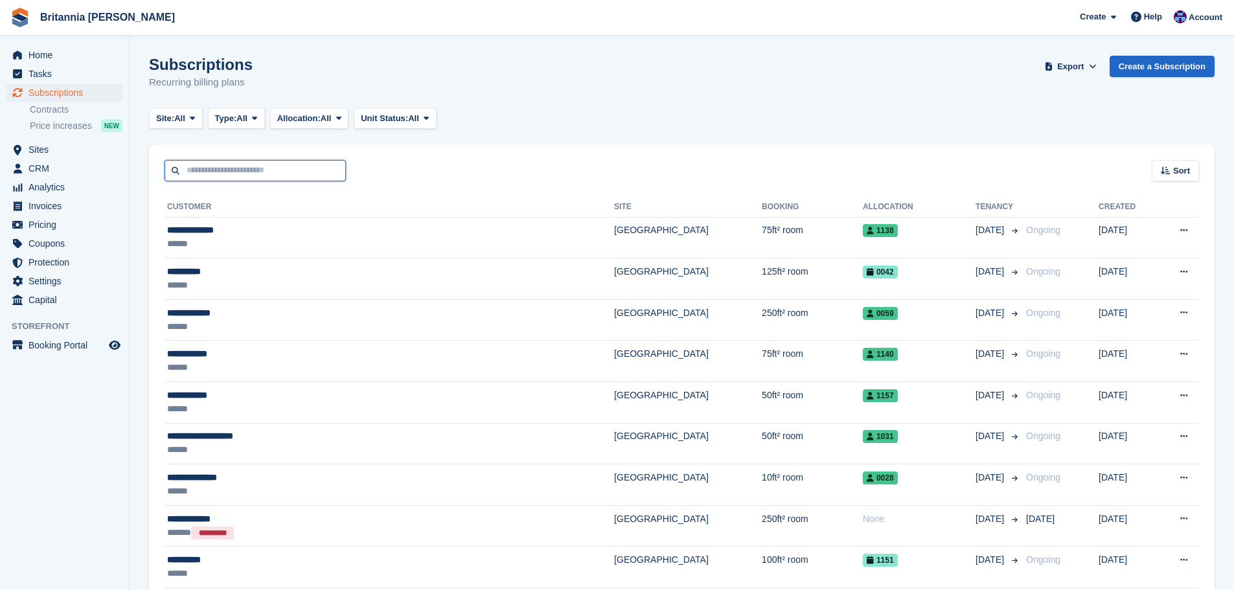
click at [196, 167] on input "text" at bounding box center [255, 170] width 181 height 21
type input "*****"
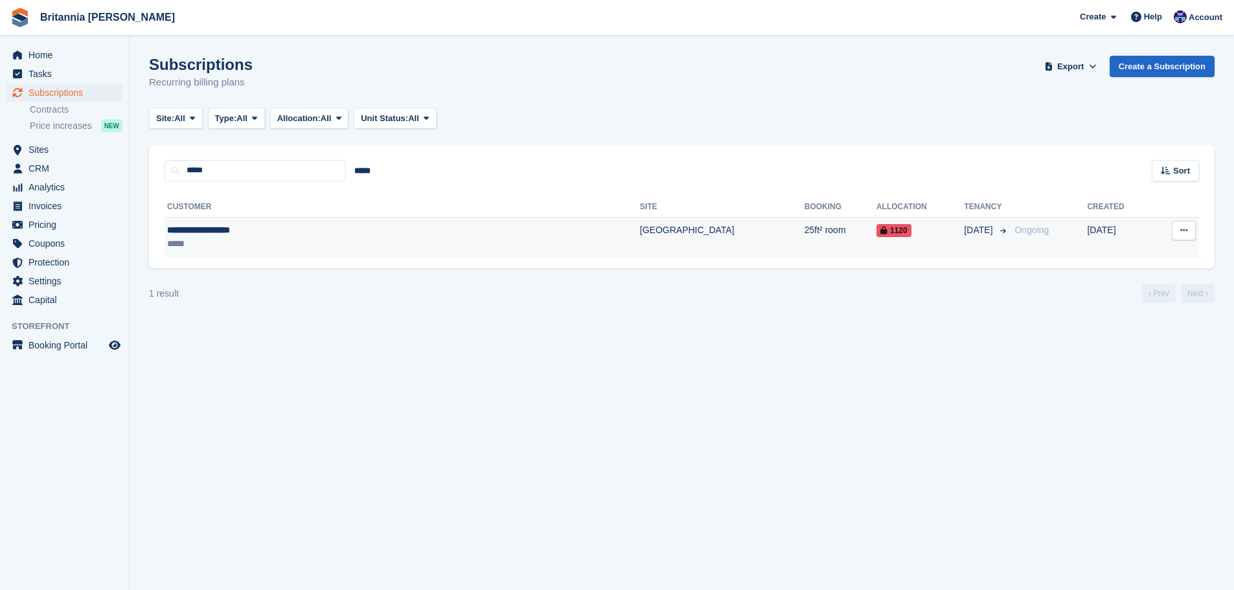
click at [365, 218] on td "**********" at bounding box center [402, 237] width 475 height 41
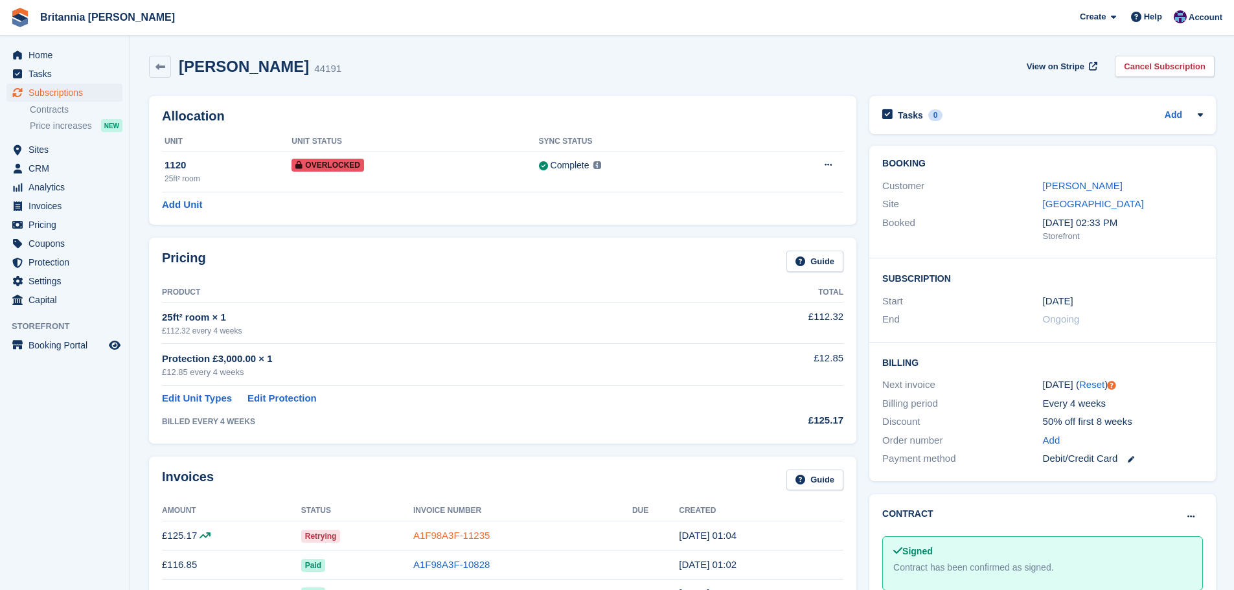
click at [460, 530] on link "A1F98A3F-11235" at bounding box center [451, 535] width 76 height 11
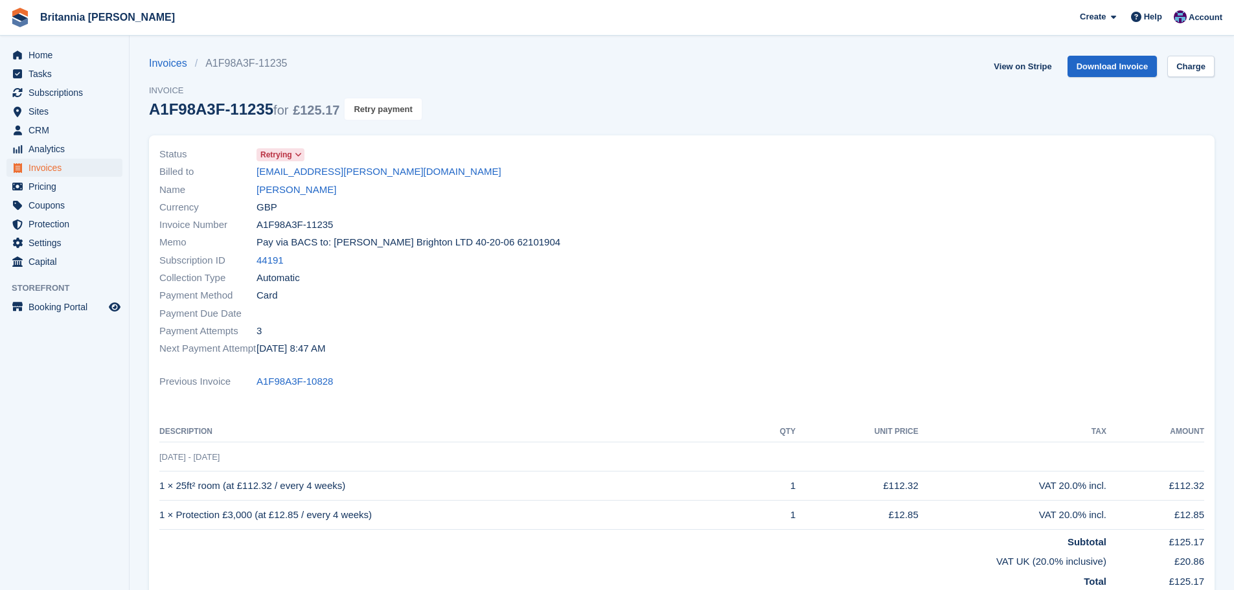
drag, startPoint x: 383, startPoint y: 107, endPoint x: 689, endPoint y: 49, distance: 311.7
click at [383, 107] on button "Retry payment" at bounding box center [383, 108] width 76 height 21
click at [1107, 66] on link "Download Invoice" at bounding box center [1112, 66] width 90 height 21
click at [322, 162] on div "Status Retrying" at bounding box center [416, 154] width 515 height 17
drag, startPoint x: 324, startPoint y: 168, endPoint x: 398, endPoint y: 170, distance: 73.9
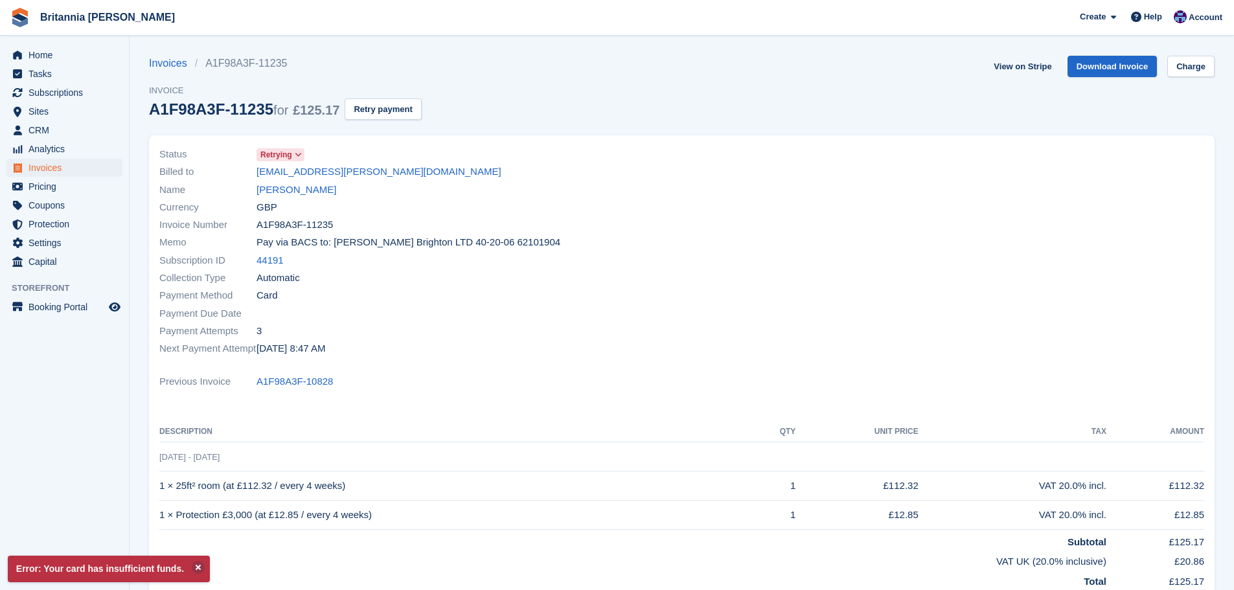
click at [324, 168] on link "steph.mortimore@hotmail.co.uk" at bounding box center [378, 172] width 245 height 15
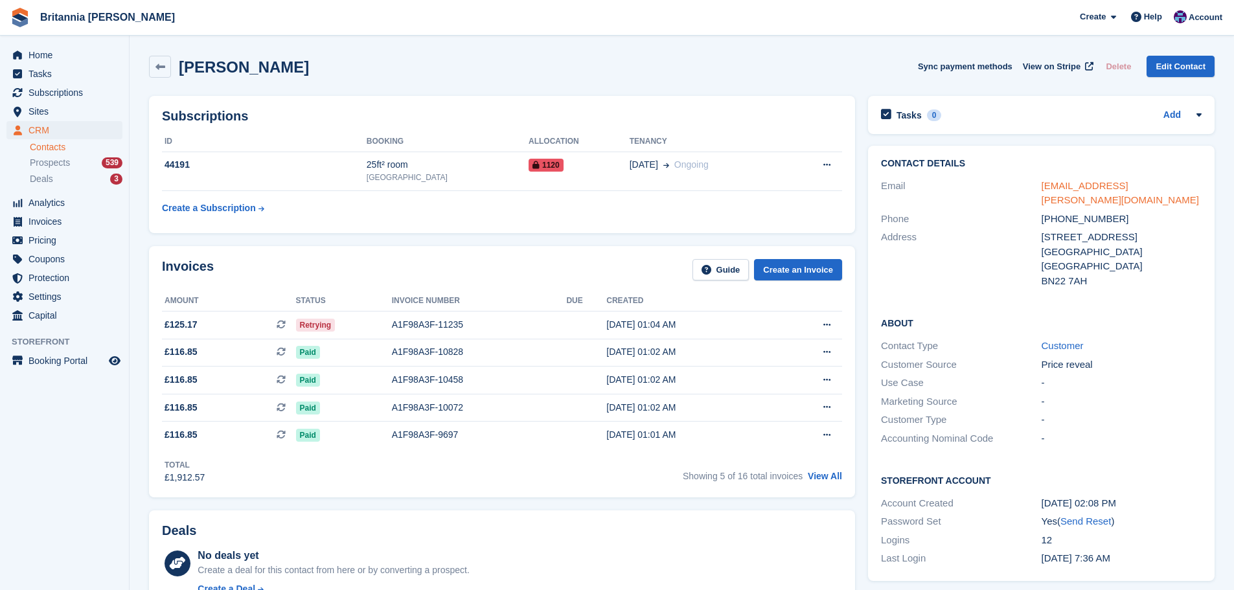
click at [1116, 190] on link "steph.mortimore@hotmail.co.uk" at bounding box center [1119, 193] width 157 height 26
click at [64, 87] on span "Subscriptions" at bounding box center [67, 93] width 78 height 18
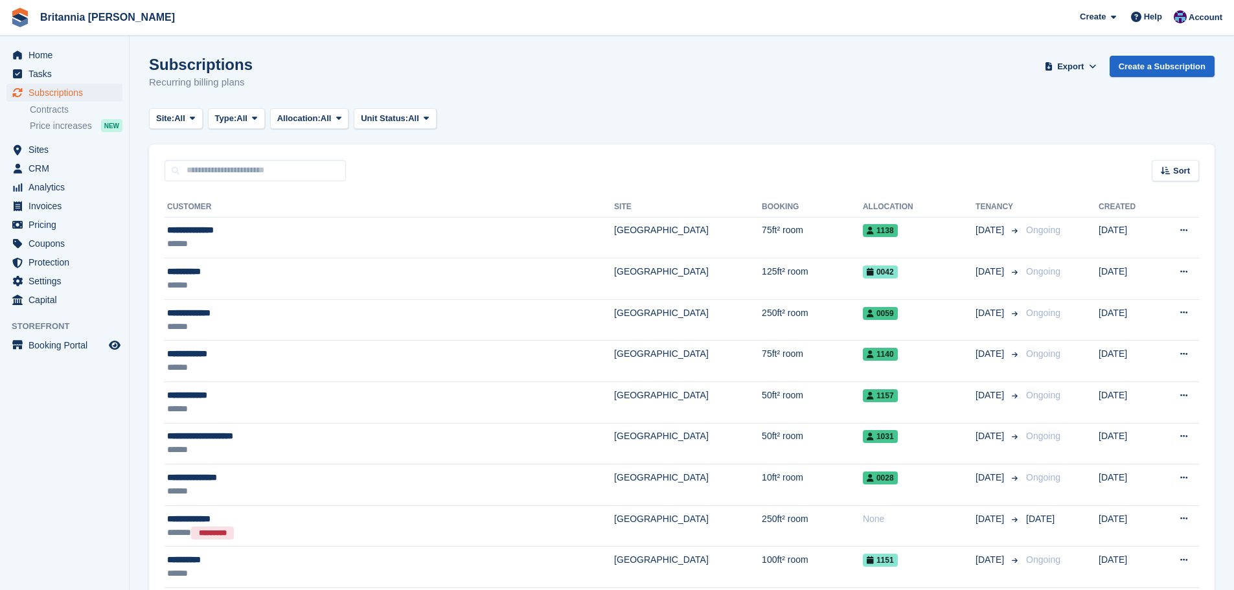
click at [216, 178] on input "text" at bounding box center [255, 170] width 181 height 21
type input "*****"
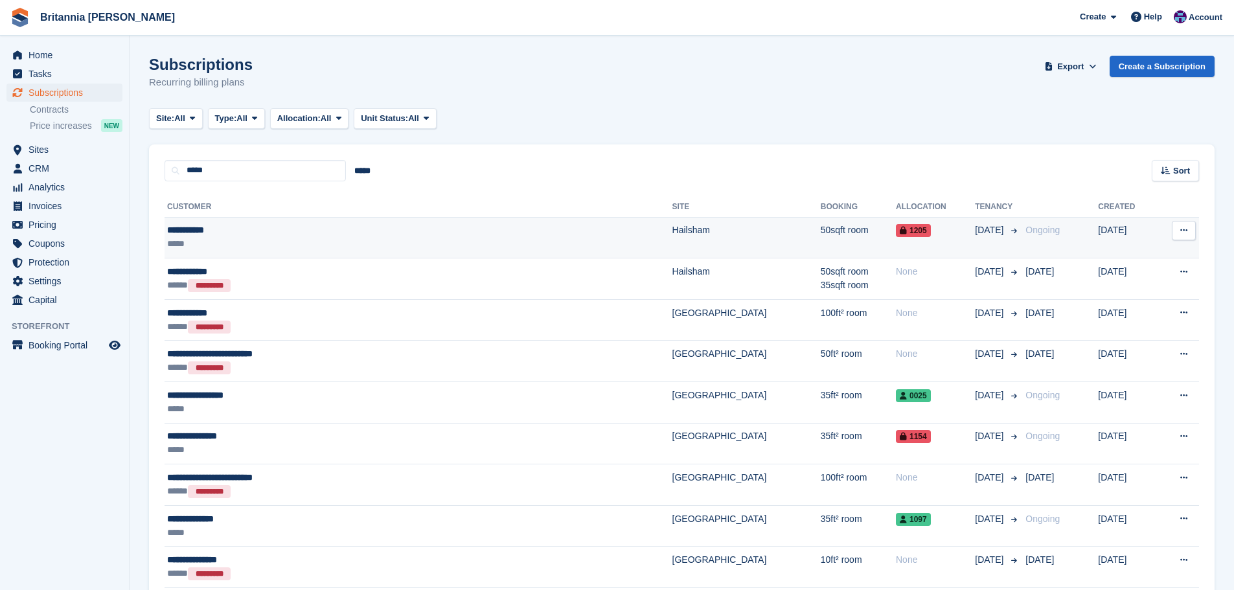
click at [422, 225] on div "**********" at bounding box center [327, 230] width 320 height 14
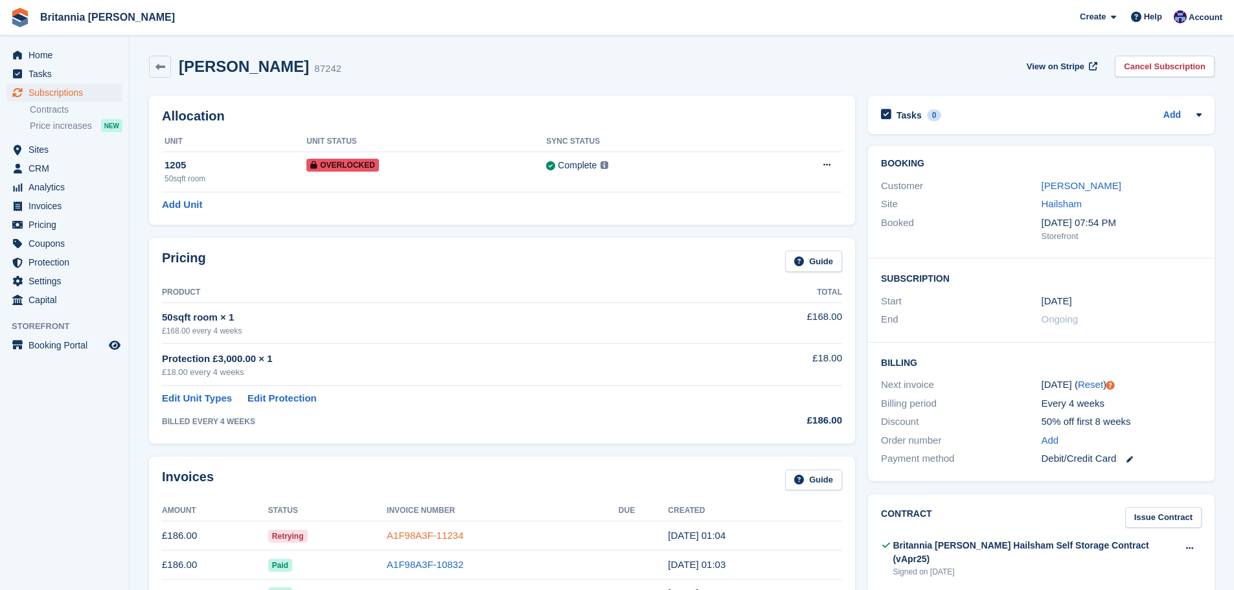
click at [422, 533] on link "A1F98A3F-11234" at bounding box center [425, 535] width 76 height 11
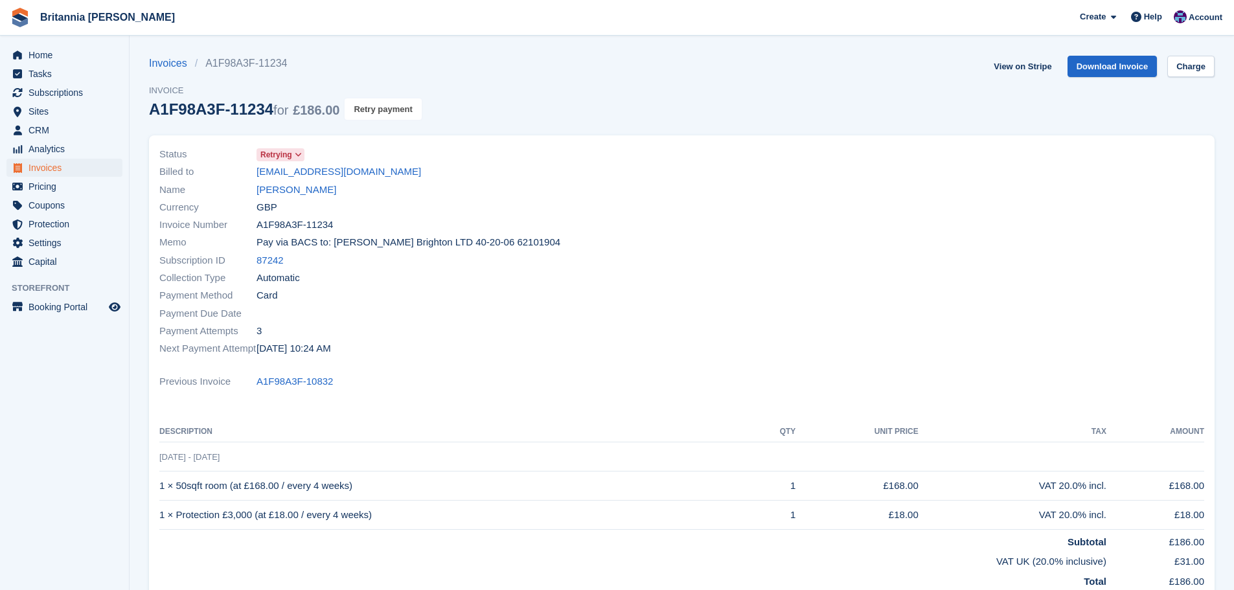
click at [379, 108] on button "Retry payment" at bounding box center [383, 108] width 76 height 21
click at [1109, 60] on link "Download Invoice" at bounding box center [1112, 66] width 90 height 21
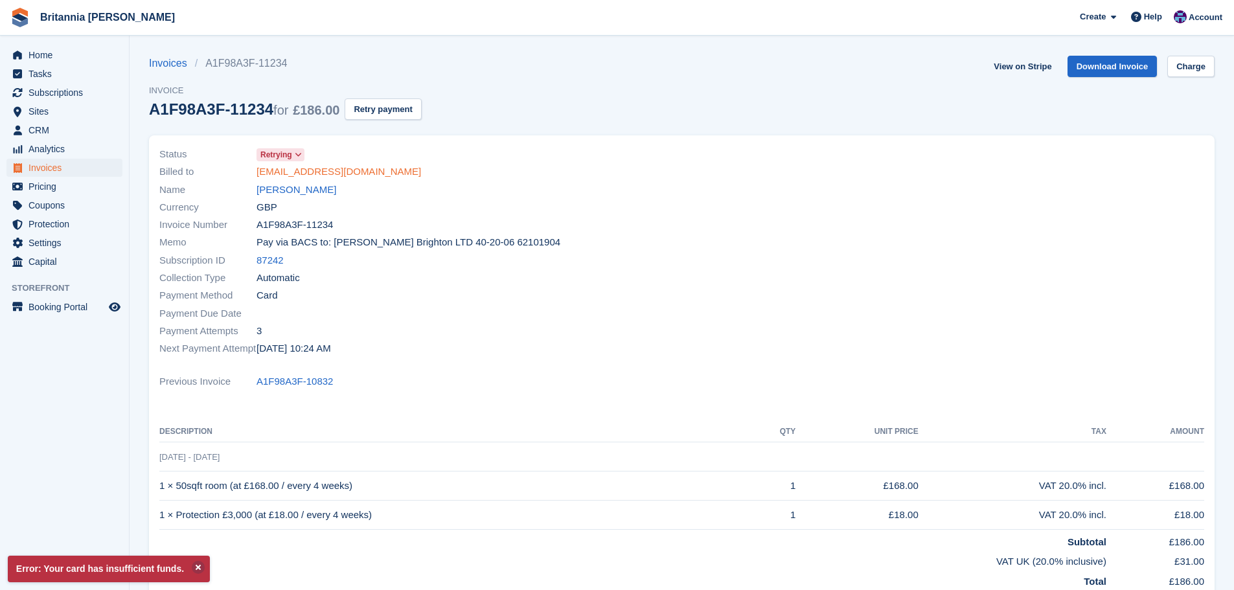
click at [356, 177] on link "[EMAIL_ADDRESS][DOMAIN_NAME]" at bounding box center [338, 172] width 165 height 15
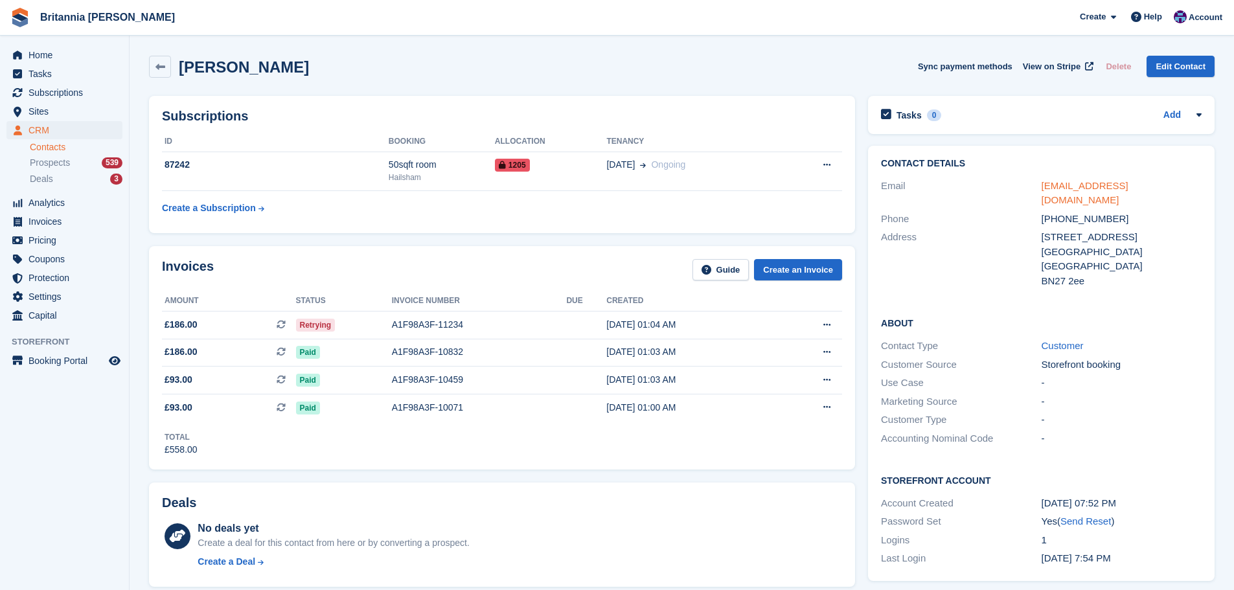
click at [1124, 185] on link "[EMAIL_ADDRESS][DOMAIN_NAME]" at bounding box center [1084, 193] width 87 height 26
click at [70, 87] on span "Subscriptions" at bounding box center [67, 93] width 78 height 18
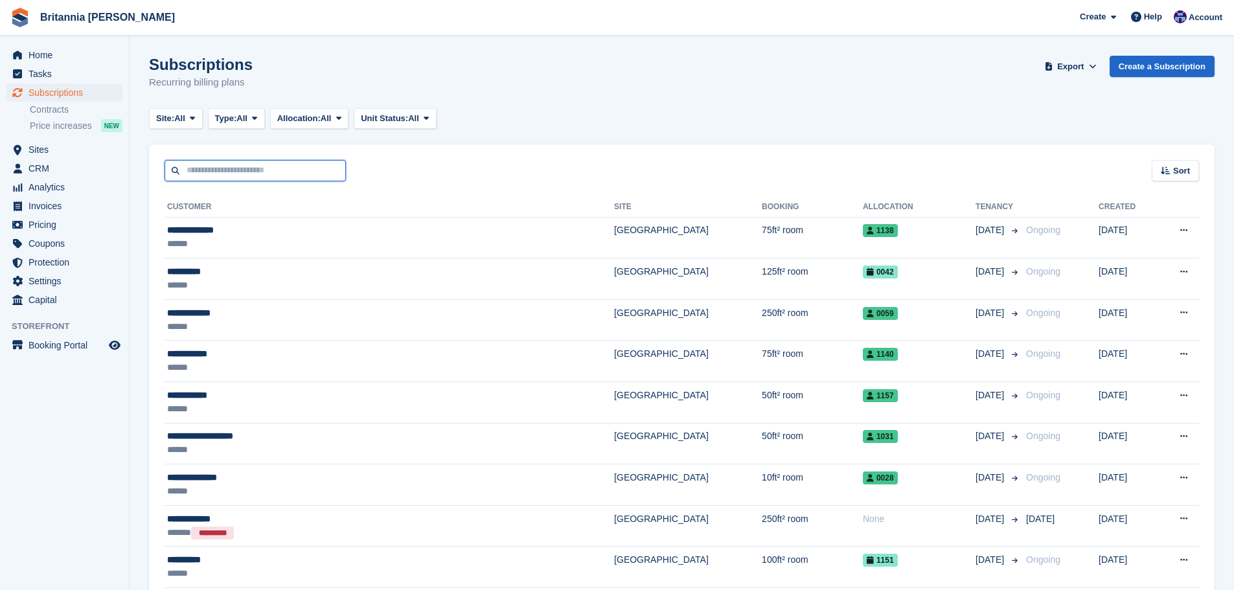
click at [246, 168] on input "text" at bounding box center [255, 170] width 181 height 21
type input "******"
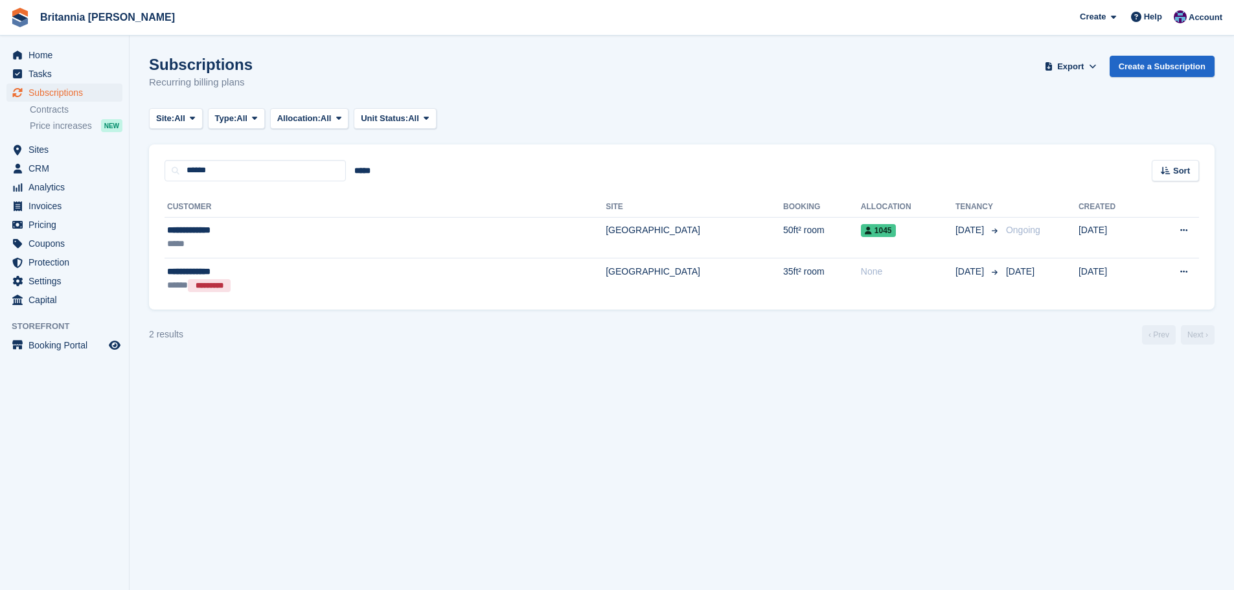
click at [606, 210] on th "Site" at bounding box center [694, 207] width 177 height 21
click at [606, 229] on td "[GEOGRAPHIC_DATA]" at bounding box center [694, 237] width 177 height 41
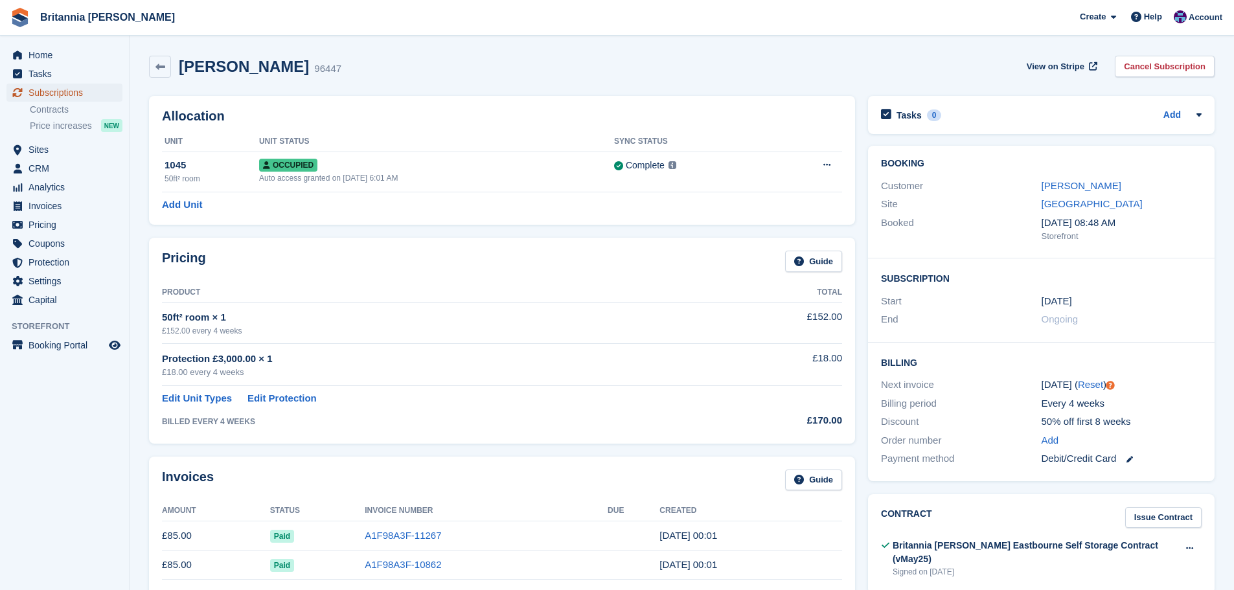
click at [102, 89] on span "Subscriptions" at bounding box center [67, 93] width 78 height 18
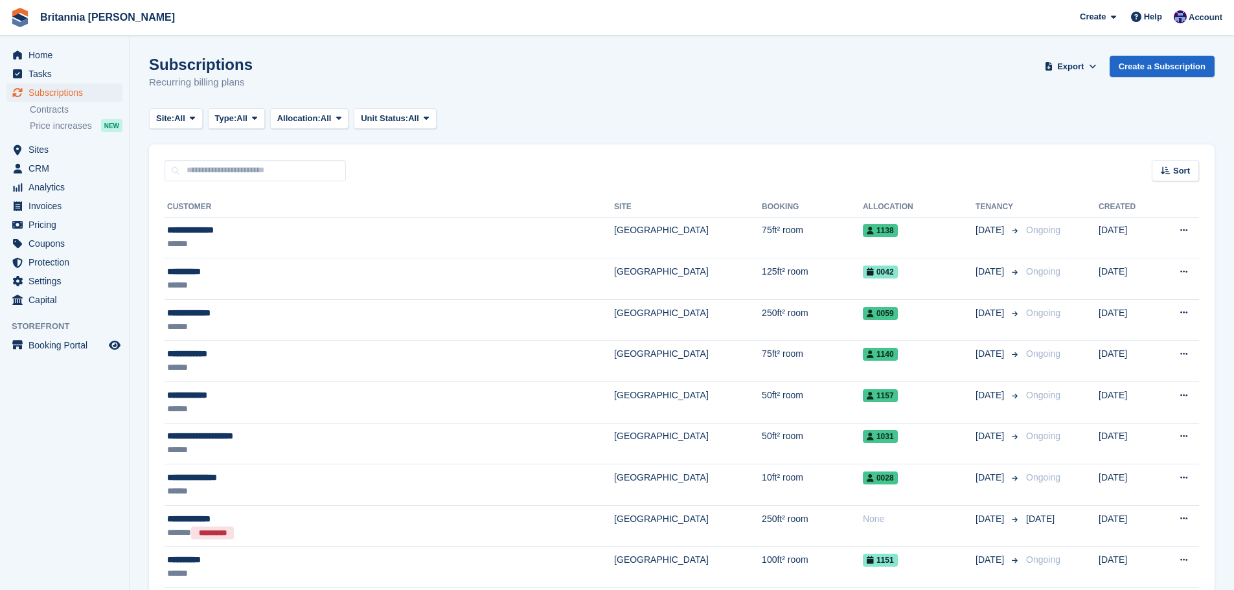
click at [217, 154] on div "Sort Sort by Customer name Date created Move in date Move out date Created (old…" at bounding box center [681, 162] width 1065 height 37
click at [216, 167] on input "text" at bounding box center [255, 170] width 181 height 21
type input "*****"
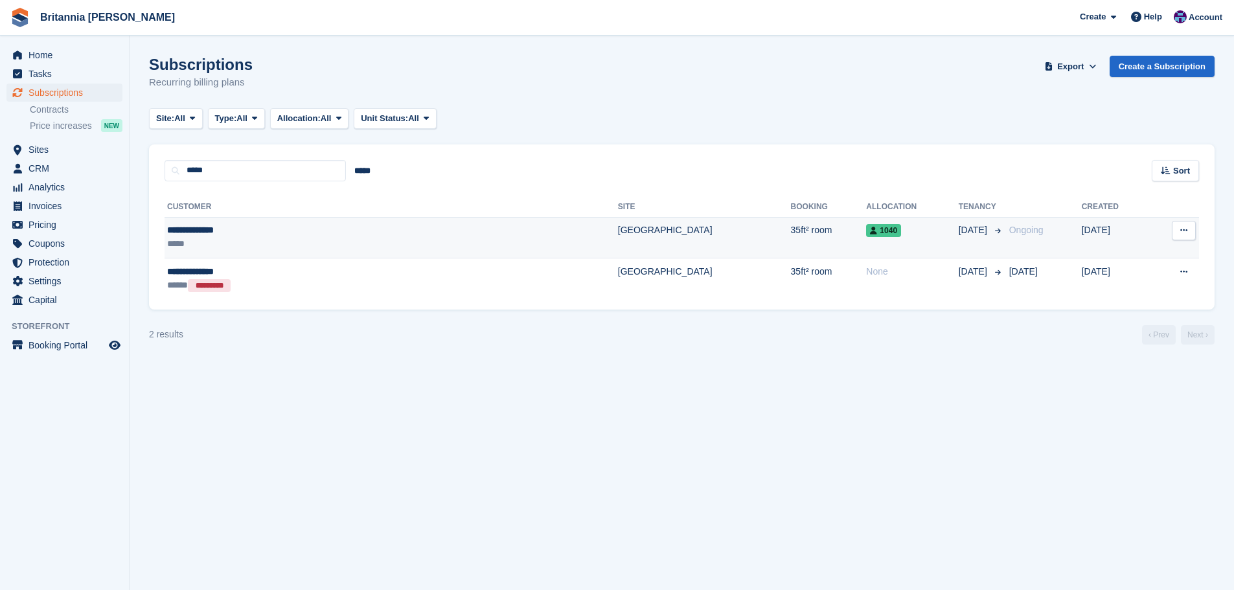
click at [791, 235] on td "35ft² room" at bounding box center [829, 237] width 76 height 41
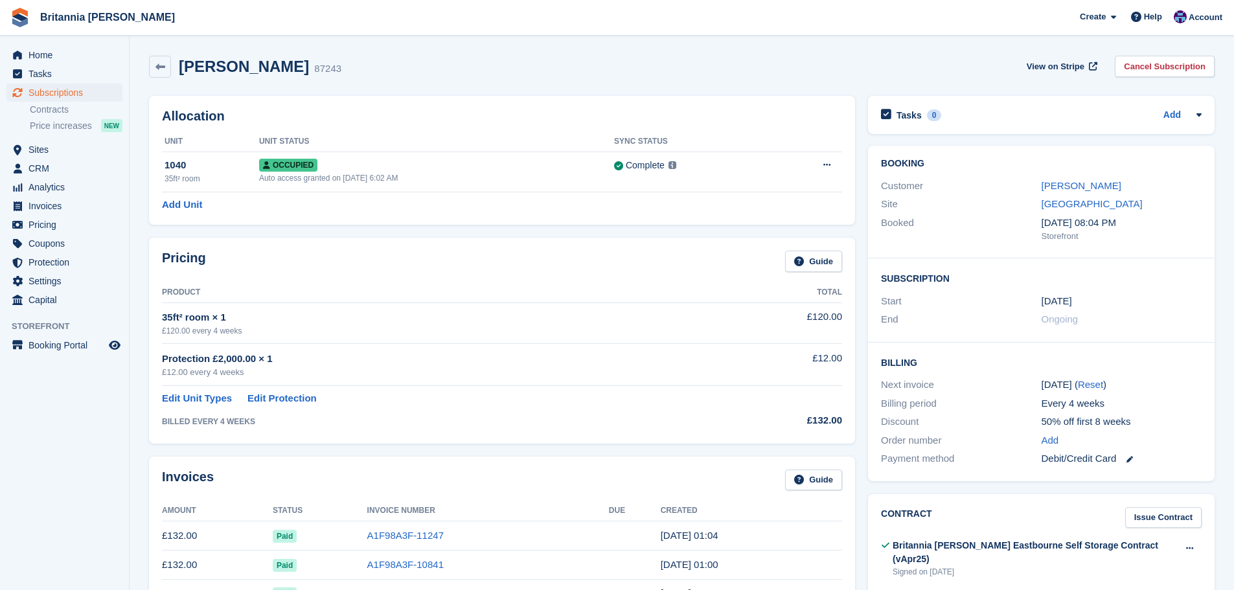
click at [63, 87] on span "Subscriptions" at bounding box center [67, 93] width 78 height 18
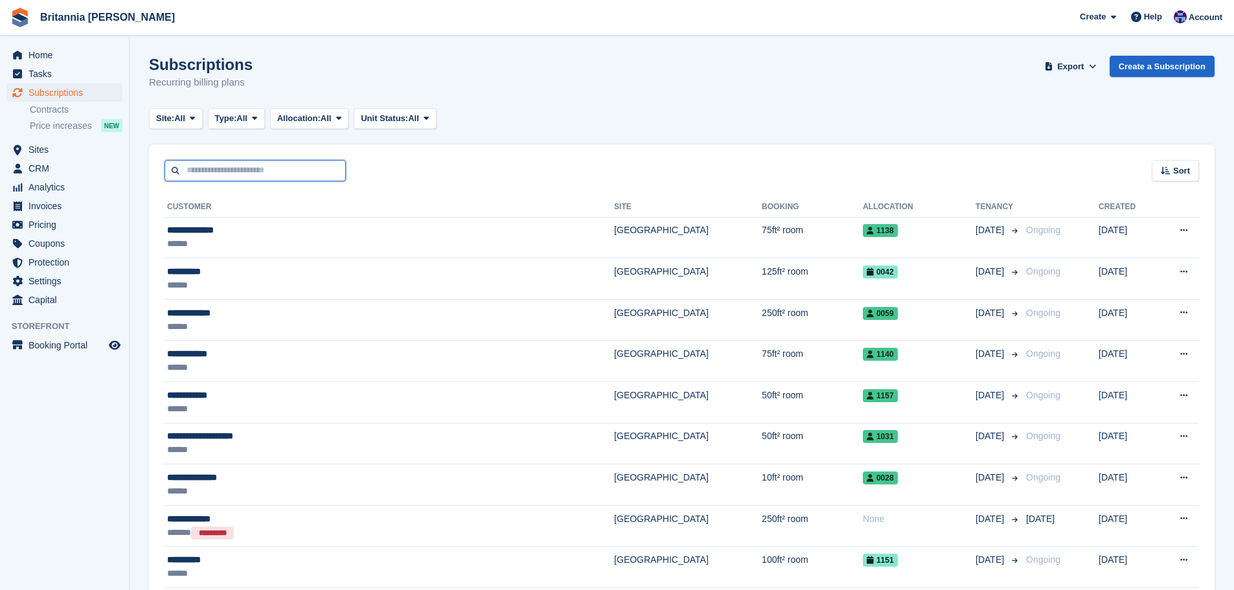
click at [202, 168] on input "text" at bounding box center [255, 170] width 181 height 21
type input "****"
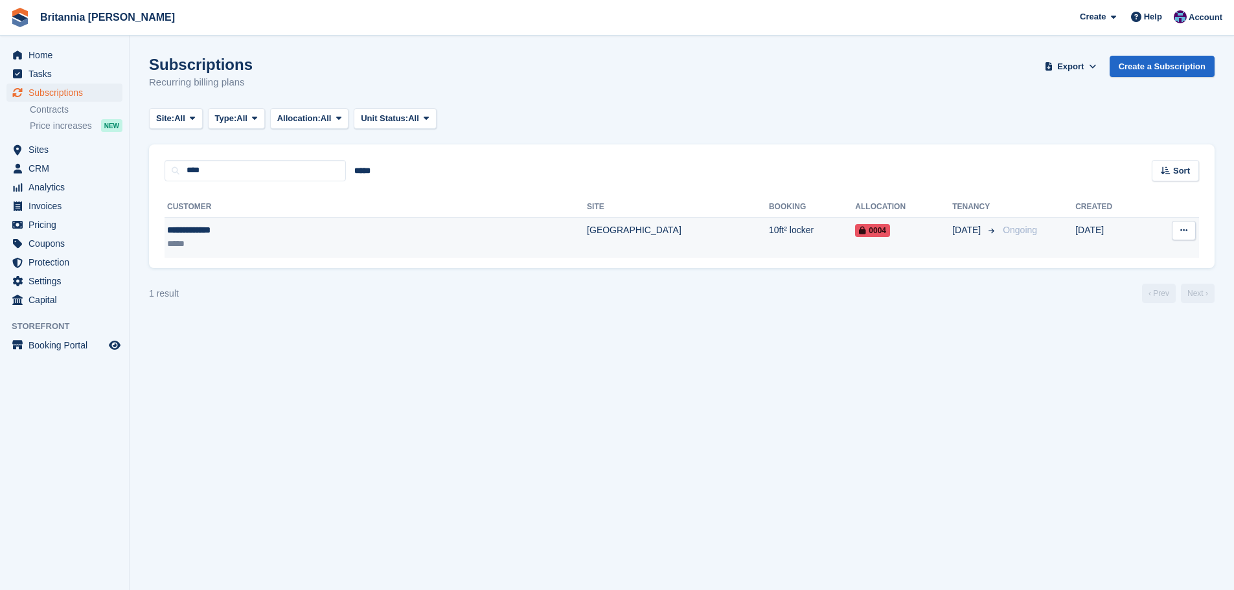
click at [330, 242] on div "*****" at bounding box center [275, 244] width 216 height 14
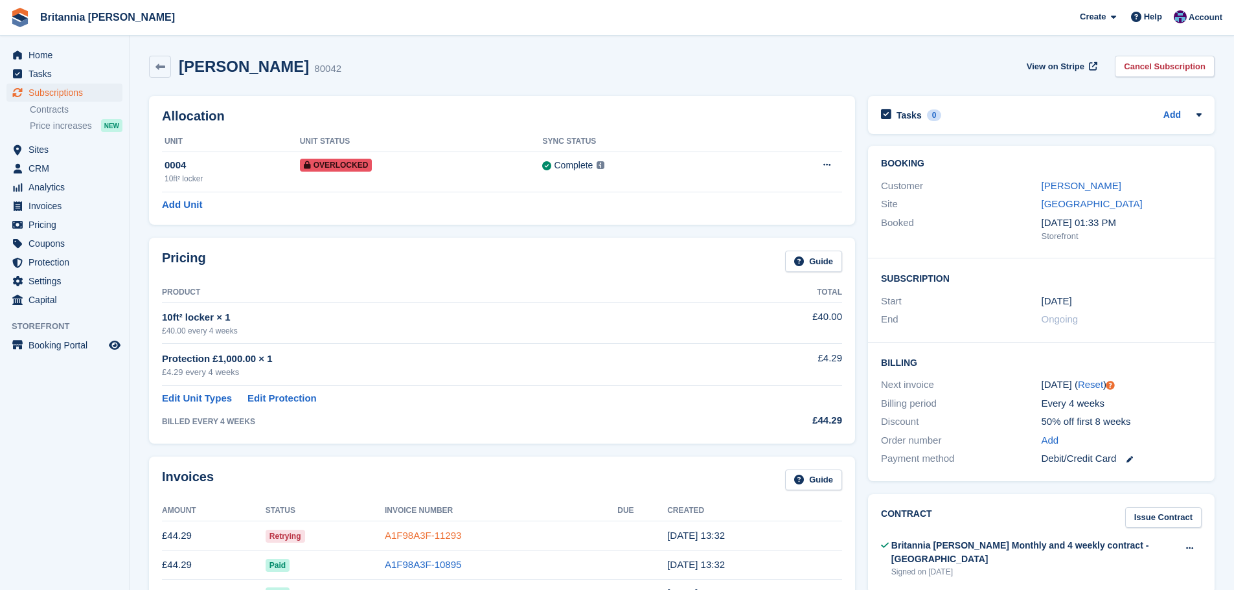
click at [448, 532] on link "A1F98A3F-11293" at bounding box center [423, 535] width 76 height 11
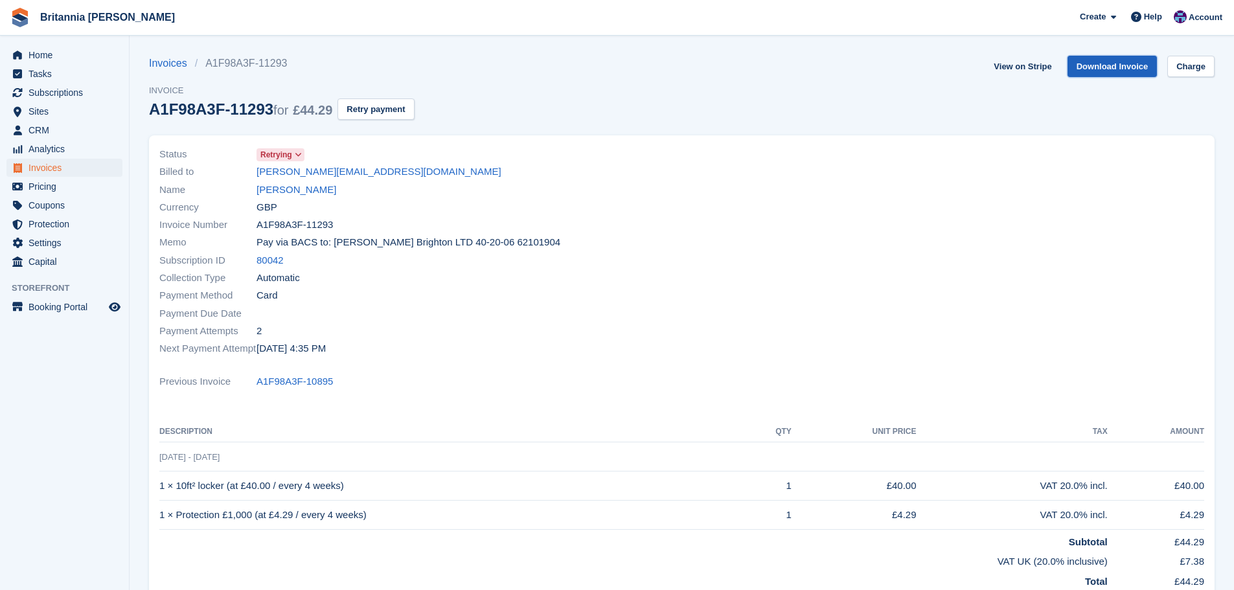
click at [1104, 73] on link "Download Invoice" at bounding box center [1112, 66] width 90 height 21
click at [1187, 72] on link "Charge" at bounding box center [1190, 66] width 47 height 21
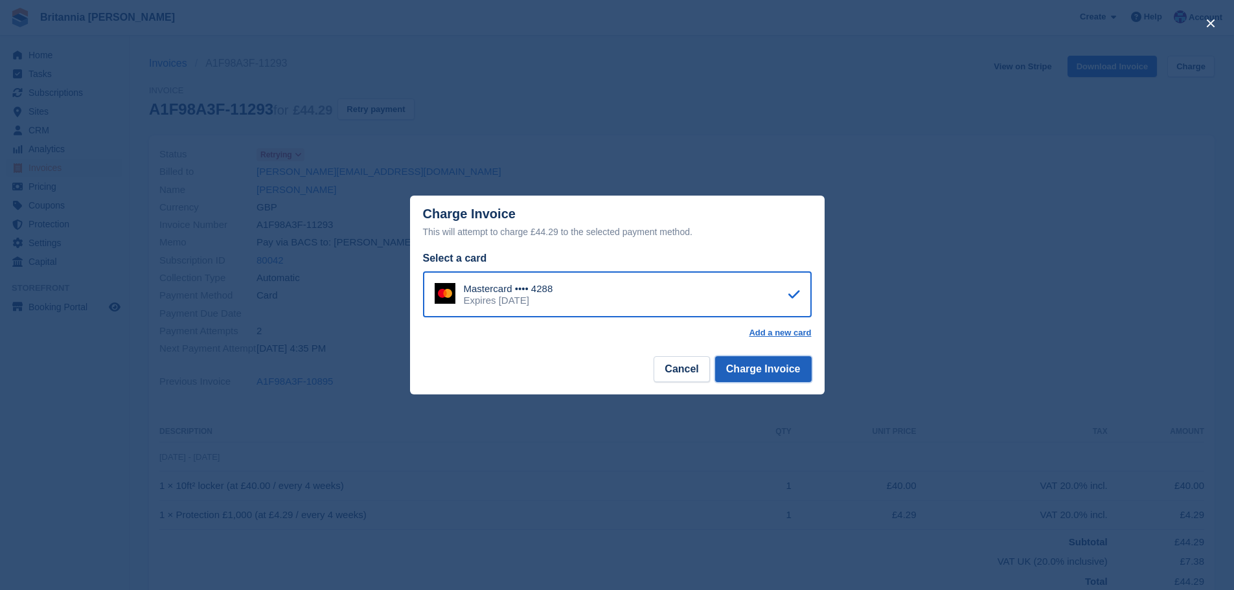
click at [730, 364] on button "Charge Invoice" at bounding box center [763, 369] width 97 height 26
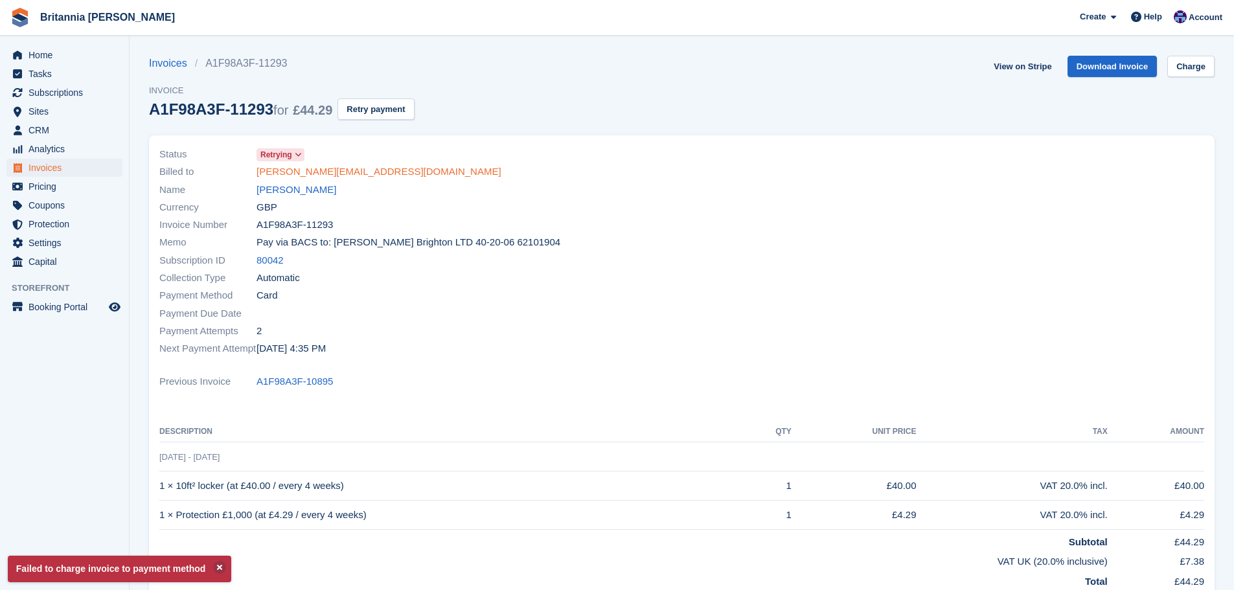
click at [345, 174] on link "[PERSON_NAME][EMAIL_ADDRESS][DOMAIN_NAME]" at bounding box center [378, 172] width 245 height 15
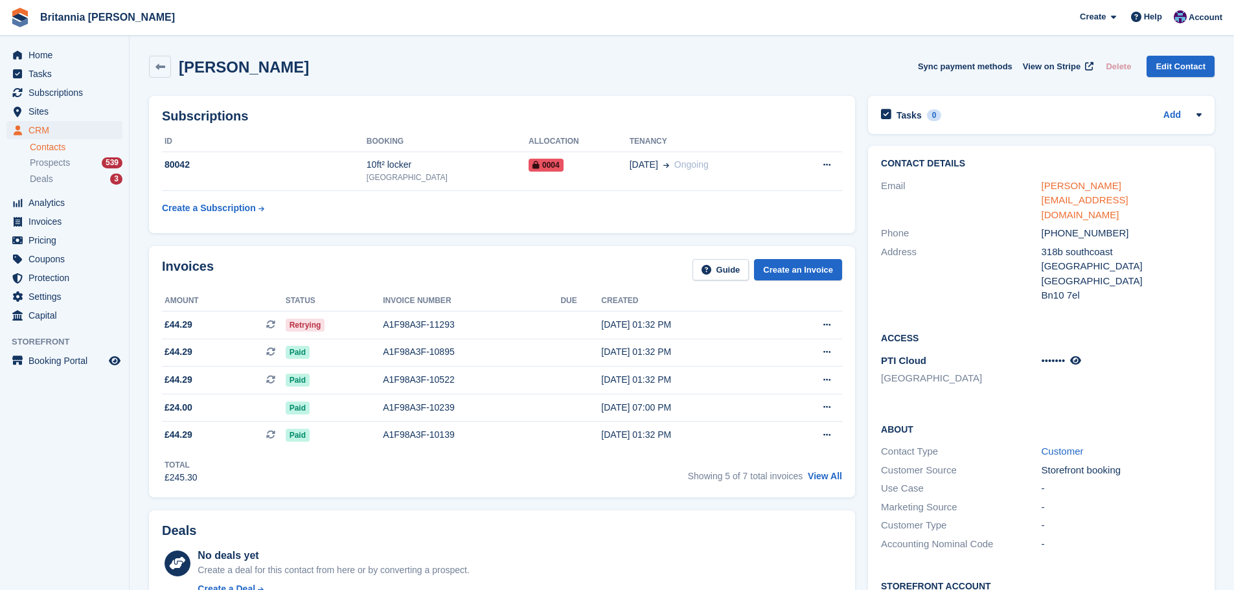
click at [1128, 181] on link "[PERSON_NAME][EMAIL_ADDRESS][DOMAIN_NAME]" at bounding box center [1084, 200] width 87 height 40
click at [73, 90] on span "Subscriptions" at bounding box center [67, 93] width 78 height 18
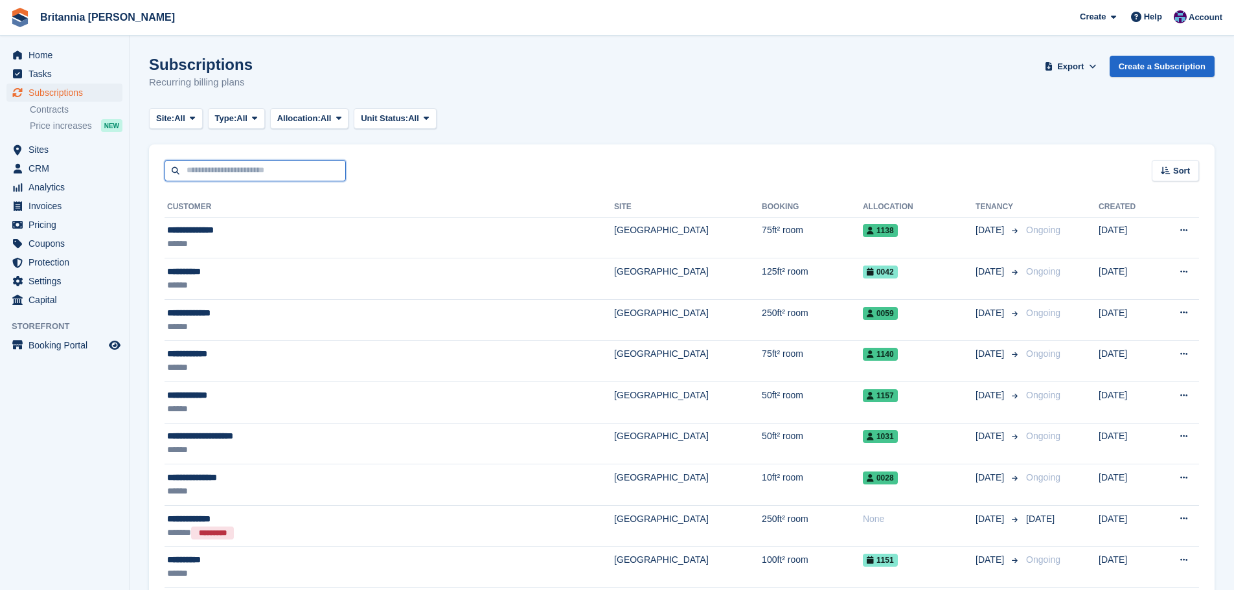
click at [231, 172] on input "text" at bounding box center [255, 170] width 181 height 21
type input "*"
type input "*****"
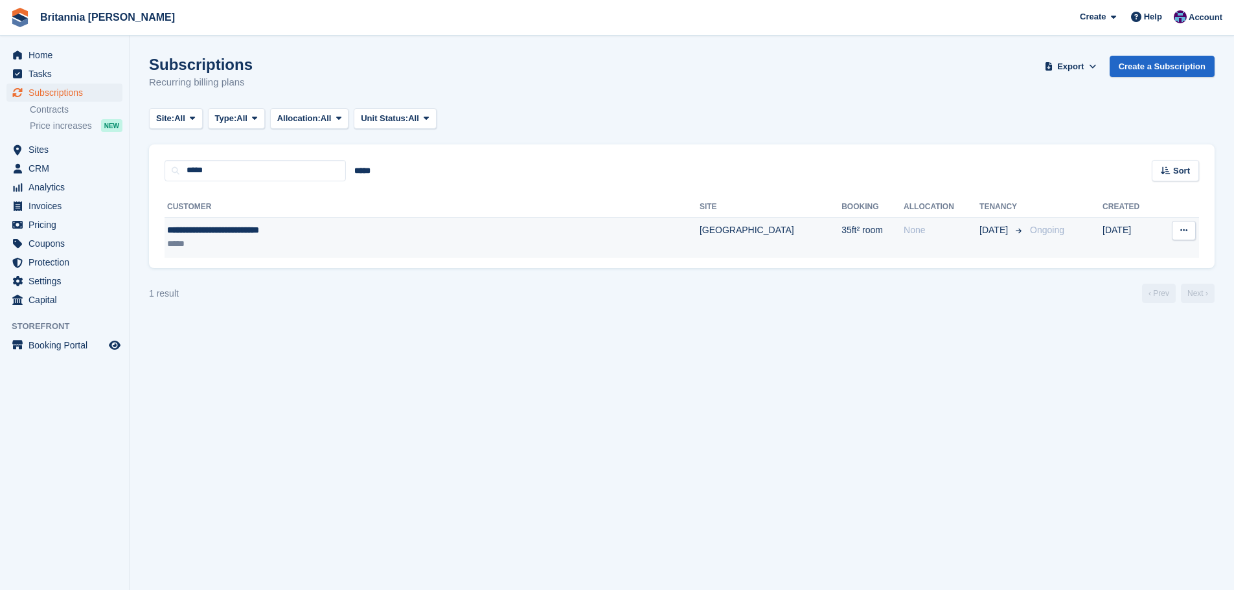
click at [281, 228] on div "**********" at bounding box center [343, 230] width 353 height 14
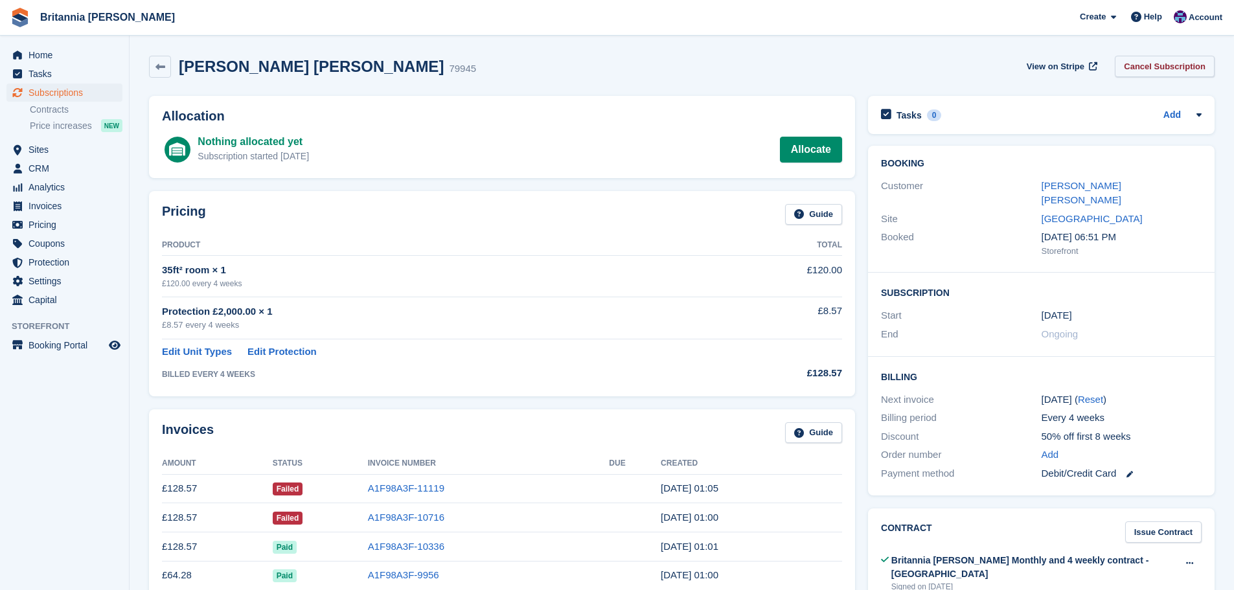
click at [1175, 64] on link "Cancel Subscription" at bounding box center [1165, 66] width 100 height 21
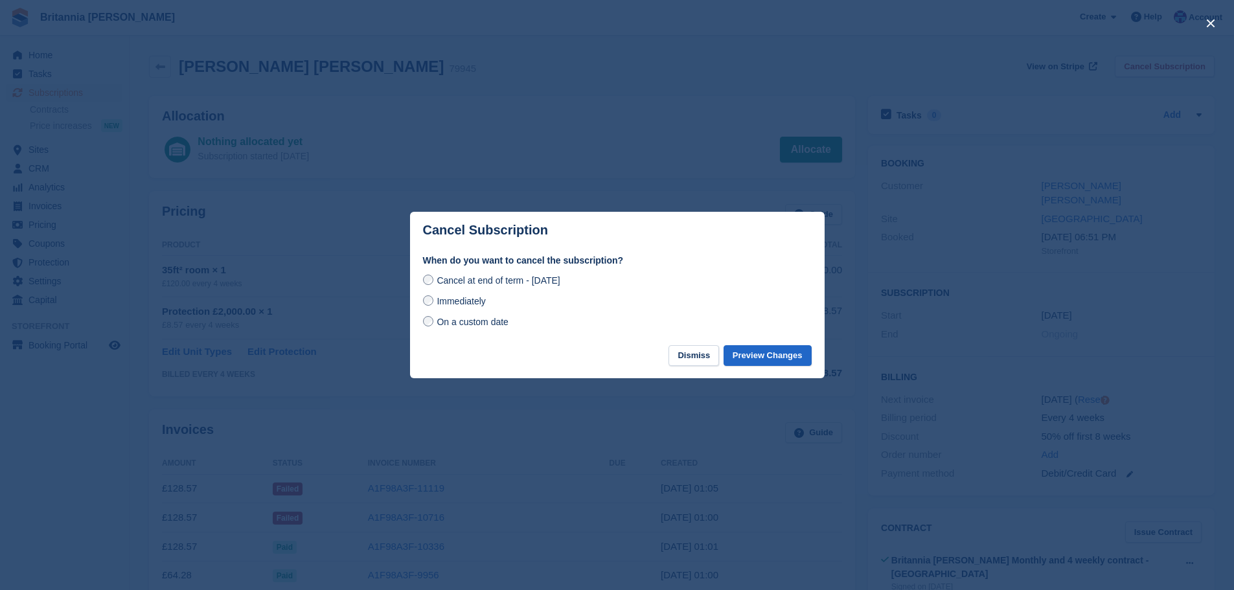
click at [453, 326] on span "On a custom date" at bounding box center [473, 322] width 72 height 10
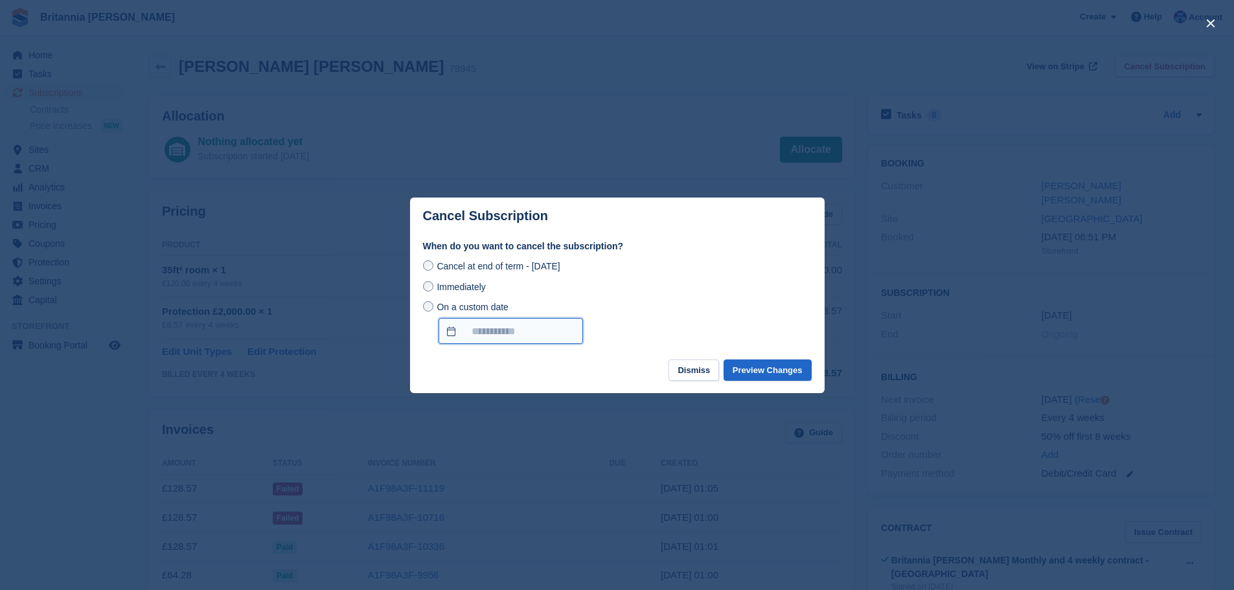
click at [464, 326] on input "On a custom date" at bounding box center [510, 331] width 144 height 26
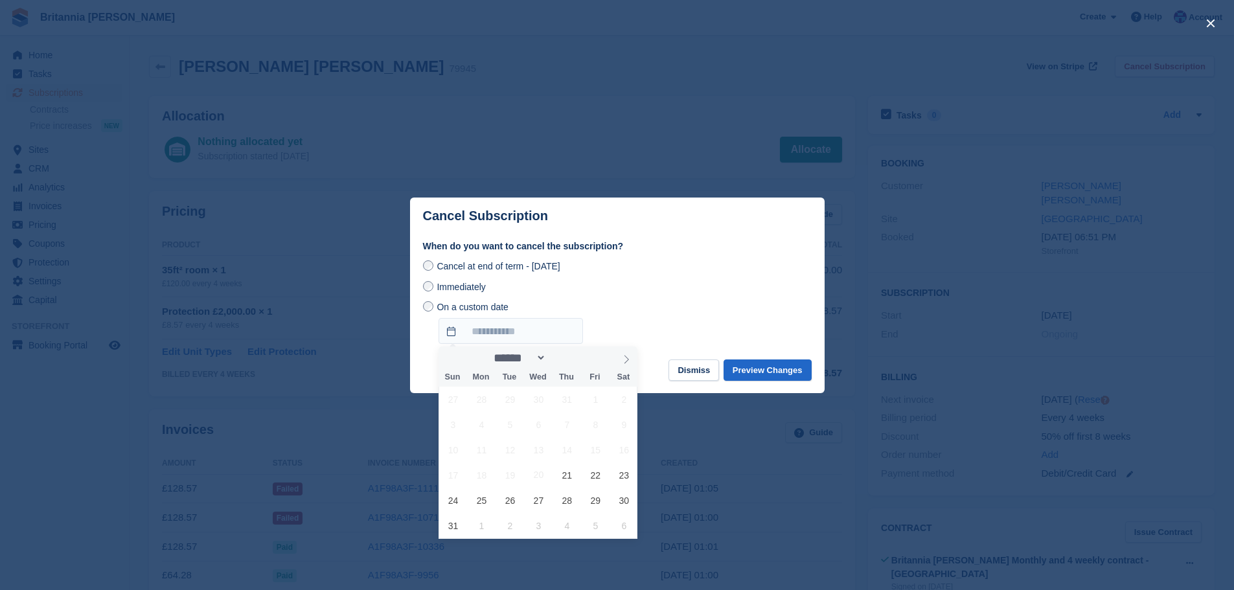
click at [446, 290] on span "Immediately" at bounding box center [461, 287] width 49 height 10
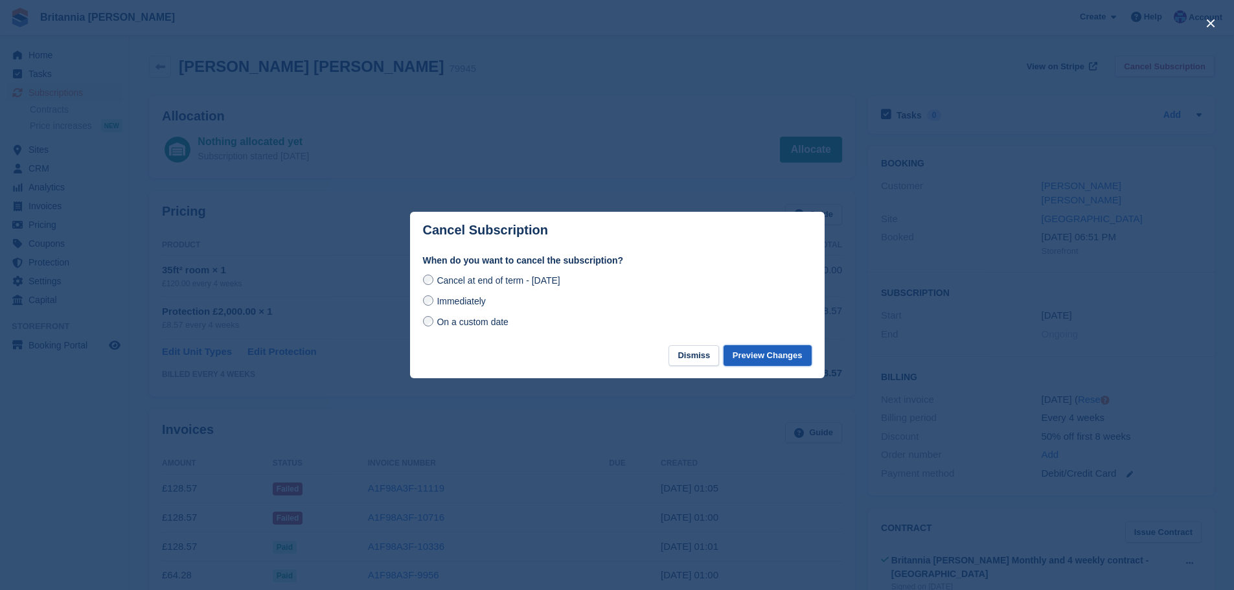
click at [796, 359] on button "Preview Changes" at bounding box center [767, 355] width 88 height 21
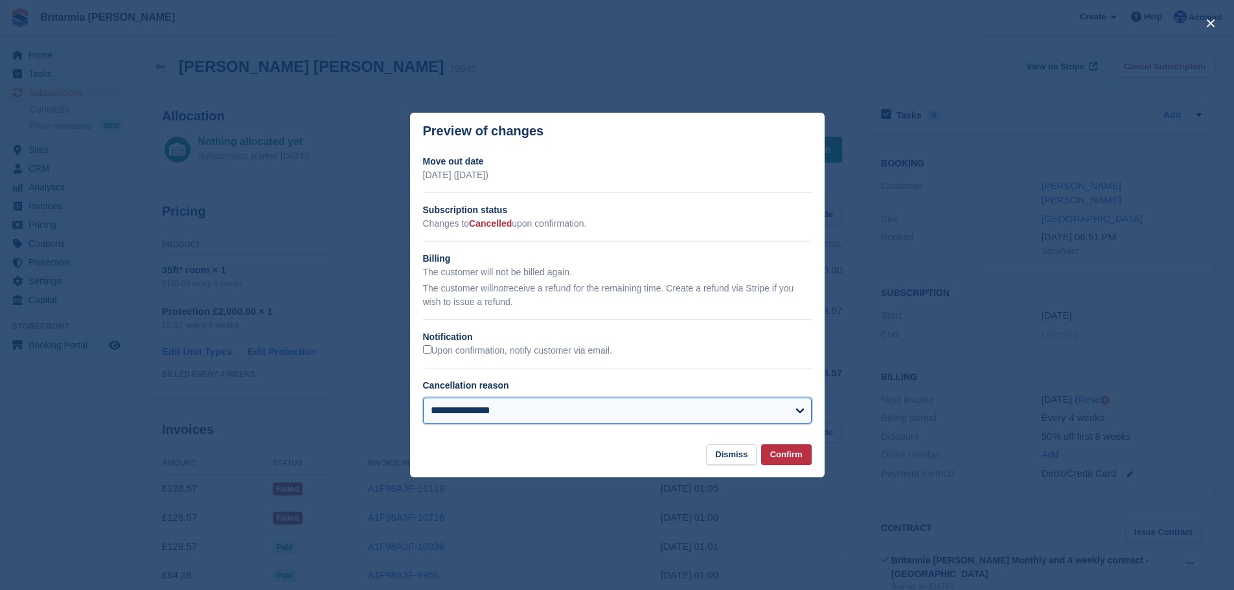
click at [658, 415] on select "**********" at bounding box center [617, 411] width 389 height 26
select select "**********"
click at [423, 398] on select "**********" at bounding box center [617, 411] width 389 height 26
click at [780, 453] on button "Confirm" at bounding box center [786, 454] width 51 height 21
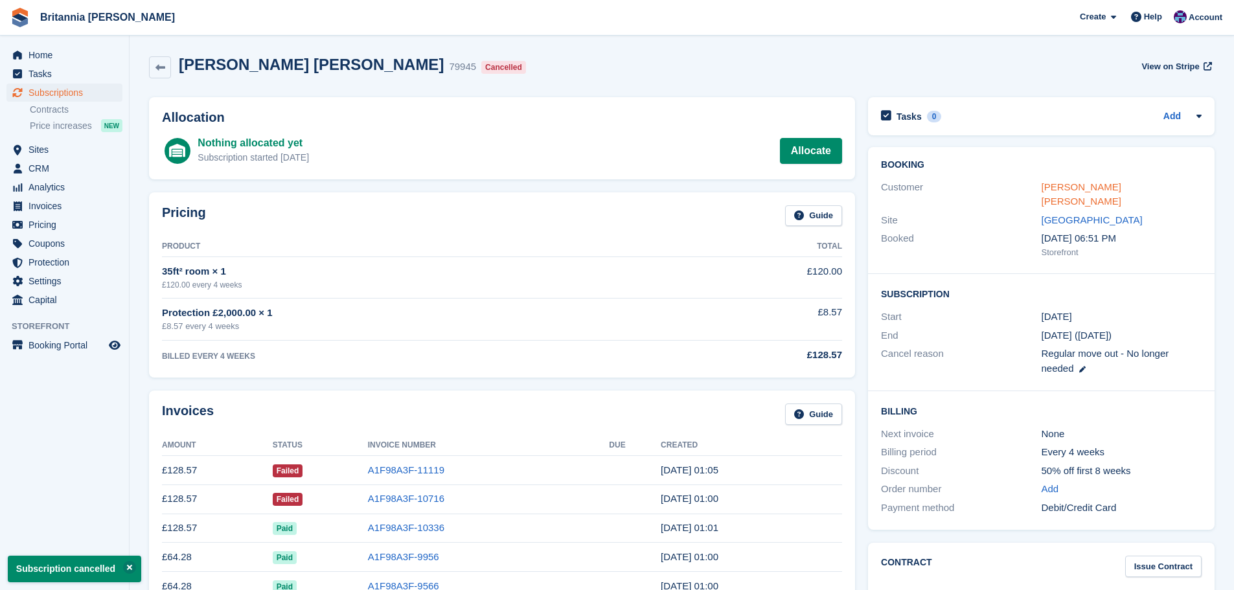
click at [1084, 191] on link "Justyn Charlie Pauley McLeod" at bounding box center [1081, 194] width 80 height 26
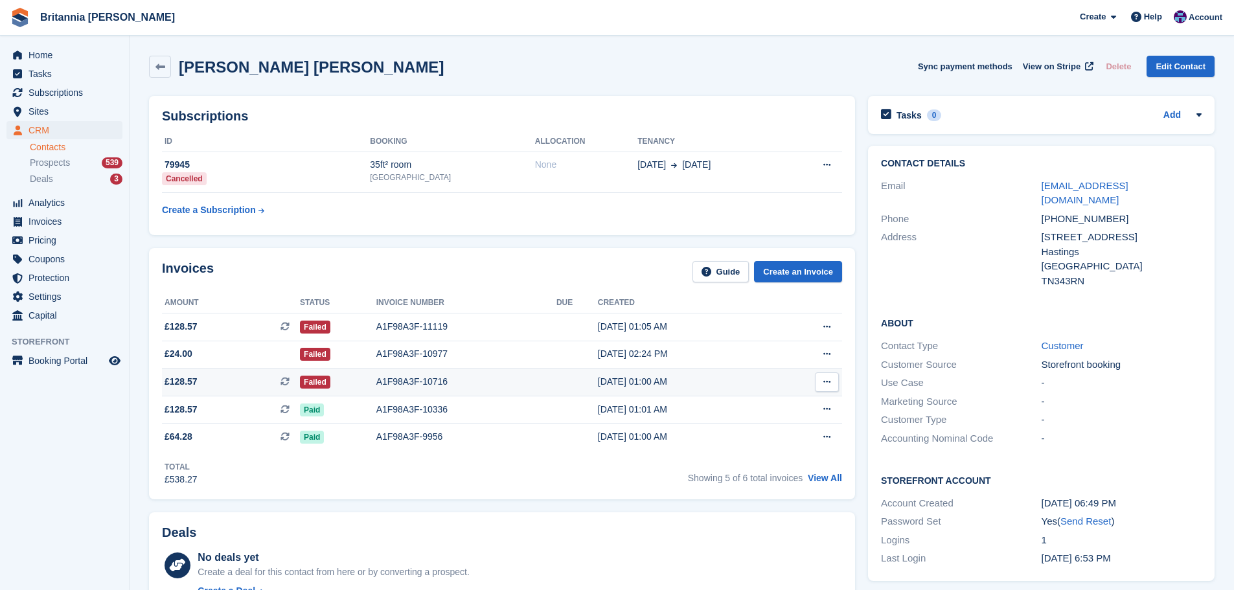
click at [391, 391] on td "A1F98A3F-10716" at bounding box center [466, 383] width 180 height 28
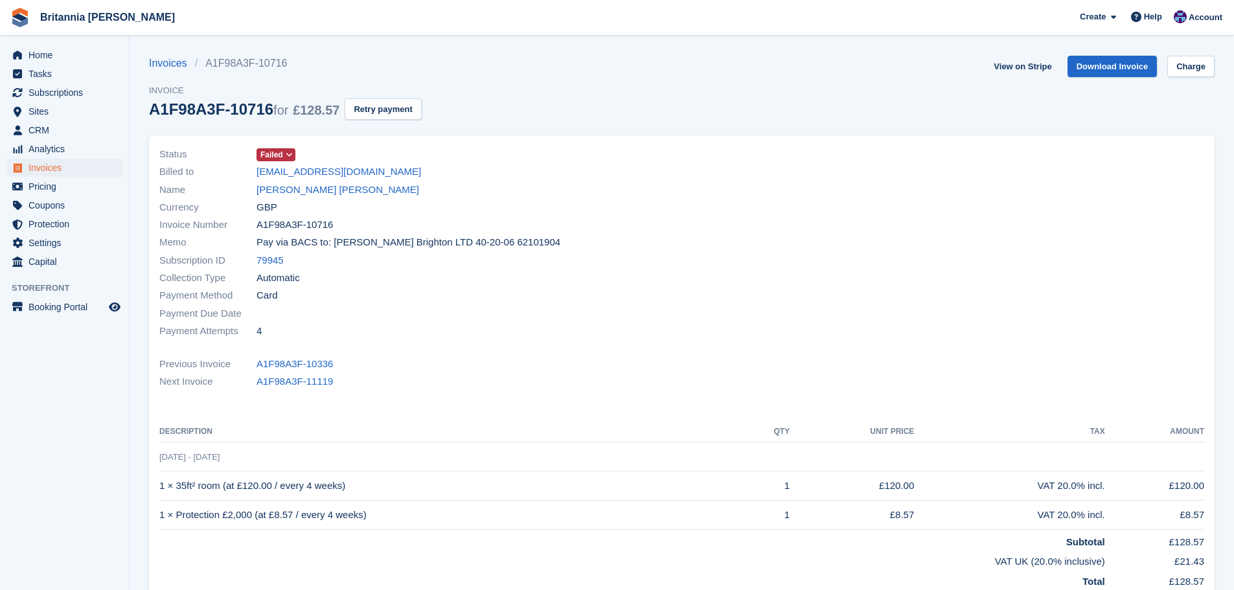
click at [286, 153] on icon at bounding box center [289, 155] width 7 height 8
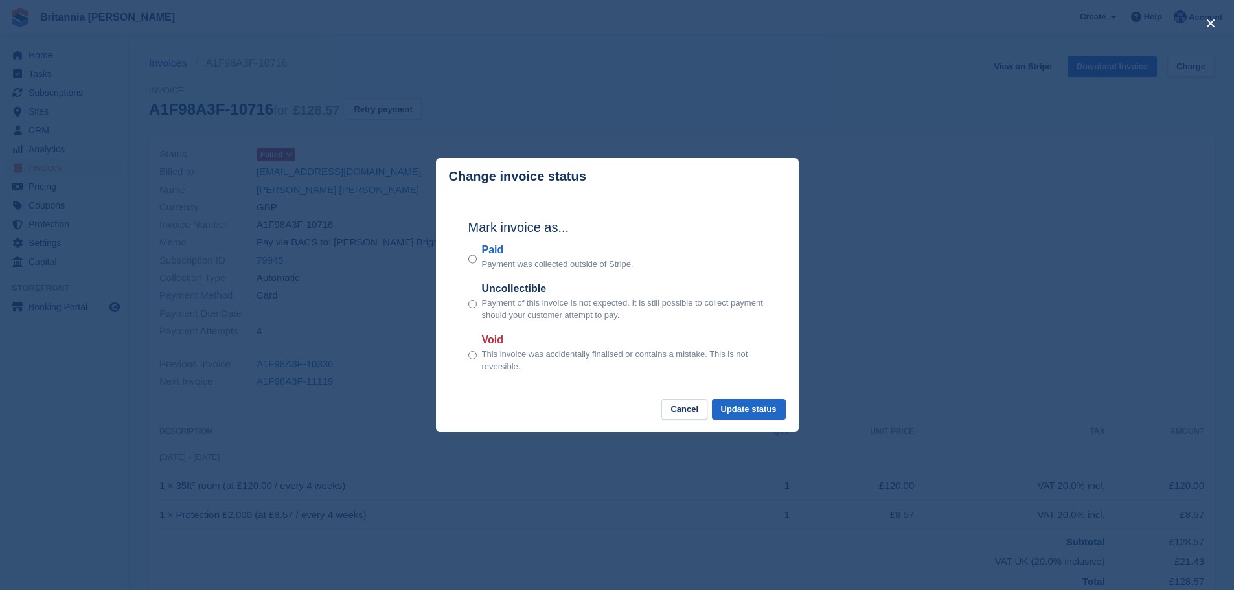
click at [503, 346] on label "Void" at bounding box center [624, 340] width 284 height 16
click at [751, 409] on button "Update status" at bounding box center [749, 409] width 74 height 21
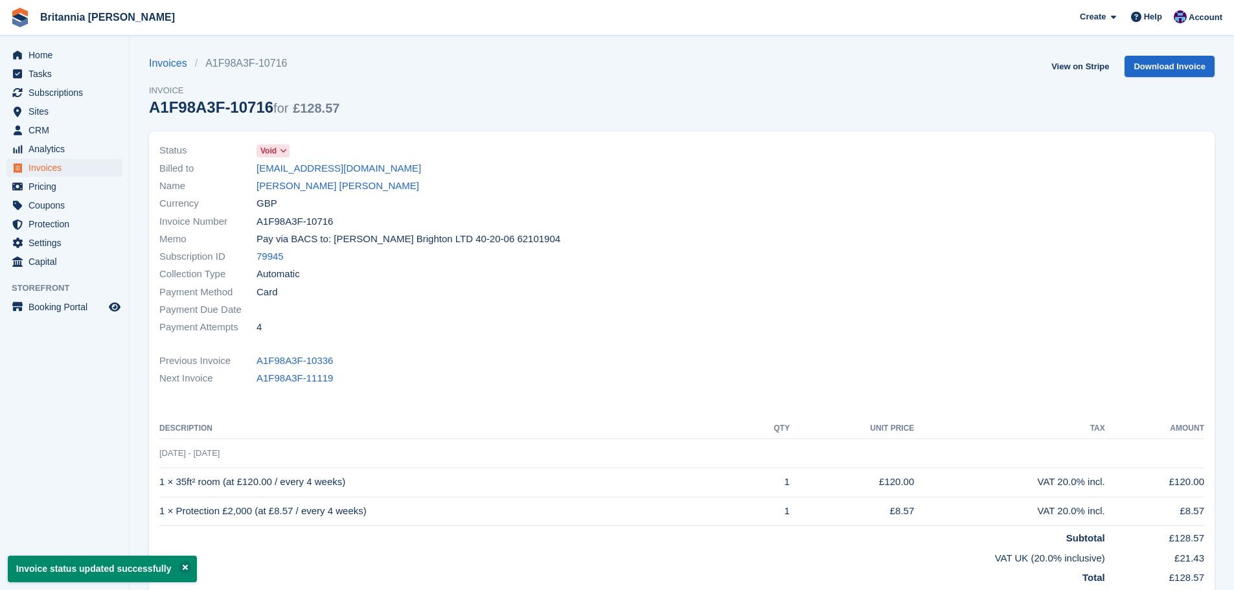
click at [359, 187] on link "[PERSON_NAME] [PERSON_NAME]" at bounding box center [337, 186] width 163 height 15
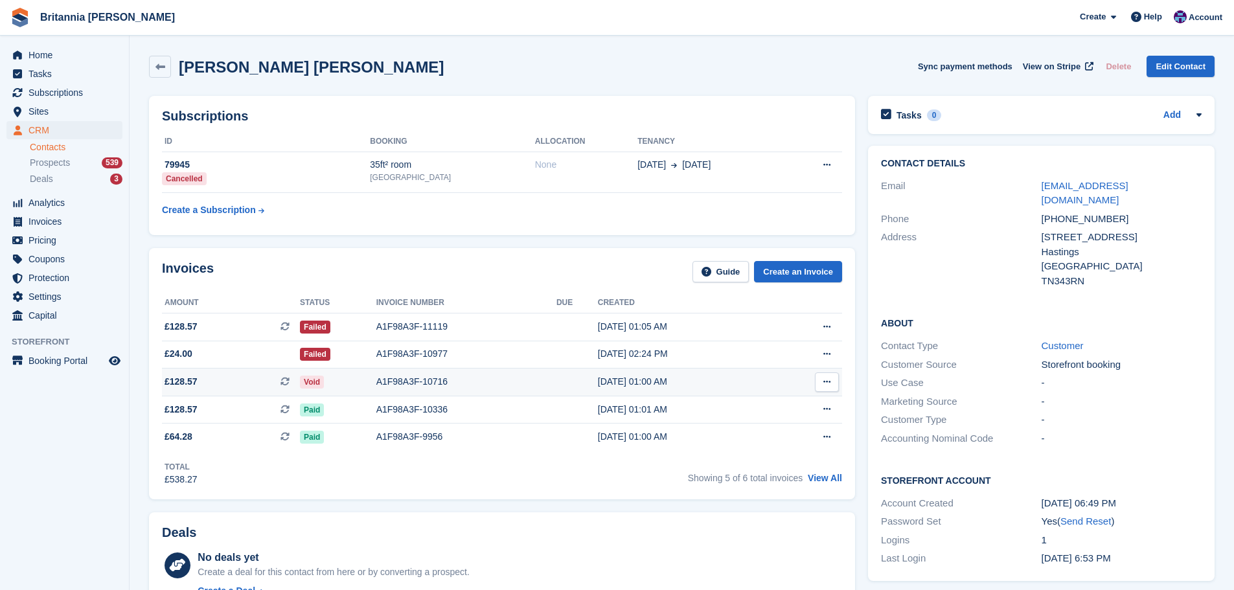
click at [388, 369] on td "A1F98A3F-10716" at bounding box center [466, 383] width 180 height 28
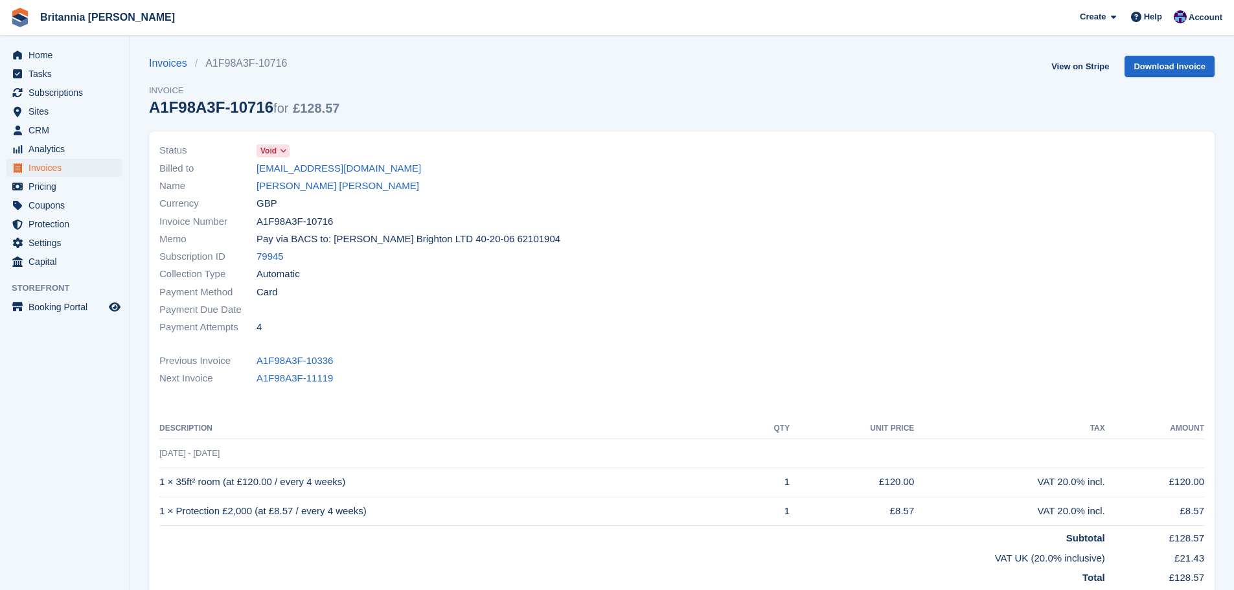
click at [297, 178] on div "Name [PERSON_NAME] [PERSON_NAME]" at bounding box center [416, 185] width 515 height 17
click at [300, 183] on link "[PERSON_NAME] [PERSON_NAME]" at bounding box center [337, 186] width 163 height 15
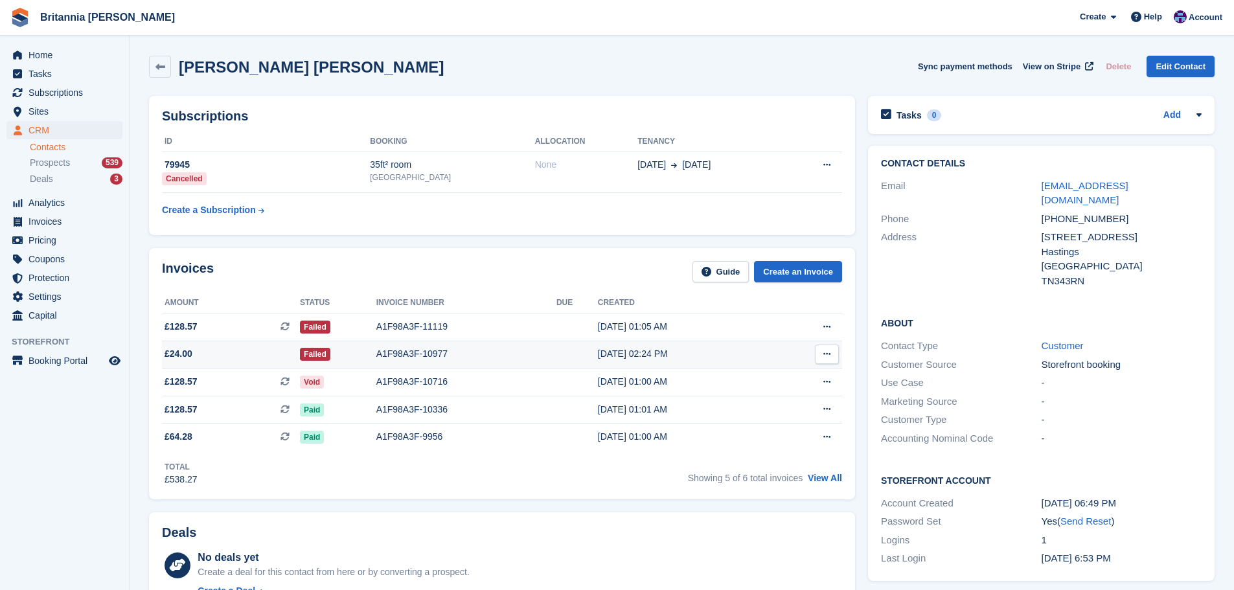
click at [418, 360] on div "A1F98A3F-10977" at bounding box center [466, 354] width 180 height 14
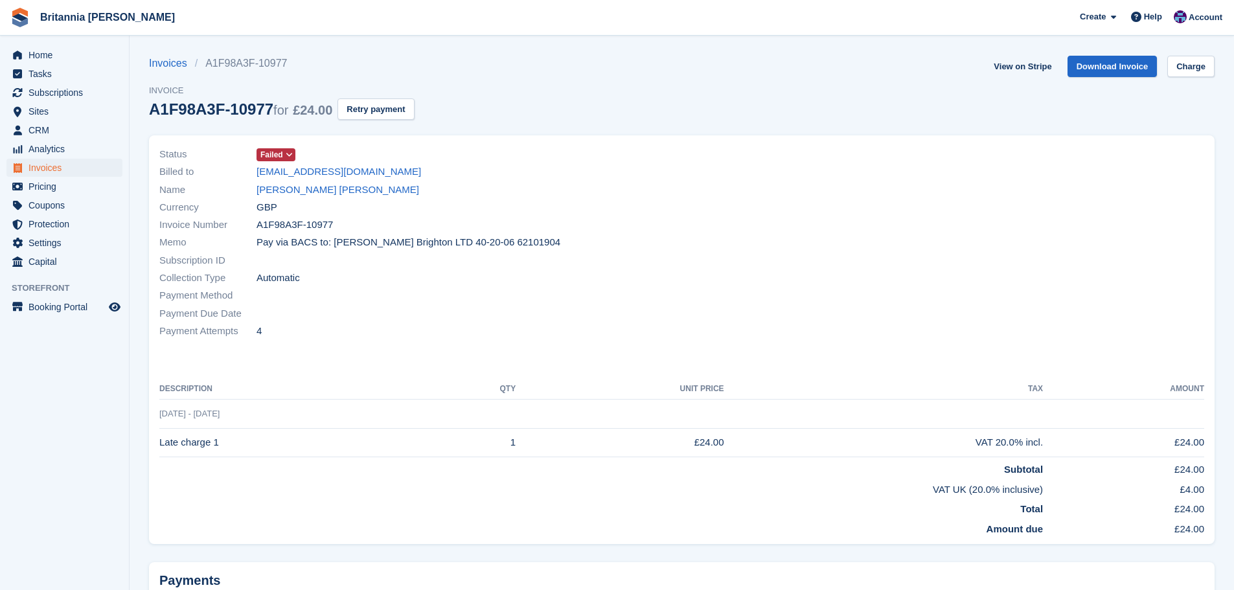
click at [276, 153] on span "Failed" at bounding box center [271, 155] width 23 height 12
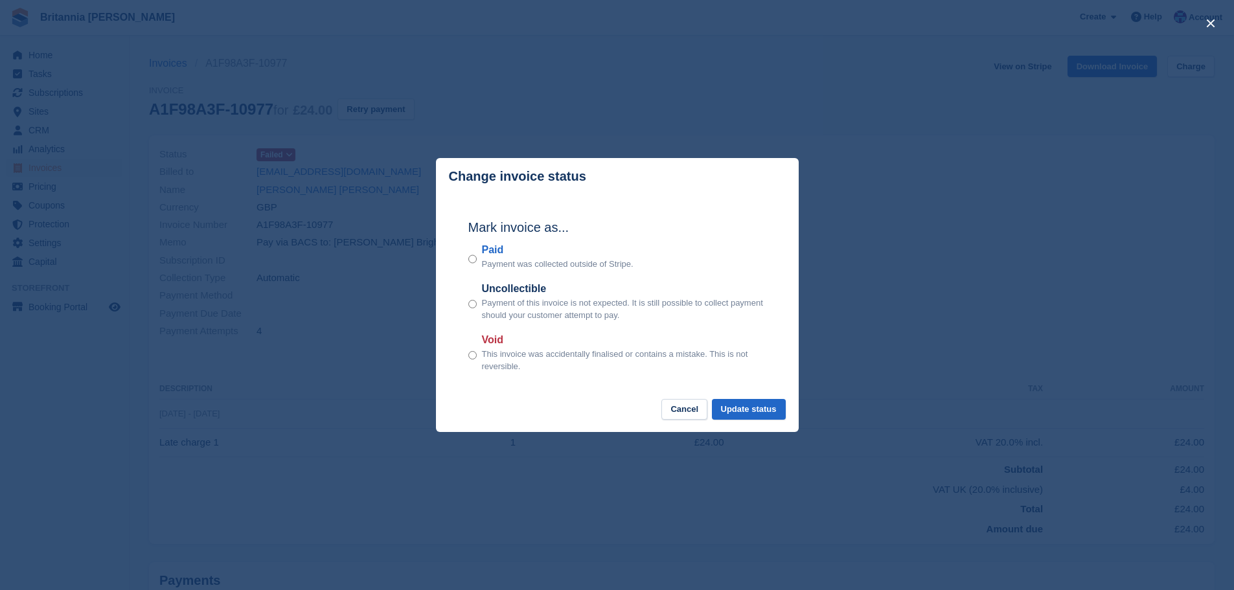
click at [490, 334] on label "Void" at bounding box center [624, 340] width 284 height 16
click at [745, 407] on button "Update status" at bounding box center [749, 409] width 74 height 21
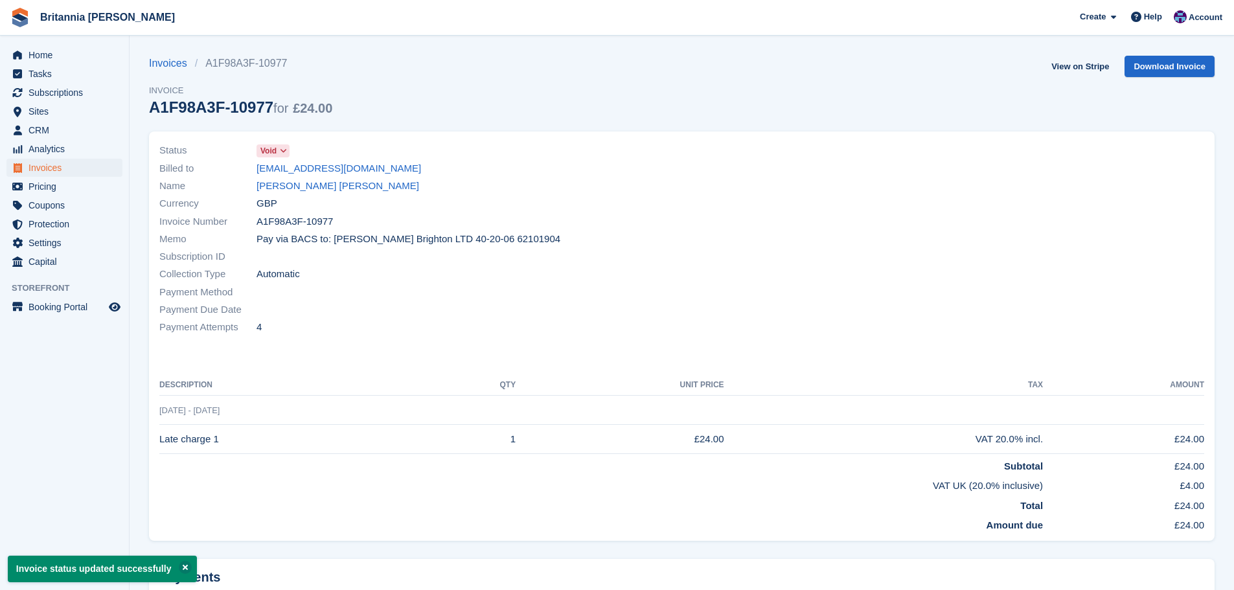
click at [343, 188] on link "[PERSON_NAME] [PERSON_NAME]" at bounding box center [337, 186] width 163 height 15
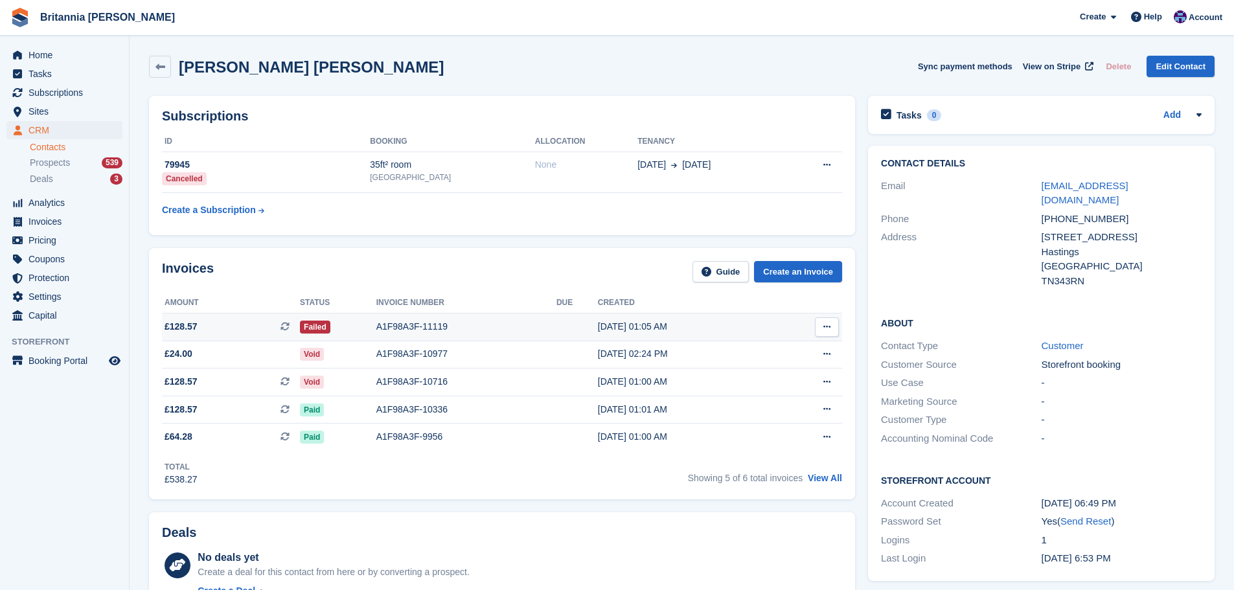
click at [362, 326] on div "Failed" at bounding box center [338, 327] width 76 height 14
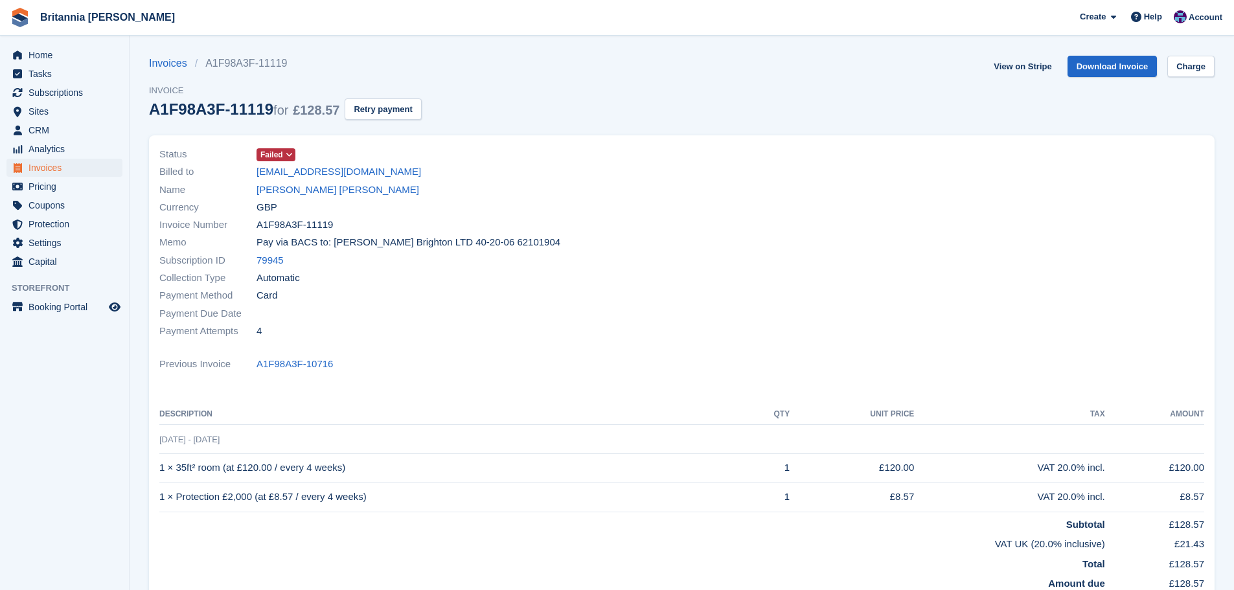
click at [286, 155] on icon at bounding box center [289, 155] width 7 height 8
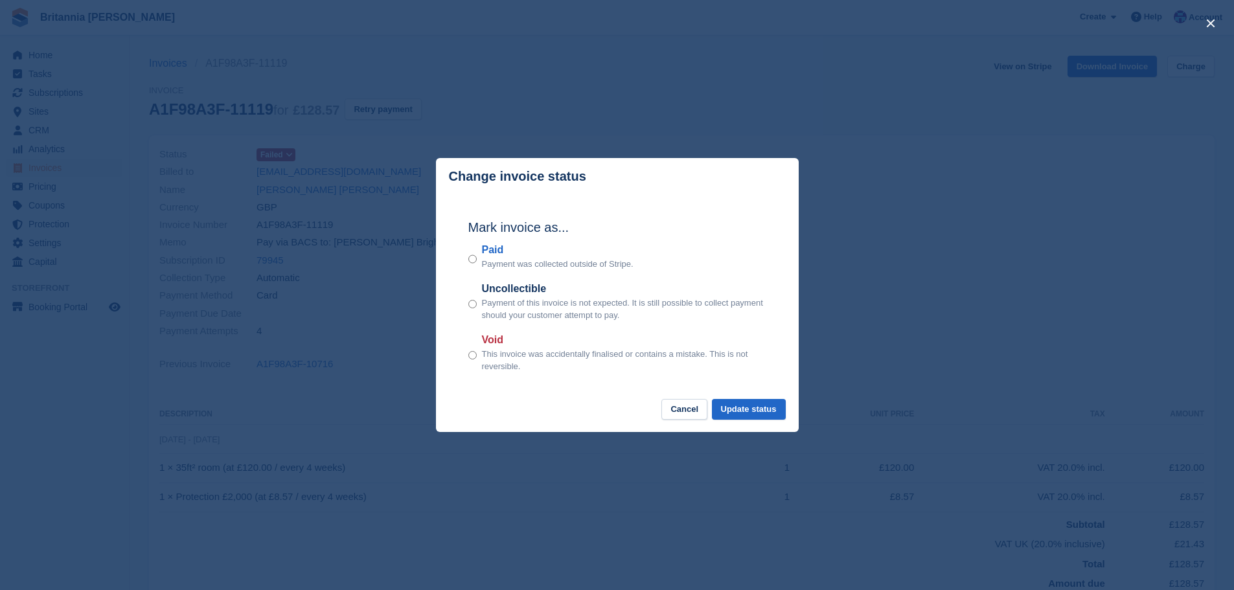
click at [497, 336] on label "Void" at bounding box center [624, 340] width 284 height 16
click at [760, 413] on button "Update status" at bounding box center [749, 409] width 74 height 21
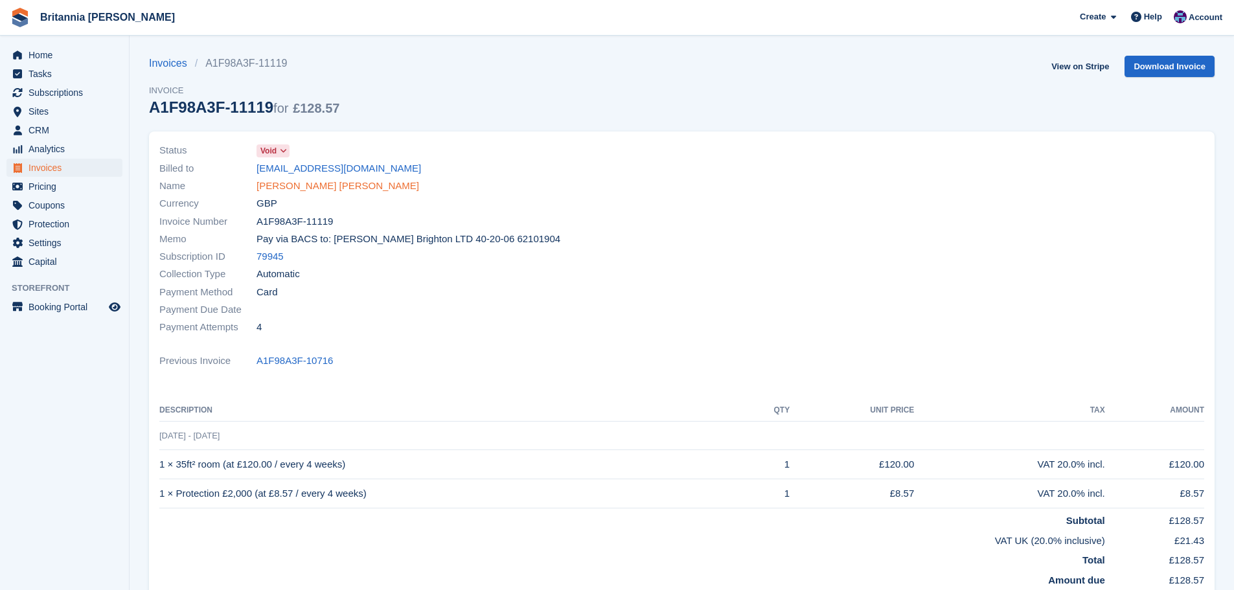
click at [301, 184] on link "[PERSON_NAME] [PERSON_NAME]" at bounding box center [337, 186] width 163 height 15
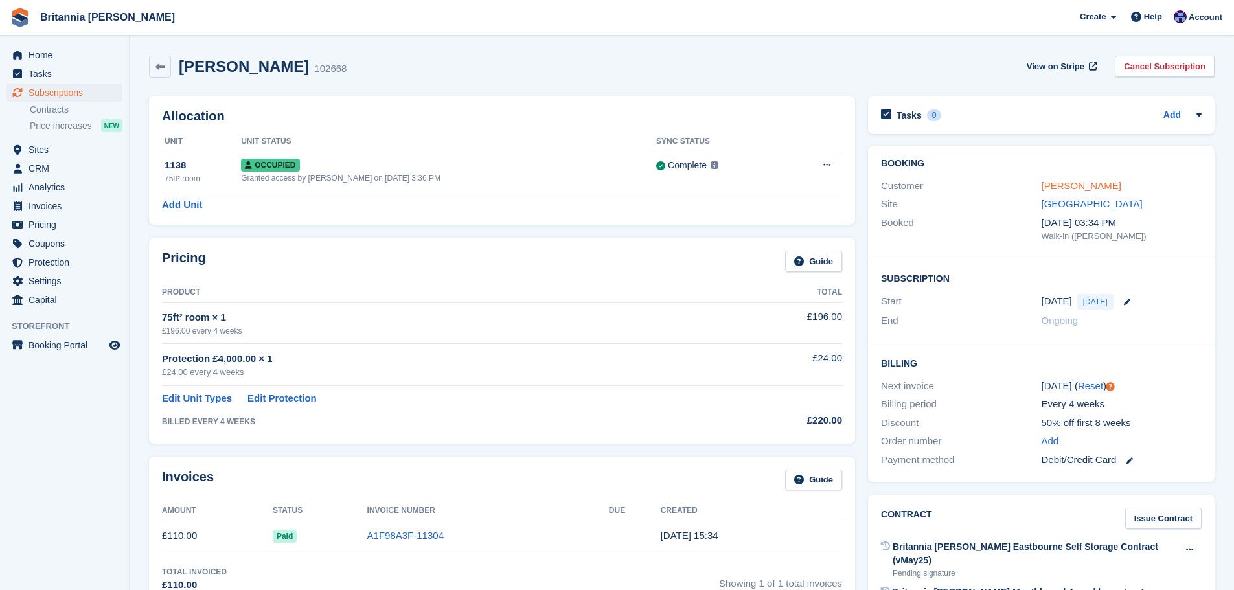
click at [1076, 190] on link "[PERSON_NAME]" at bounding box center [1081, 185] width 80 height 11
